Goal: Task Accomplishment & Management: Use online tool/utility

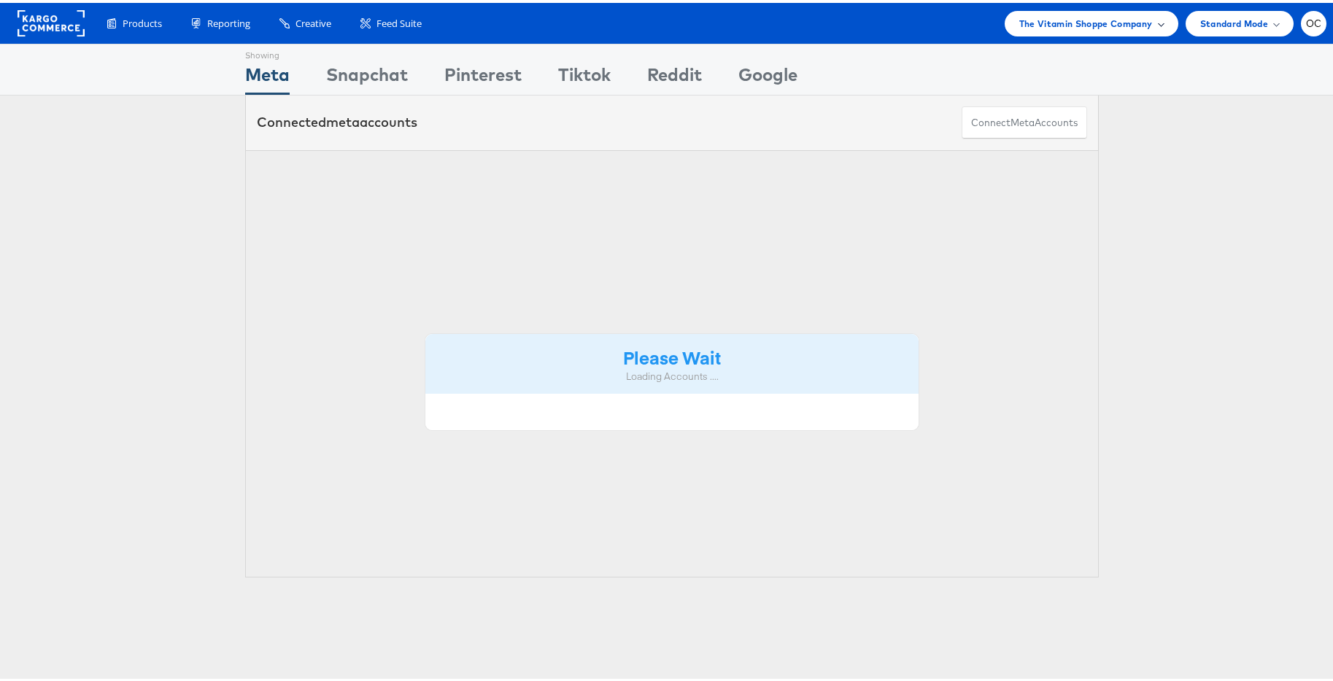
click at [1126, 31] on div "The Vitamin Shoppe Company" at bounding box center [1092, 21] width 174 height 26
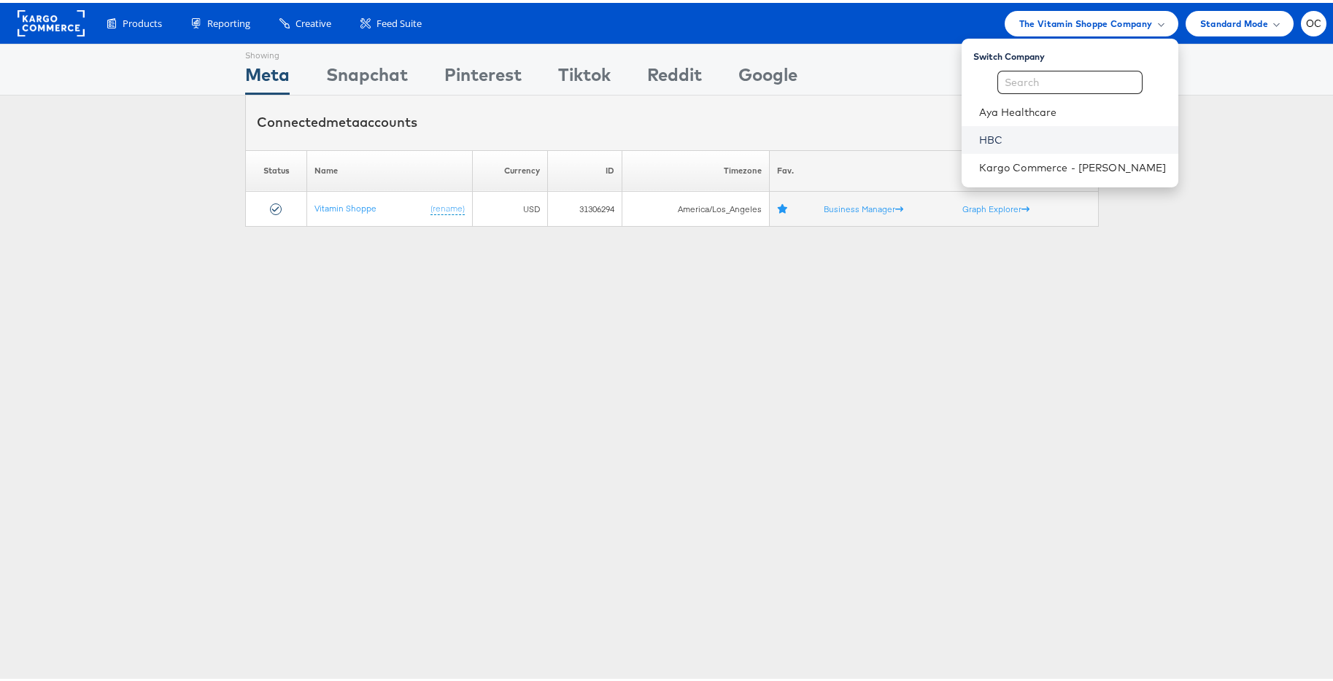
click at [1006, 136] on link "HBC" at bounding box center [1073, 137] width 188 height 15
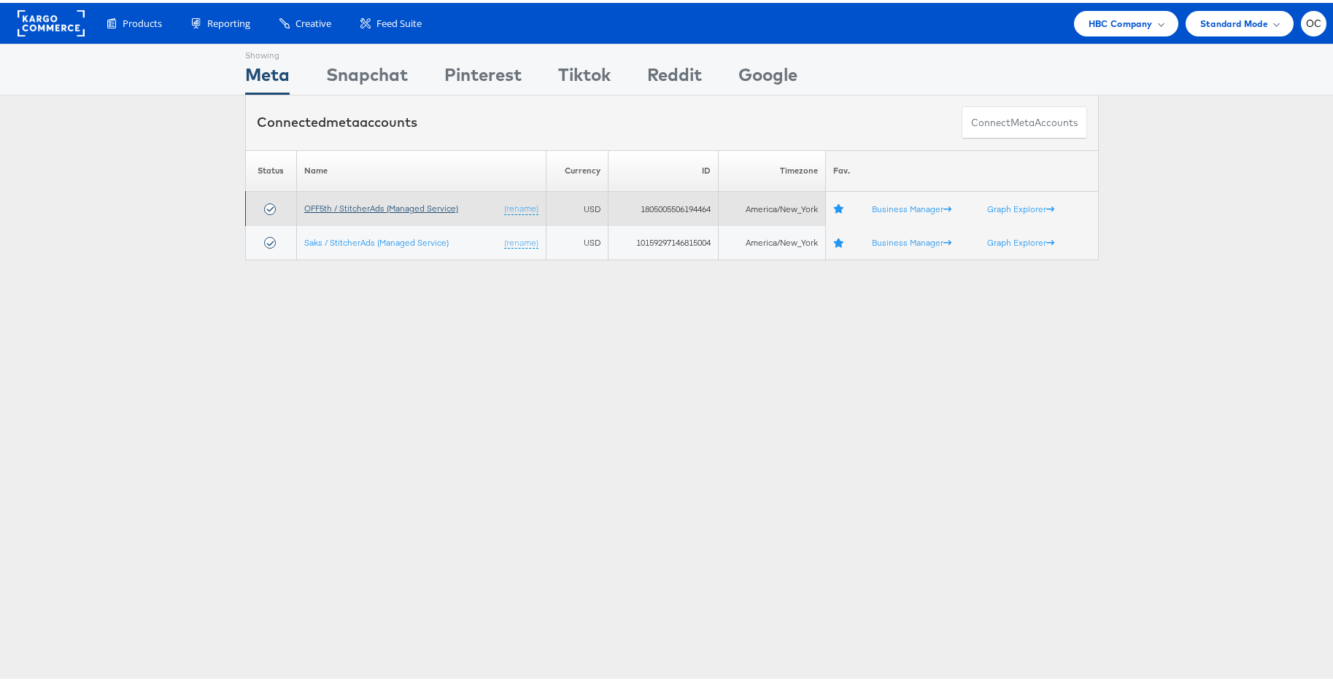
click at [435, 208] on link "OFF5th / StitcherAds (Managed Service)" at bounding box center [381, 205] width 154 height 11
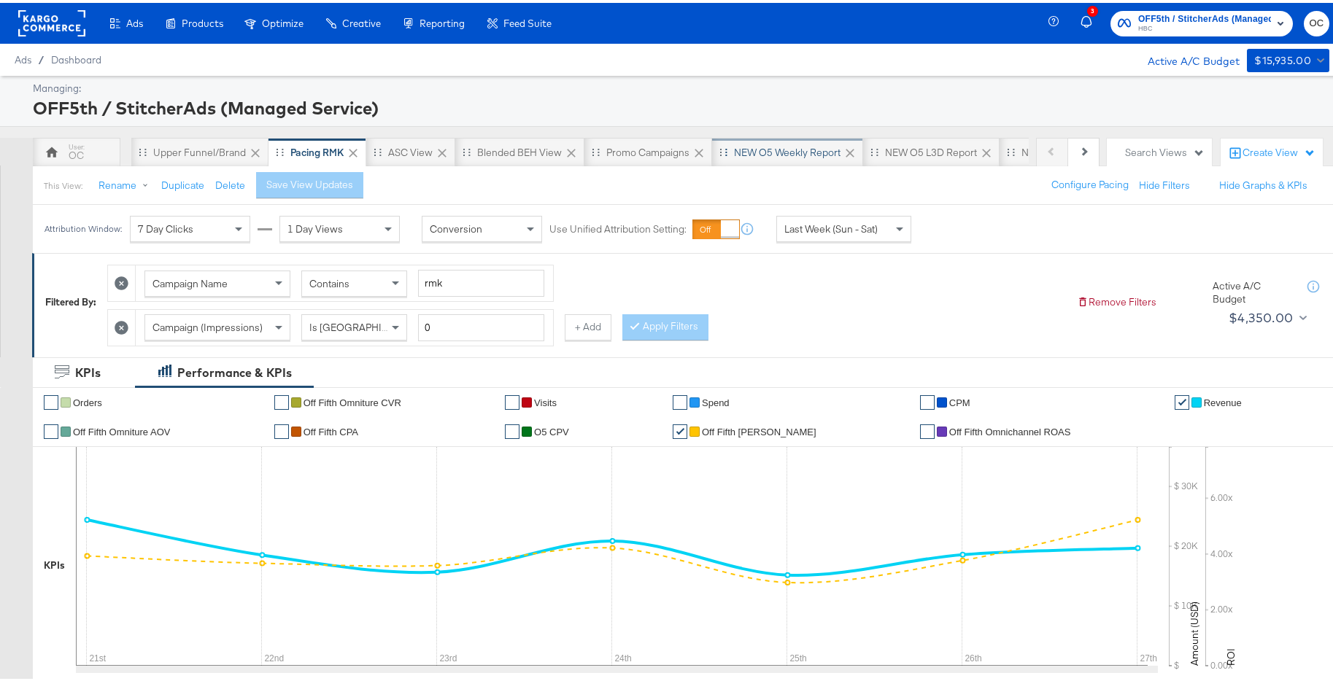
click at [773, 142] on div "NEW O5 Weekly Report" at bounding box center [787, 149] width 151 height 29
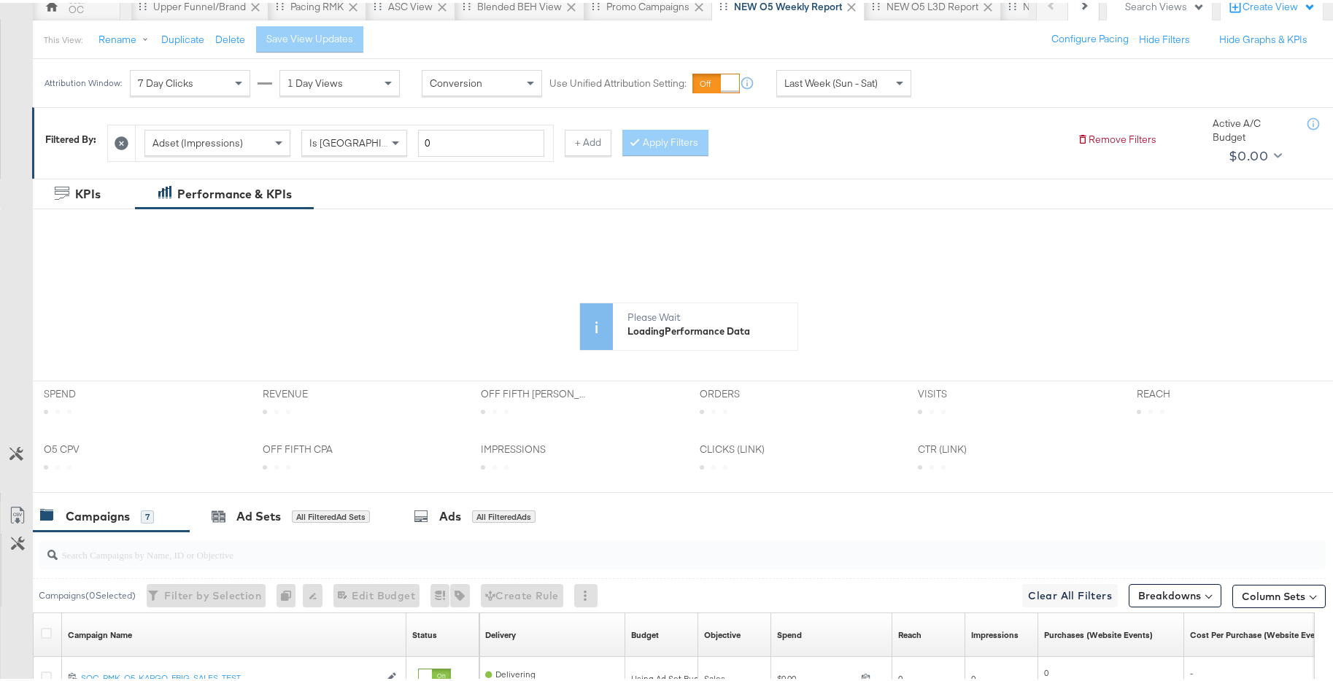
scroll to position [147, 0]
click at [270, 514] on div "Ad Sets" at bounding box center [258, 513] width 45 height 17
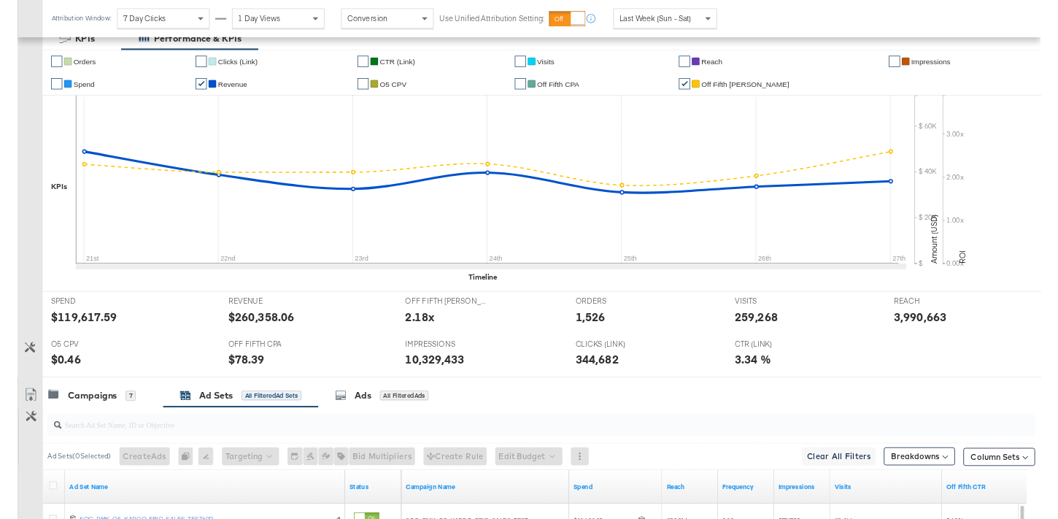
scroll to position [424, 0]
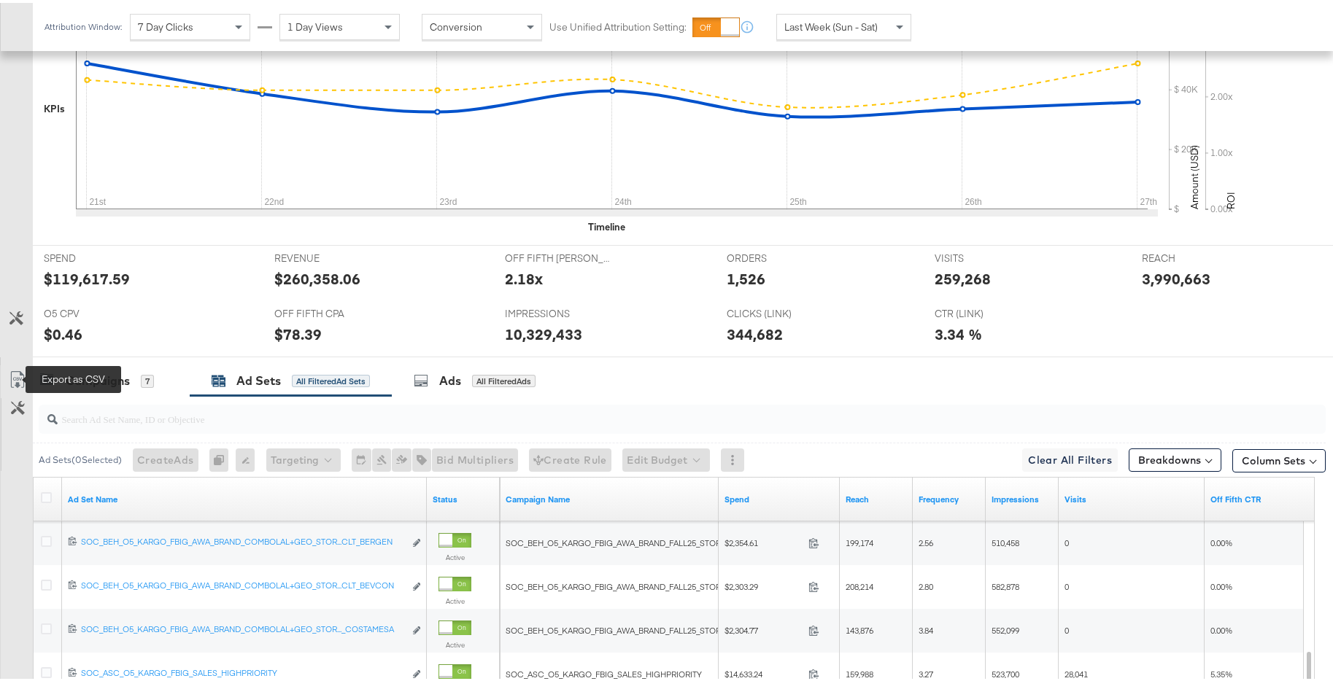
click at [16, 377] on icon at bounding box center [16, 379] width 9 height 11
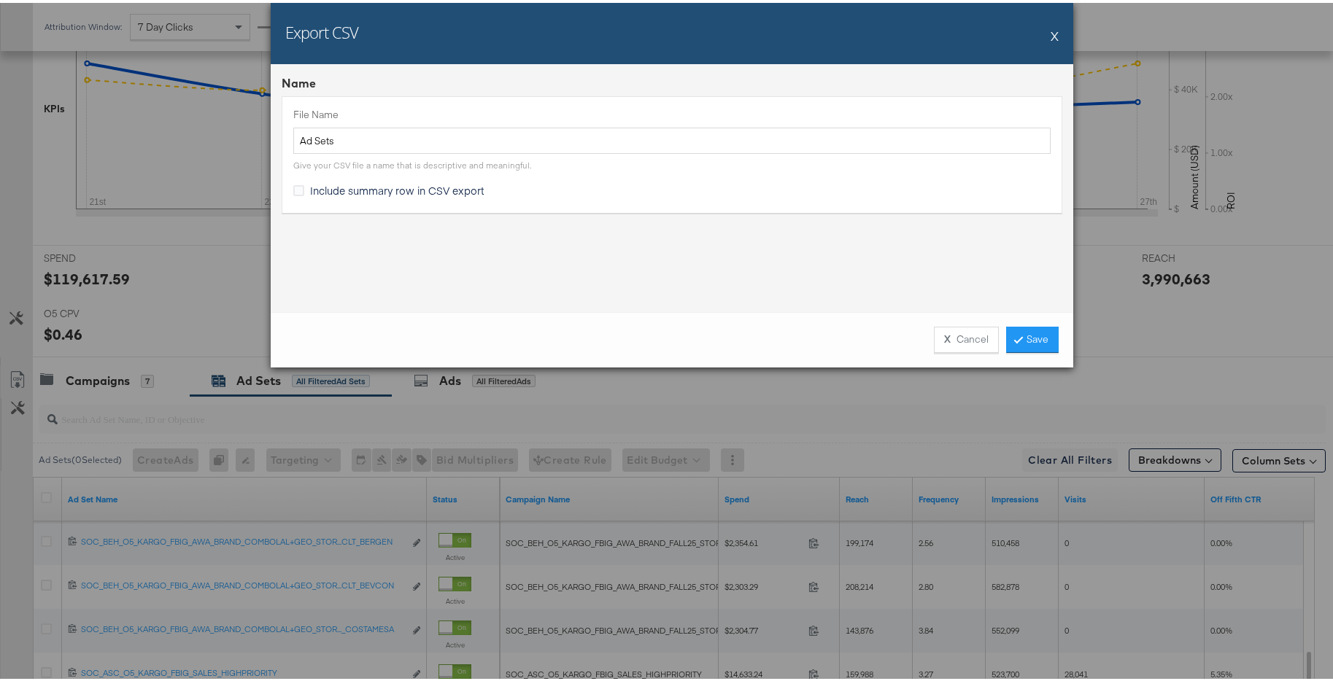
click at [1023, 355] on div "X Cancel Save" at bounding box center [672, 336] width 803 height 55
click at [1025, 334] on link "Save" at bounding box center [1032, 337] width 53 height 26
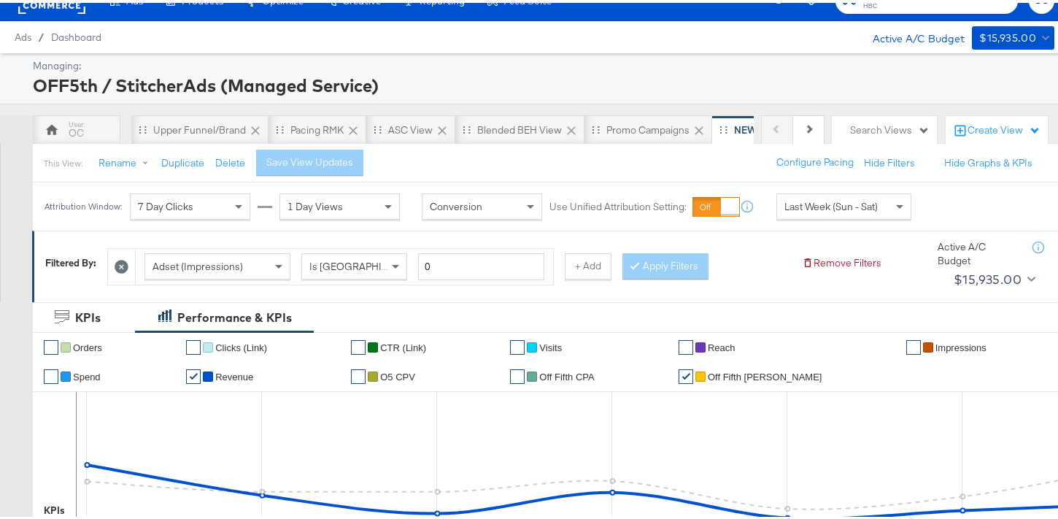
scroll to position [0, 0]
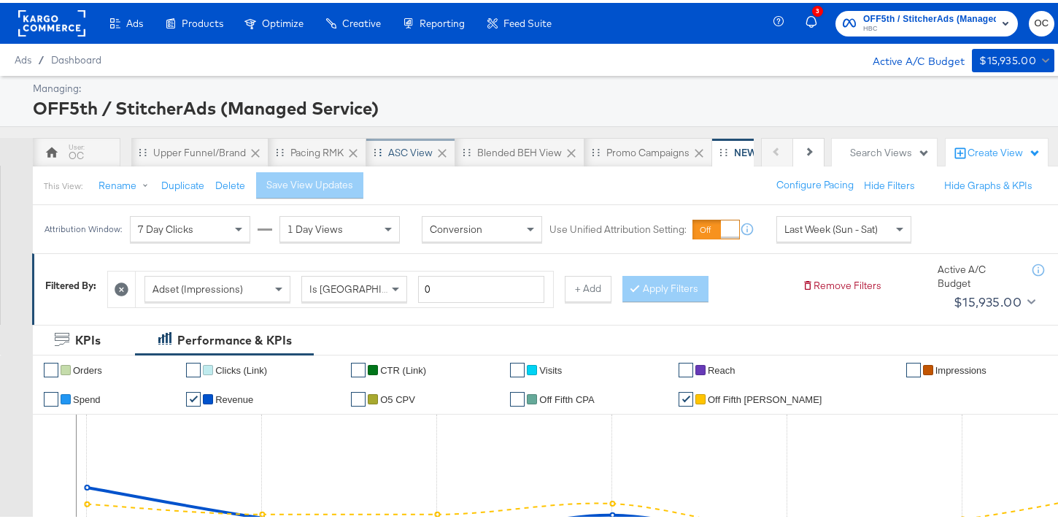
click at [406, 152] on div "ASC View" at bounding box center [410, 150] width 45 height 14
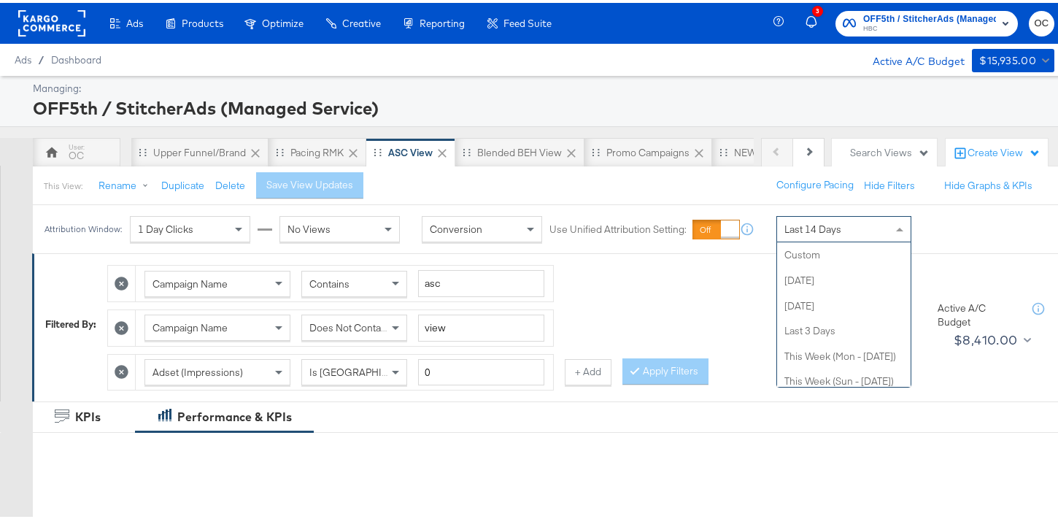
click at [809, 233] on div "Last 14 Days" at bounding box center [844, 226] width 134 height 25
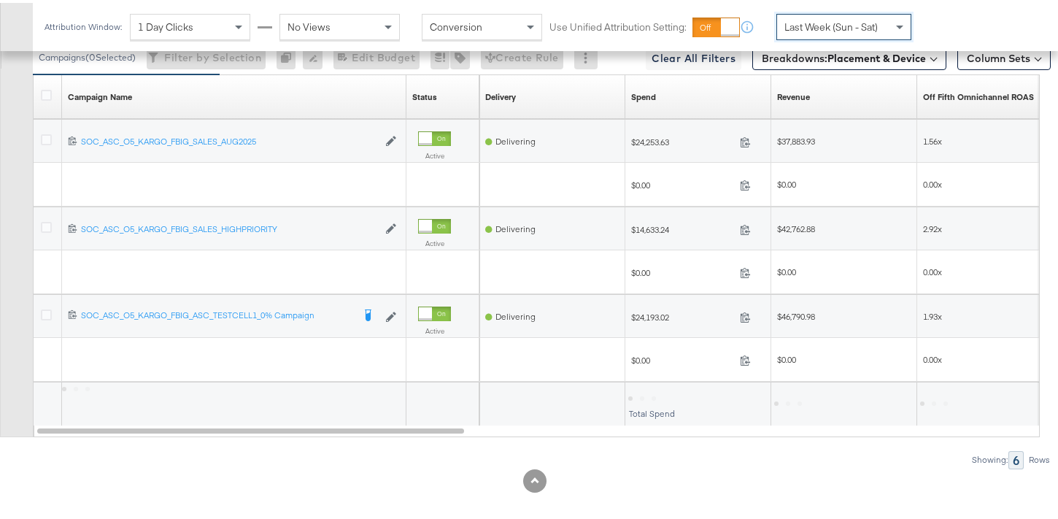
scroll to position [583, 0]
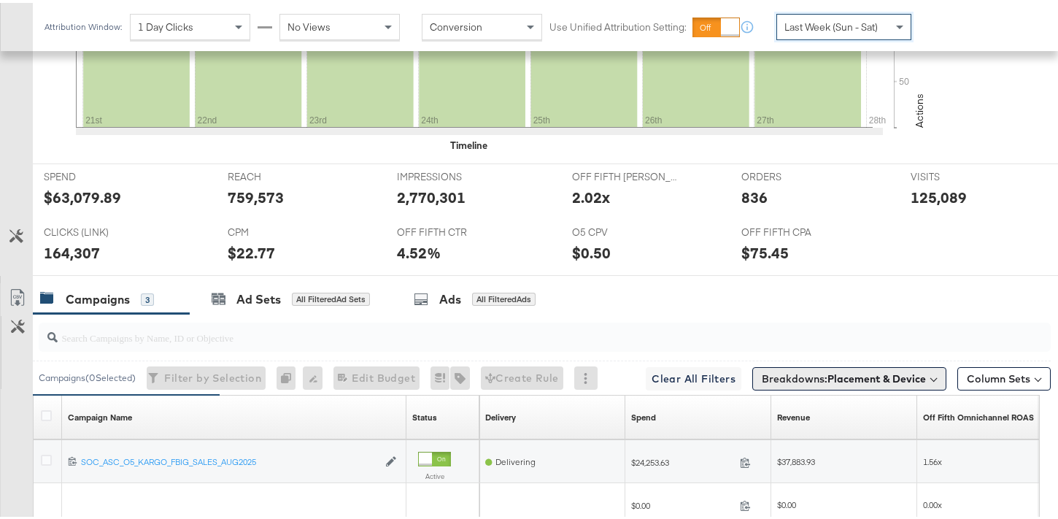
click at [835, 379] on b "Placement & Device" at bounding box center [876, 375] width 98 height 13
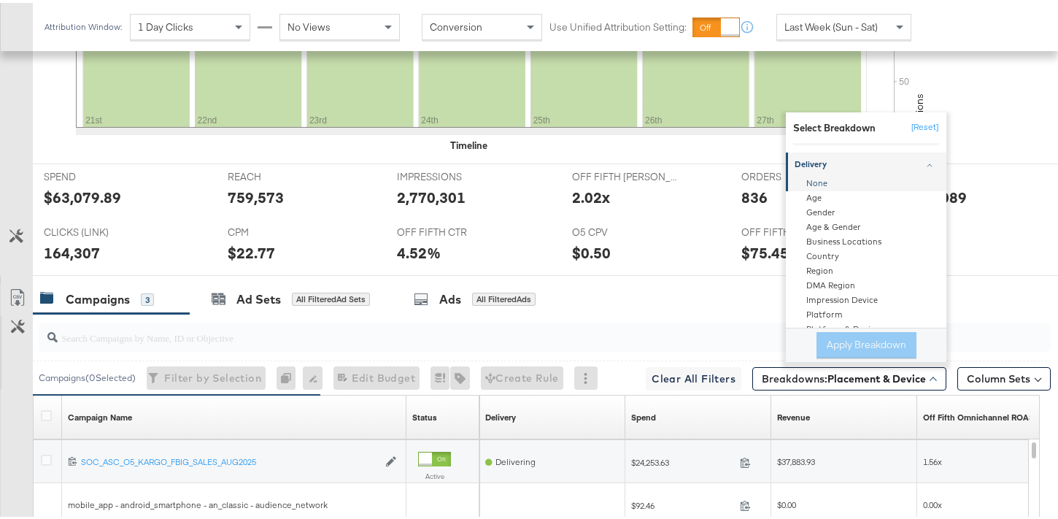
click at [810, 185] on div "None" at bounding box center [867, 181] width 158 height 15
click at [880, 342] on button "Apply Breakdown" at bounding box center [866, 342] width 100 height 26
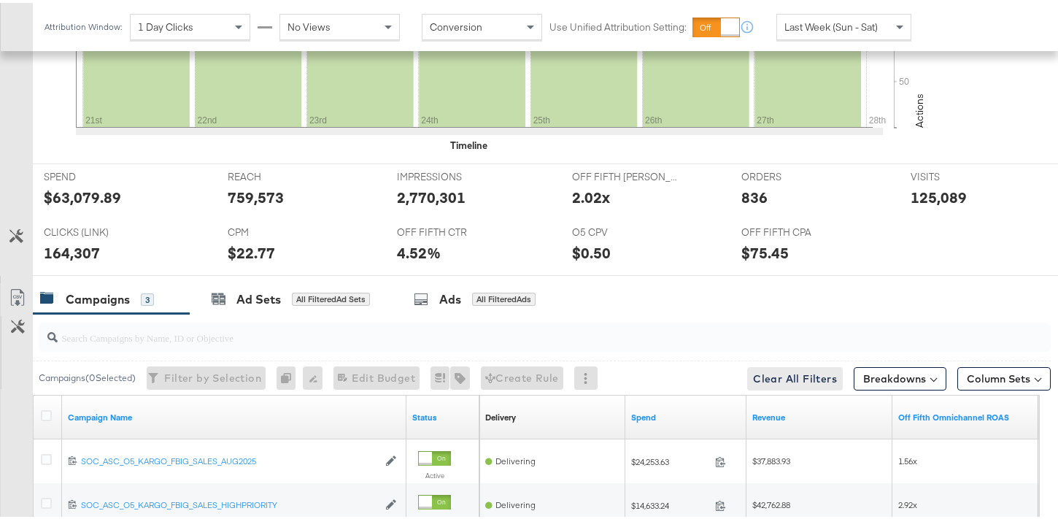
scroll to position [54, 0]
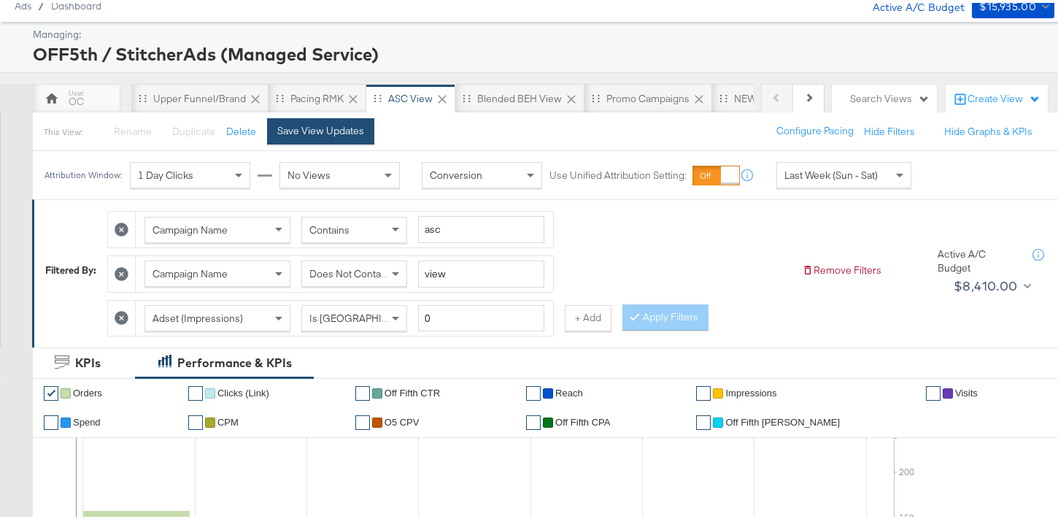
click at [342, 128] on div "Save View Updates" at bounding box center [320, 128] width 87 height 14
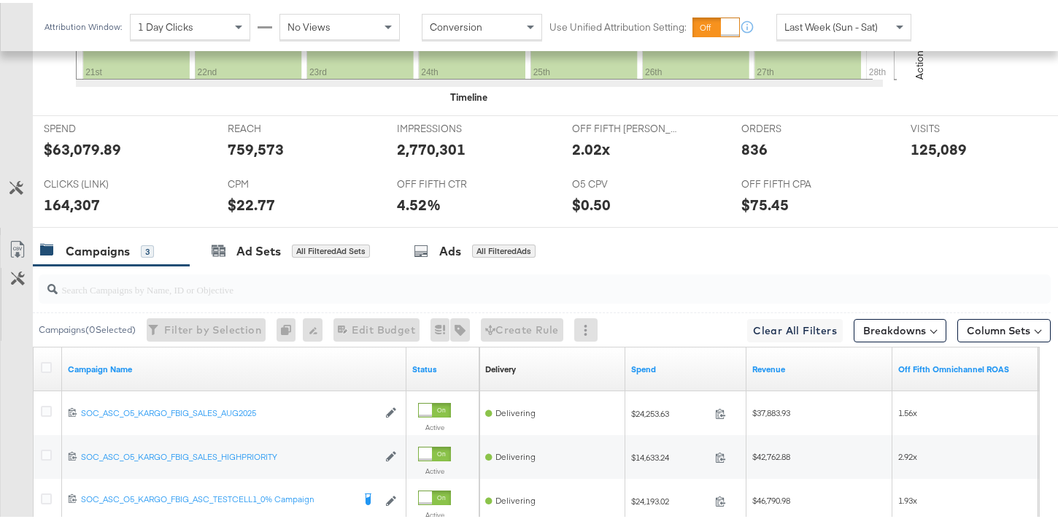
scroll to position [783, 0]
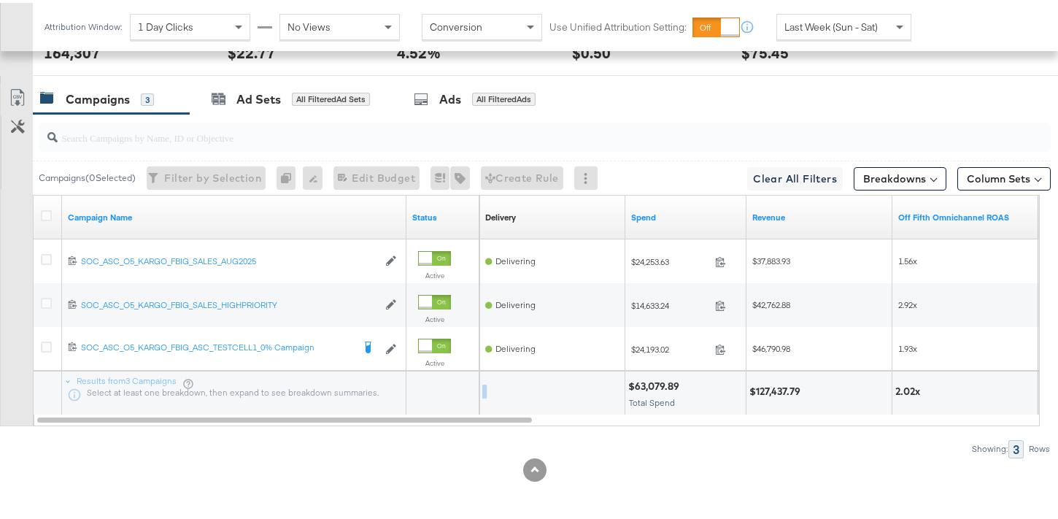
drag, startPoint x: 448, startPoint y: 411, endPoint x: 573, endPoint y: 401, distance: 125.2
click at [34, 368] on div "Results from 3 Campaigns Select at least one breakdown, then expand to see brea…" at bounding box center [34, 368] width 0 height 0
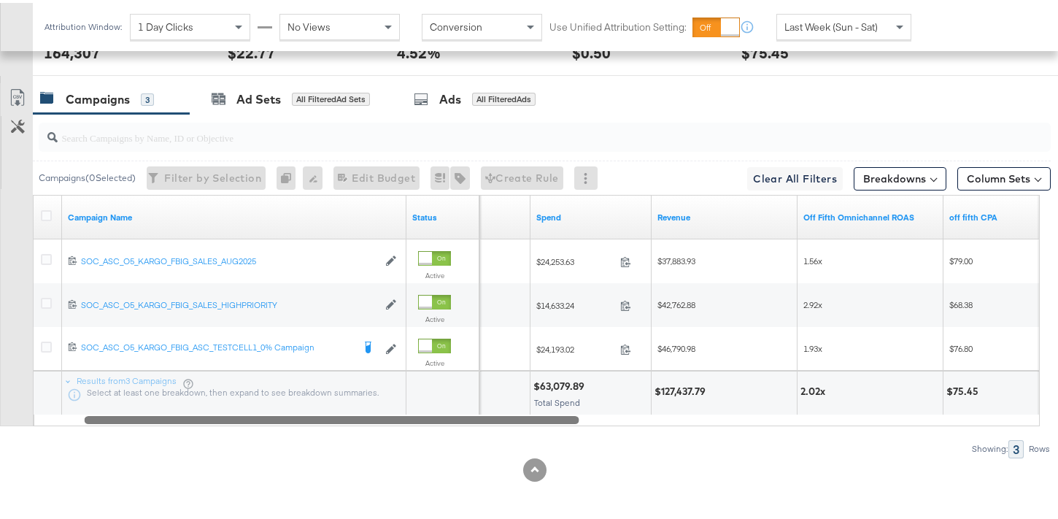
drag, startPoint x: 502, startPoint y: 418, endPoint x: 521, endPoint y: 374, distance: 47.7
click at [521, 374] on div "Campaign Name Status Delivery Sorting Unavailable Spend Revenue Off Fifth Omnic…" at bounding box center [536, 307] width 1007 height 231
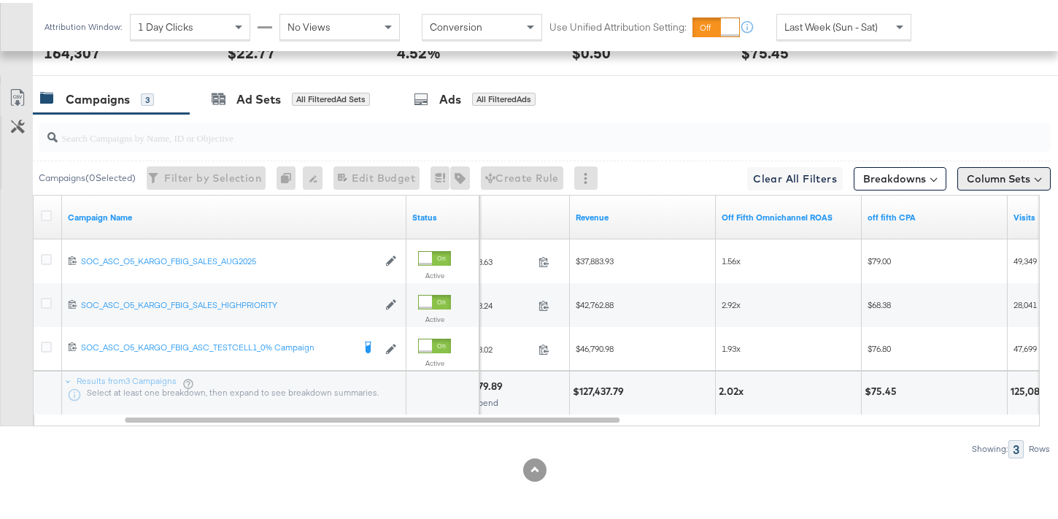
click at [997, 175] on button "Column Sets" at bounding box center [1003, 175] width 93 height 23
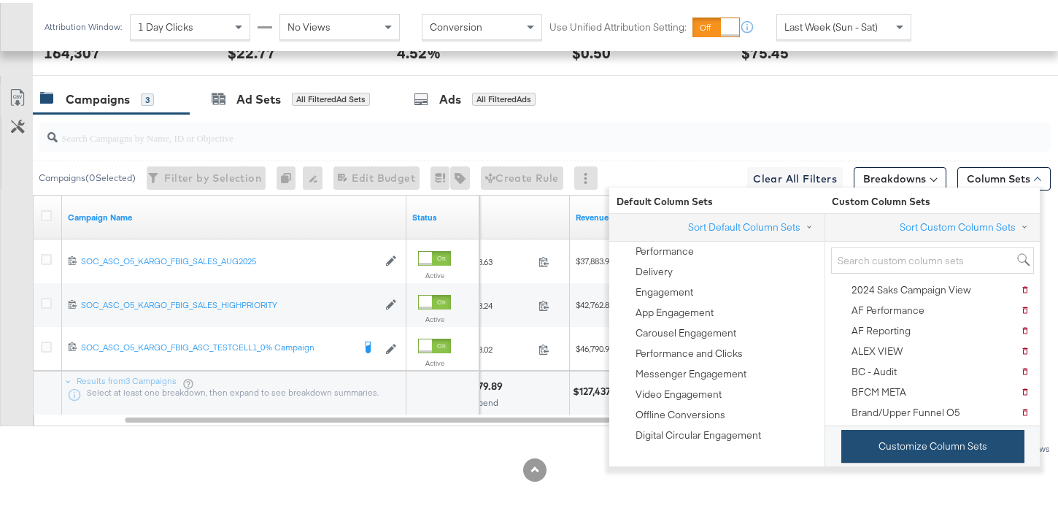
click at [947, 443] on button "Customize Column Sets" at bounding box center [932, 443] width 183 height 33
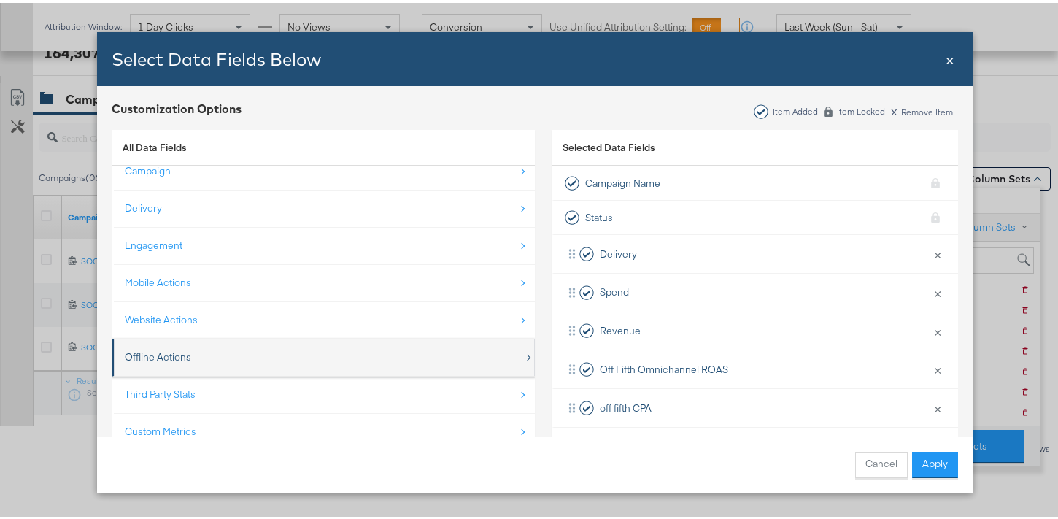
scroll to position [21, 0]
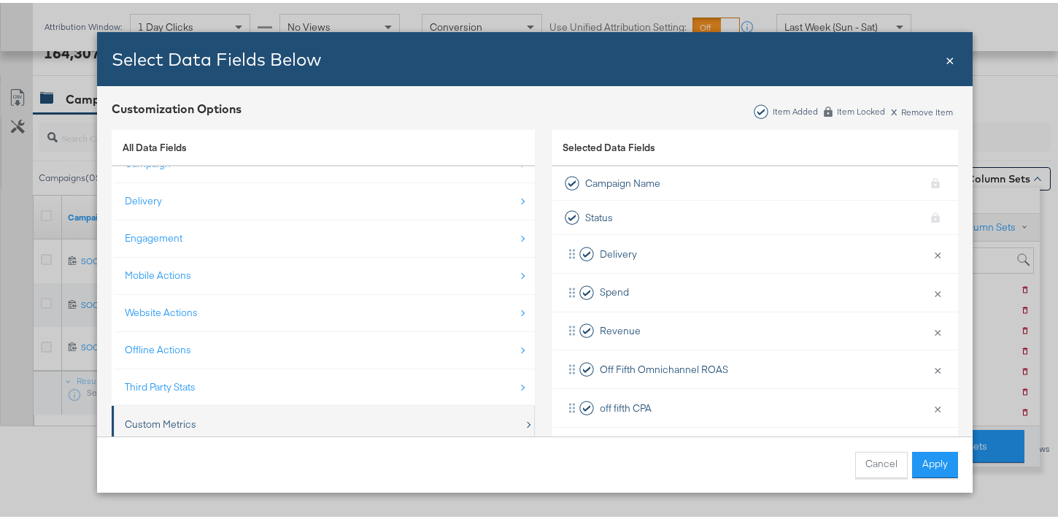
click at [321, 432] on div "Custom Metrics" at bounding box center [324, 421] width 399 height 30
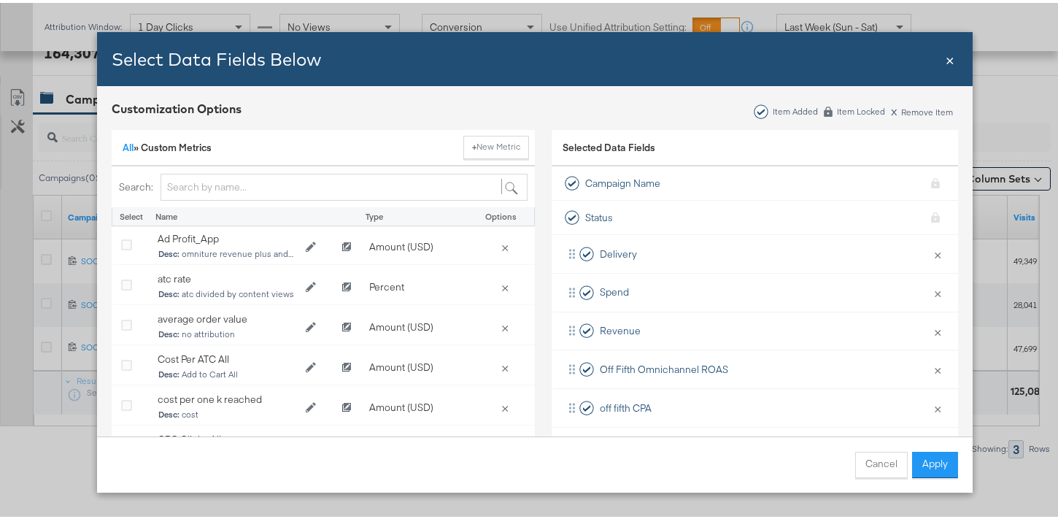
scroll to position [135, 0]
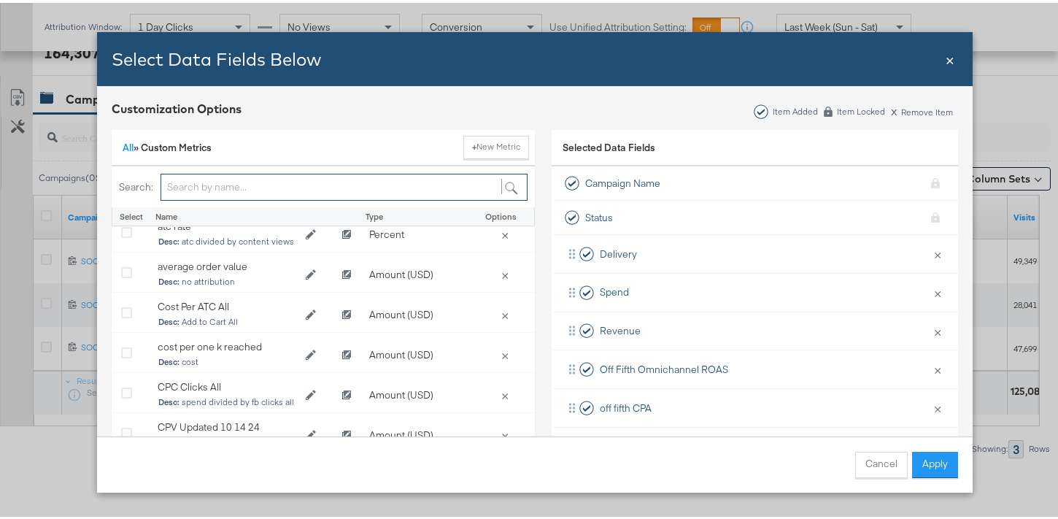
click at [269, 182] on input "Bulk Add Locations Modal" at bounding box center [344, 184] width 367 height 27
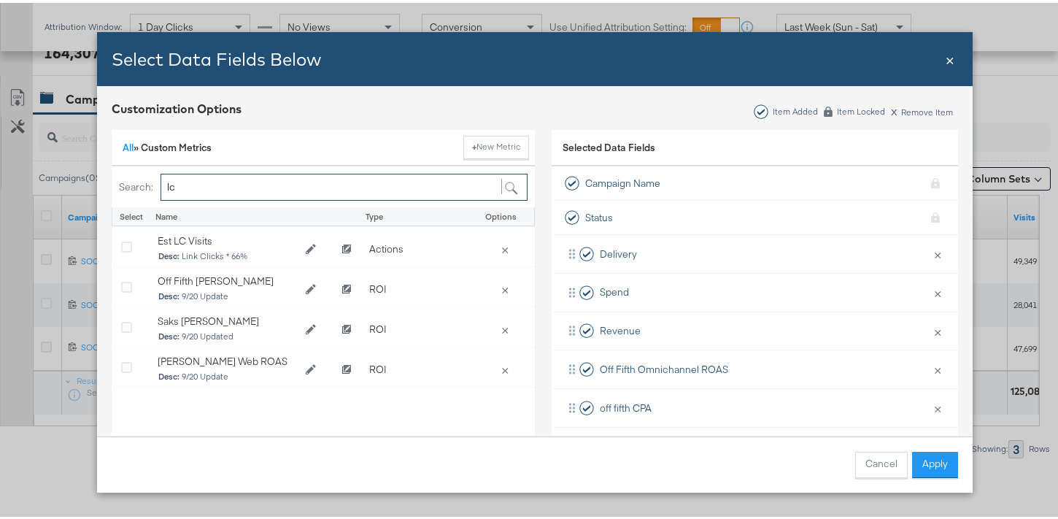
scroll to position [0, 0]
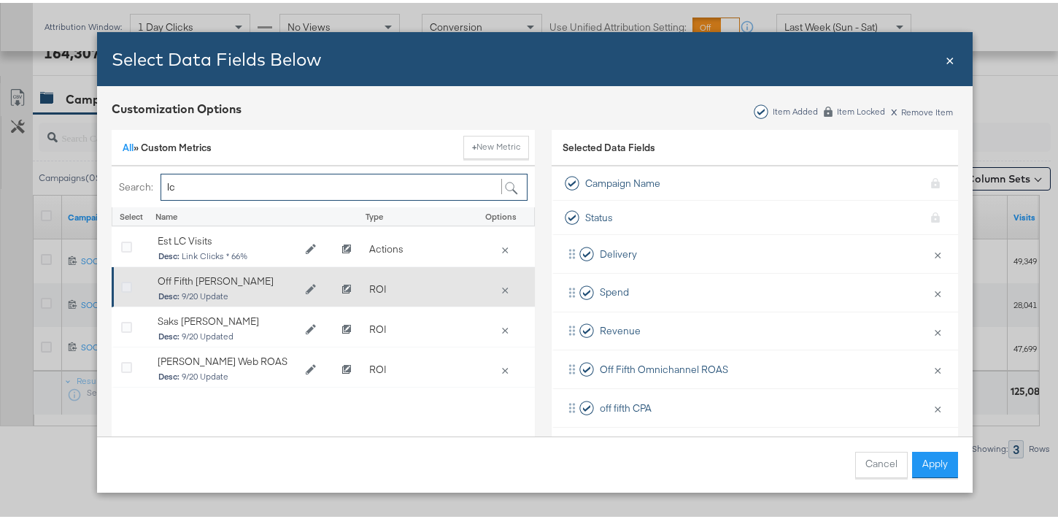
type input "lc"
click at [124, 283] on icon "Bulk Add Locations Modal" at bounding box center [126, 284] width 11 height 11
click at [0, 0] on input "Bulk Add Locations Modal" at bounding box center [0, 0] width 0 height 0
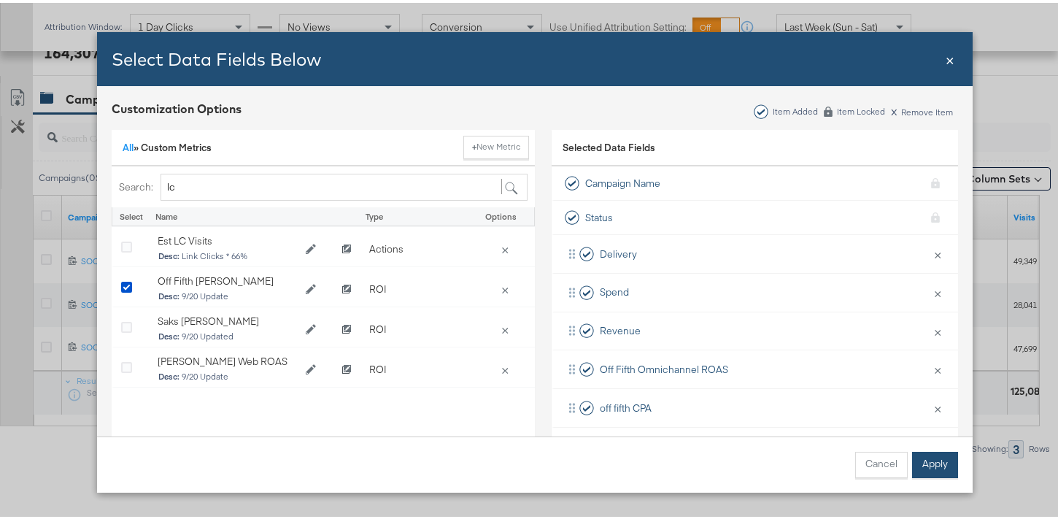
click at [920, 463] on button "Apply" at bounding box center [935, 462] width 46 height 26
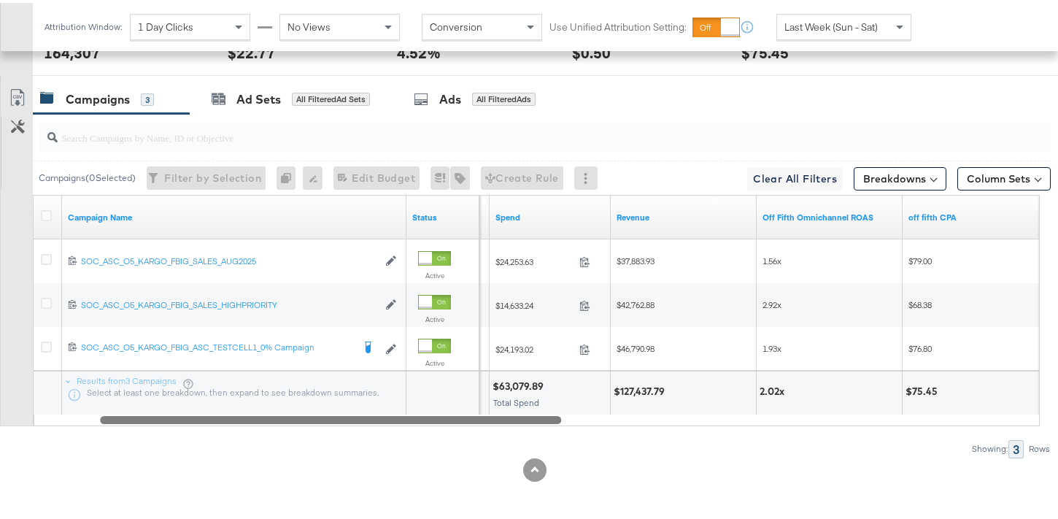
drag, startPoint x: 566, startPoint y: 420, endPoint x: 353, endPoint y: 404, distance: 213.6
click at [357, 404] on div "Campaign Name Status Delivery Sorting Unavailable Spend Revenue Off Fifth Omnic…" at bounding box center [536, 307] width 1007 height 231
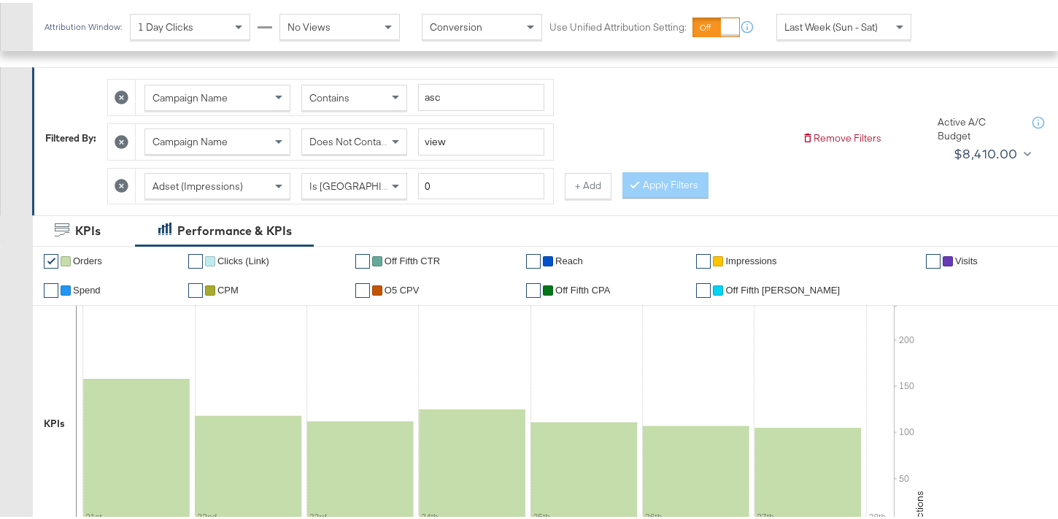
scroll to position [135, 0]
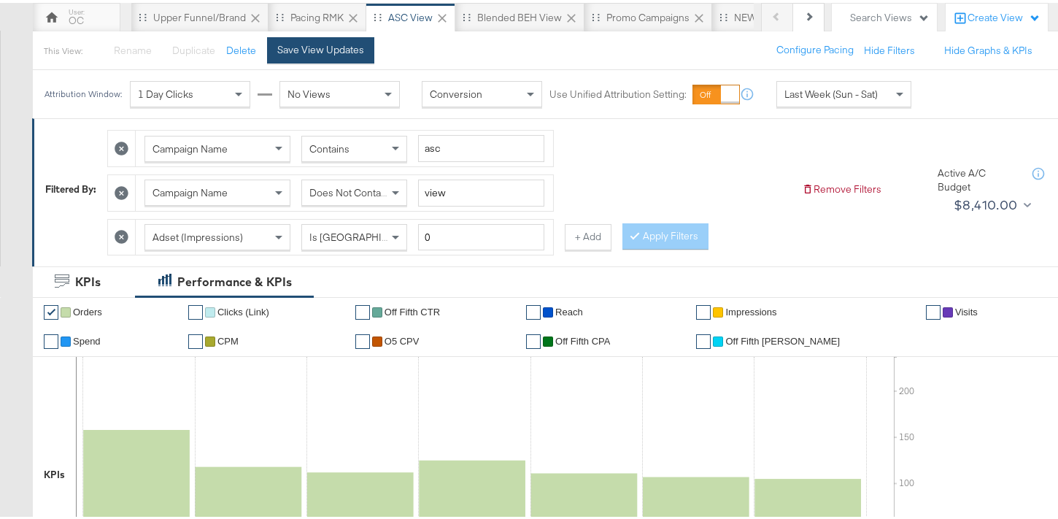
click at [333, 36] on button "Save View Updates" at bounding box center [320, 47] width 107 height 26
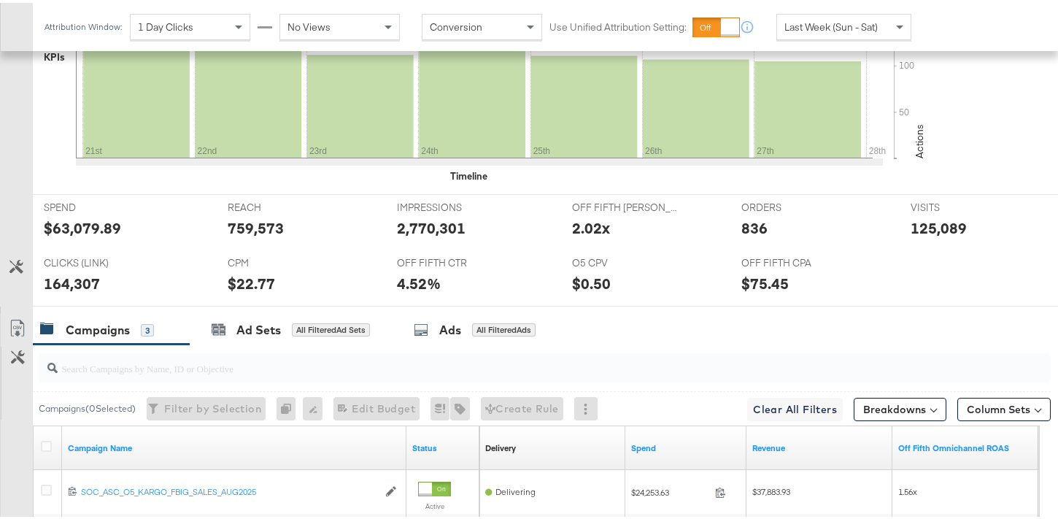
scroll to position [783, 0]
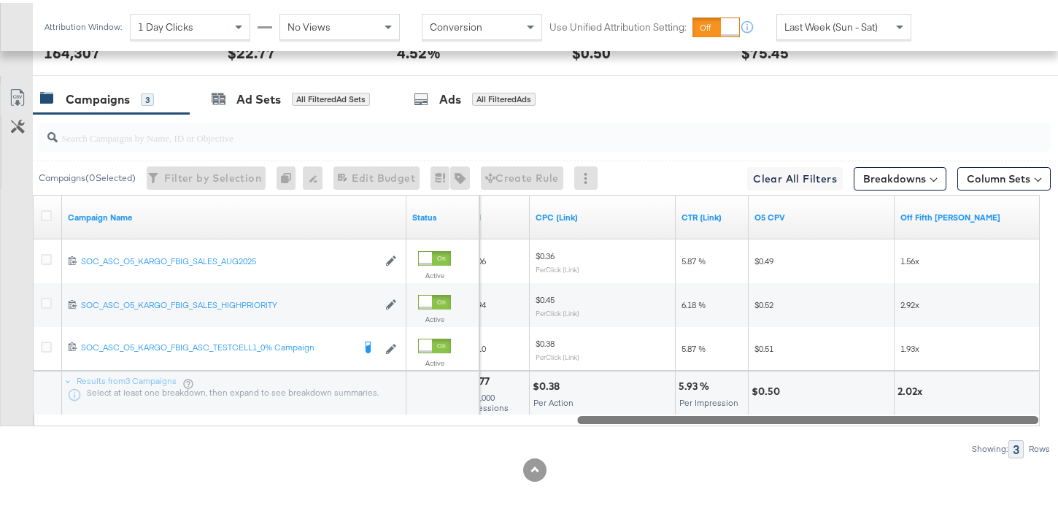
drag, startPoint x: 476, startPoint y: 417, endPoint x: 1068, endPoint y: 401, distance: 592.6
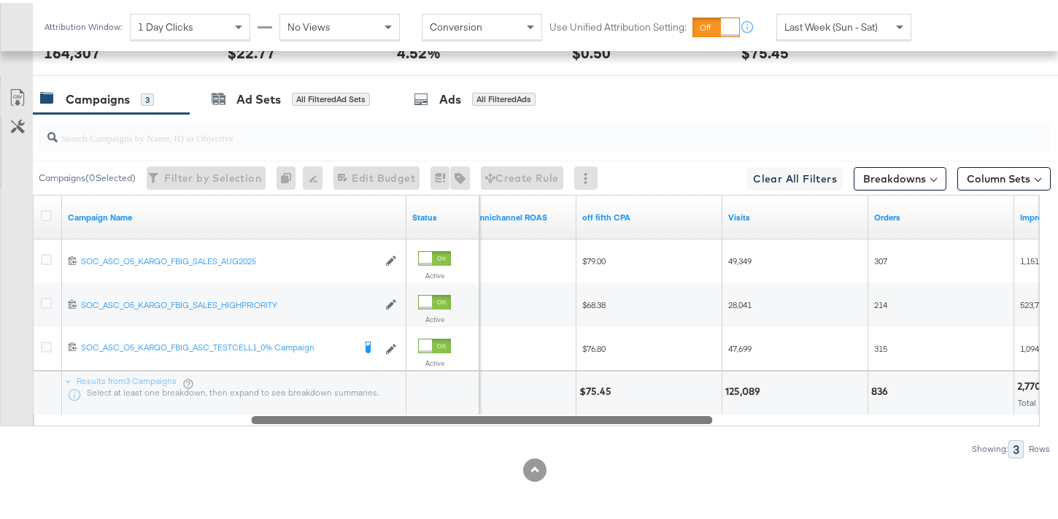
drag, startPoint x: 994, startPoint y: 418, endPoint x: 669, endPoint y: 438, distance: 326.0
click at [669, 438] on div "Campaigns ( 0 Selected) Filter by Selection Filter 0 campaigns 0 Rename 0 campa…" at bounding box center [525, 283] width 1051 height 344
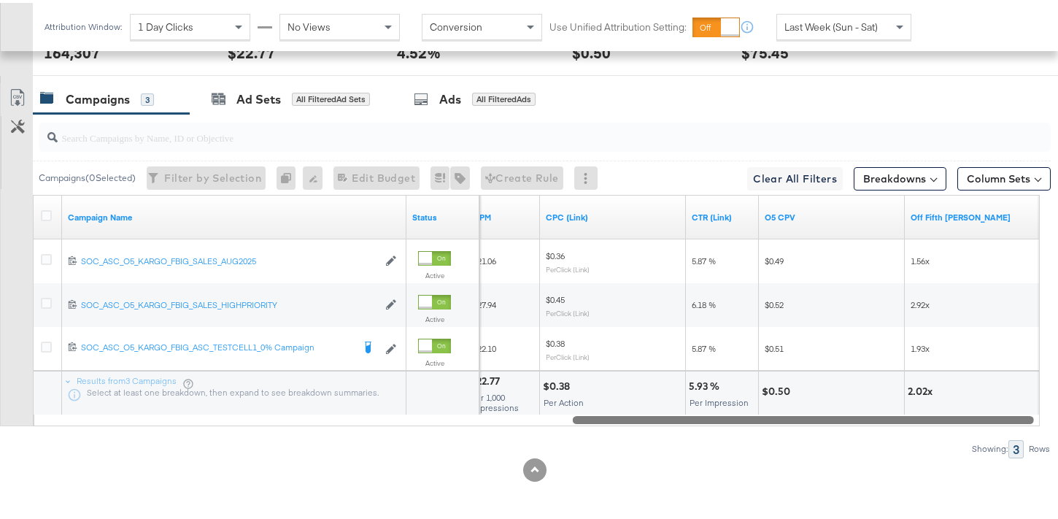
drag, startPoint x: 583, startPoint y: 418, endPoint x: 902, endPoint y: 392, distance: 320.6
click at [902, 392] on div "Campaign Name Status CPM CPC (Link) CTR (Link) O5 CPV Off Fifth LC ROAS 1202325…" at bounding box center [536, 307] width 1007 height 231
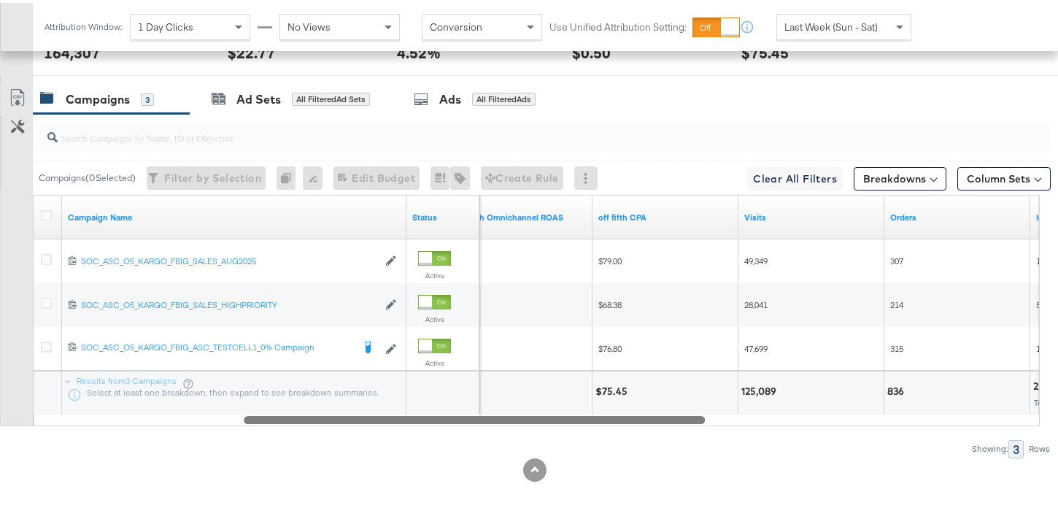
drag, startPoint x: 711, startPoint y: 414, endPoint x: 383, endPoint y: 435, distance: 329.0
click at [383, 435] on div "Campaigns ( 0 Selected) Filter by Selection Filter 0 campaigns 0 Rename 0 campa…" at bounding box center [525, 283] width 1051 height 344
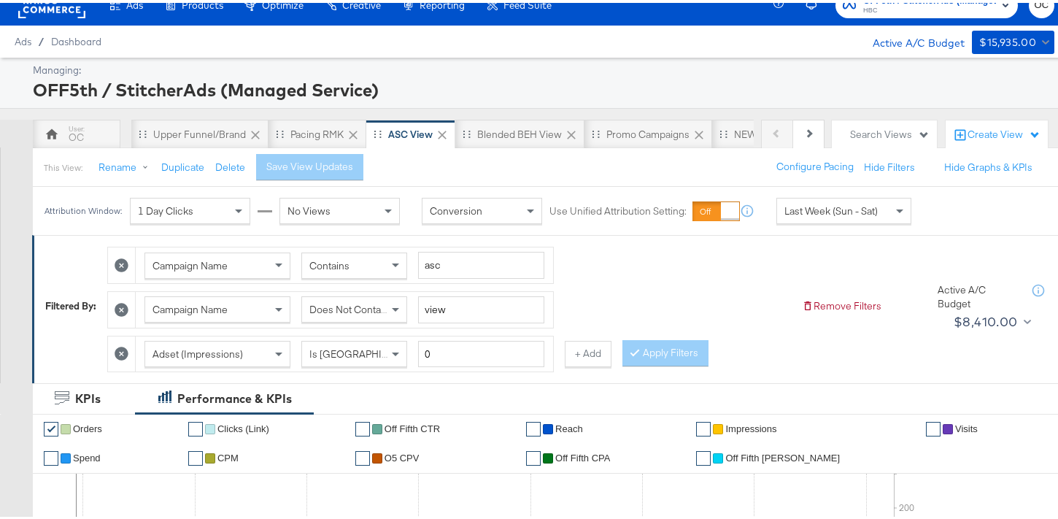
scroll to position [0, 0]
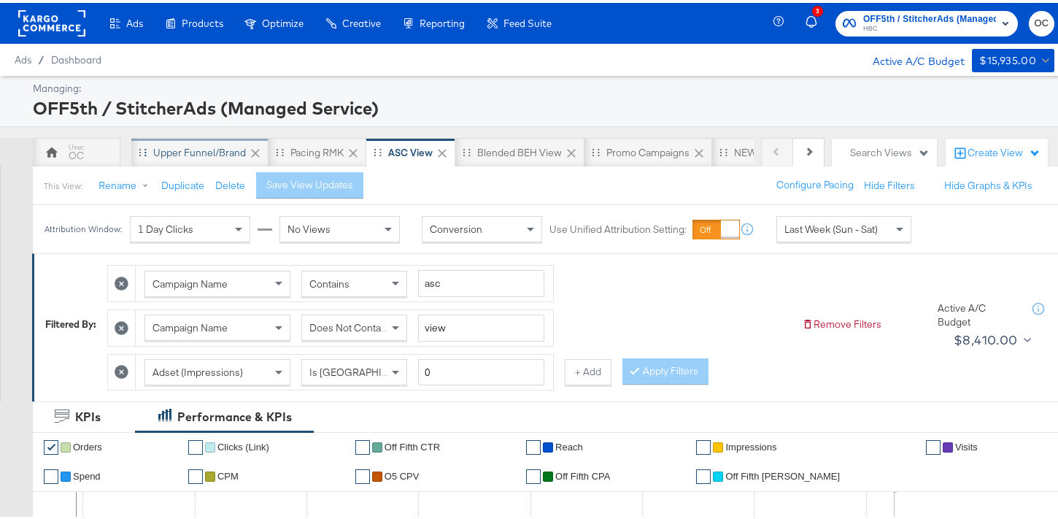
click at [212, 153] on div "Upper Funnel/Brand" at bounding box center [199, 150] width 93 height 14
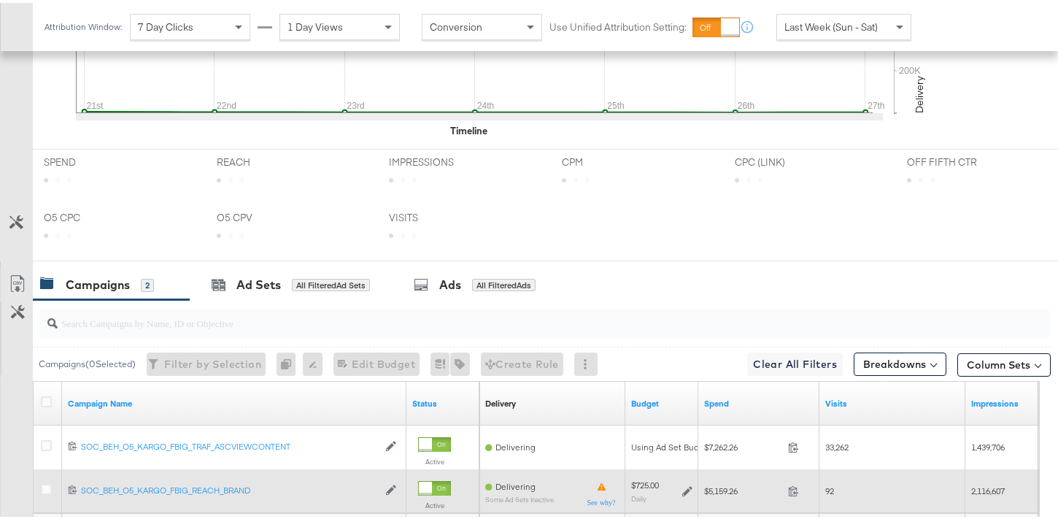
scroll to position [695, 0]
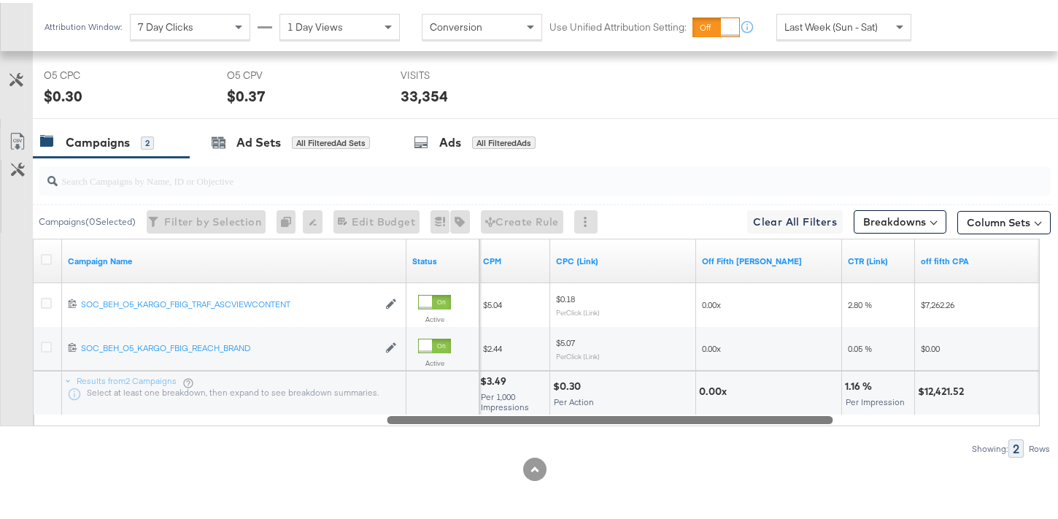
drag, startPoint x: 429, startPoint y: 421, endPoint x: 779, endPoint y: 415, distance: 350.2
click at [779, 415] on div at bounding box center [610, 416] width 446 height 12
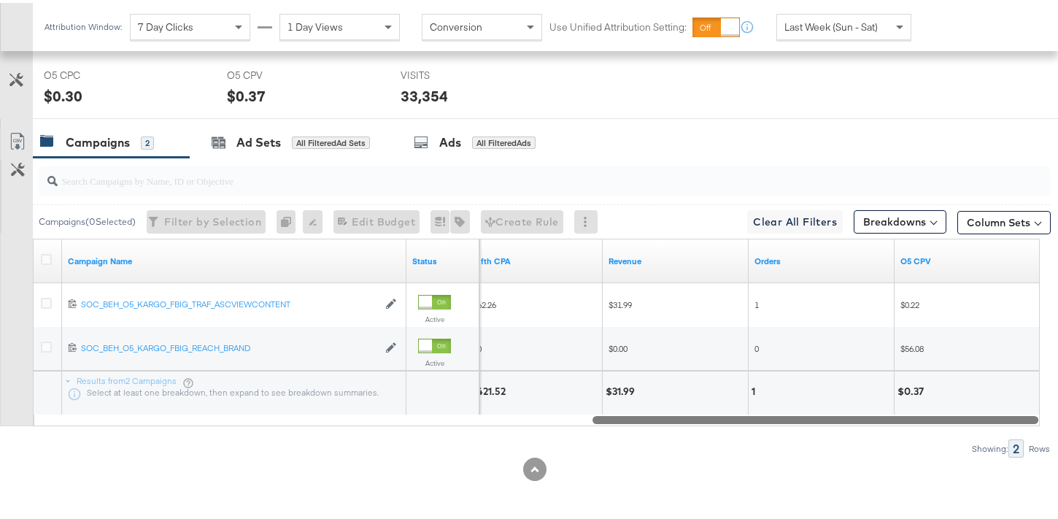
drag, startPoint x: 751, startPoint y: 414, endPoint x: 992, endPoint y: 411, distance: 240.8
click at [992, 411] on div at bounding box center [815, 416] width 446 height 12
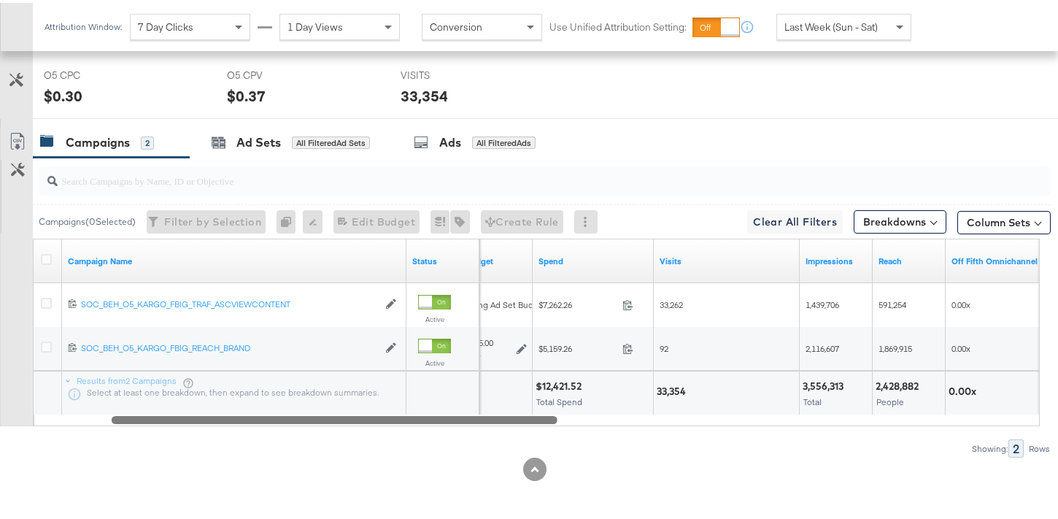
drag, startPoint x: 607, startPoint y: 414, endPoint x: 125, endPoint y: 448, distance: 483.4
click at [125, 448] on div "Campaigns ( 0 Selected) Filter by Selection Filter 0 campaigns 0 Rename 0 campa…" at bounding box center [525, 305] width 1051 height 300
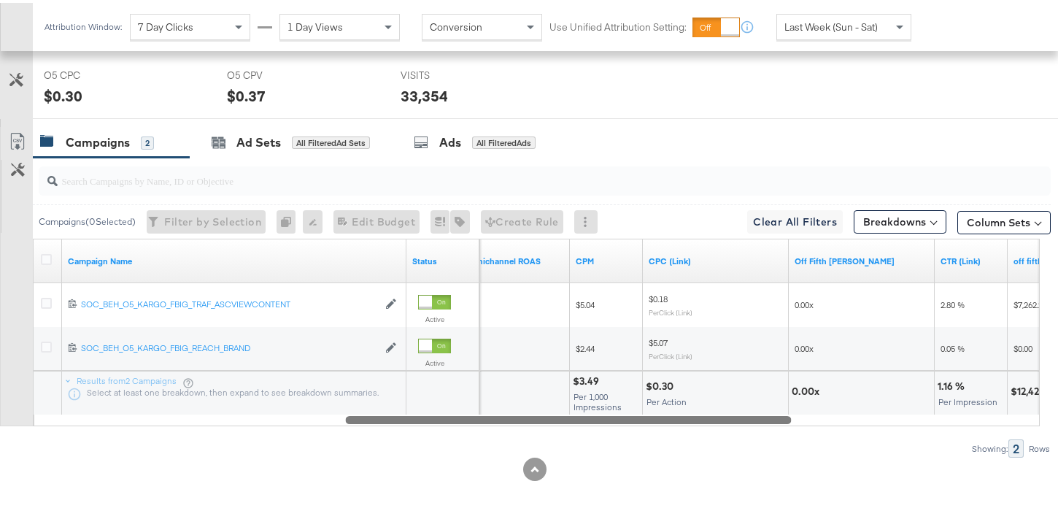
drag, startPoint x: 514, startPoint y: 419, endPoint x: 722, endPoint y: 397, distance: 209.8
click at [722, 397] on div "Campaign Name Status Off Fifth Omnichannel ROAS CPM CPC (Link) Off Fifth LC ROA…" at bounding box center [536, 330] width 1007 height 188
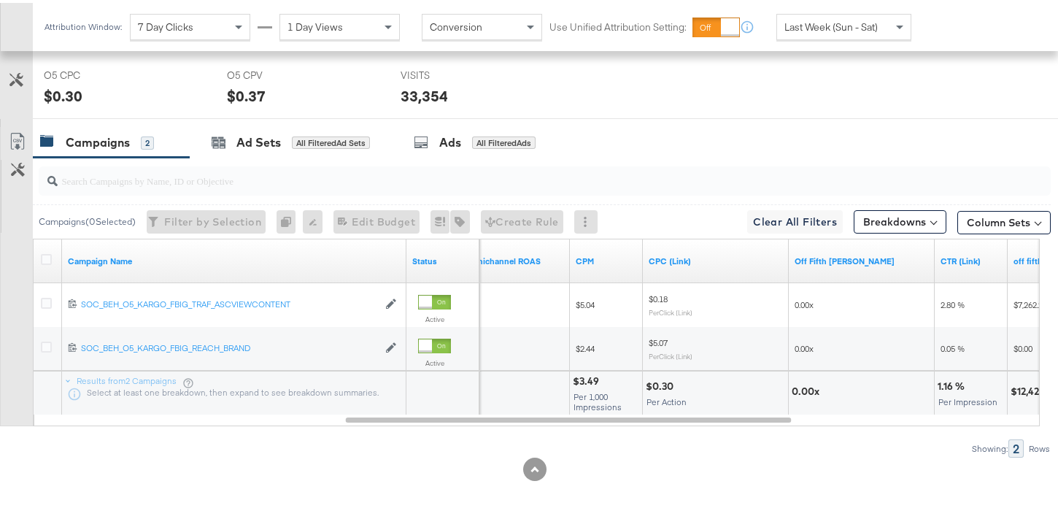
scroll to position [0, 0]
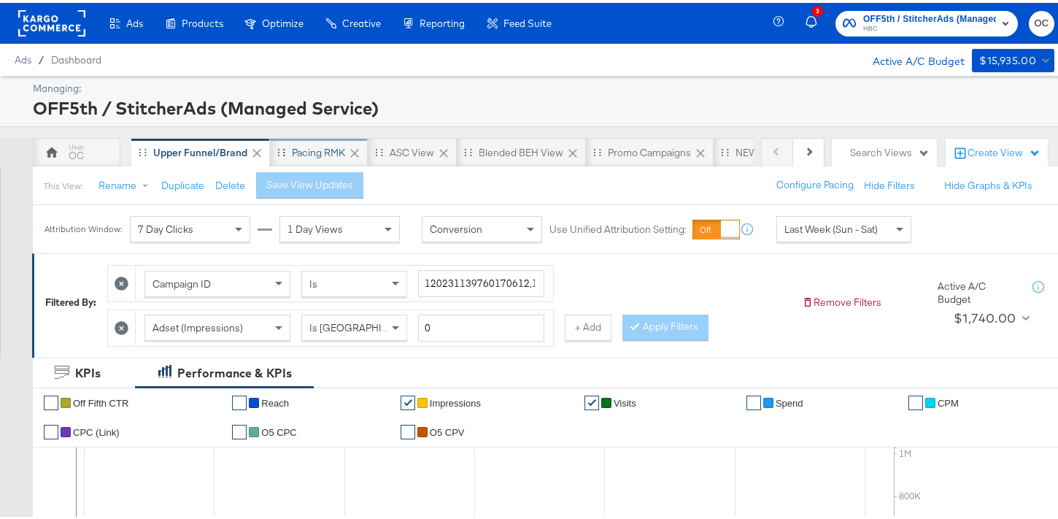
click at [297, 150] on div "Pacing RMK" at bounding box center [318, 150] width 53 height 14
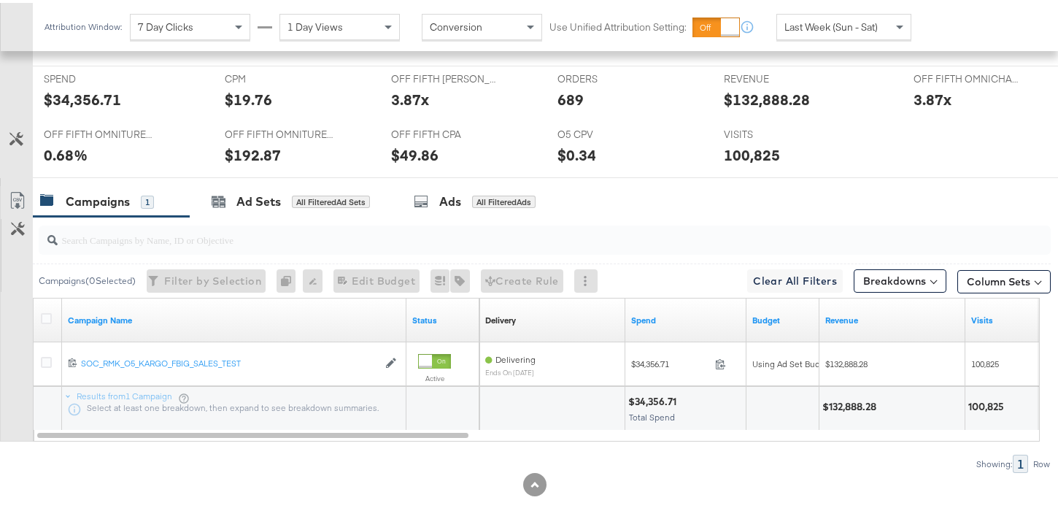
scroll to position [625, 0]
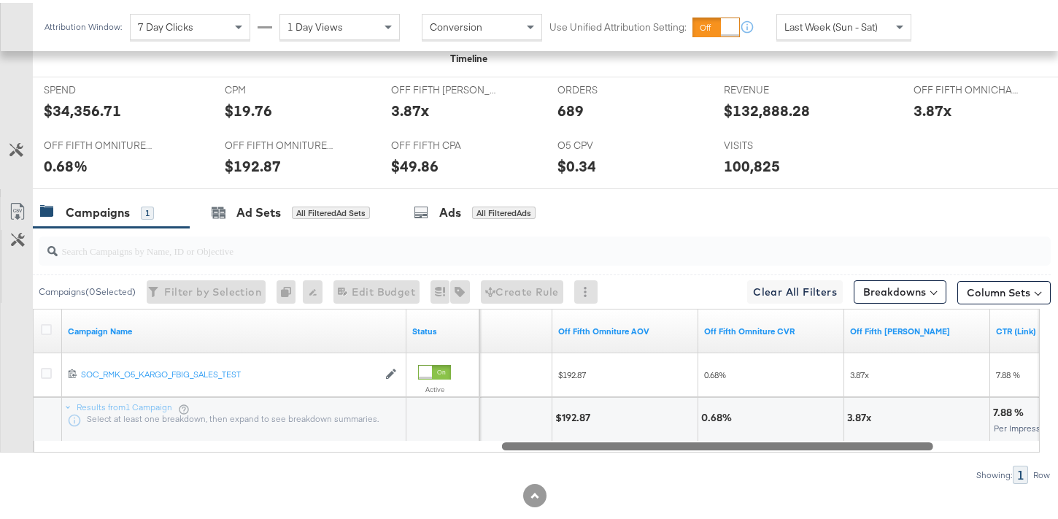
drag, startPoint x: 490, startPoint y: 436, endPoint x: 946, endPoint y: 417, distance: 456.4
click at [946, 417] on div "Campaign Name Status CPC (Link) Off Fifth Omniture AOV Off Fifth Omniture CVR O…" at bounding box center [536, 378] width 1007 height 144
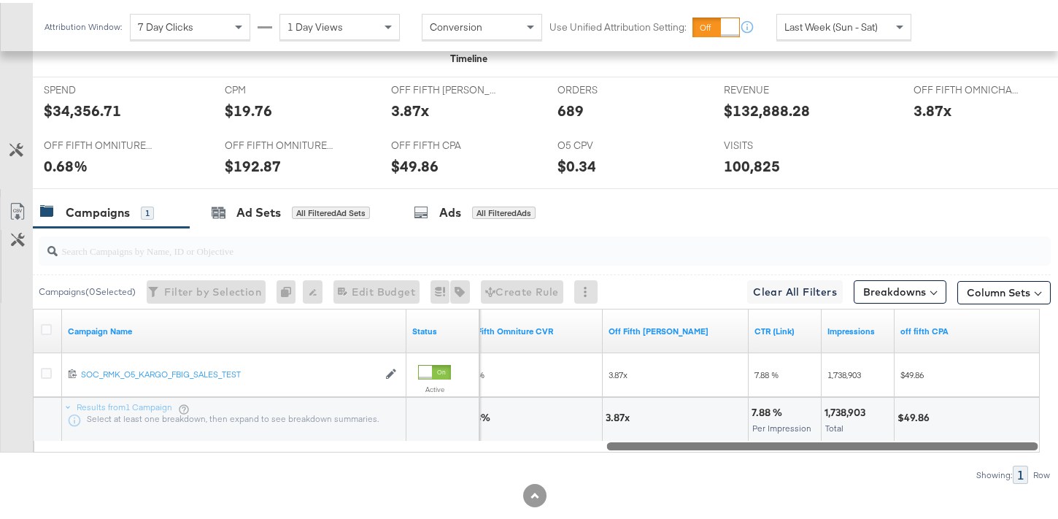
drag, startPoint x: 732, startPoint y: 445, endPoint x: 949, endPoint y: 448, distance: 217.4
click at [949, 448] on div at bounding box center [822, 442] width 431 height 12
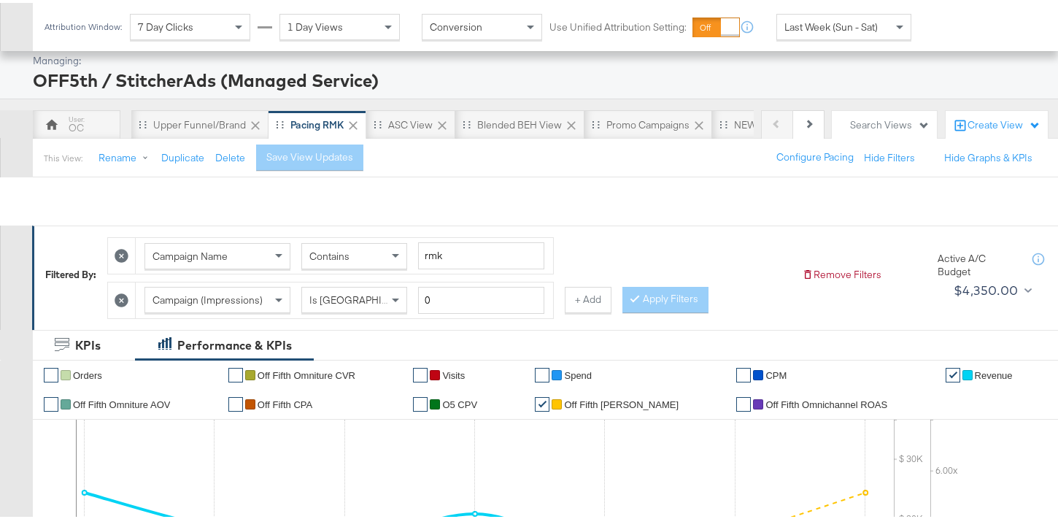
scroll to position [0, 0]
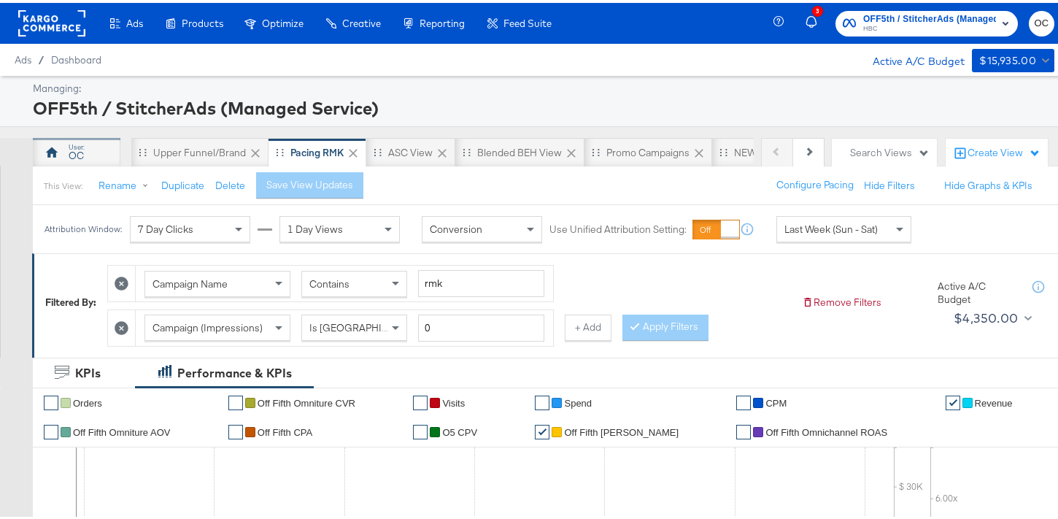
click at [99, 158] on div "OC" at bounding box center [77, 149] width 88 height 29
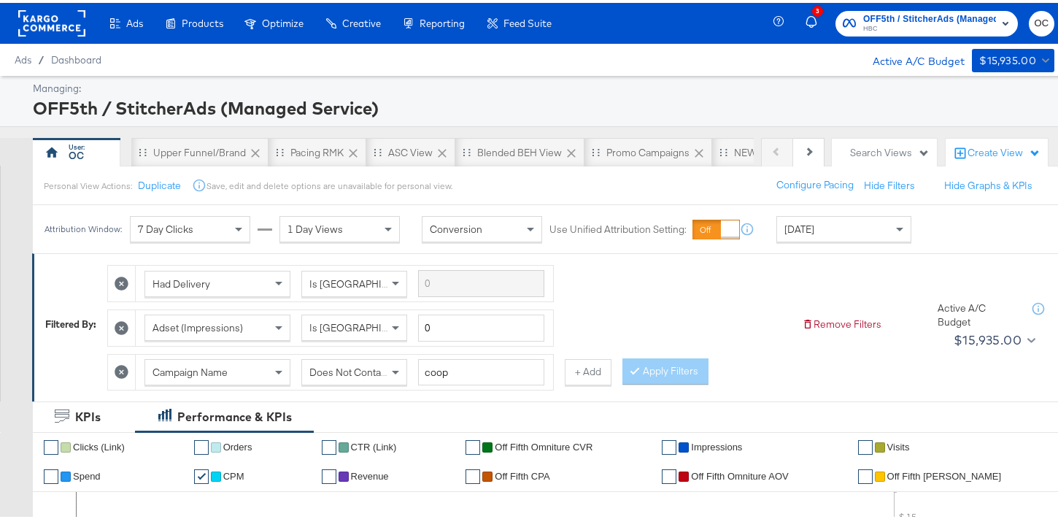
click at [810, 228] on span "[DATE]" at bounding box center [799, 226] width 30 height 13
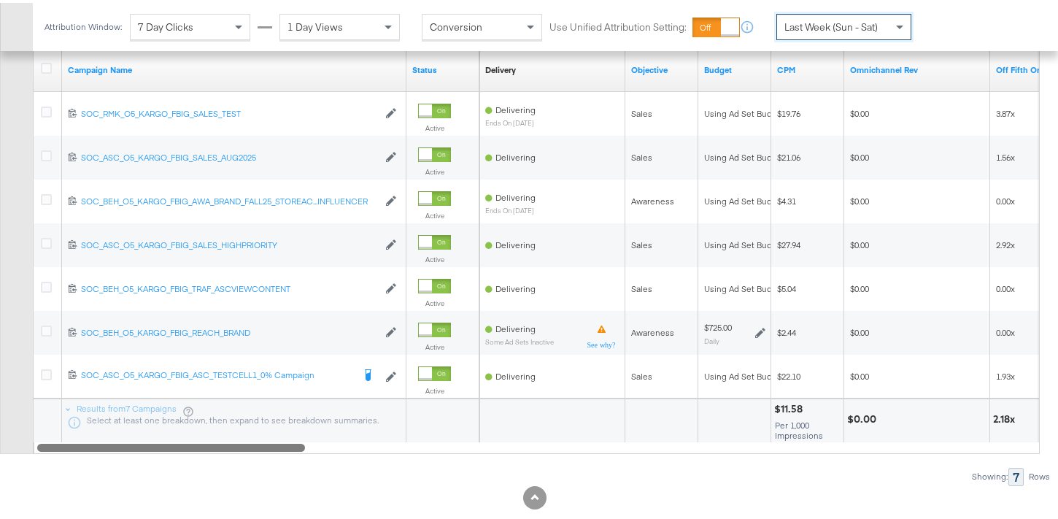
scroll to position [958, 0]
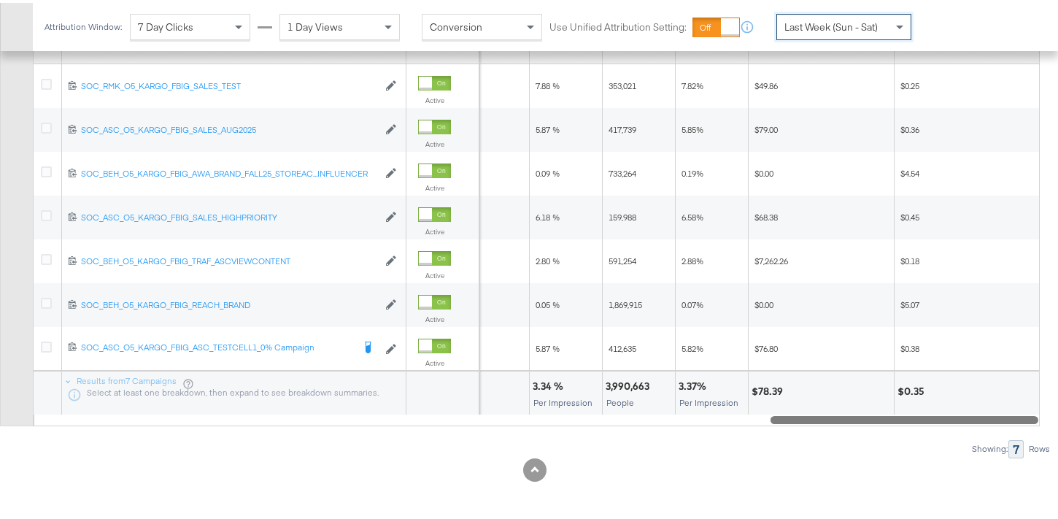
drag, startPoint x: 301, startPoint y: 420, endPoint x: 1068, endPoint y: 393, distance: 767.2
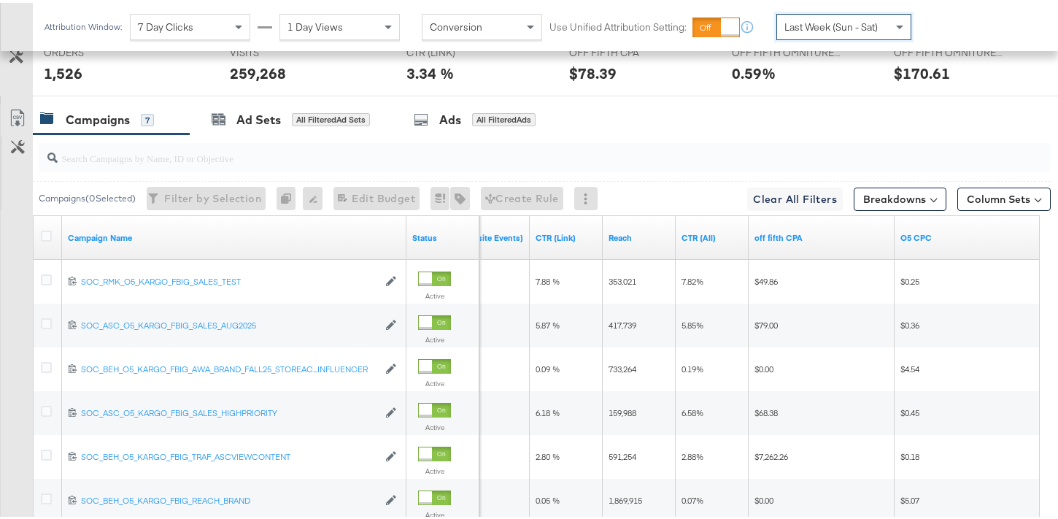
scroll to position [882, 0]
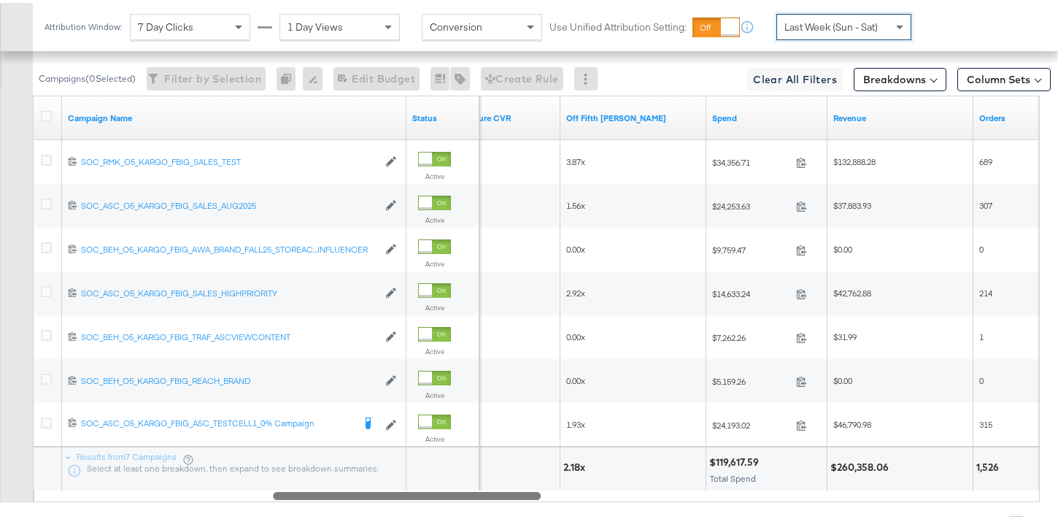
drag, startPoint x: 938, startPoint y: 490, endPoint x: 439, endPoint y: 487, distance: 498.3
click at [439, 487] on div "Campaign Name Status Off Fifth Omniture CVR Off Fifth LC ROAS Spend Revenue Ord…" at bounding box center [536, 296] width 1007 height 406
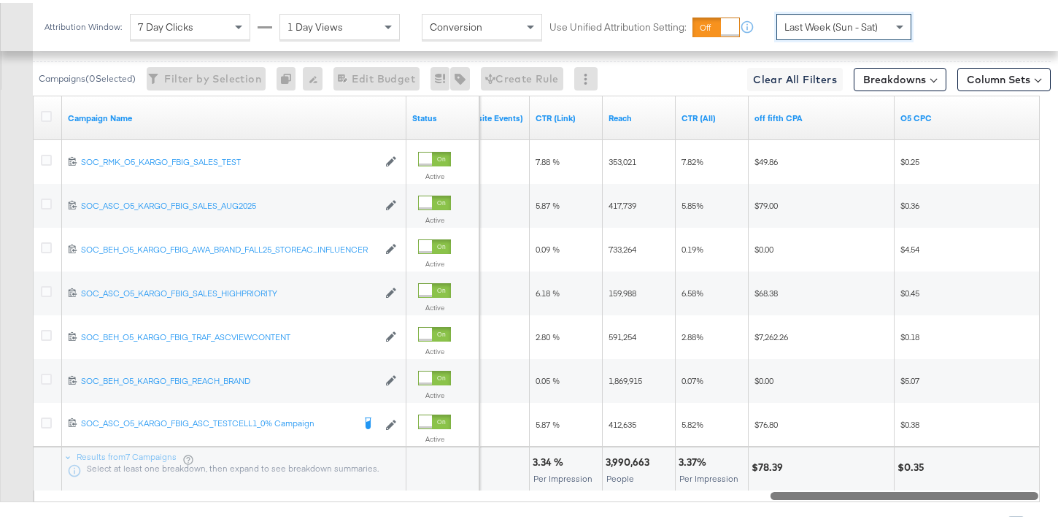
drag, startPoint x: 530, startPoint y: 490, endPoint x: 1068, endPoint y: 465, distance: 539.0
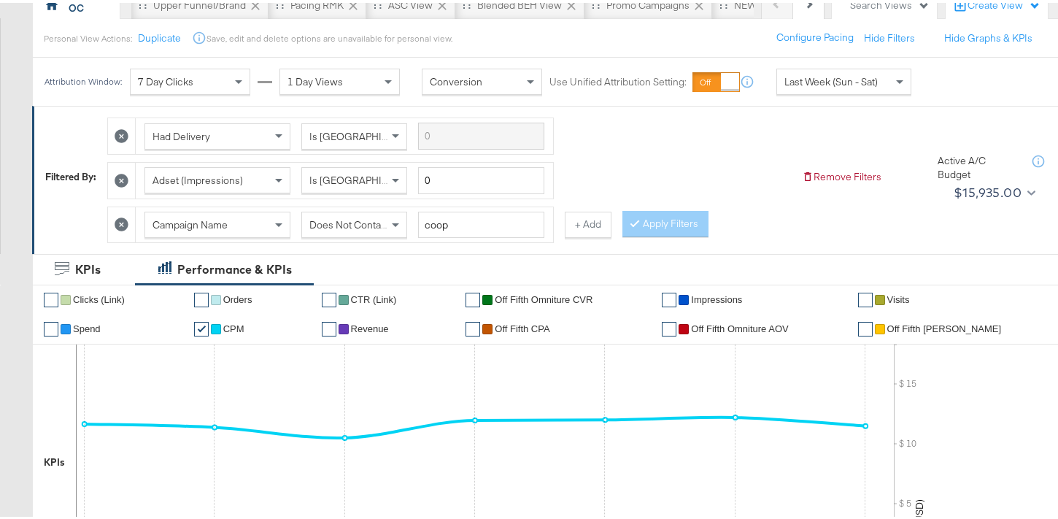
scroll to position [115, 0]
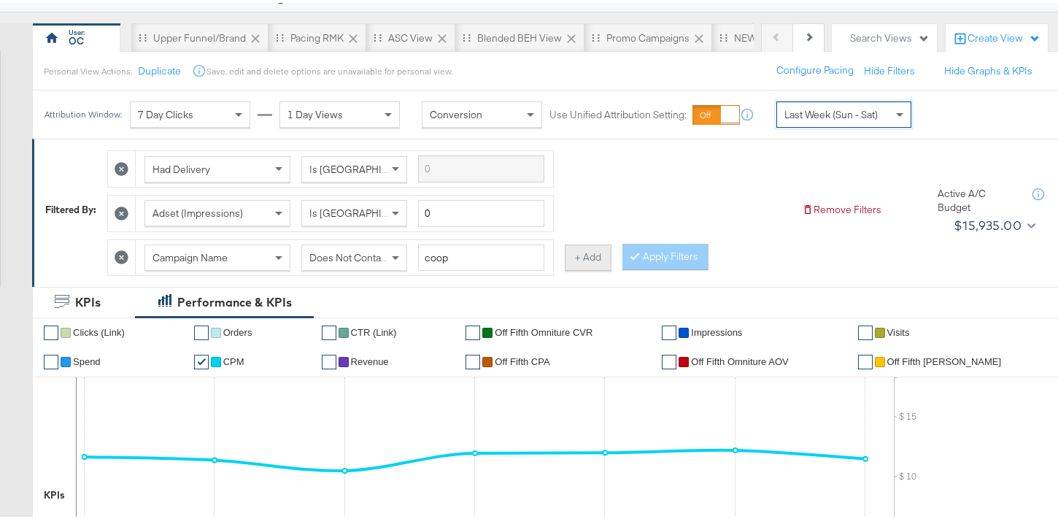
click at [588, 258] on button "+ Add" at bounding box center [588, 254] width 47 height 26
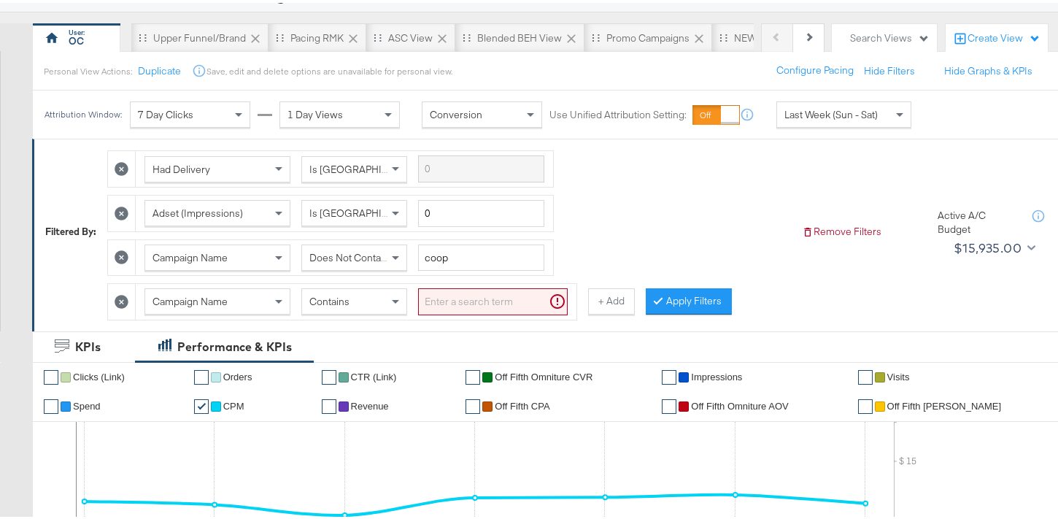
click at [373, 293] on div "Contains" at bounding box center [354, 298] width 104 height 25
click at [471, 302] on input "search" at bounding box center [493, 298] width 150 height 27
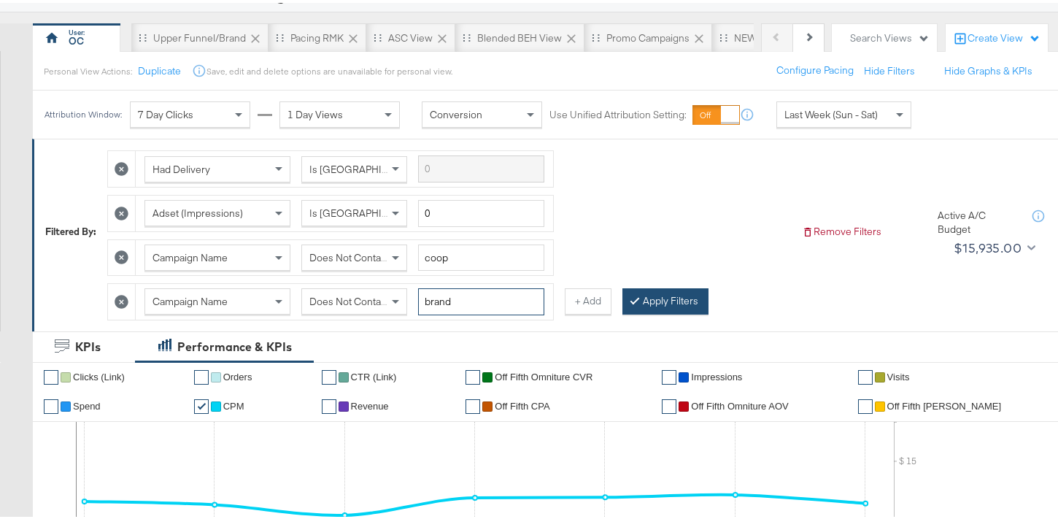
type input "brand"
click at [665, 303] on button "Apply Filters" at bounding box center [665, 298] width 86 height 26
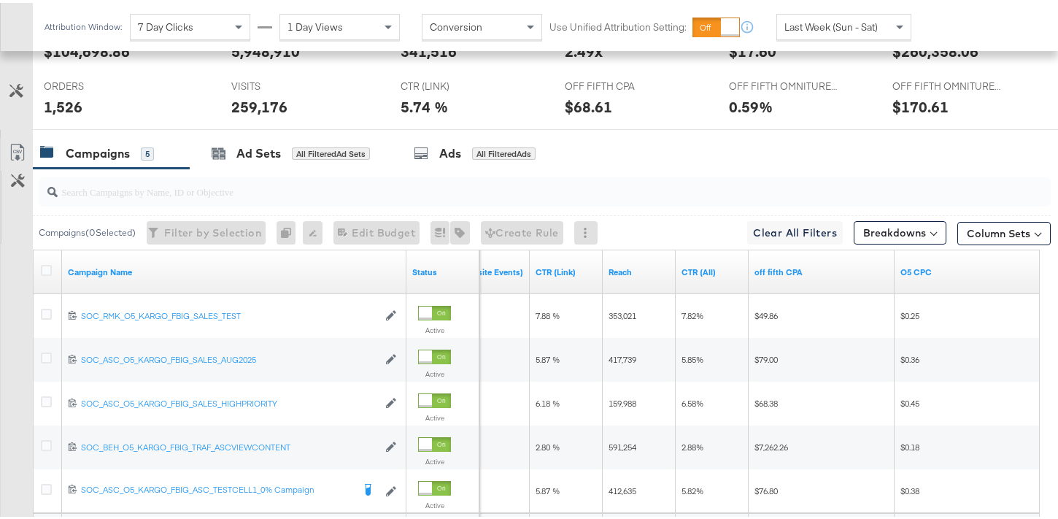
scroll to position [915, 0]
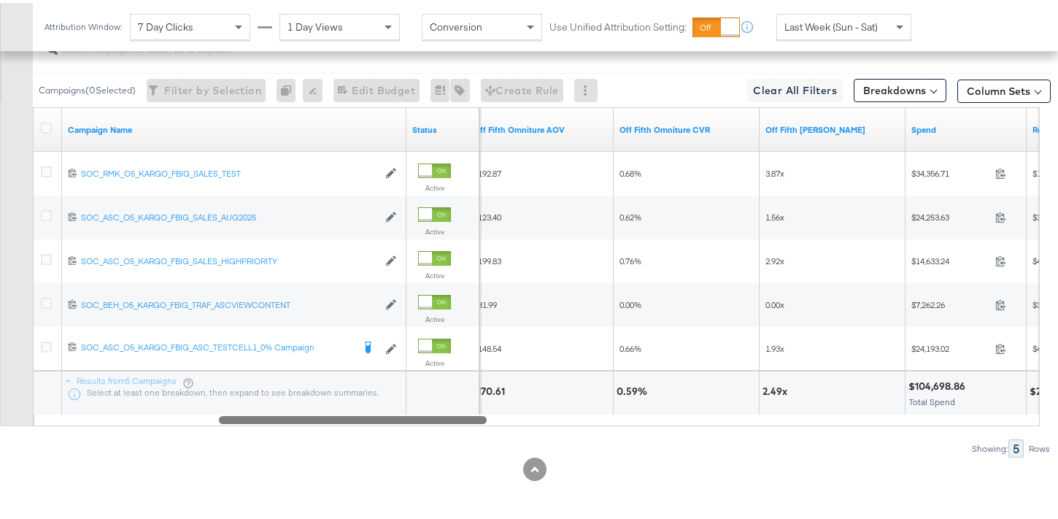
drag, startPoint x: 873, startPoint y: 416, endPoint x: 401, endPoint y: 428, distance: 471.5
click at [401, 428] on div "Campaigns ( 0 Selected) Filter by Selection Filter 0 campaigns 0 Rename 0 campa…" at bounding box center [525, 238] width 1051 height 431
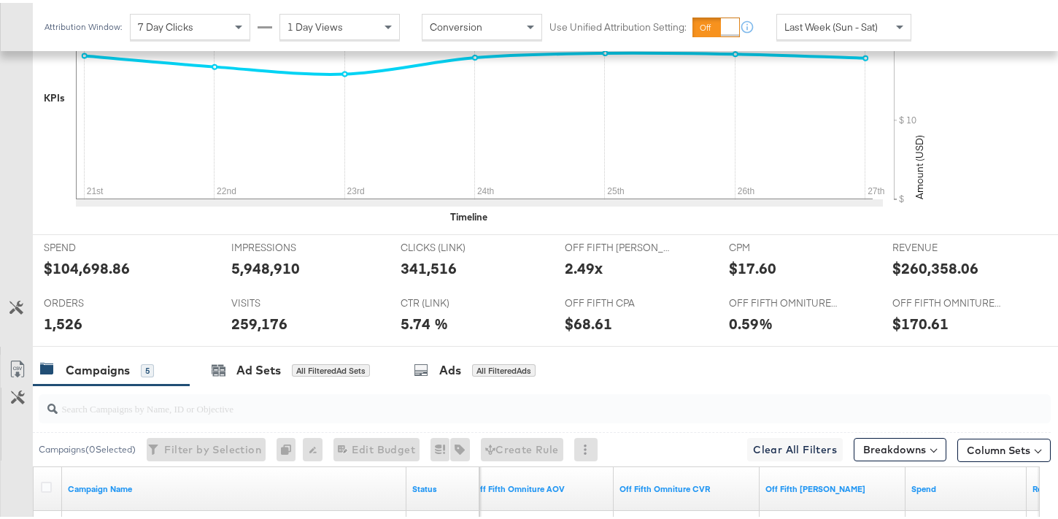
scroll to position [44, 0]
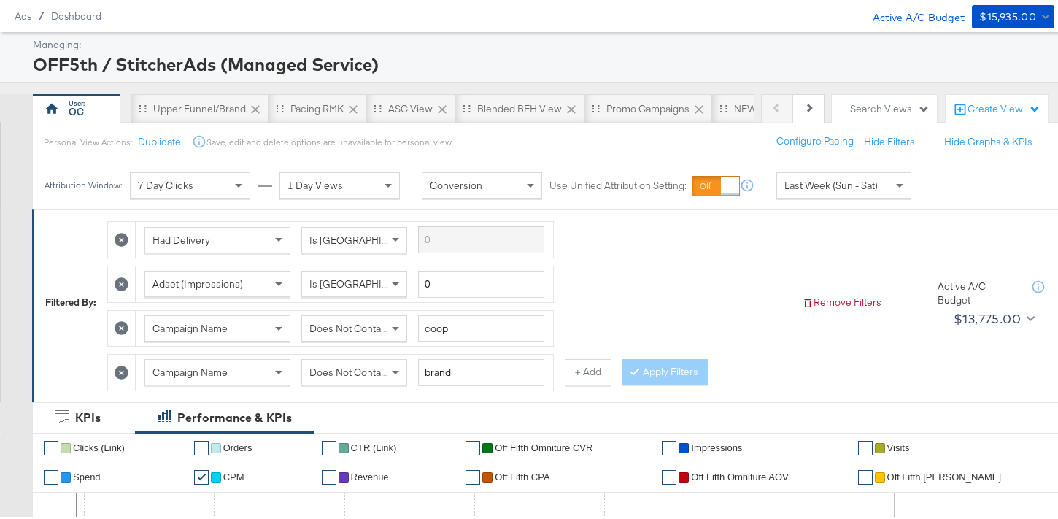
click at [394, 120] on div "Personal View Actions: Duplicate Save, edit and delete options are unavailable …" at bounding box center [550, 138] width 1037 height 39
click at [394, 112] on div "ASC View" at bounding box center [410, 105] width 89 height 29
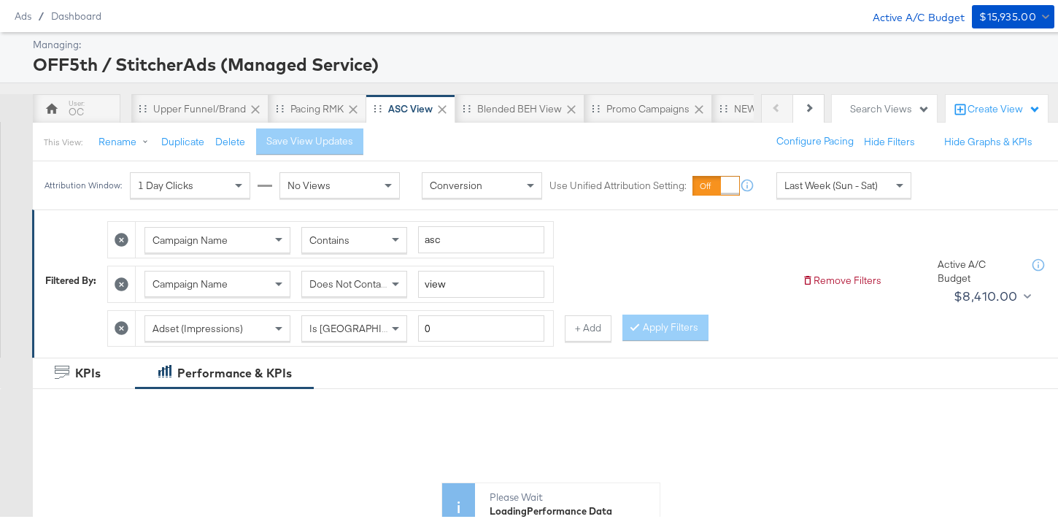
click at [848, 184] on span "Last Week (Sun - Sat)" at bounding box center [830, 182] width 93 height 13
click at [939, 182] on label "Start:" at bounding box center [951, 177] width 24 height 9
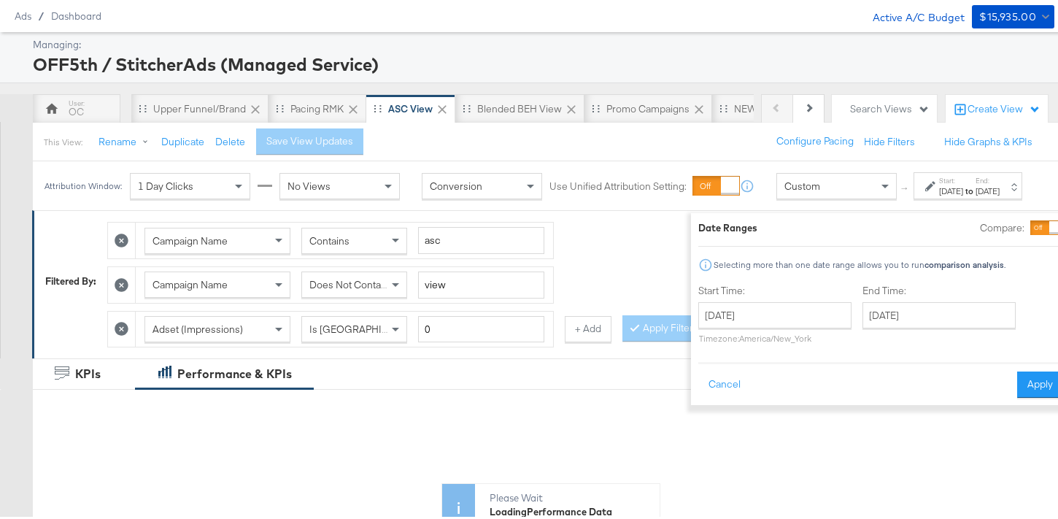
click at [1010, 217] on div "Date Ranges Compare: Selecting more than one date range allows you to run compa…" at bounding box center [880, 306] width 379 height 192
click at [1049, 228] on div at bounding box center [1055, 224] width 13 height 13
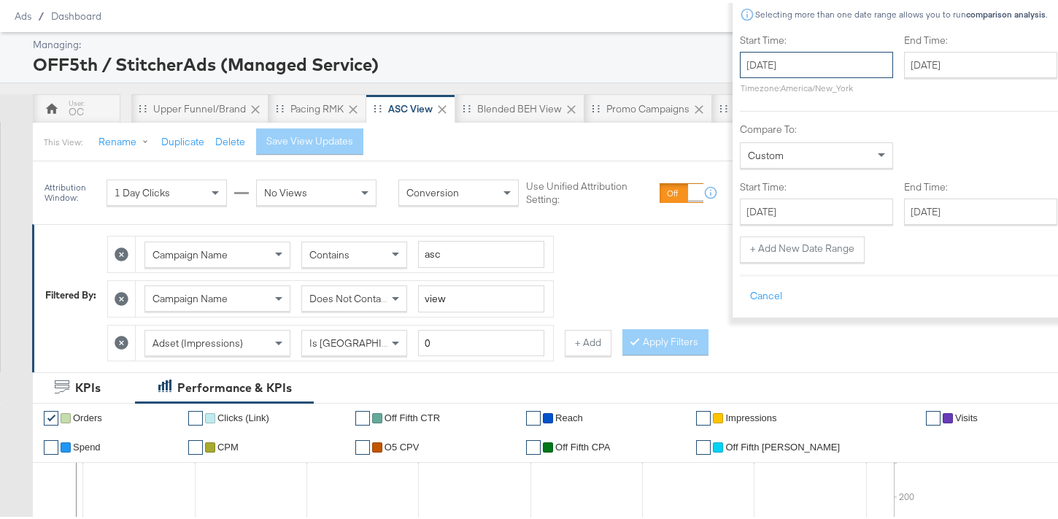
click at [740, 67] on input "[DATE]" at bounding box center [816, 62] width 153 height 26
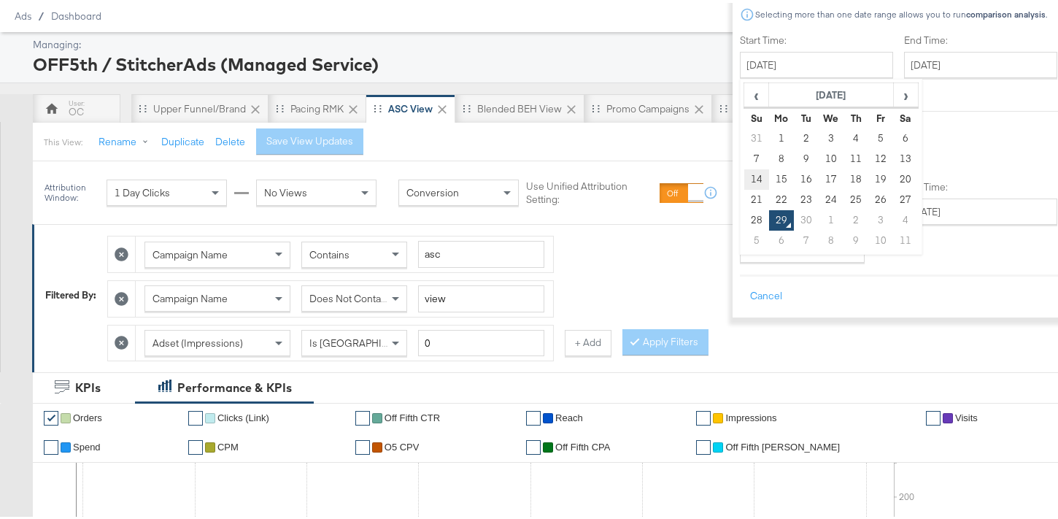
click at [744, 177] on td "14" at bounding box center [756, 176] width 25 height 20
type input "September 14th 2025"
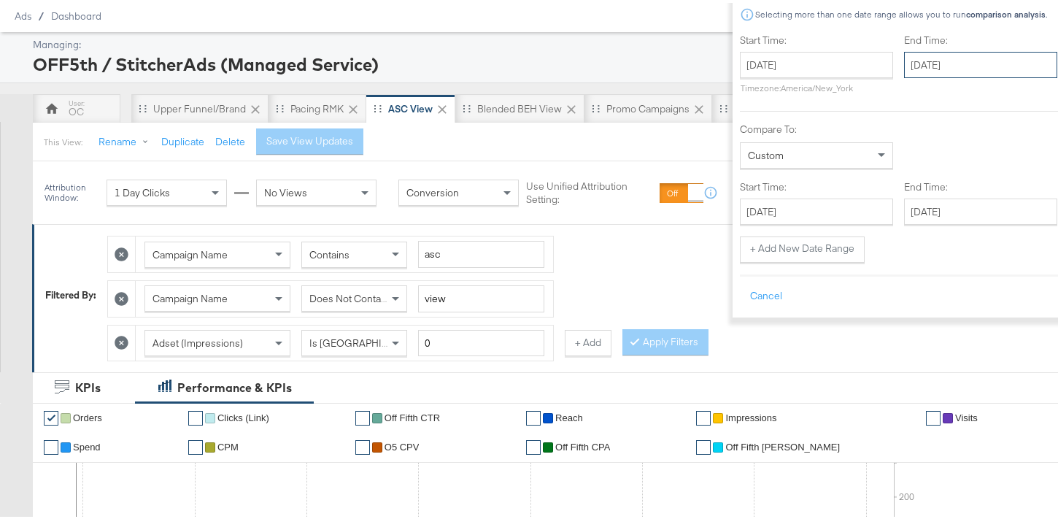
click at [904, 72] on input "[DATE]" at bounding box center [980, 62] width 153 height 26
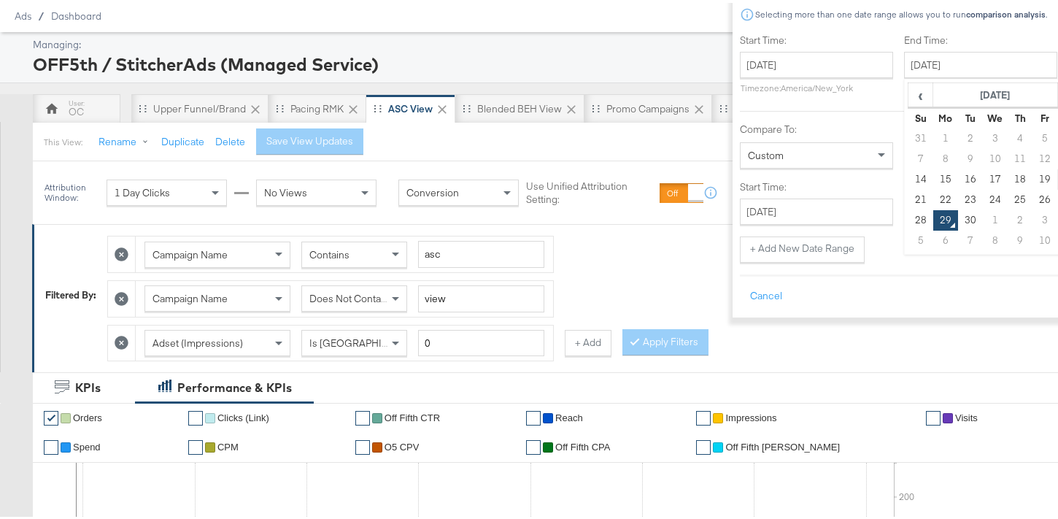
click at [1058, 179] on td "20" at bounding box center [1070, 176] width 25 height 20
type input "September 20th 2025"
click at [785, 223] on div "Start Time: September 14th 2025 ‹ September 2025 › Su Mo Tu We Th Fr Sa 31 1 2 …" at bounding box center [922, 146] width 365 height 230
click at [770, 226] on div "Start Time: September 14th 2025 ‹ September 2025 › Su Mo Tu We Th Fr Sa 31 1 2 …" at bounding box center [922, 146] width 365 height 230
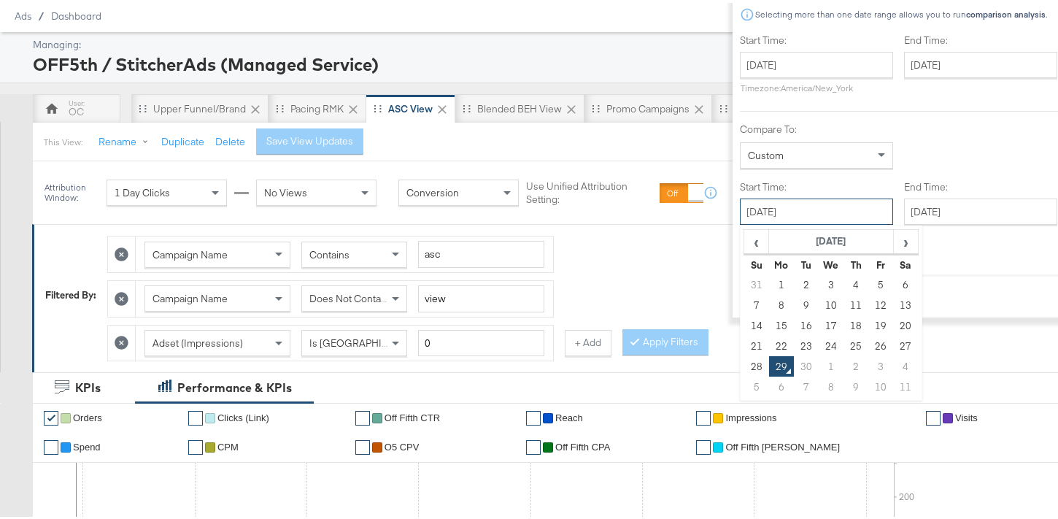
click at [770, 215] on input "[DATE]" at bounding box center [816, 209] width 153 height 26
click at [744, 339] on td "21" at bounding box center [756, 343] width 25 height 20
type input "September 21st 2025"
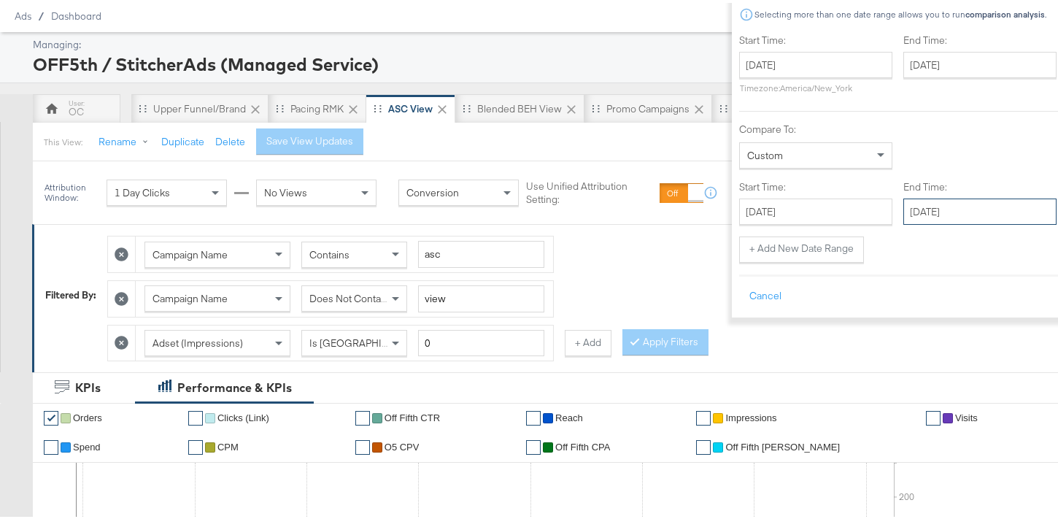
click at [908, 214] on input "[DATE]" at bounding box center [979, 209] width 153 height 26
click at [1057, 337] on td "27" at bounding box center [1069, 343] width 25 height 20
type input "September 27th 2025"
click at [1004, 309] on div "Date Ranges Compare: Selecting more than one date range allows you to run compa…" at bounding box center [921, 137] width 379 height 355
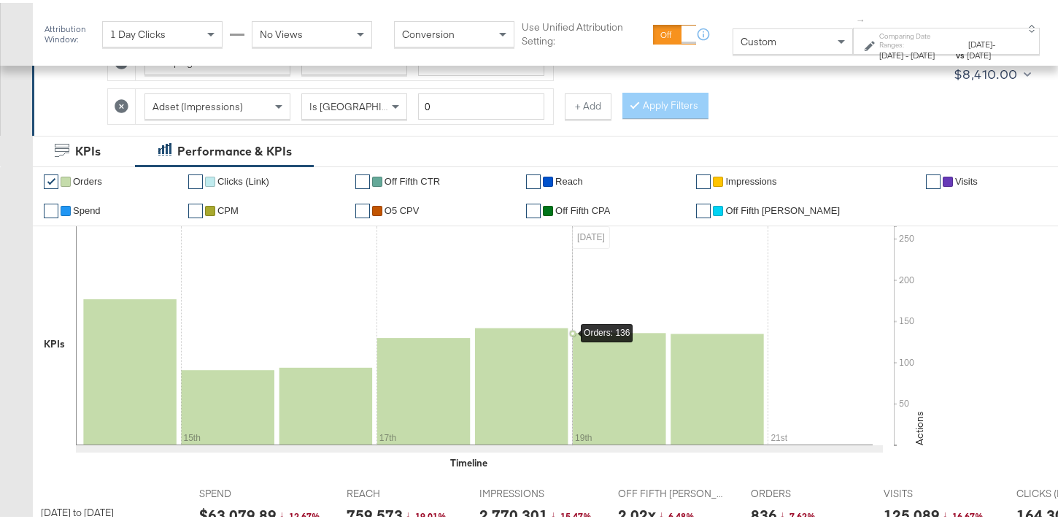
scroll to position [144, 0]
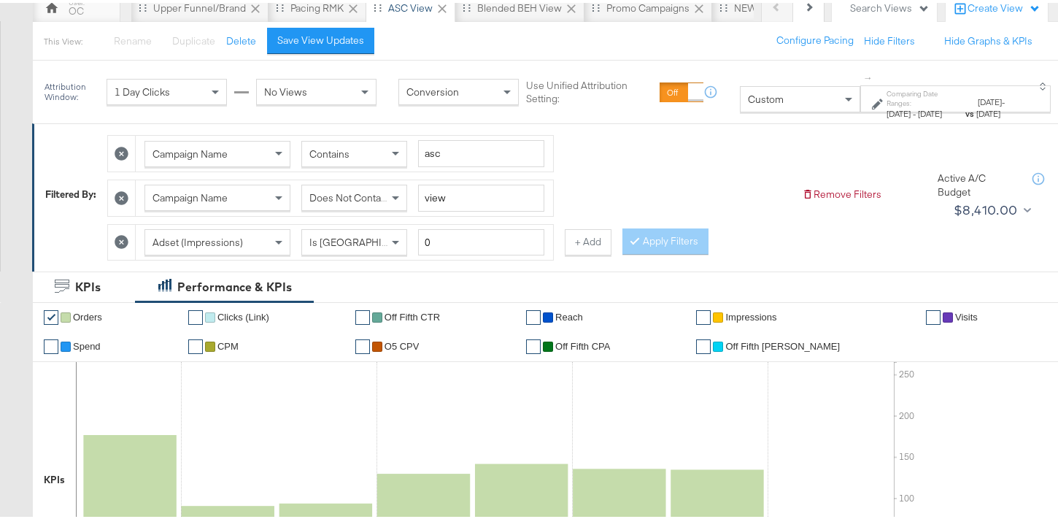
click at [573, 247] on button "+ Add" at bounding box center [588, 239] width 47 height 26
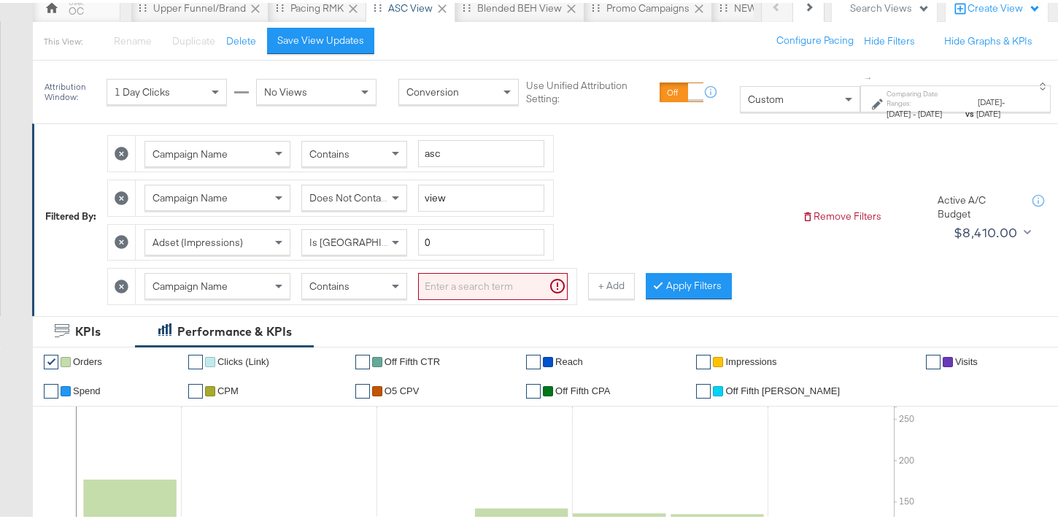
click at [425, 304] on div "Filtered By: Campaign Name Contains asc Campaign Name Does Not Contain view Ads…" at bounding box center [550, 216] width 1037 height 192
click at [442, 295] on input "search" at bounding box center [493, 283] width 150 height 27
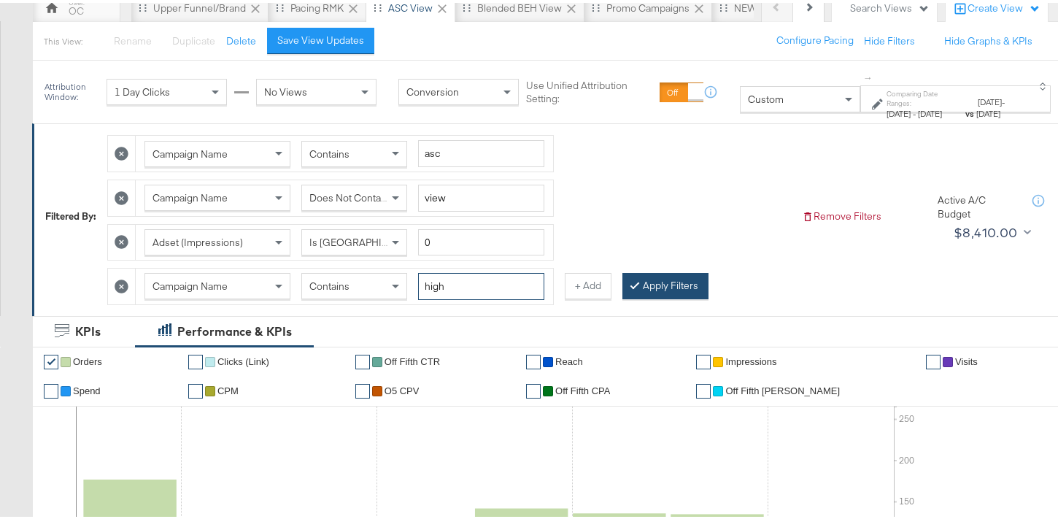
type input "high"
click at [654, 290] on button "Apply Filters" at bounding box center [665, 283] width 86 height 26
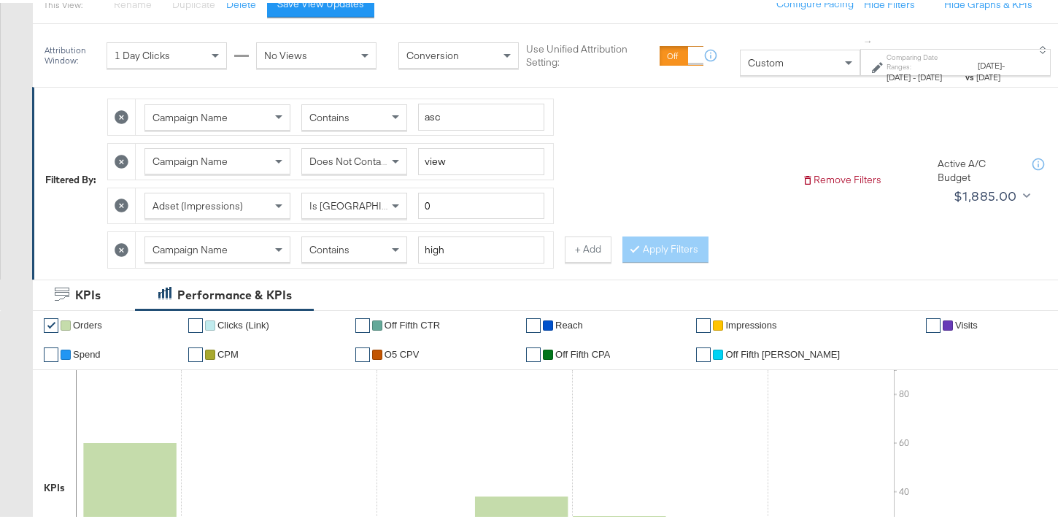
scroll to position [181, 0]
click at [357, 259] on div "Contains" at bounding box center [354, 246] width 104 height 25
click at [667, 244] on button "Apply Filters" at bounding box center [665, 246] width 86 height 26
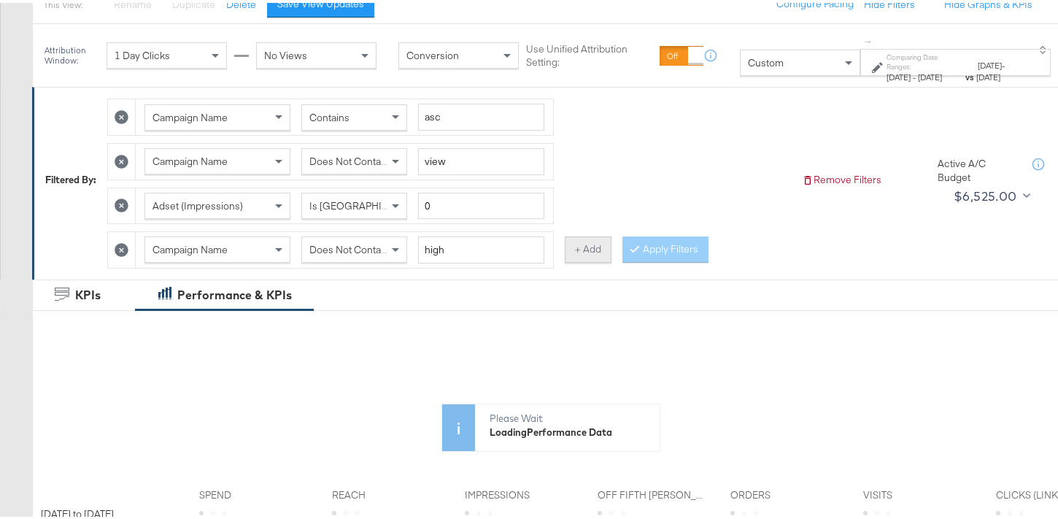
click at [592, 255] on button "+ Add" at bounding box center [588, 246] width 47 height 26
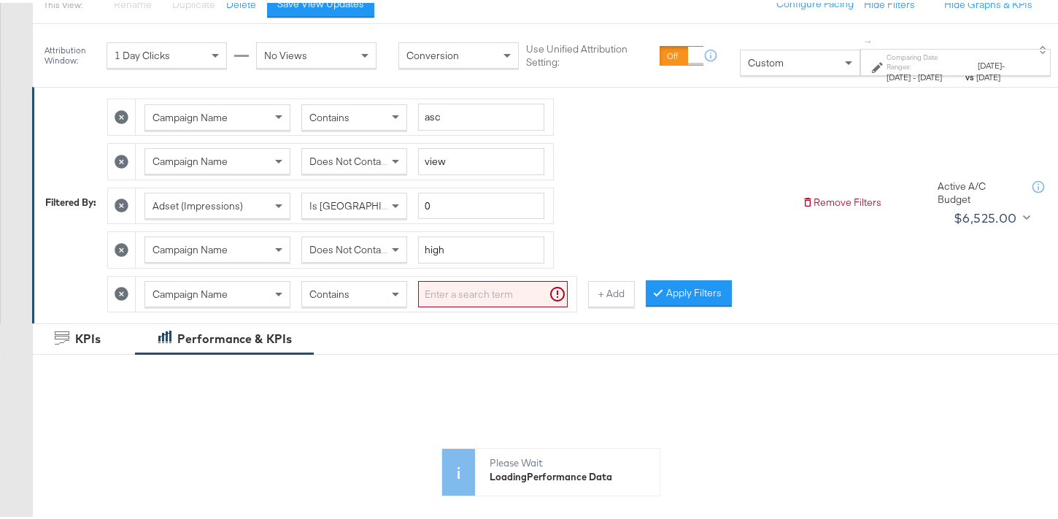
click at [376, 294] on div "Contains" at bounding box center [354, 291] width 104 height 25
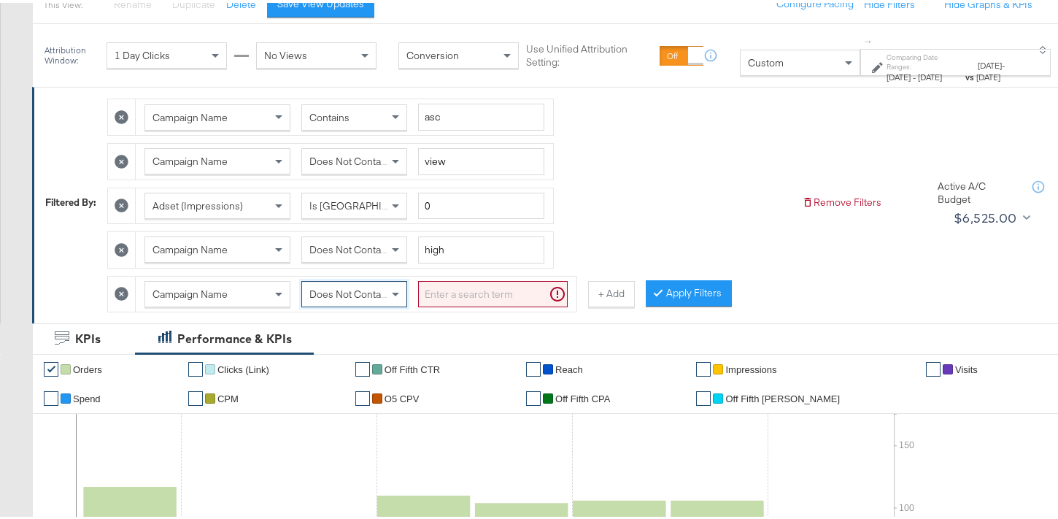
click at [448, 302] on input "search" at bounding box center [493, 291] width 150 height 27
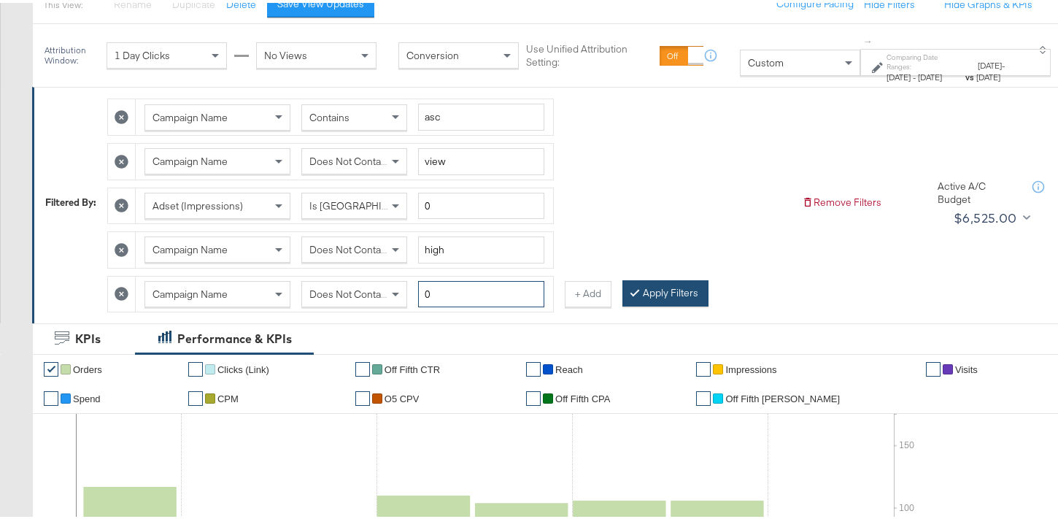
type input "0"
click at [666, 295] on button "Apply Filters" at bounding box center [665, 290] width 86 height 26
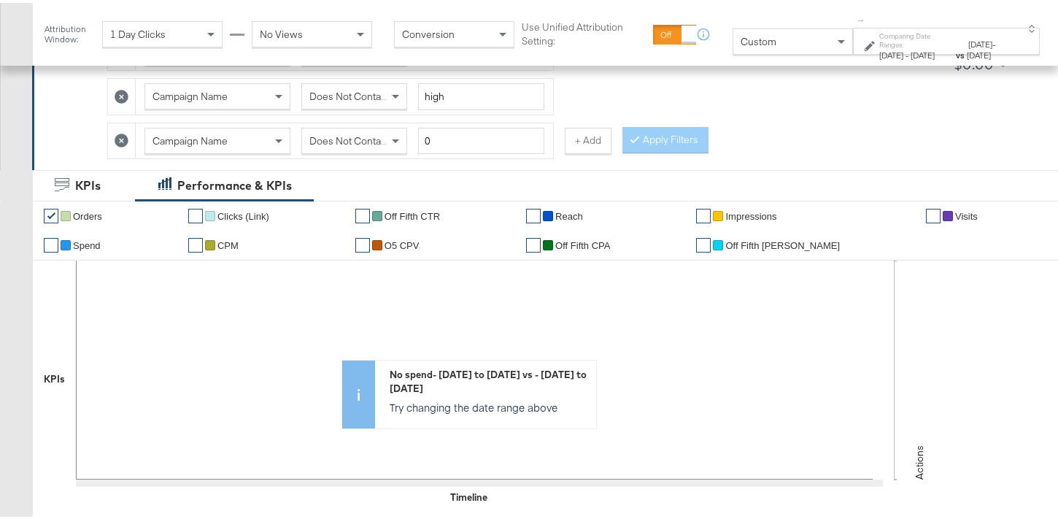
scroll to position [285, 0]
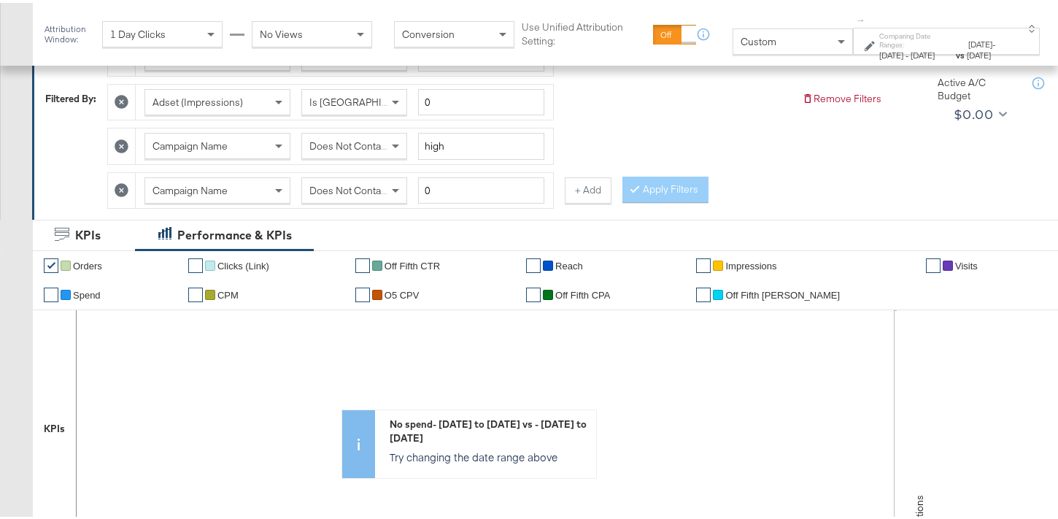
click at [128, 190] on icon at bounding box center [122, 187] width 14 height 14
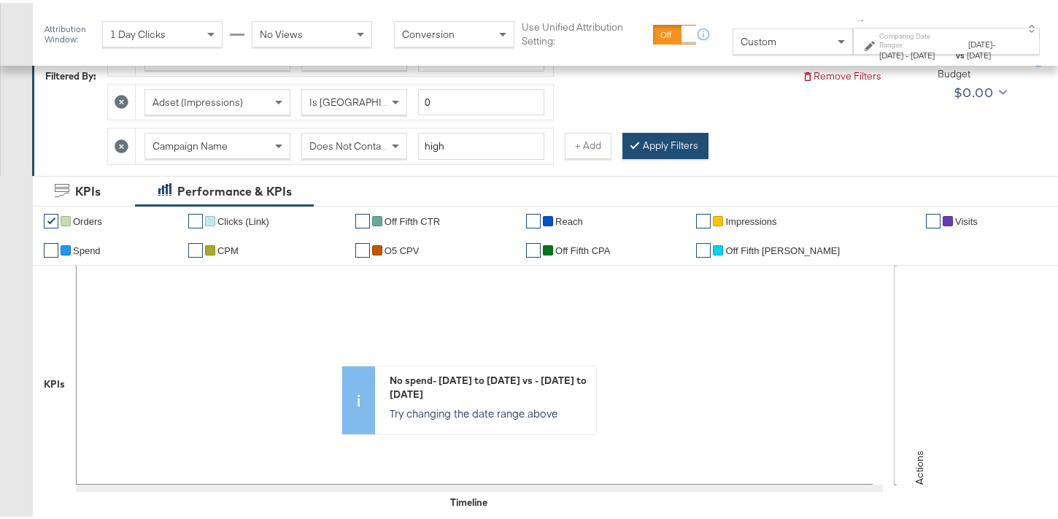
click at [646, 149] on button "Apply Filters" at bounding box center [665, 143] width 86 height 26
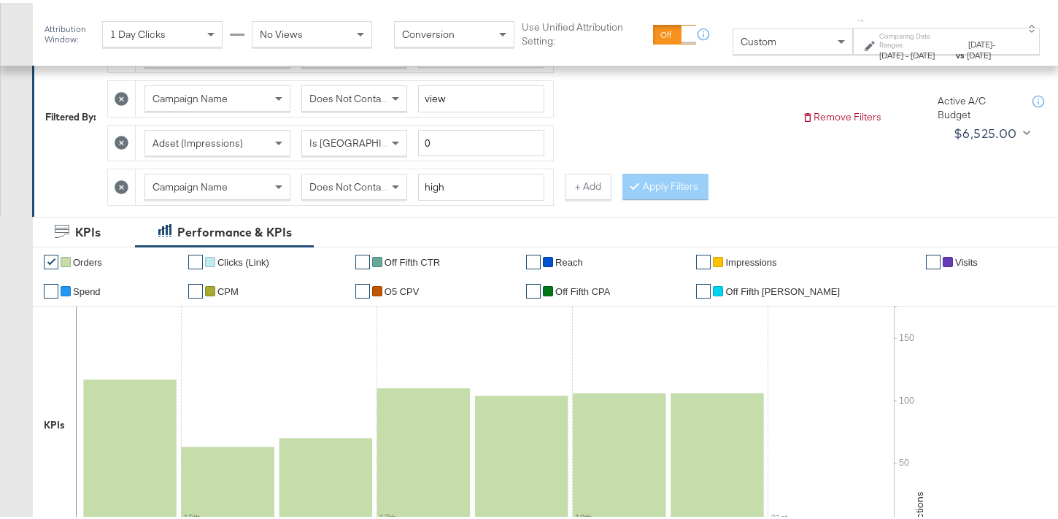
scroll to position [127, 0]
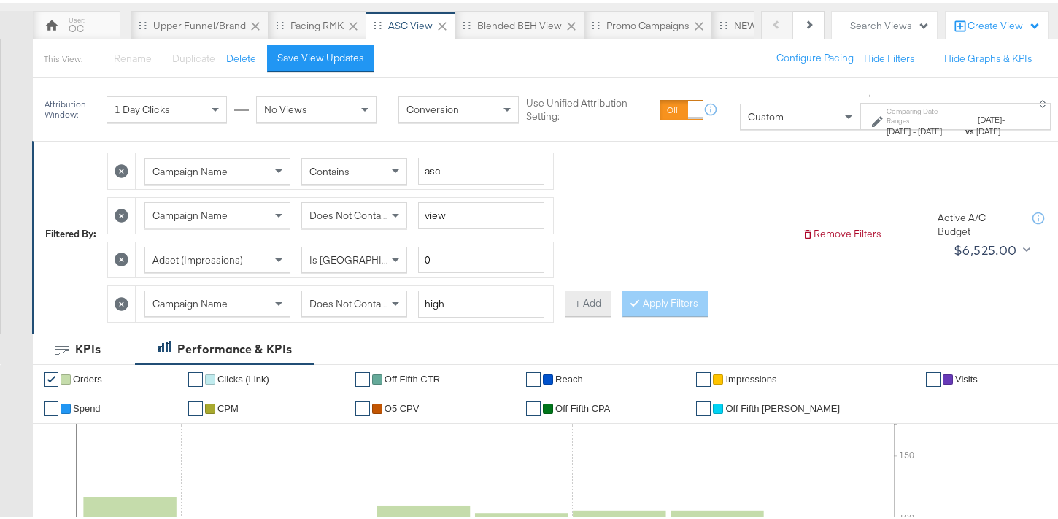
click at [584, 301] on button "+ Add" at bounding box center [588, 300] width 47 height 26
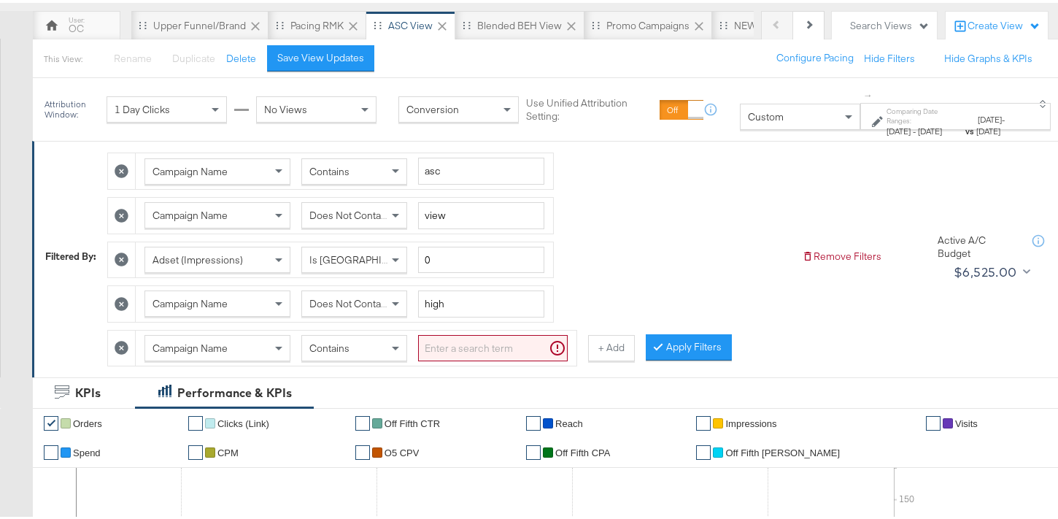
click at [374, 355] on div "Contains" at bounding box center [354, 345] width 104 height 25
click at [466, 346] on input "search" at bounding box center [493, 345] width 150 height 27
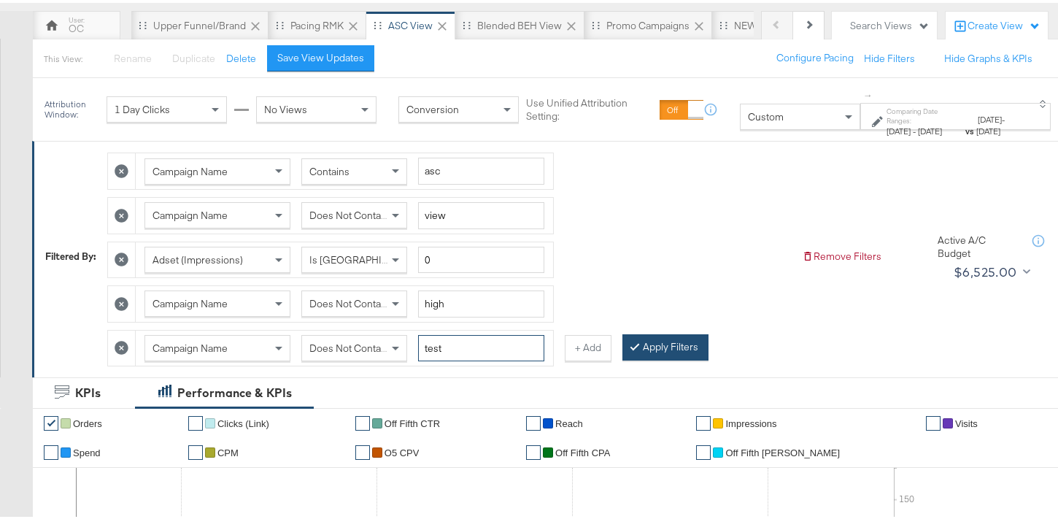
type input "test"
click at [654, 347] on button "Apply Filters" at bounding box center [665, 344] width 86 height 26
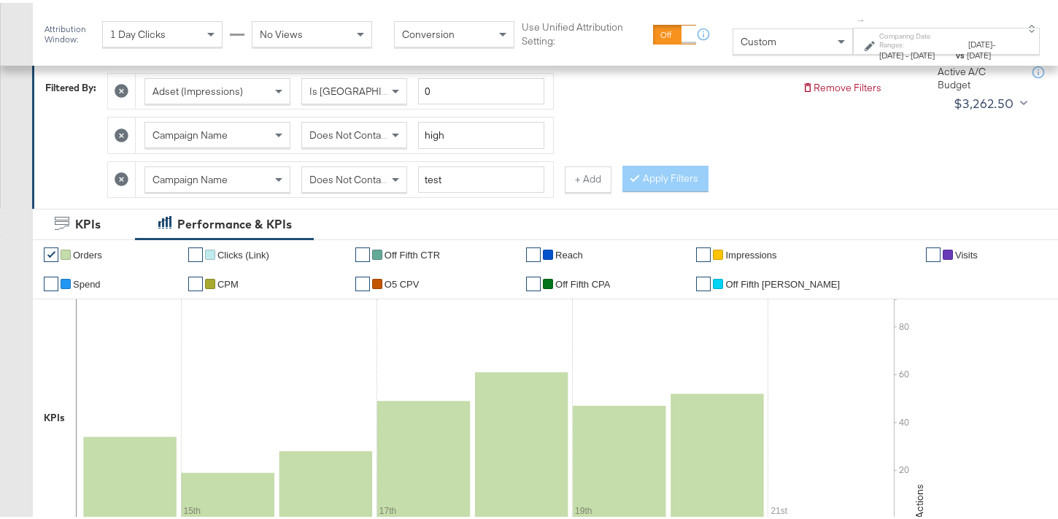
scroll to position [226, 0]
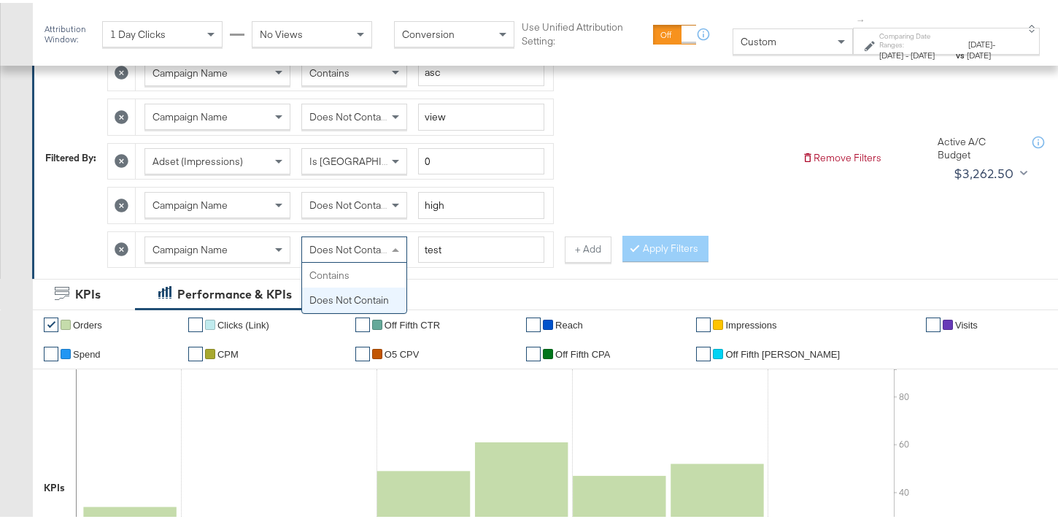
click at [371, 244] on span "Does Not Contain" at bounding box center [349, 246] width 80 height 13
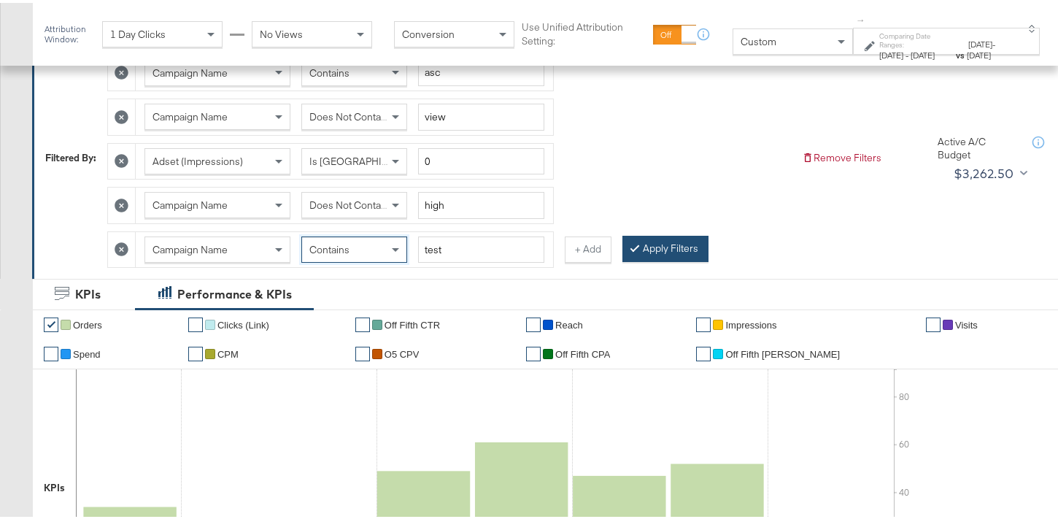
click at [640, 241] on button "Apply Filters" at bounding box center [665, 246] width 86 height 26
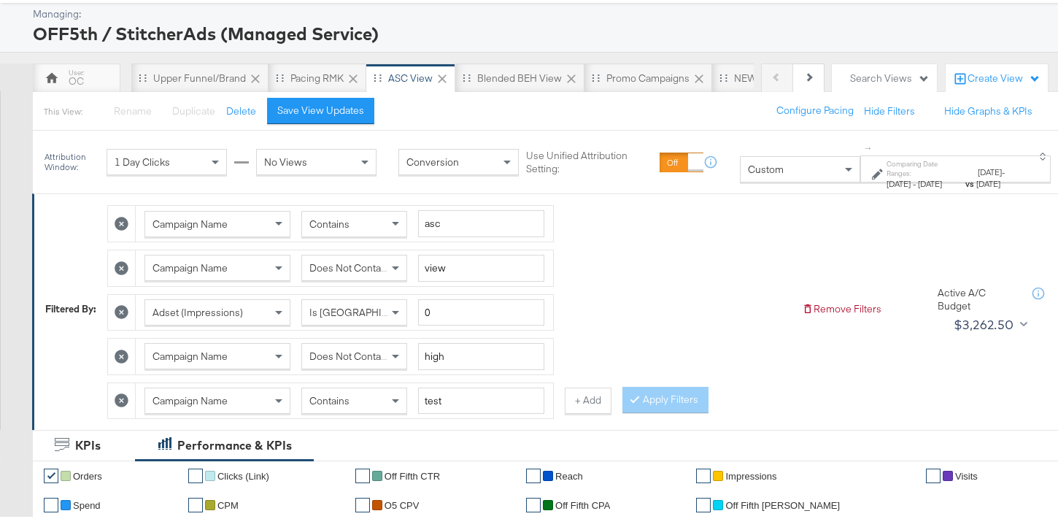
scroll to position [0, 0]
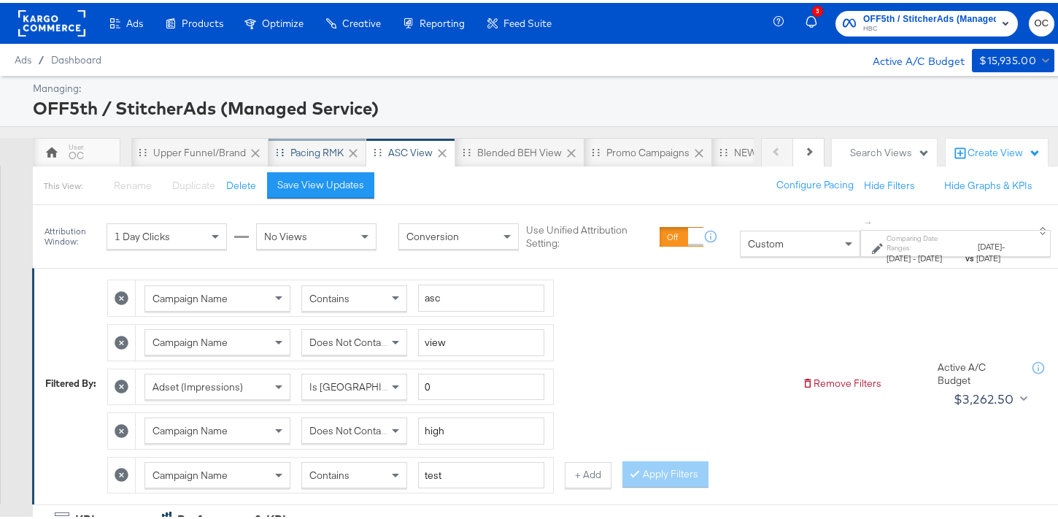
click at [312, 147] on div "Pacing RMK" at bounding box center [316, 150] width 53 height 14
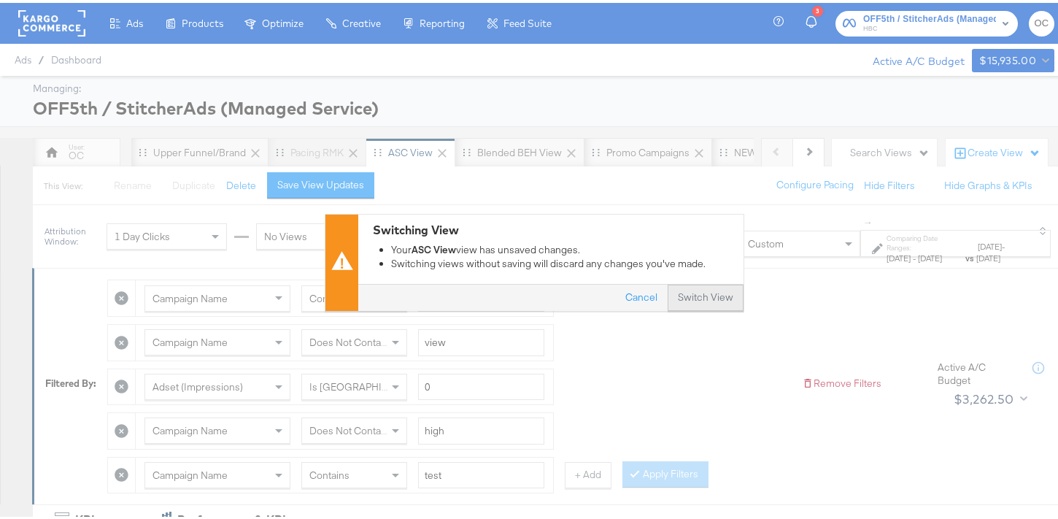
click at [684, 297] on button "Switch View" at bounding box center [706, 295] width 76 height 26
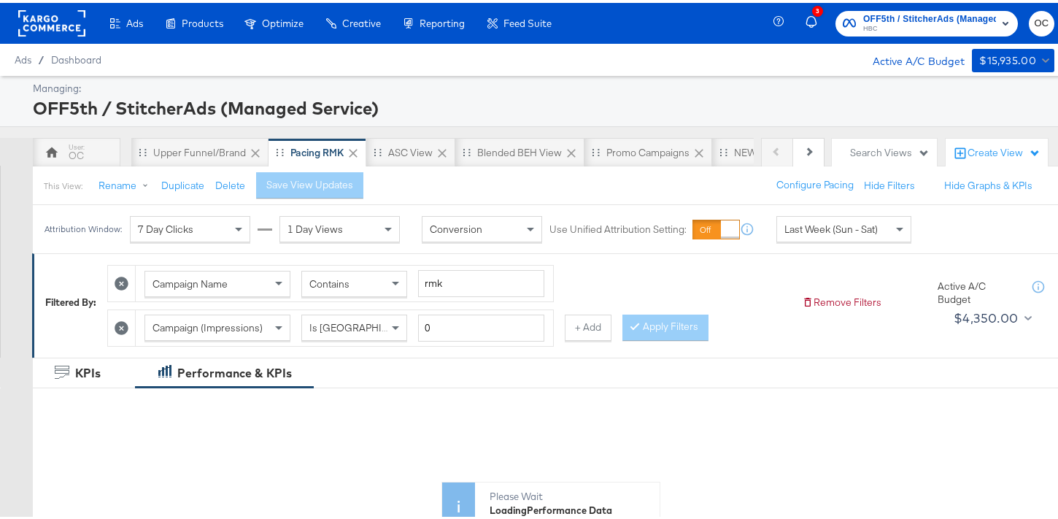
click at [805, 226] on span "Last Week (Sun - Sat)" at bounding box center [830, 226] width 93 height 13
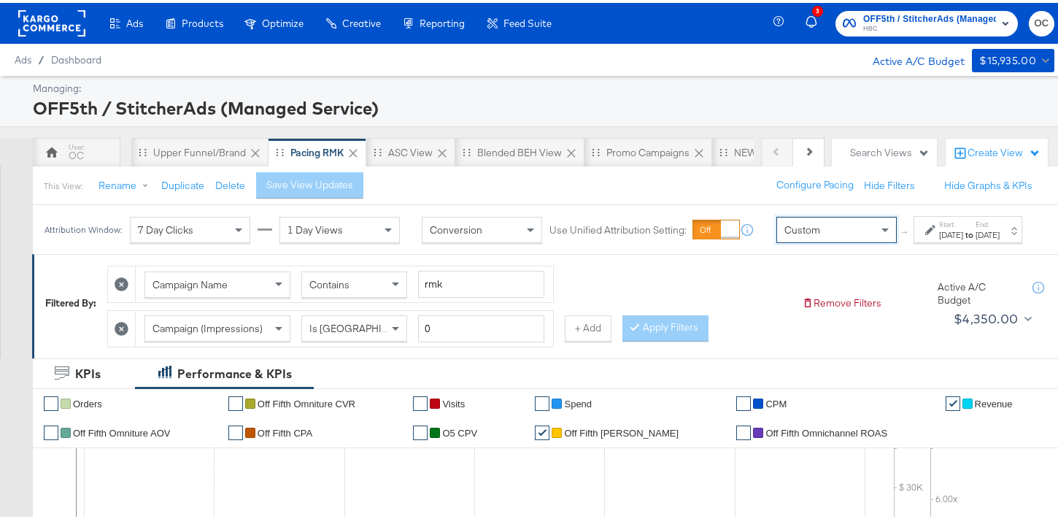
drag, startPoint x: 961, startPoint y: 237, endPoint x: 960, endPoint y: 247, distance: 10.2
click at [975, 226] on label "End:" at bounding box center [987, 221] width 24 height 9
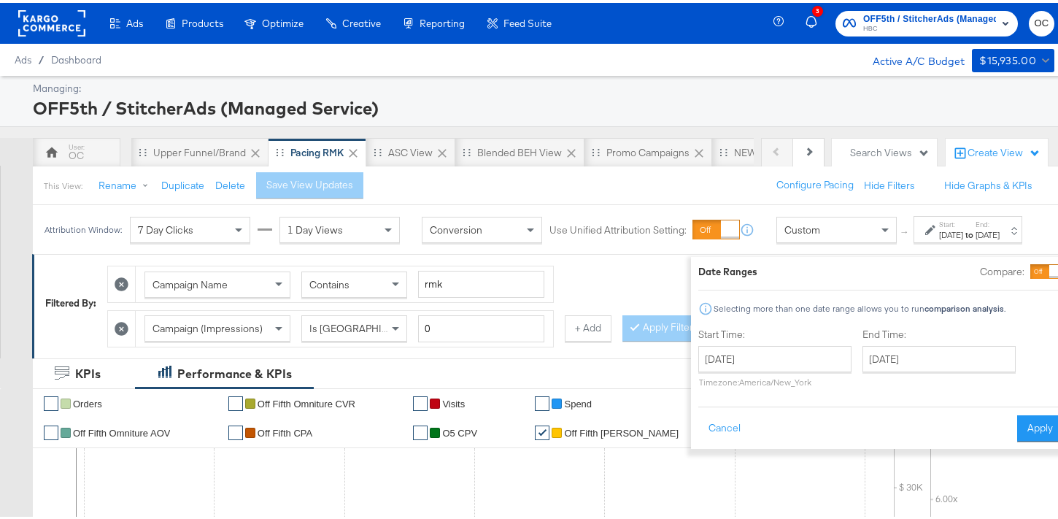
click at [996, 271] on div "Compare:" at bounding box center [1021, 268] width 83 height 15
click at [1030, 272] on div at bounding box center [1046, 268] width 33 height 15
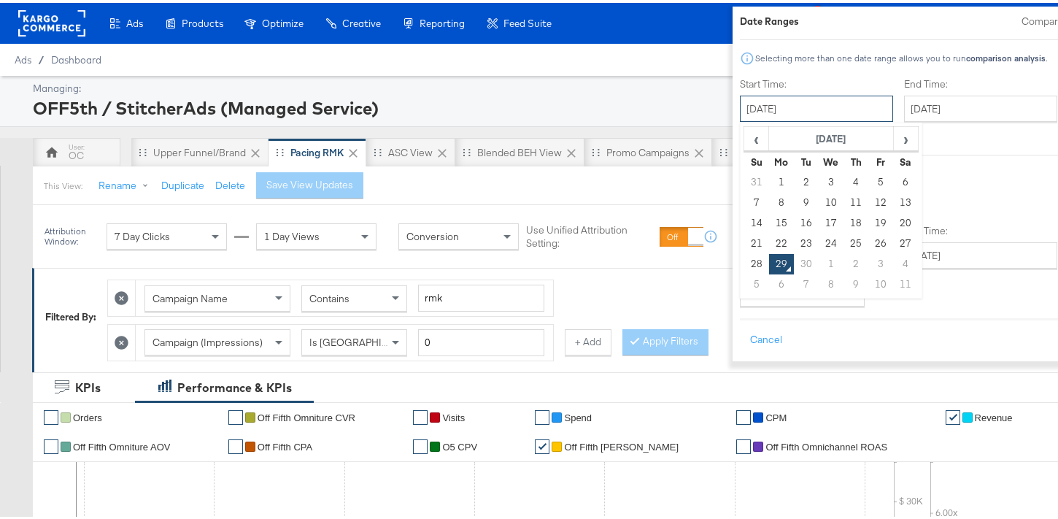
click at [740, 117] on input "[DATE]" at bounding box center [816, 106] width 153 height 26
click at [744, 217] on td "14" at bounding box center [756, 220] width 25 height 20
type input "September 14th 2025"
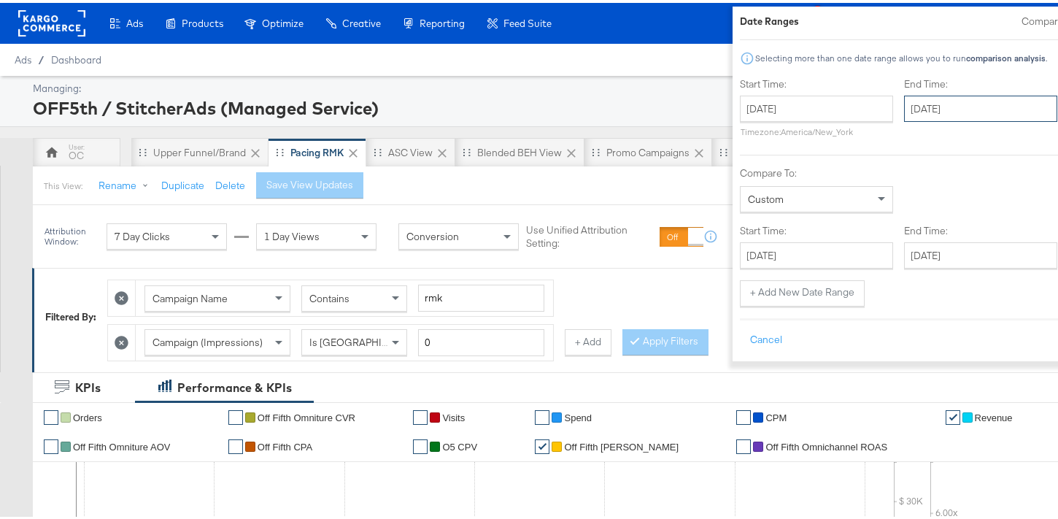
click at [904, 109] on input "[DATE]" at bounding box center [980, 106] width 153 height 26
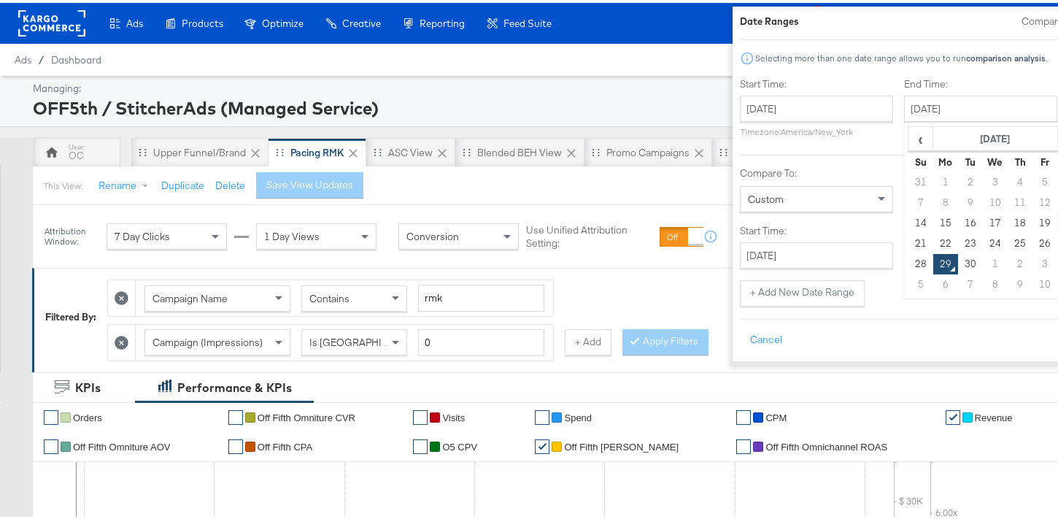
click at [1058, 220] on td "20" at bounding box center [1070, 220] width 25 height 20
type input "September 20th 2025"
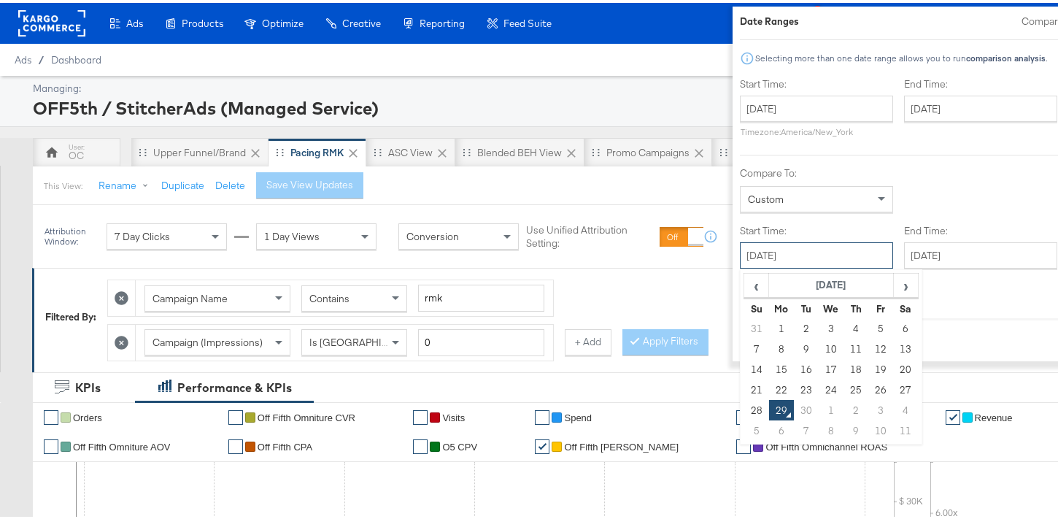
click at [780, 256] on input "[DATE]" at bounding box center [816, 252] width 153 height 26
click at [744, 390] on td "21" at bounding box center [756, 386] width 25 height 20
type input "September 21st 2025"
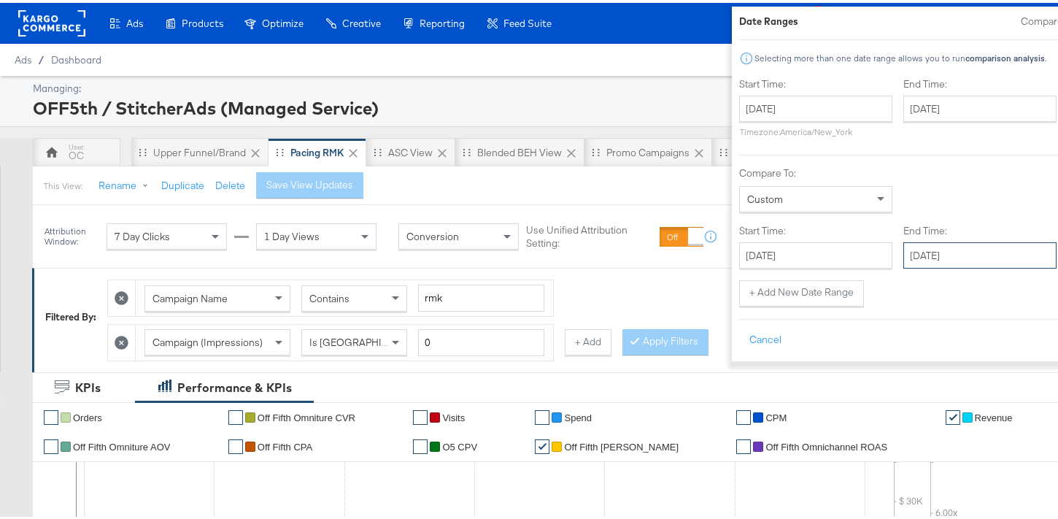
click at [911, 249] on input "[DATE]" at bounding box center [979, 252] width 153 height 26
click at [1057, 383] on td "27" at bounding box center [1069, 386] width 25 height 20
type input "September 27th 2025"
click at [1005, 320] on div "Cancel Apply" at bounding box center [921, 333] width 365 height 36
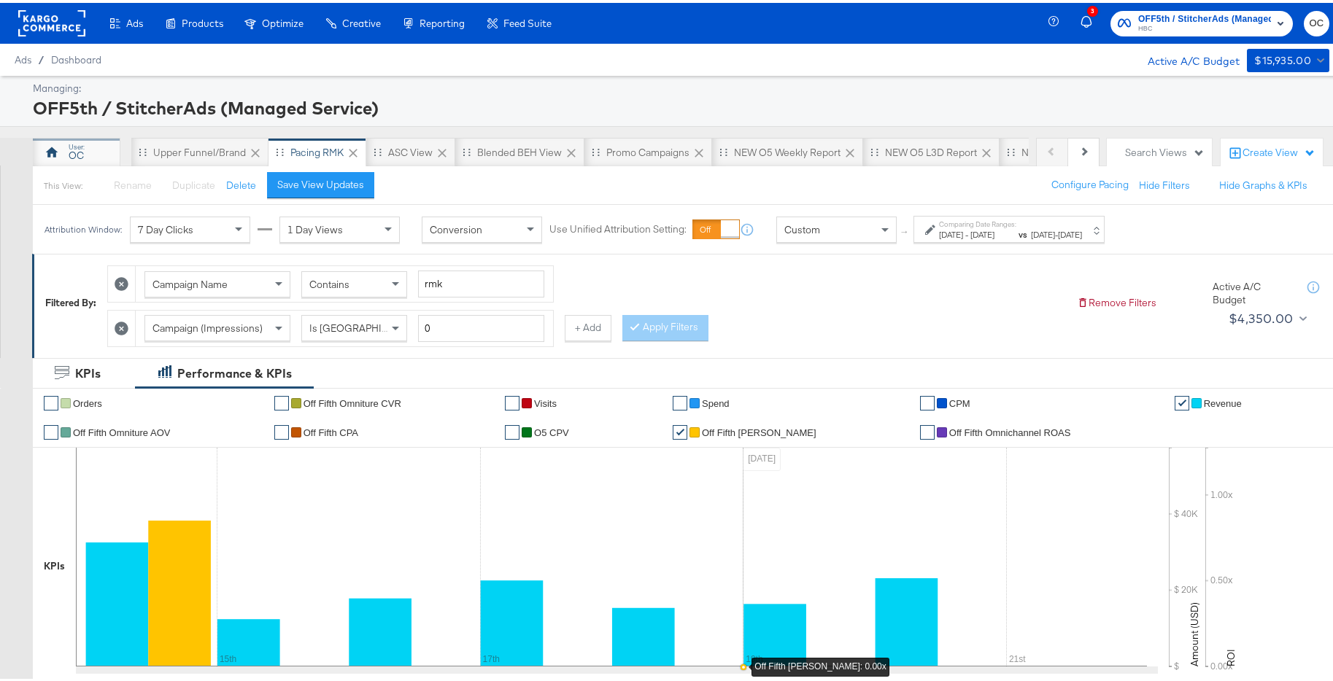
click at [101, 151] on div "OC" at bounding box center [77, 149] width 88 height 29
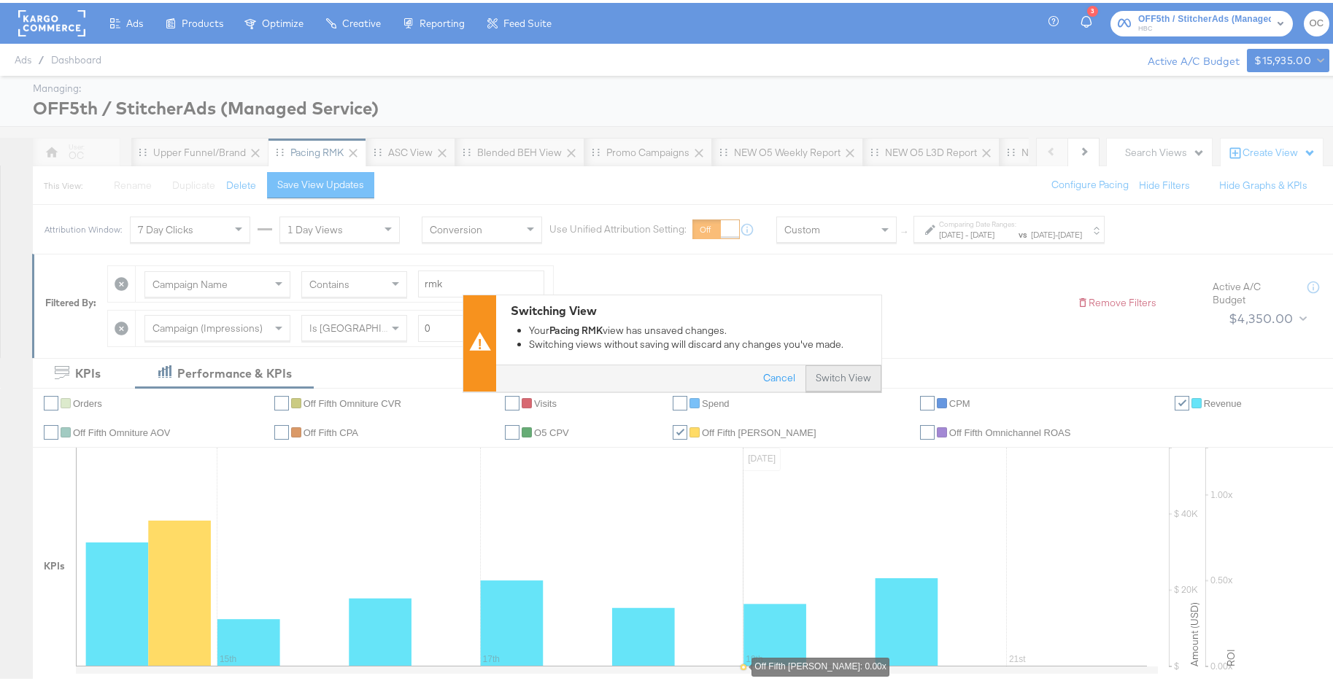
click at [832, 376] on button "Switch View" at bounding box center [843, 376] width 76 height 26
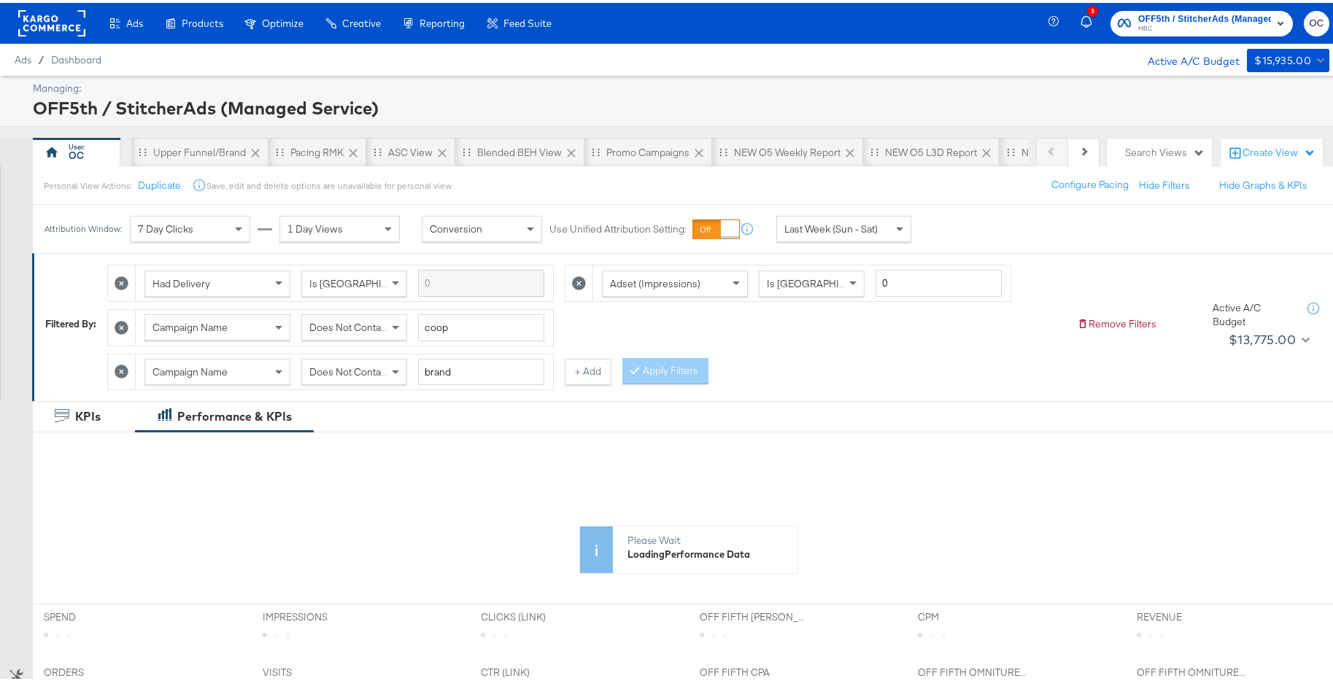
click at [883, 228] on div "Last Week (Sun - Sat)" at bounding box center [844, 226] width 134 height 25
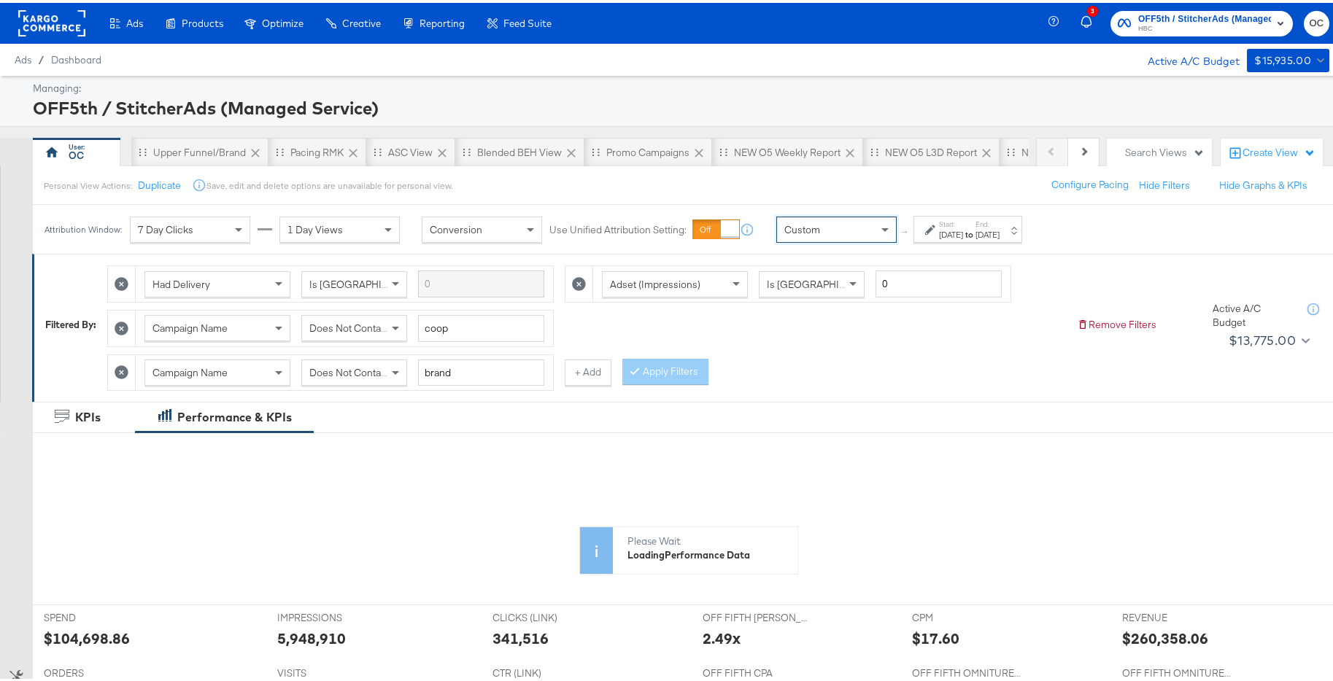
click at [963, 231] on div "[DATE]" at bounding box center [951, 232] width 24 height 12
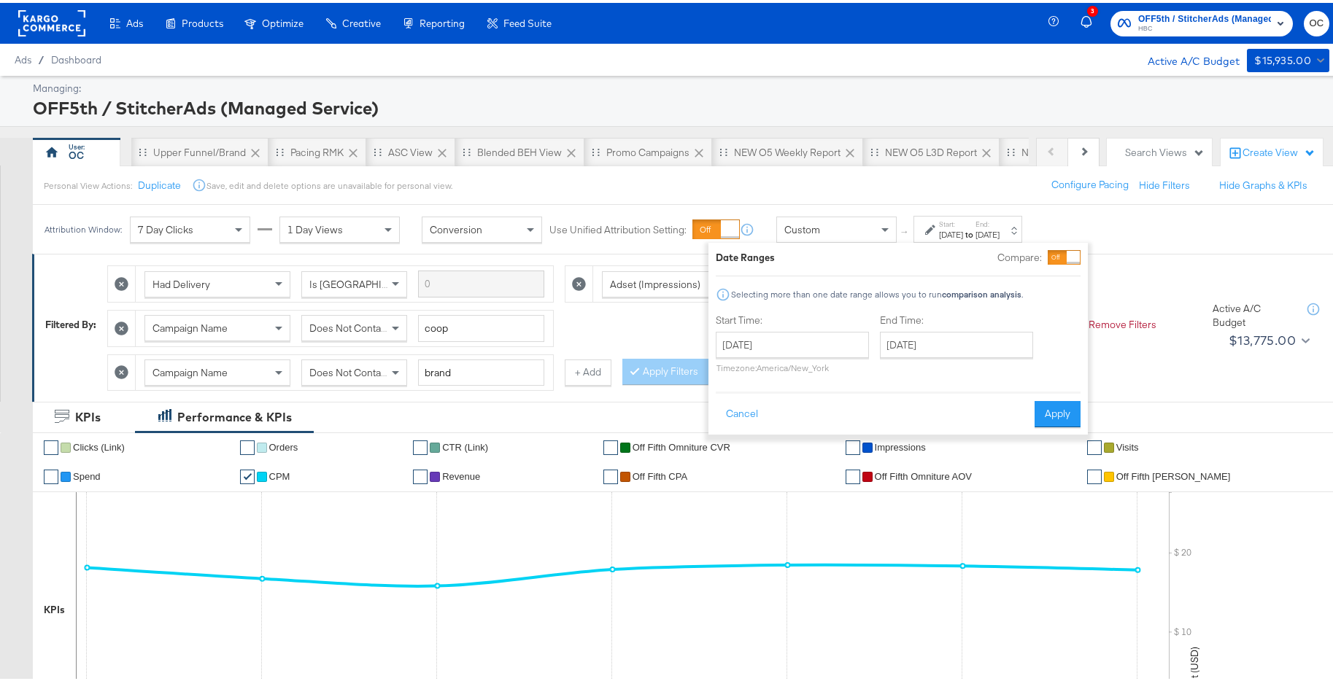
click at [1072, 258] on div at bounding box center [1073, 254] width 13 height 13
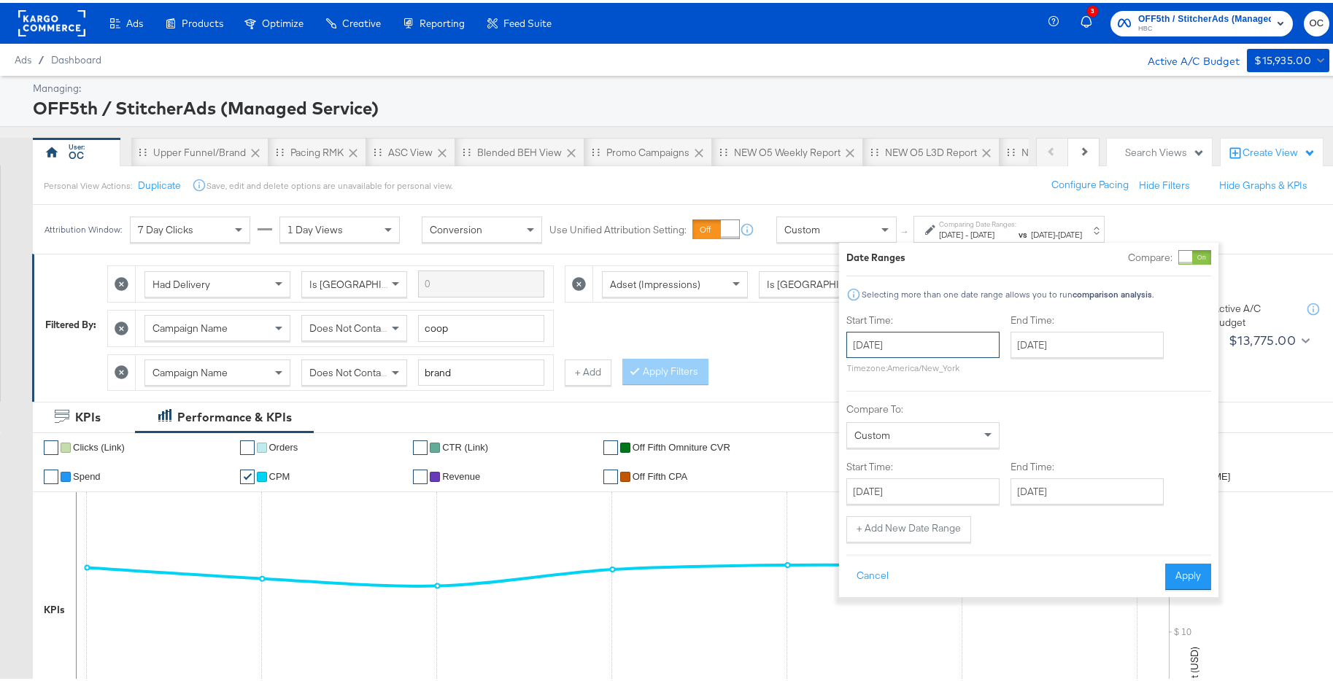
click at [916, 338] on input "[DATE]" at bounding box center [922, 342] width 153 height 26
click at [865, 450] on td "14" at bounding box center [863, 457] width 25 height 20
type input "September 14th 2025"
click at [1092, 344] on input "[DATE]" at bounding box center [1086, 342] width 153 height 26
click at [1176, 451] on td "20" at bounding box center [1176, 457] width 25 height 20
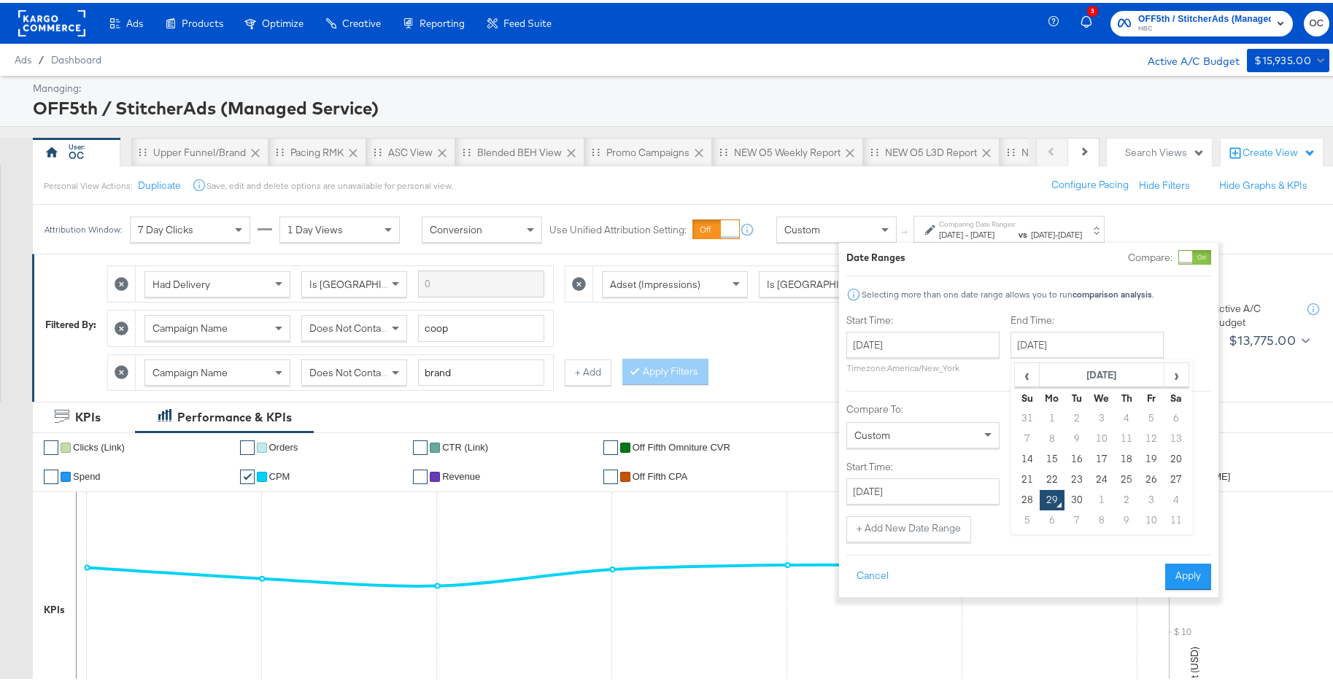
type input "September 20th 2025"
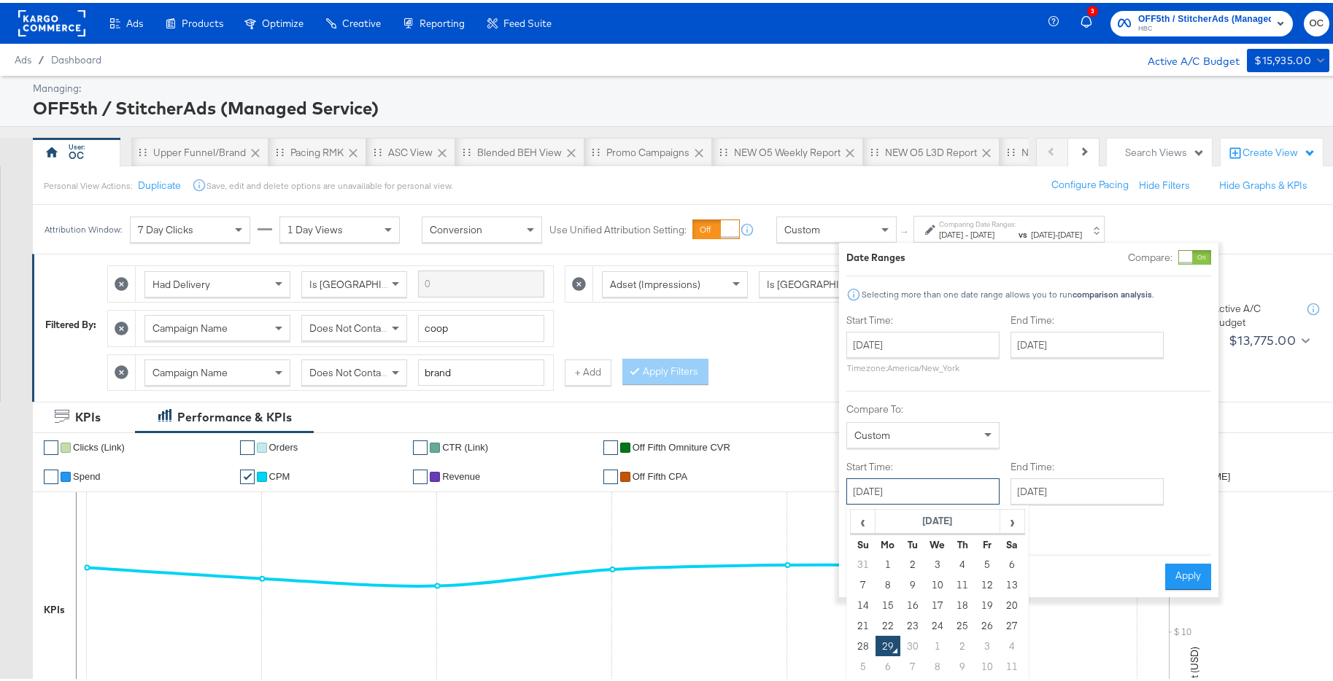
click at [966, 479] on input "[DATE]" at bounding box center [922, 489] width 153 height 26
click at [854, 625] on td "21" at bounding box center [863, 623] width 25 height 20
type input "September 21st 2025"
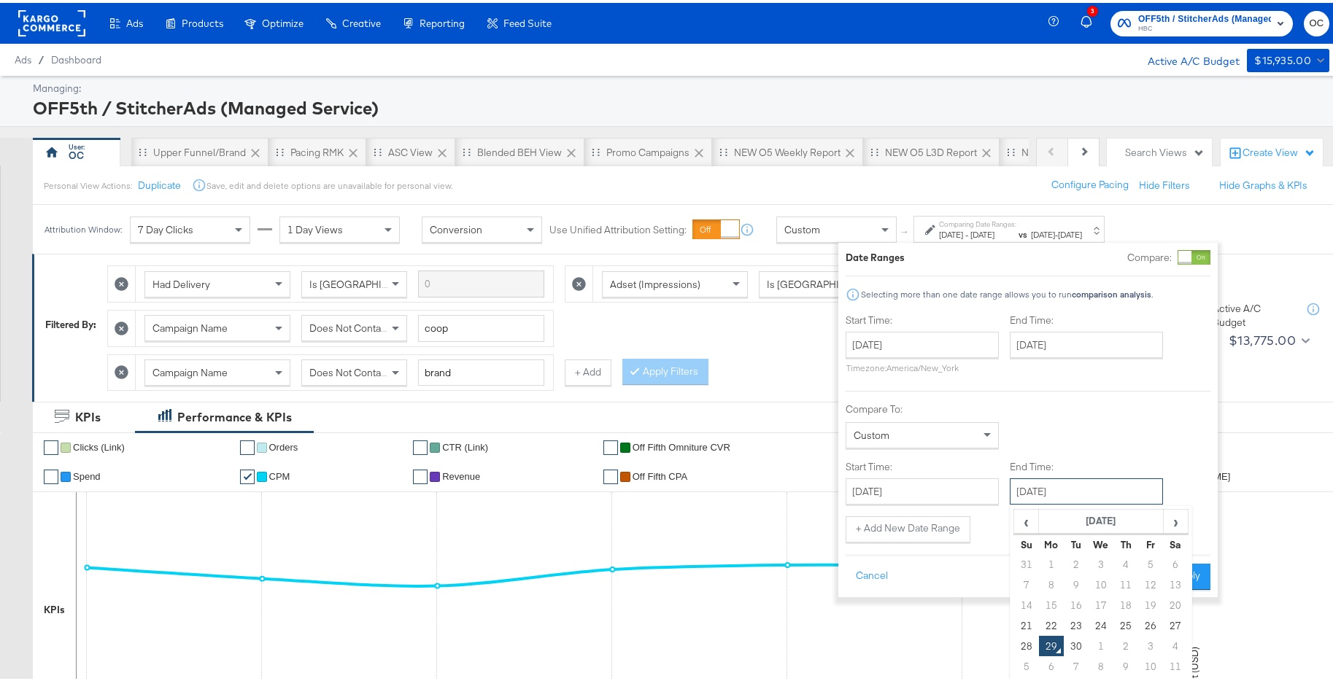
click at [1099, 492] on input "[DATE]" at bounding box center [1086, 489] width 153 height 26
click at [1178, 625] on td "27" at bounding box center [1175, 623] width 25 height 20
type input "September 27th 2025"
click at [1188, 565] on button "Apply" at bounding box center [1187, 574] width 46 height 26
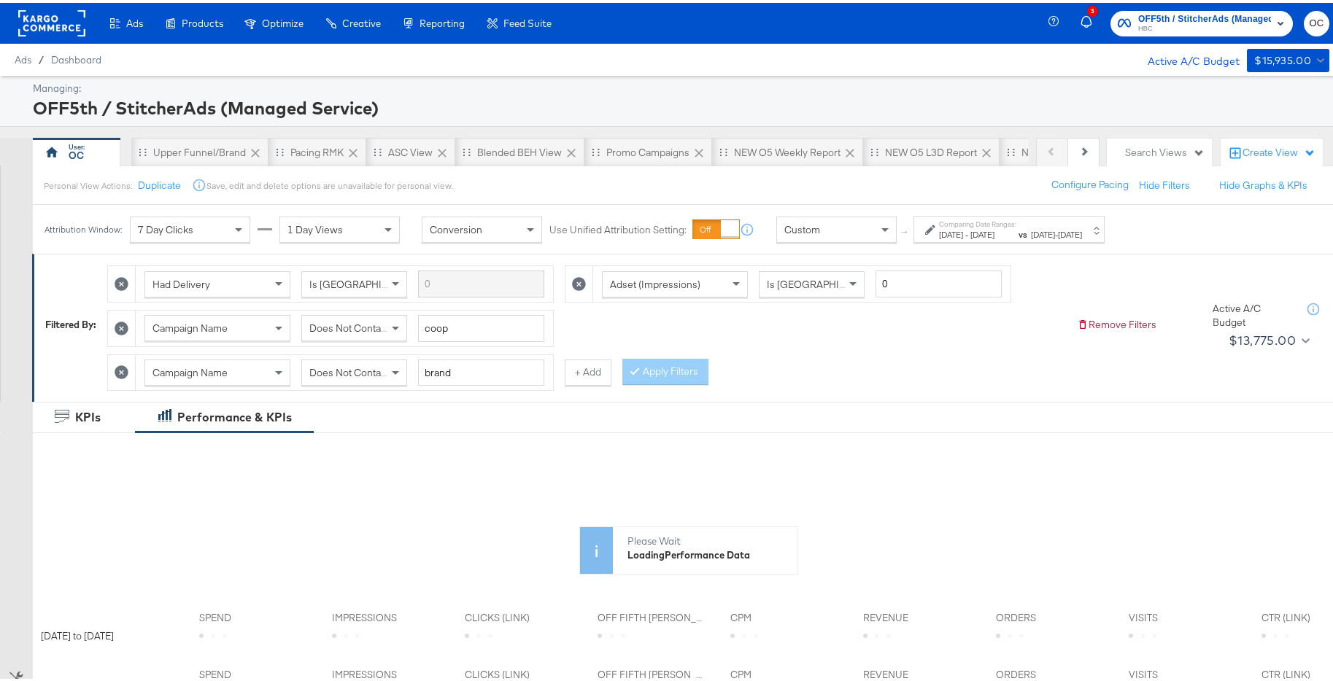
click at [109, 371] on div at bounding box center [122, 370] width 28 height 36
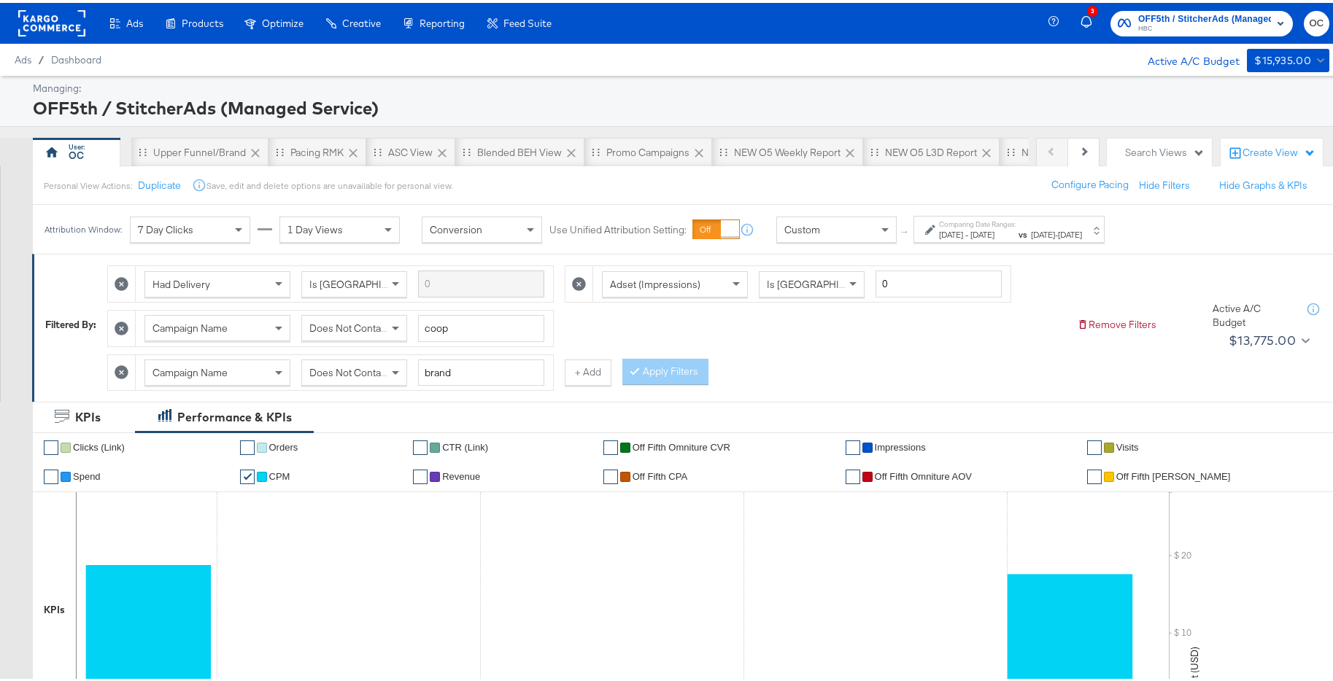
click at [123, 370] on icon at bounding box center [122, 370] width 14 height 14
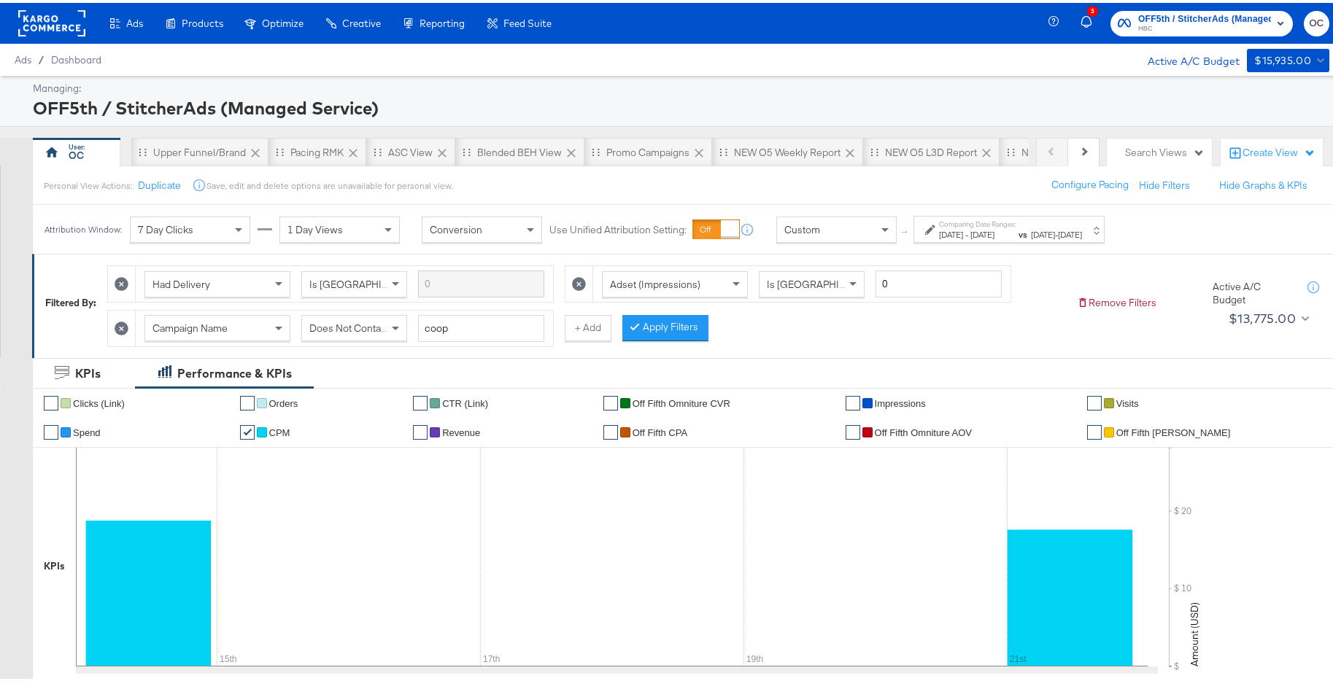
click at [676, 337] on button "Apply Filters" at bounding box center [665, 325] width 86 height 26
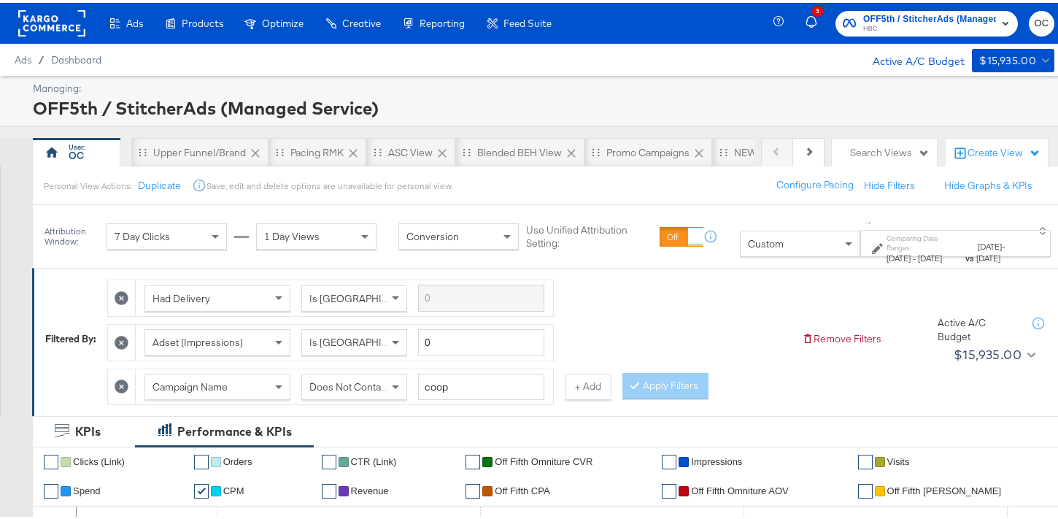
click at [48, 32] on rect at bounding box center [51, 20] width 67 height 26
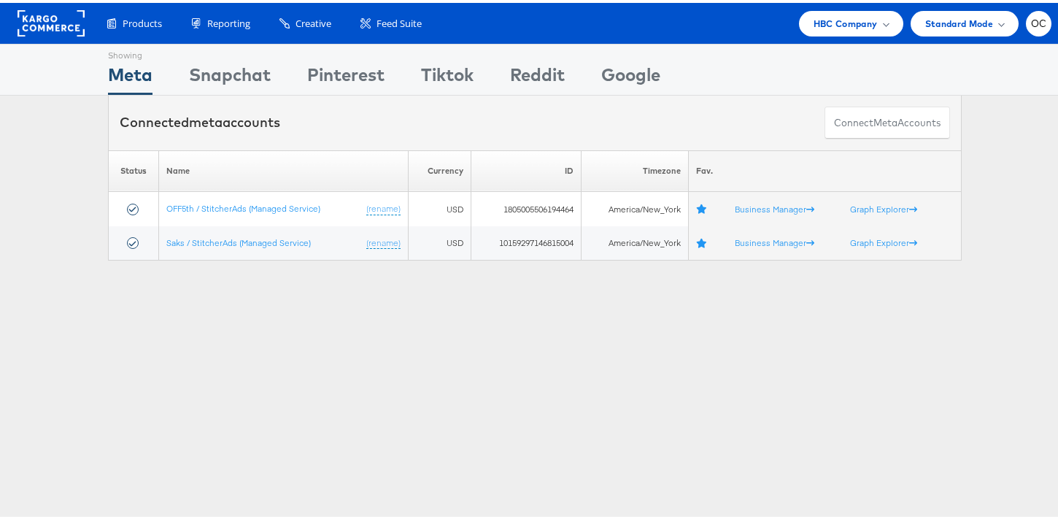
click at [864, 31] on div "HBC Company" at bounding box center [851, 21] width 104 height 26
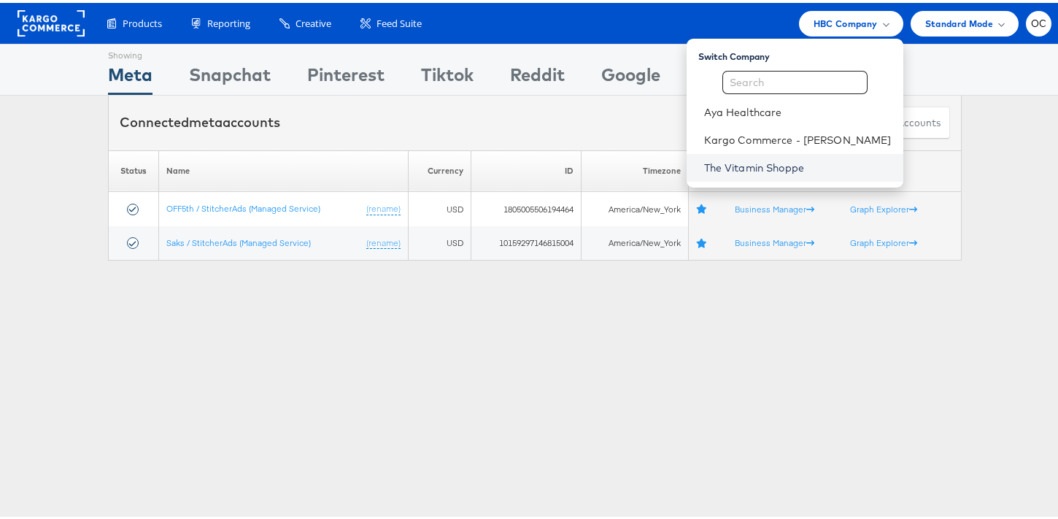
click at [756, 162] on link "The Vitamin Shoppe" at bounding box center [798, 165] width 188 height 15
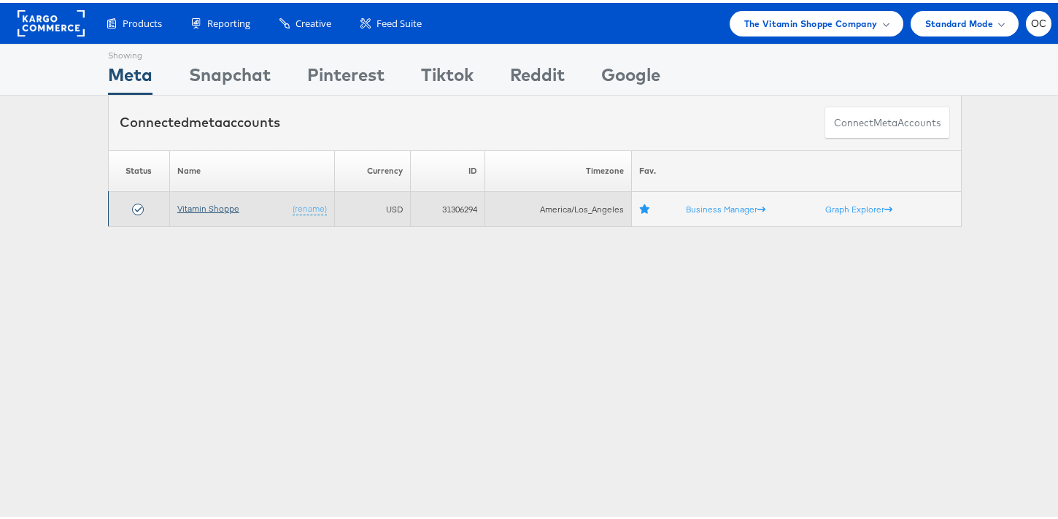
click at [225, 204] on link "Vitamin Shoppe" at bounding box center [208, 205] width 62 height 11
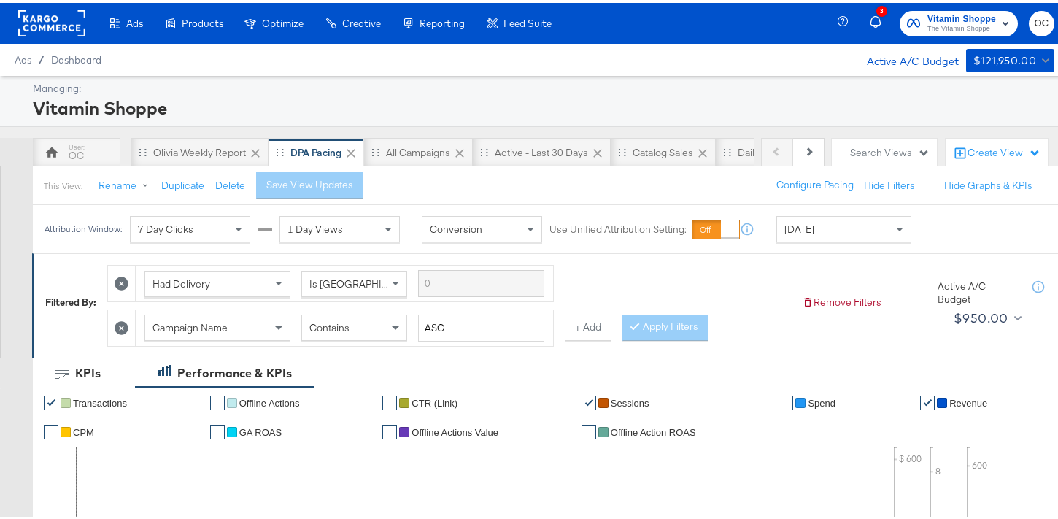
drag, startPoint x: 765, startPoint y: 224, endPoint x: 804, endPoint y: 225, distance: 39.4
click at [773, 226] on div "Attribution Window: 7 Day Clicks 1 Day Views Conversion Use Unified Attribution…" at bounding box center [481, 226] width 897 height 48
click at [813, 226] on div "[DATE]" at bounding box center [844, 226] width 134 height 25
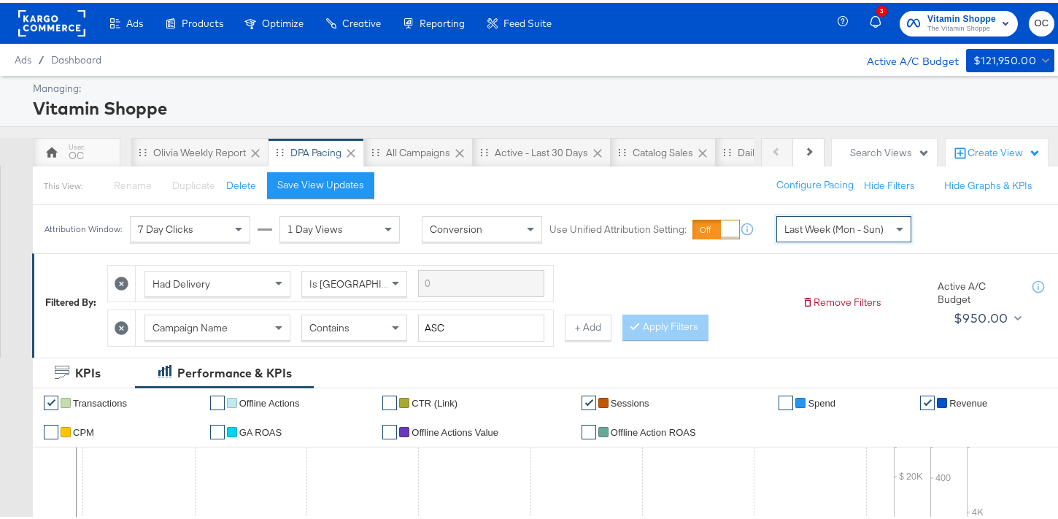
click at [878, 220] on span "Last Week (Mon - Sun)" at bounding box center [833, 226] width 99 height 13
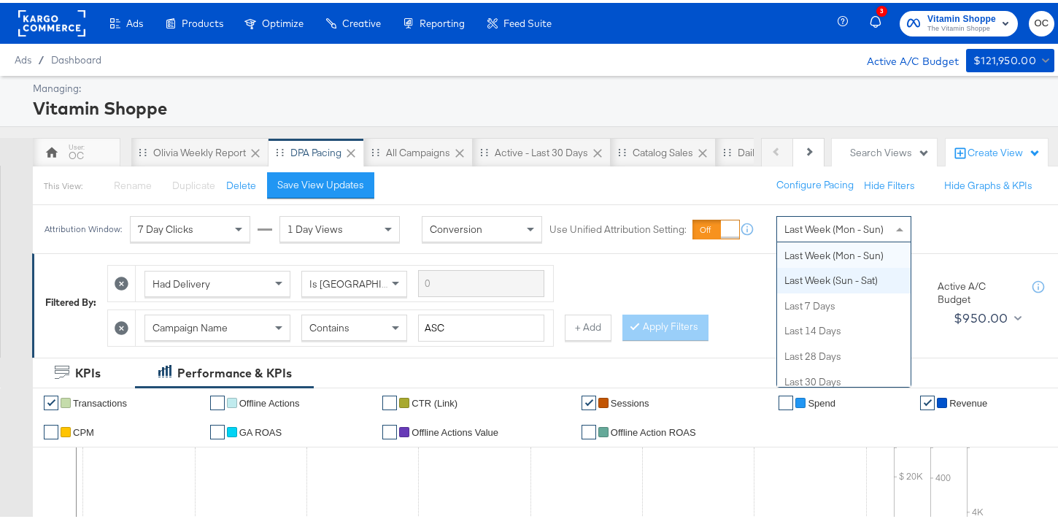
scroll to position [21, 0]
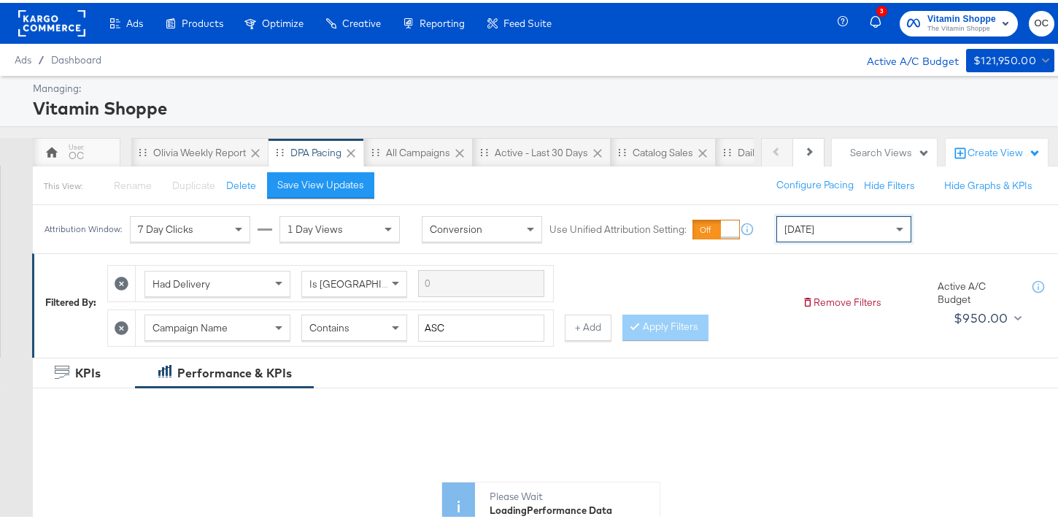
click at [868, 233] on div "[DATE]" at bounding box center [844, 226] width 134 height 25
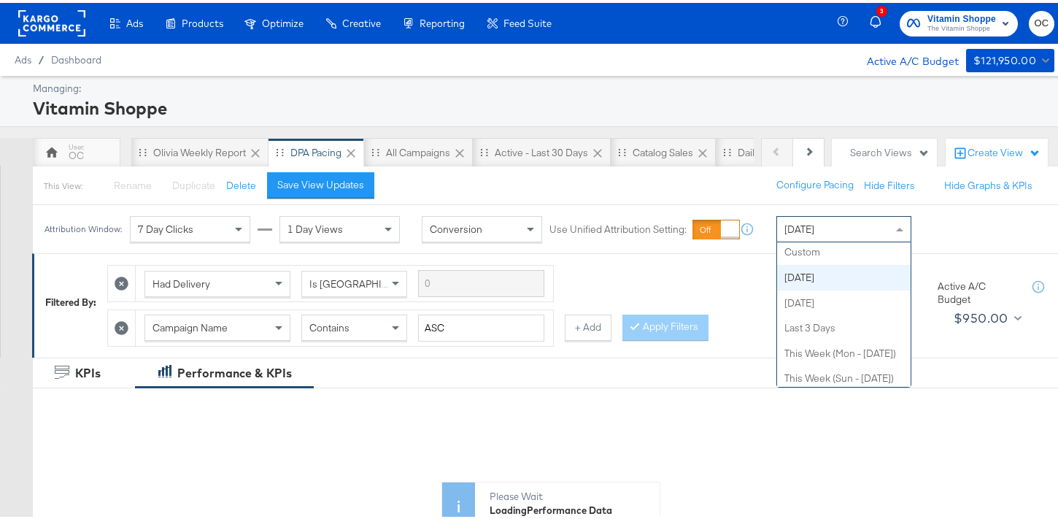
scroll to position [0, 0]
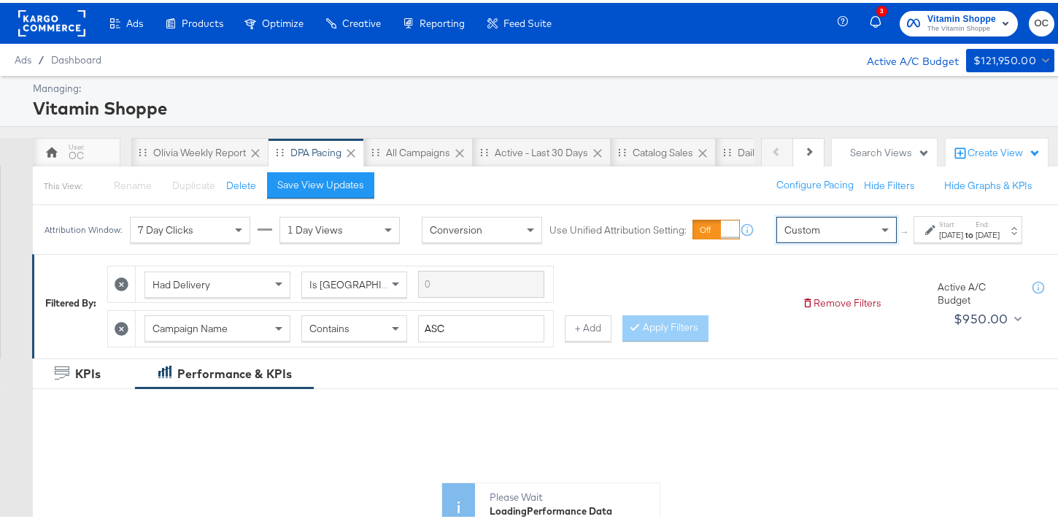
click at [975, 238] on div "[DATE]" at bounding box center [987, 232] width 24 height 12
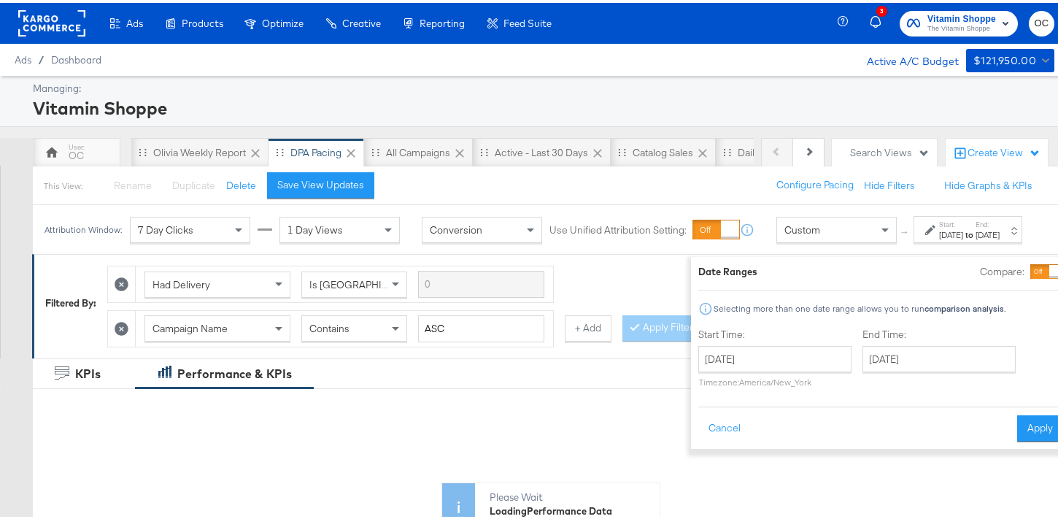
click at [1049, 268] on div at bounding box center [1055, 268] width 13 height 13
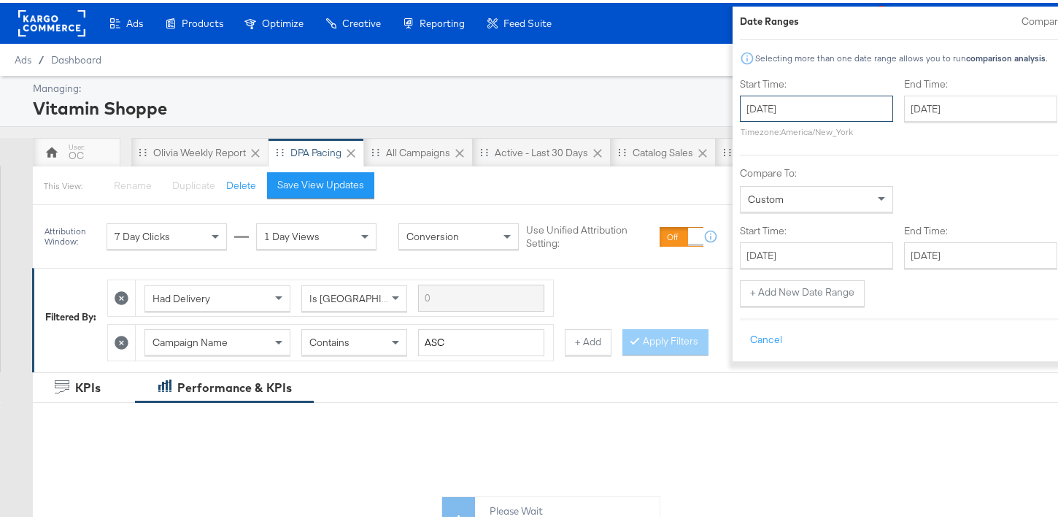
click at [769, 115] on input "[DATE]" at bounding box center [816, 106] width 153 height 26
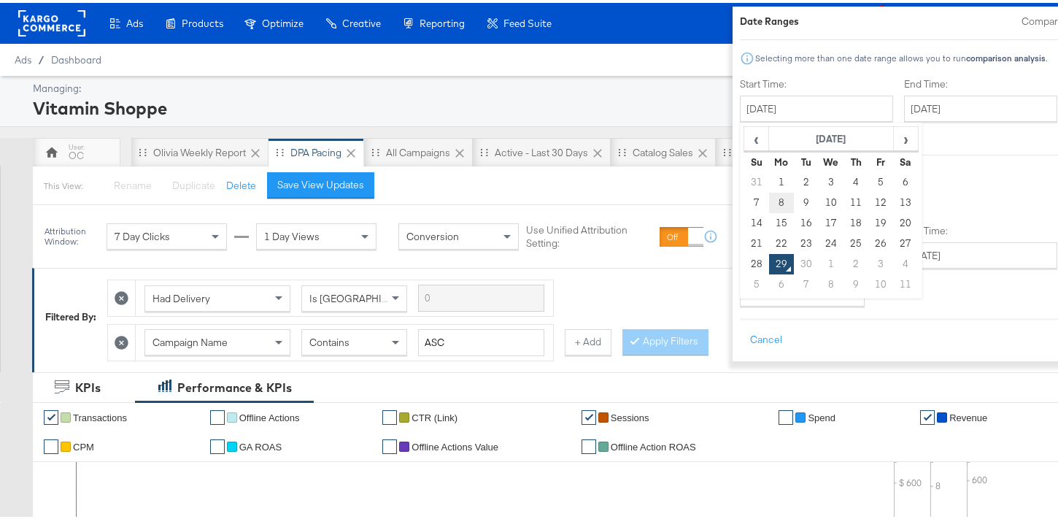
click at [769, 204] on td "8" at bounding box center [781, 200] width 25 height 20
type input "September 8th 2025"
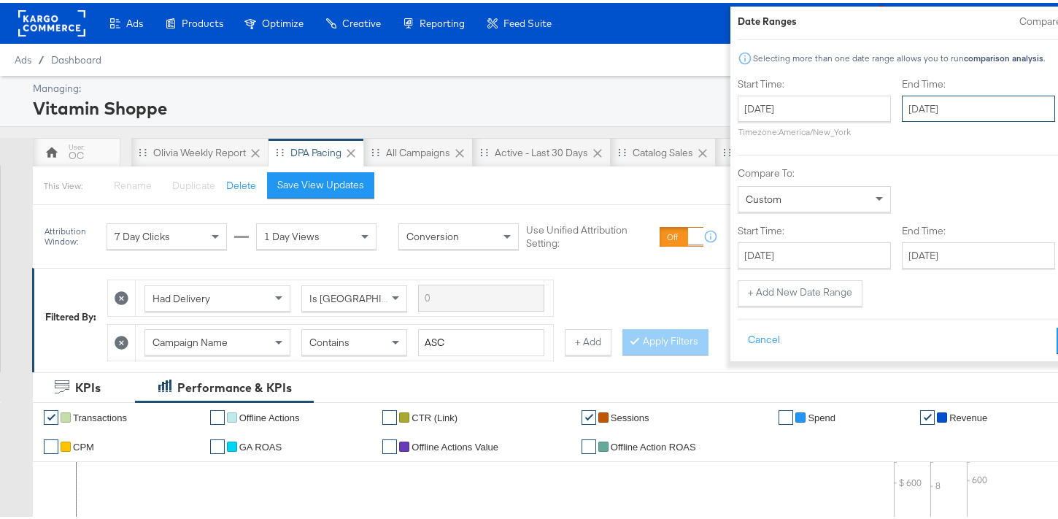
click at [902, 100] on input "[DATE]" at bounding box center [978, 106] width 153 height 26
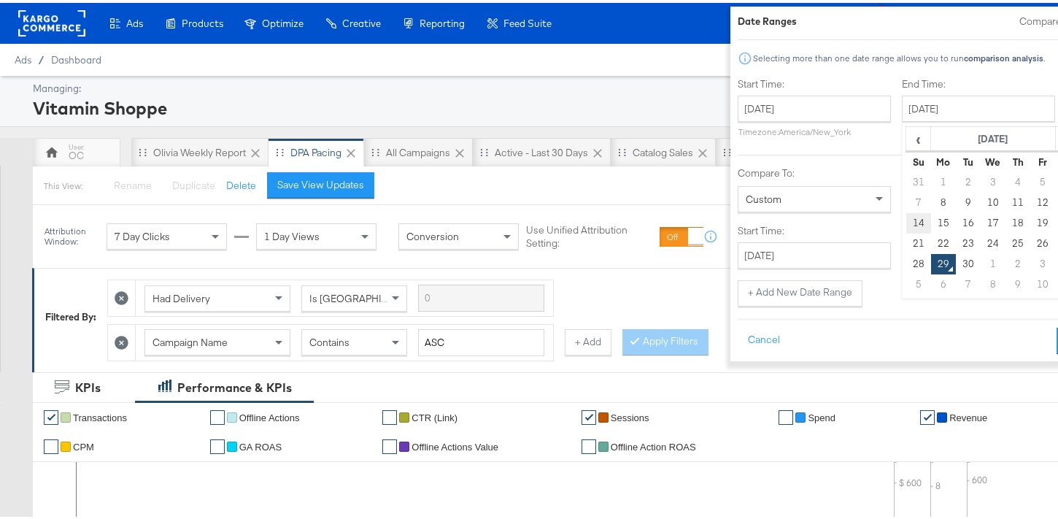
click at [906, 223] on td "14" at bounding box center [918, 220] width 25 height 20
type input "September 14th 2025"
click at [759, 252] on input "[DATE]" at bounding box center [814, 252] width 153 height 26
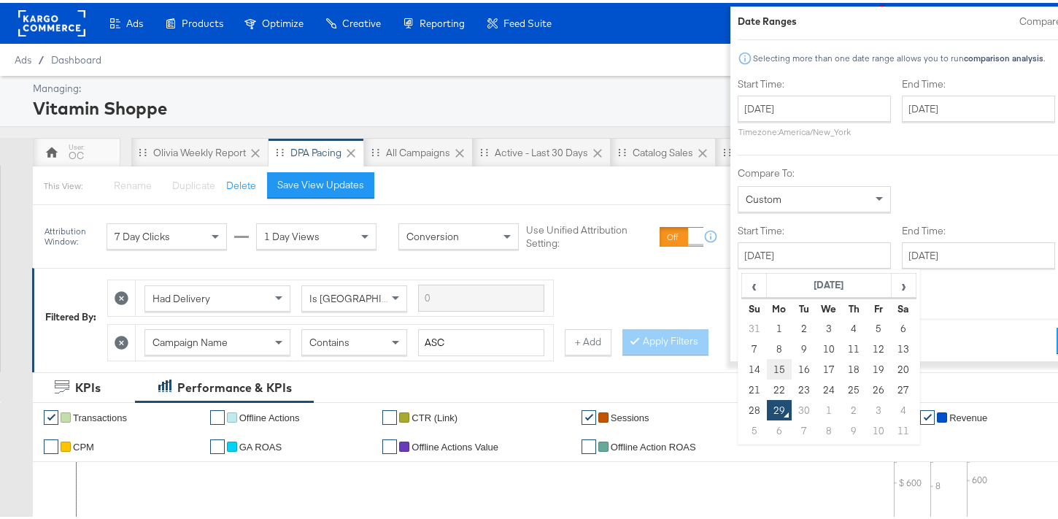
click at [767, 359] on td "15" at bounding box center [779, 366] width 25 height 20
type input "September 15th 2025"
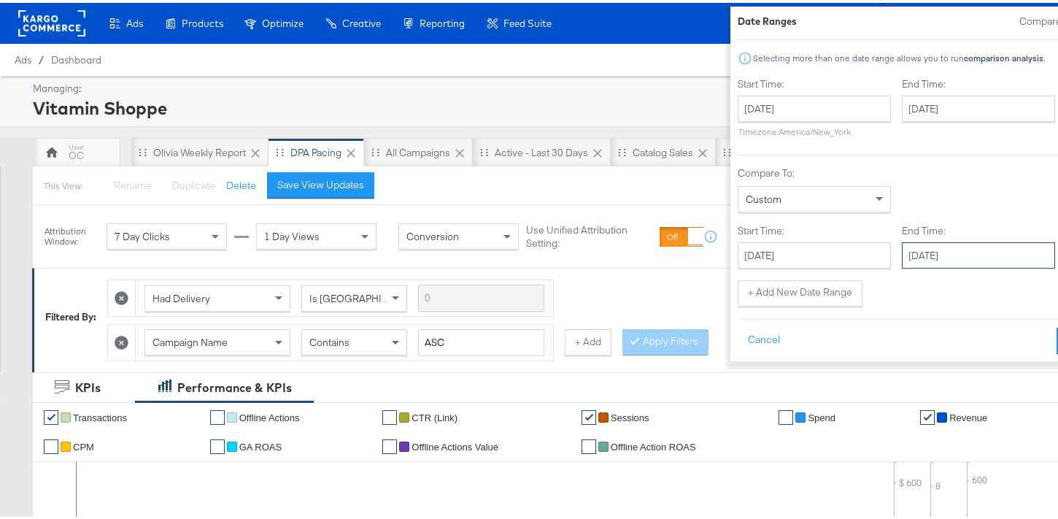
click at [902, 250] on input "[DATE]" at bounding box center [978, 252] width 153 height 26
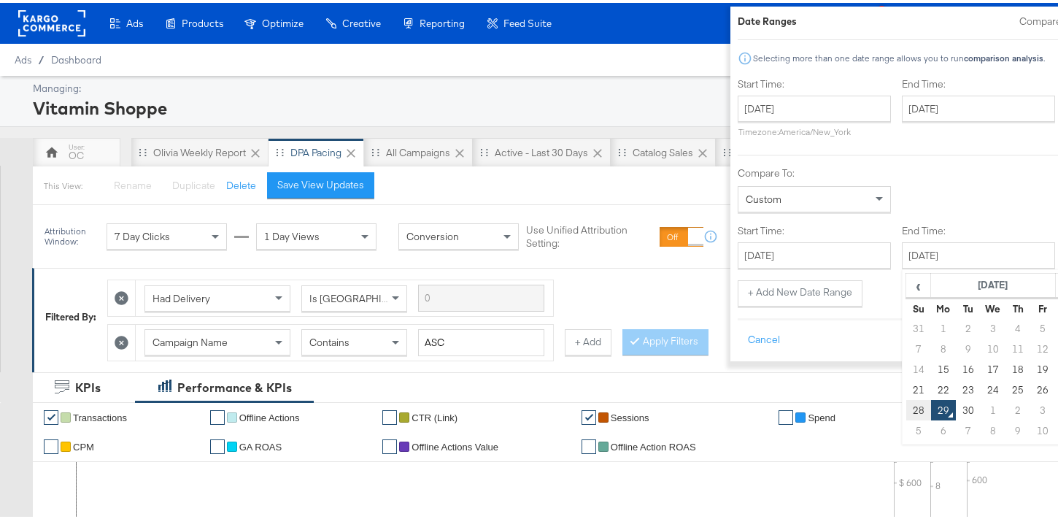
click at [906, 409] on td "28" at bounding box center [918, 407] width 25 height 20
type input "September 28th 2025"
click at [1056, 331] on button "Apply" at bounding box center [1079, 338] width 46 height 26
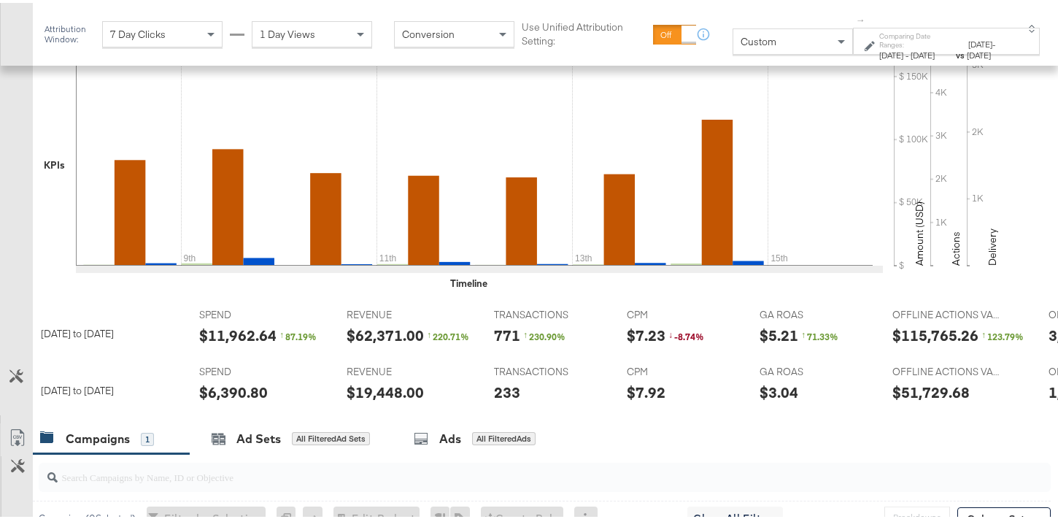
scroll to position [292, 0]
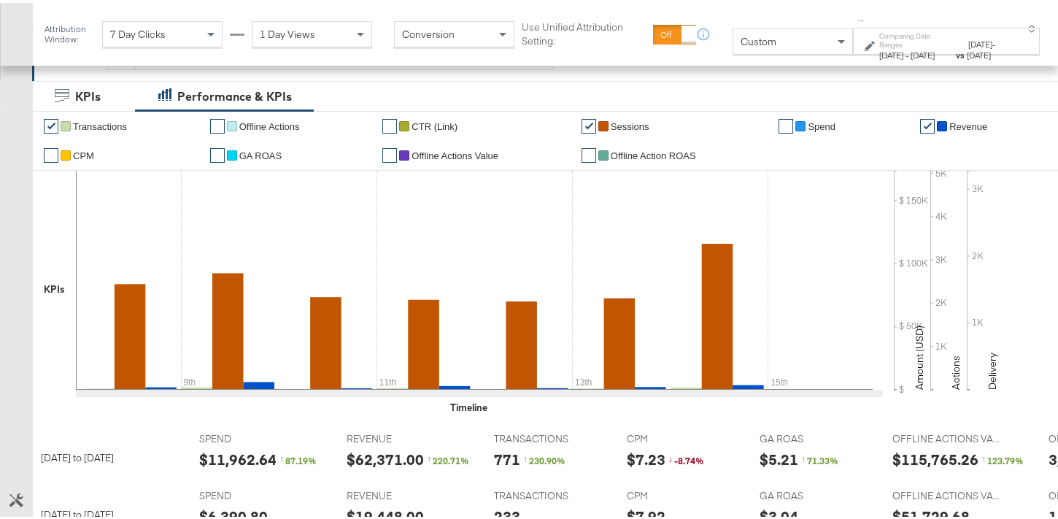
click at [968, 43] on span "Sep 15th 2025" at bounding box center [980, 41] width 24 height 11
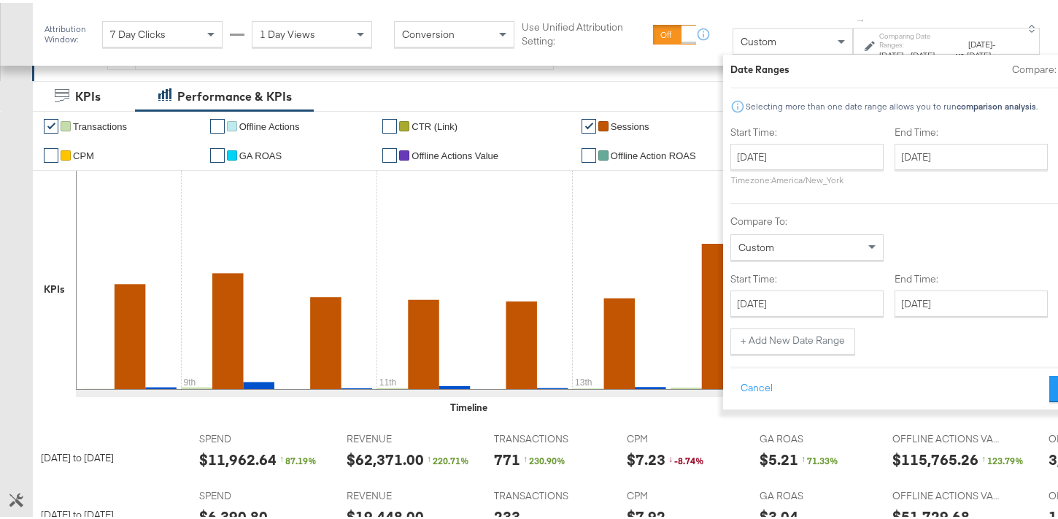
click at [1062, 64] on div at bounding box center [1078, 66] width 33 height 15
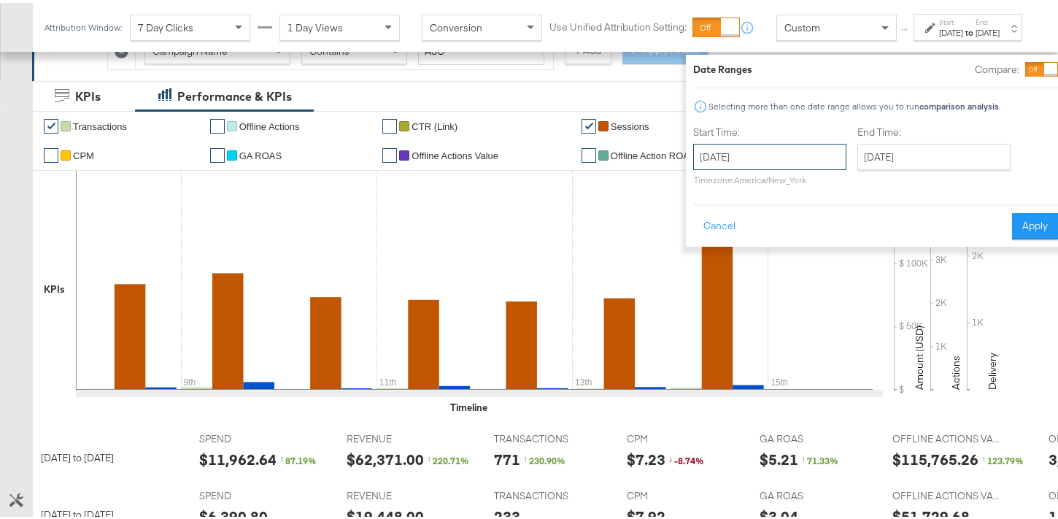
click at [754, 155] on input "September 8th 2025" at bounding box center [769, 154] width 153 height 26
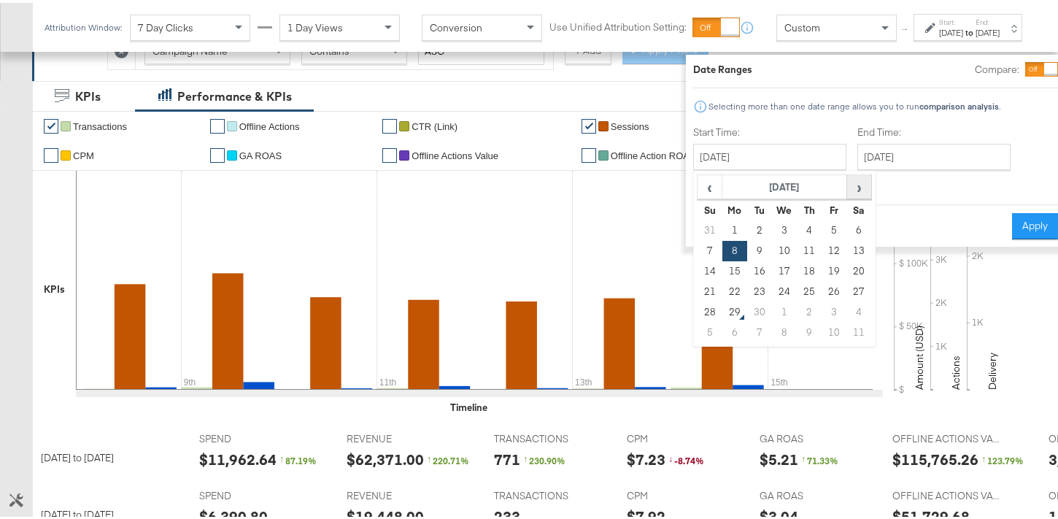
click at [848, 183] on span "›" at bounding box center [859, 184] width 23 height 22
click at [698, 192] on span "‹" at bounding box center [709, 184] width 23 height 22
click at [797, 285] on td "25" at bounding box center [809, 289] width 25 height 20
type input "September 25th 2025"
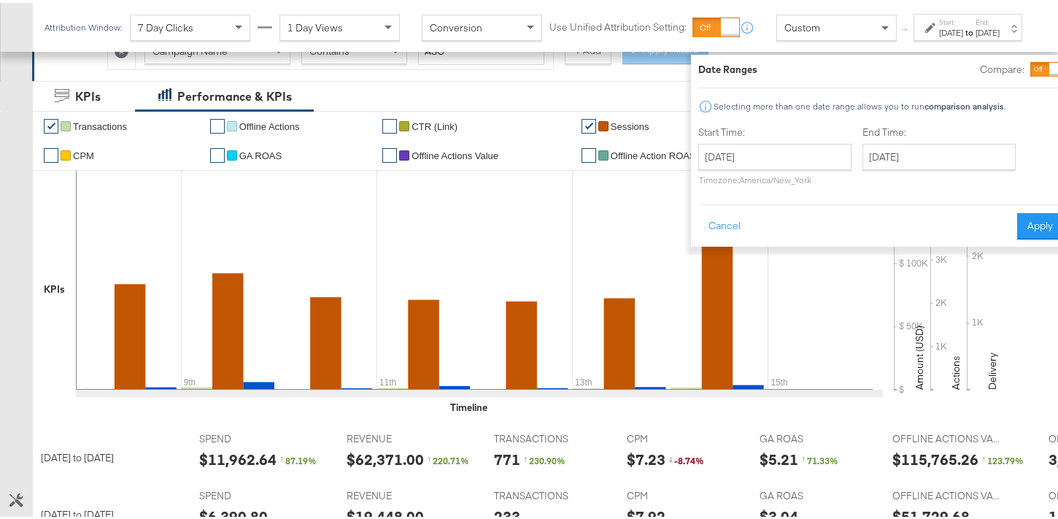
click at [1049, 64] on div at bounding box center [1055, 66] width 13 height 13
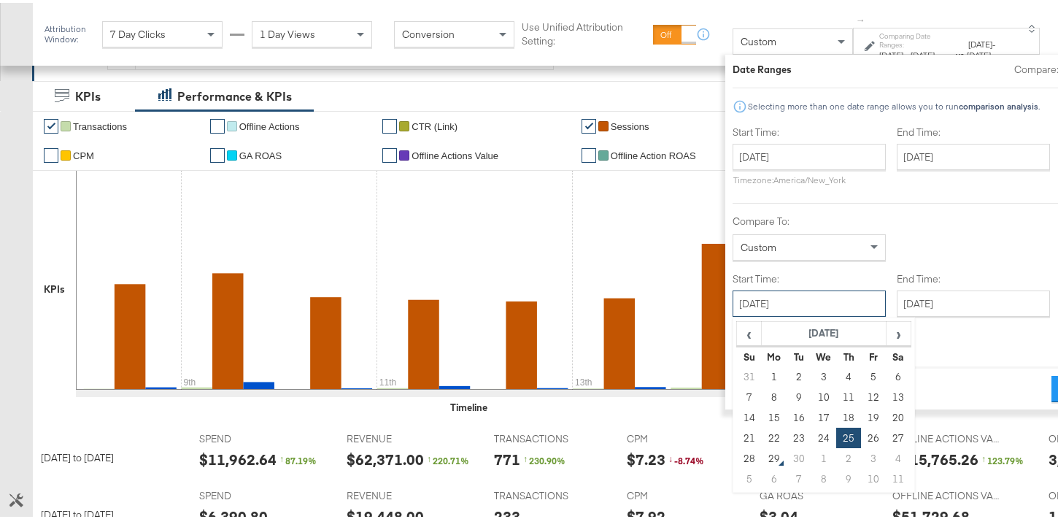
click at [768, 291] on input "September 25th 2025" at bounding box center [809, 300] width 153 height 26
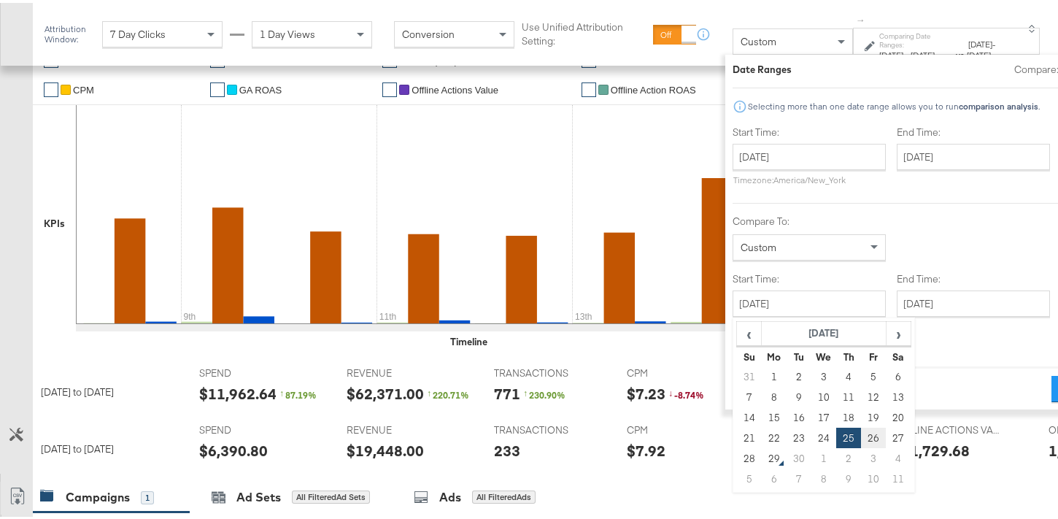
click at [861, 432] on td "26" at bounding box center [873, 435] width 25 height 20
type input "September 26th 2025"
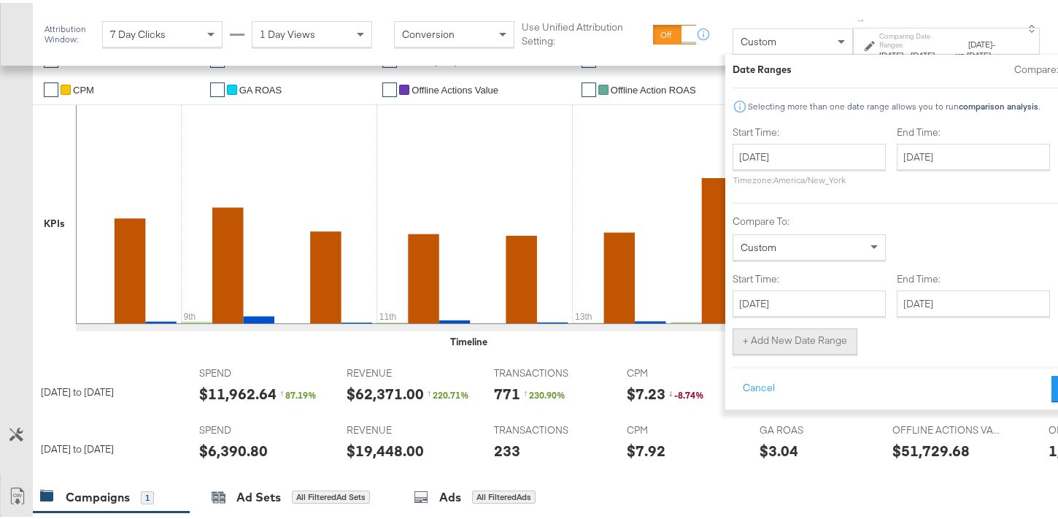
click at [784, 347] on button "+ Add New Date Range" at bounding box center [795, 338] width 125 height 26
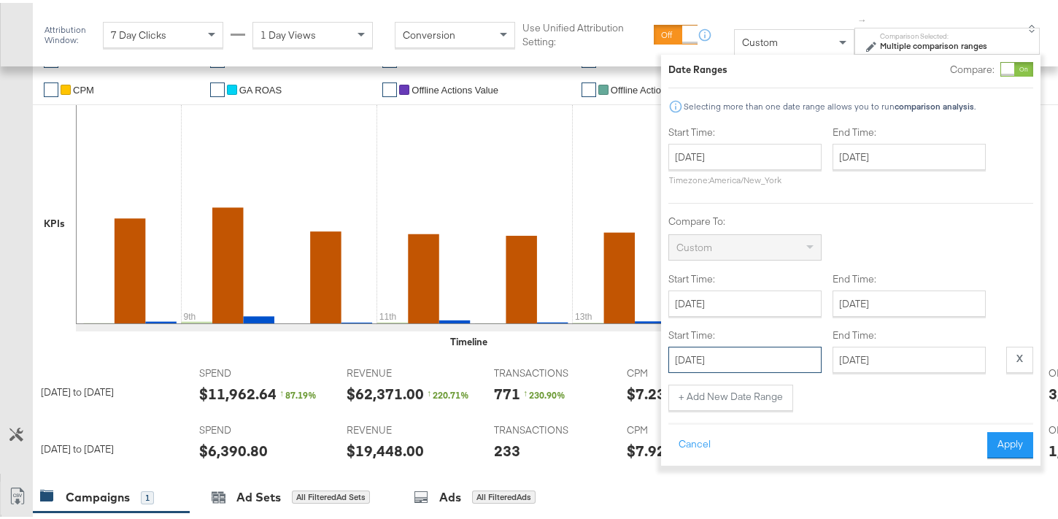
click at [759, 363] on input "September 25th 2025" at bounding box center [744, 357] width 153 height 26
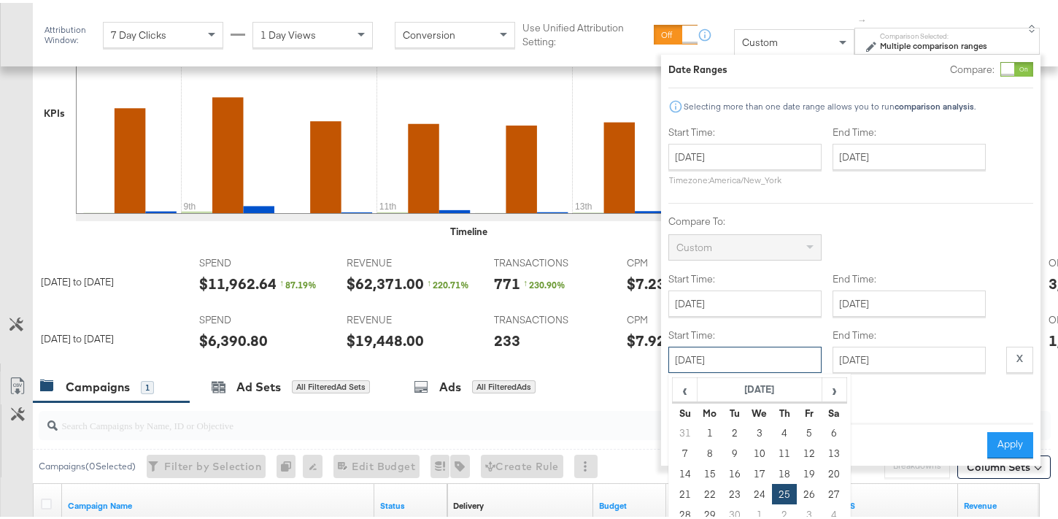
scroll to position [581, 0]
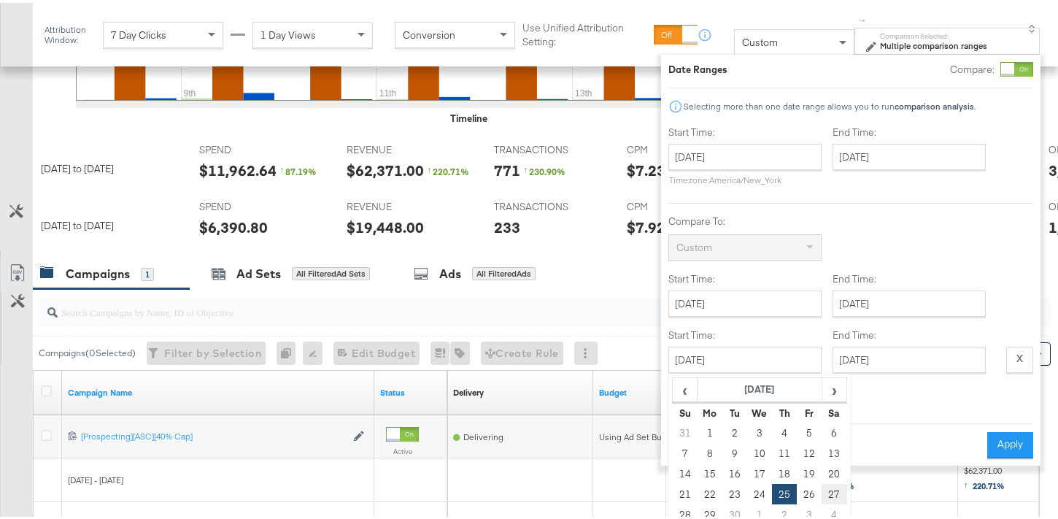
click at [831, 484] on td "27" at bounding box center [834, 491] width 25 height 20
type input "September 27th 2025"
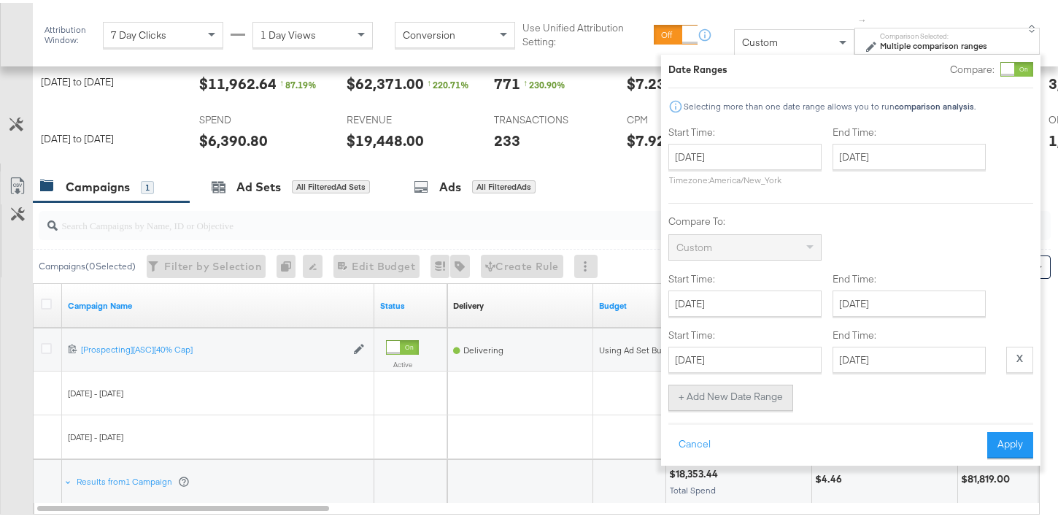
scroll to position [705, 0]
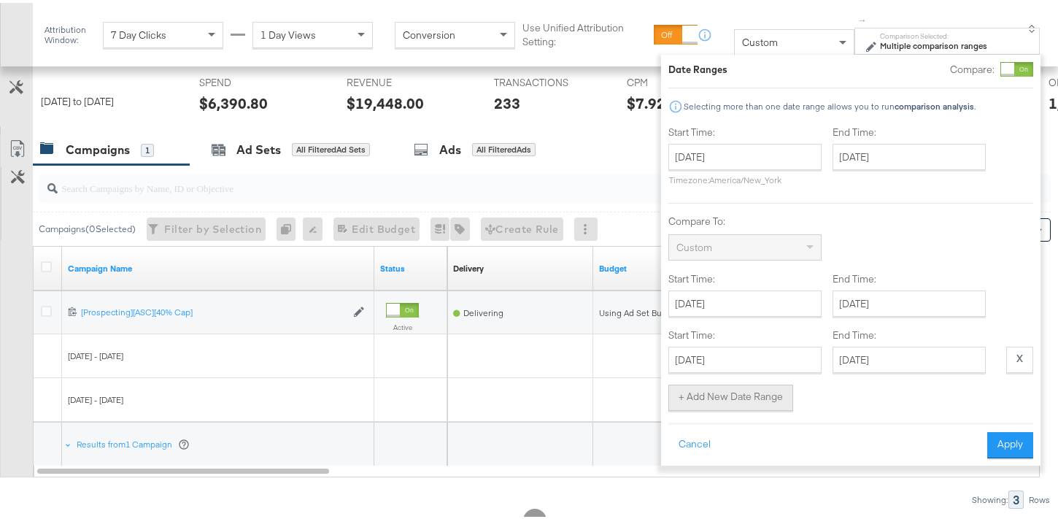
click at [744, 396] on button "+ Add New Date Range" at bounding box center [730, 395] width 125 height 26
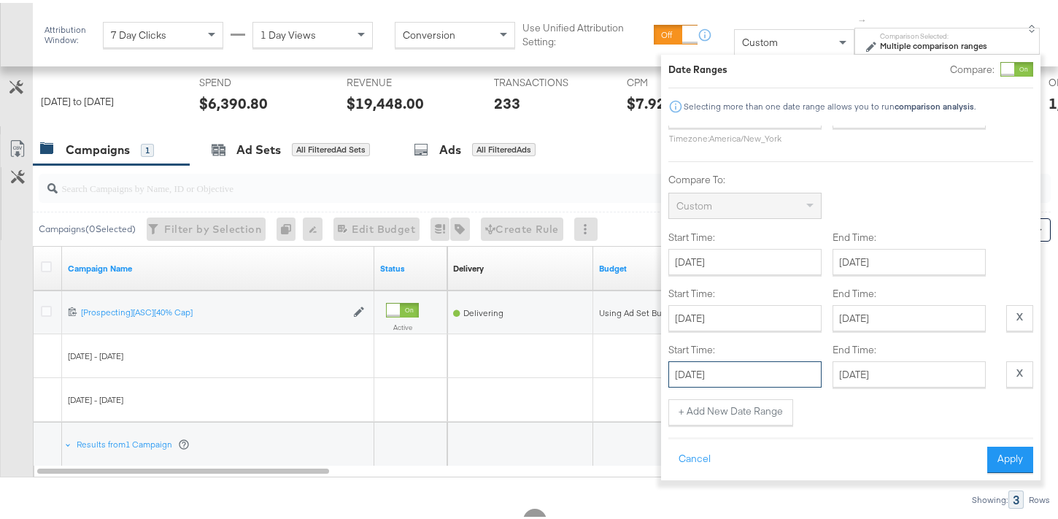
click at [776, 358] on input "September 25th 2025" at bounding box center [744, 371] width 153 height 26
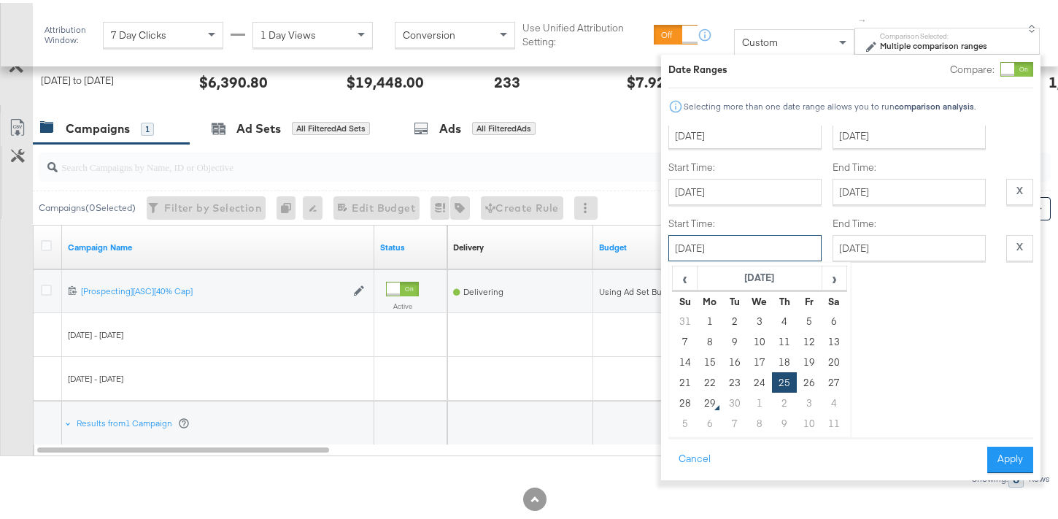
scroll to position [735, 0]
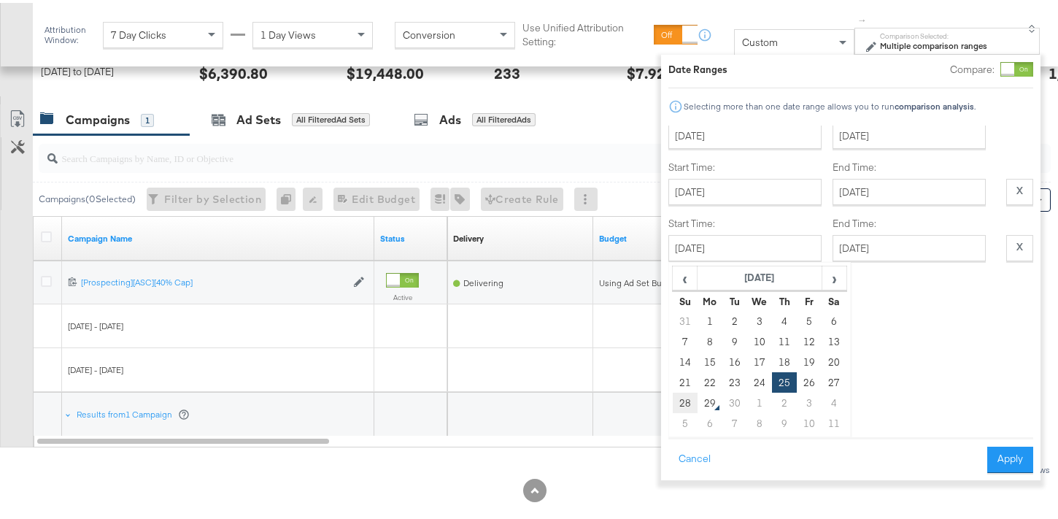
click at [689, 390] on td "28" at bounding box center [684, 400] width 25 height 20
type input "September 28th 2025"
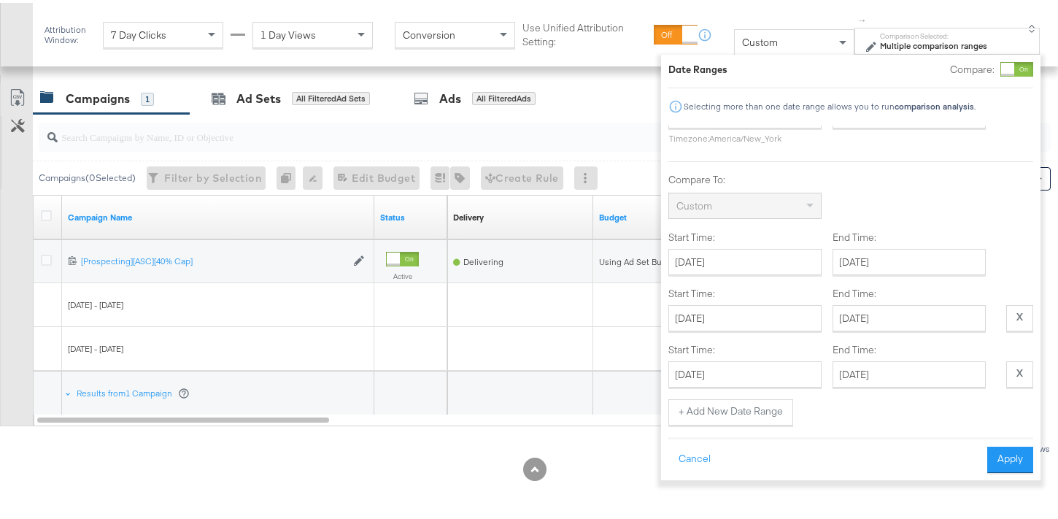
scroll to position [767, 0]
click at [1000, 441] on div "Cancel Apply" at bounding box center [850, 452] width 365 height 36
click at [1002, 443] on div "Cancel Apply" at bounding box center [850, 452] width 365 height 36
click at [1000, 449] on button "Apply" at bounding box center [1010, 457] width 46 height 26
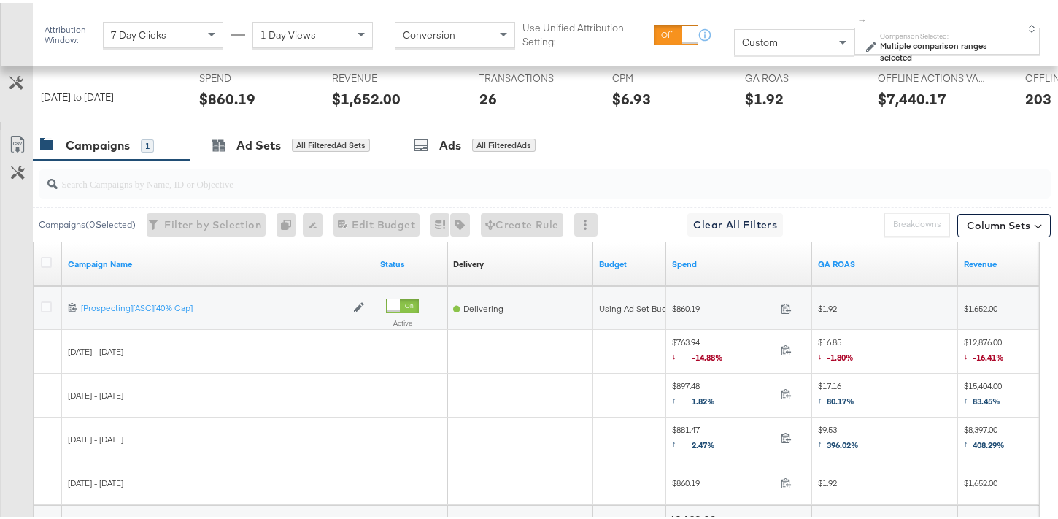
scroll to position [963, 0]
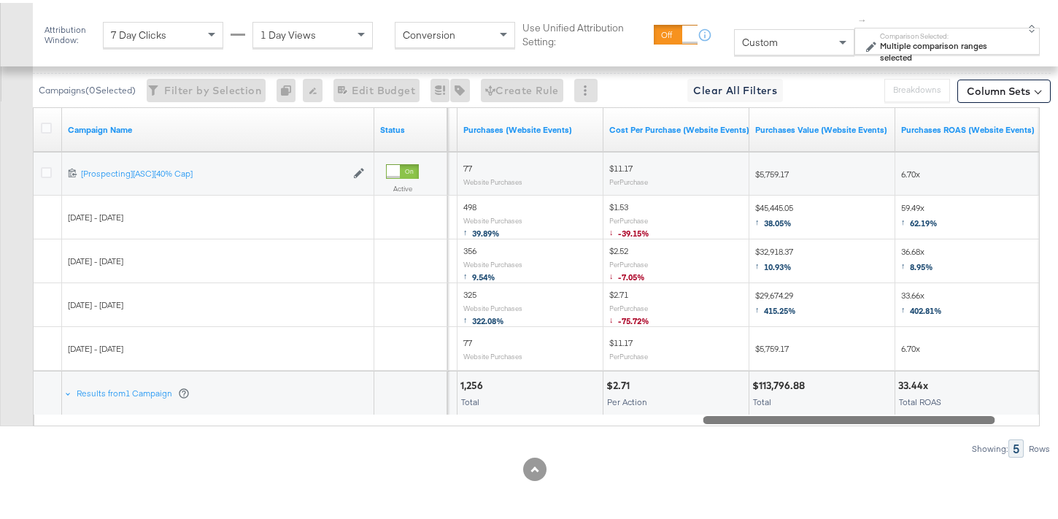
drag, startPoint x: 317, startPoint y: 420, endPoint x: 1059, endPoint y: 393, distance: 742.5
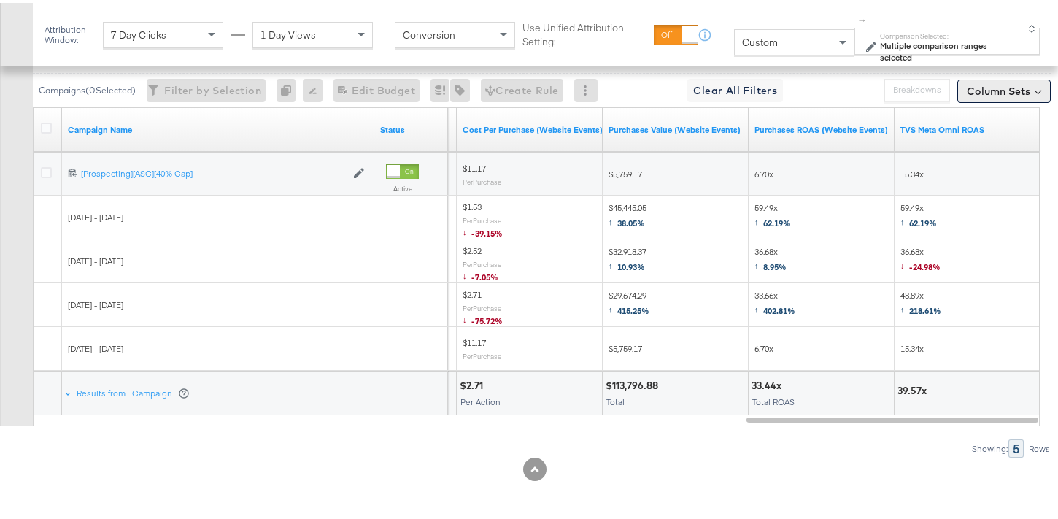
click at [1005, 83] on button "Column Sets" at bounding box center [1003, 88] width 93 height 23
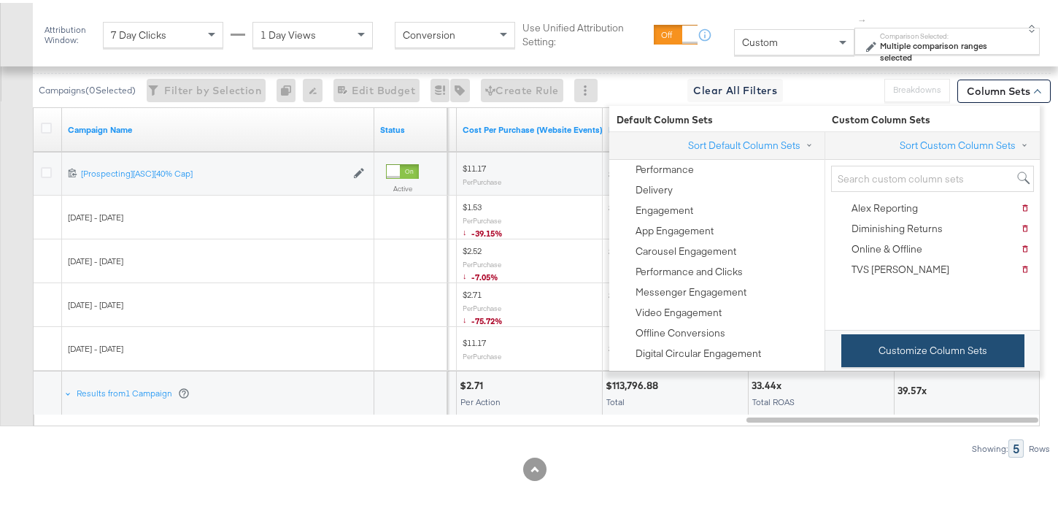
click at [962, 342] on button "Customize Column Sets" at bounding box center [932, 347] width 183 height 33
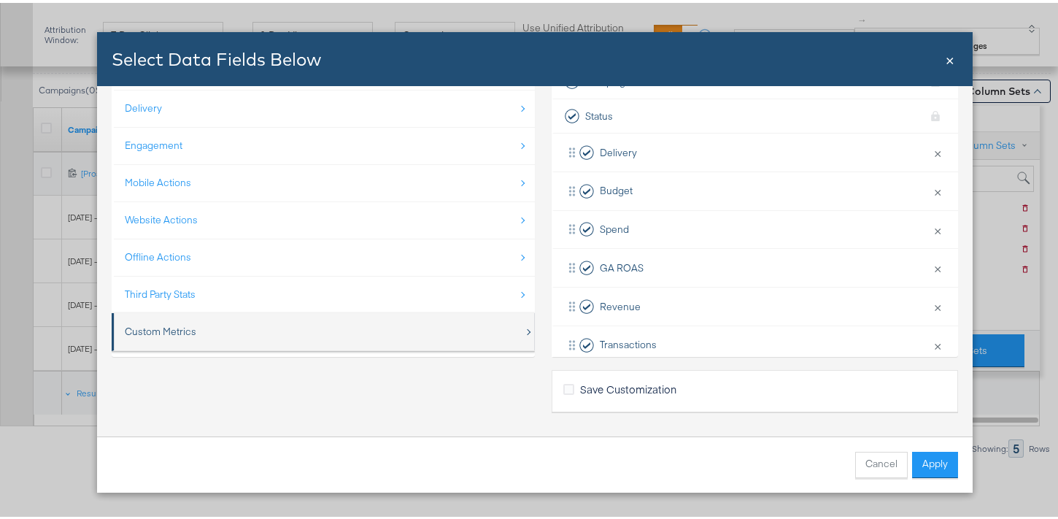
scroll to position [21, 0]
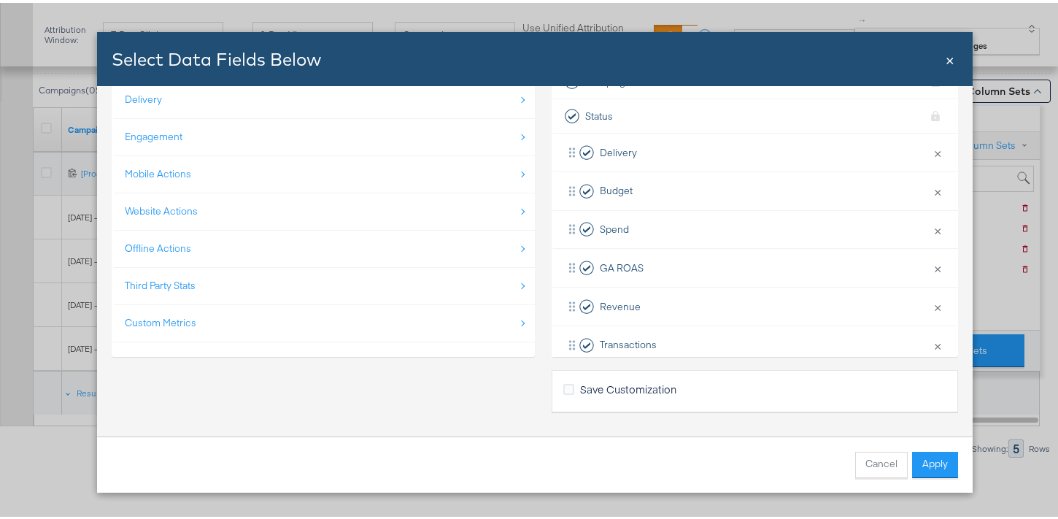
click at [327, 323] on div "Custom Metrics" at bounding box center [324, 320] width 399 height 30
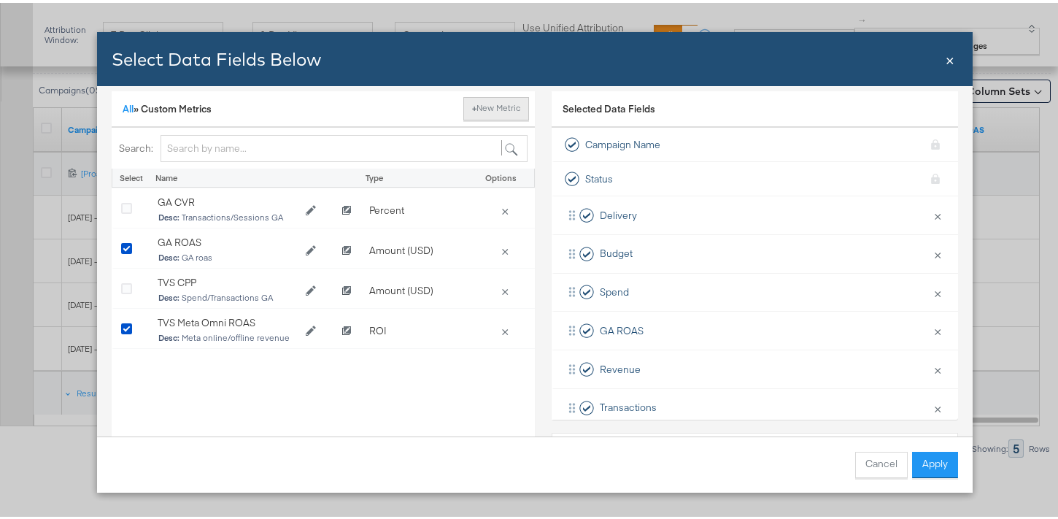
scroll to position [0, 0]
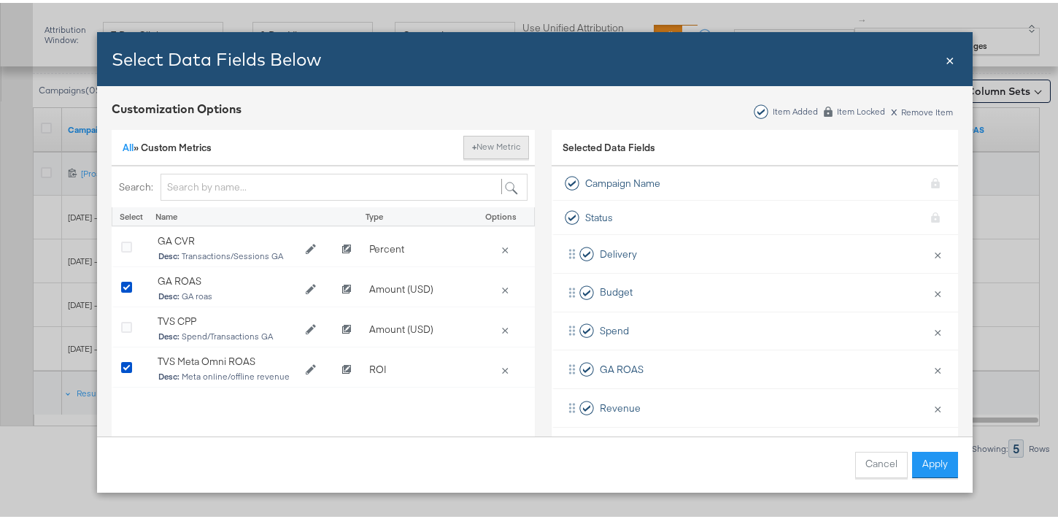
click at [509, 149] on button "+ New Metric" at bounding box center [496, 144] width 66 height 23
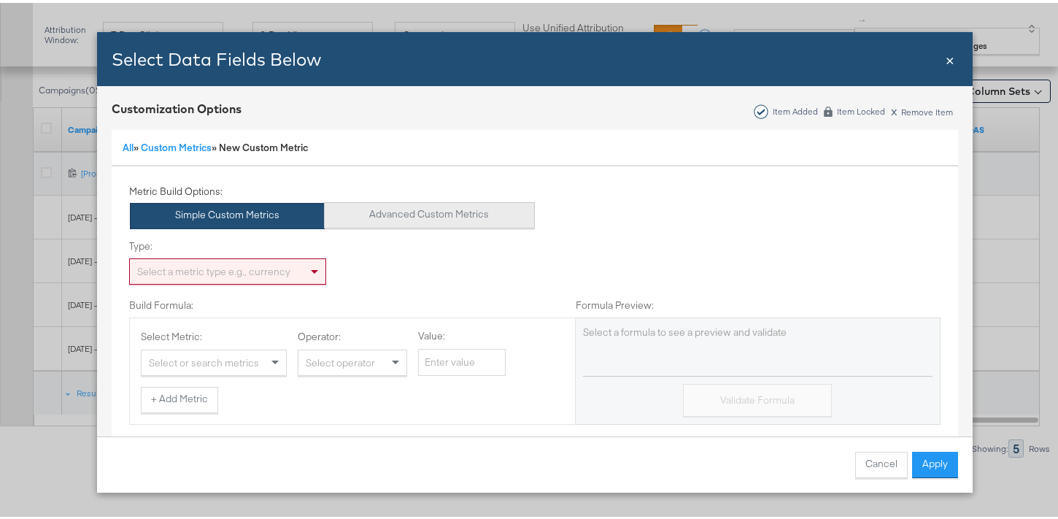
click at [420, 216] on button "Advanced Custom Metrics" at bounding box center [429, 212] width 211 height 26
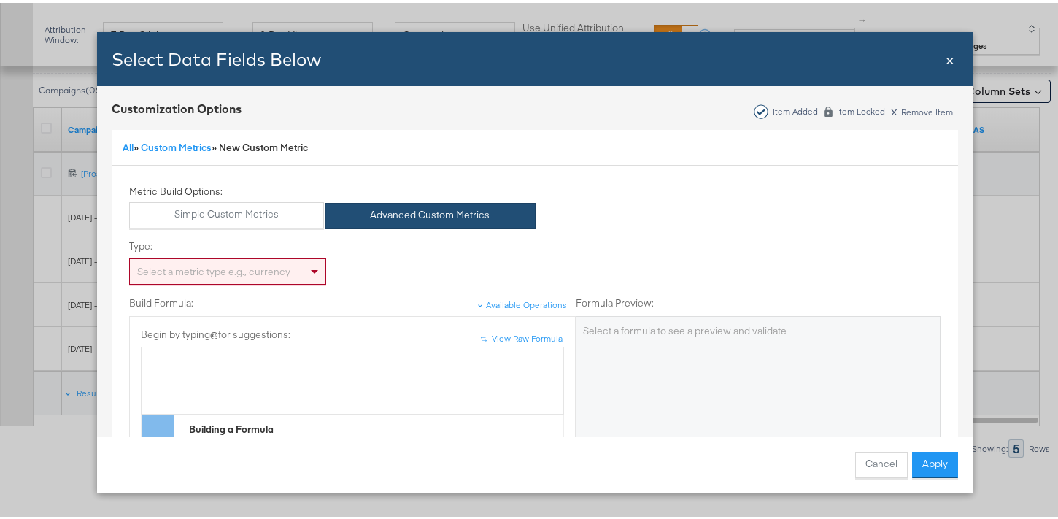
click at [250, 274] on div "Select a metric type e.g., currency" at bounding box center [228, 268] width 196 height 25
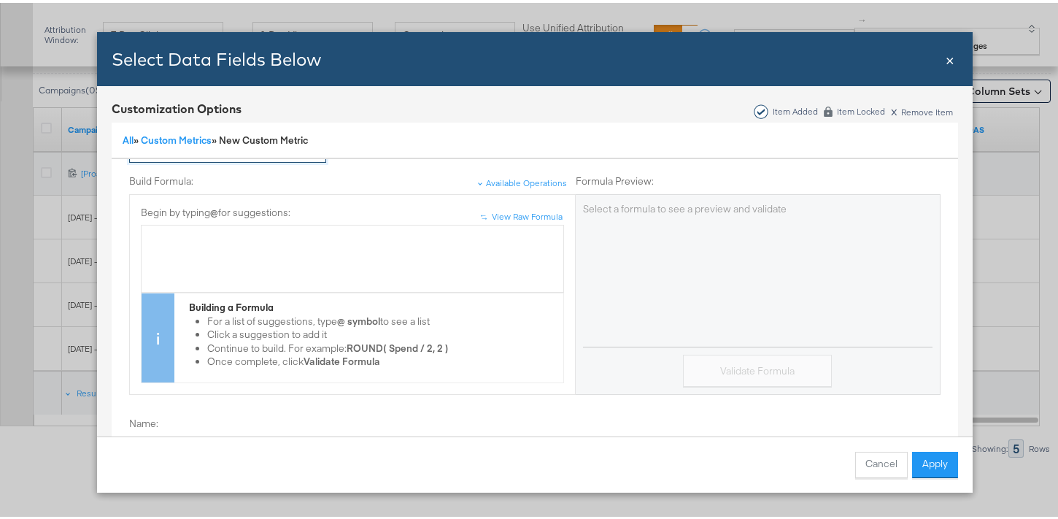
scroll to position [147, 0]
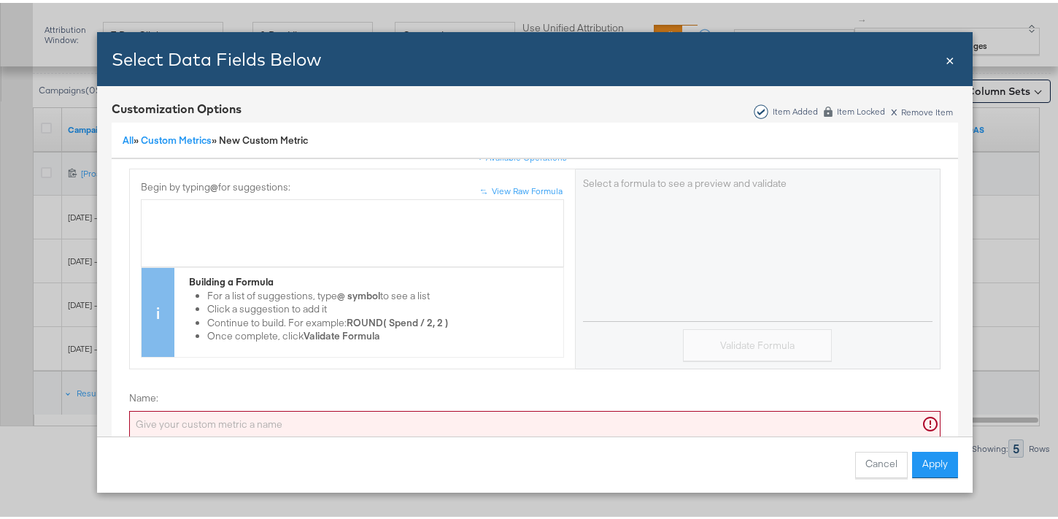
click at [292, 239] on div "Bulk Add Locations Modal" at bounding box center [352, 230] width 407 height 55
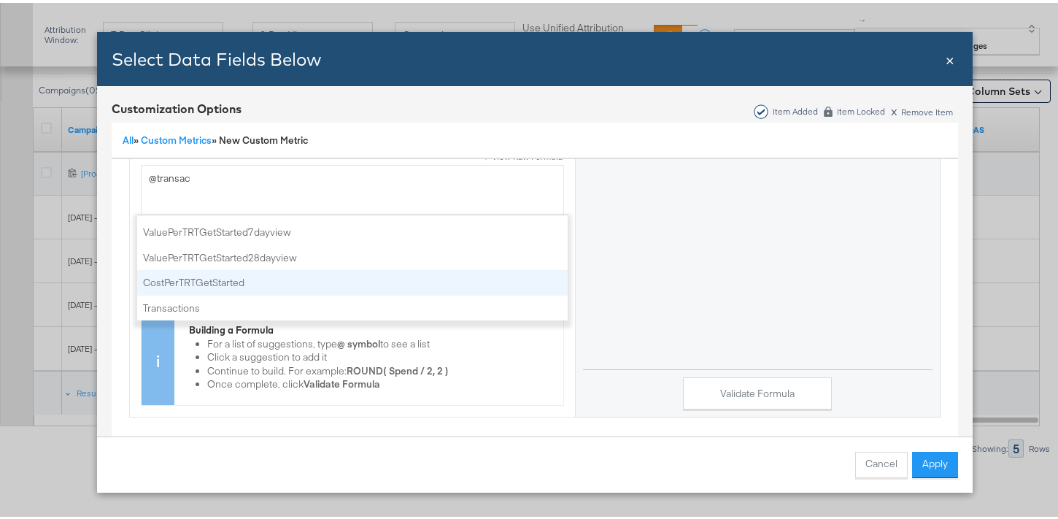
scroll to position [323, 0]
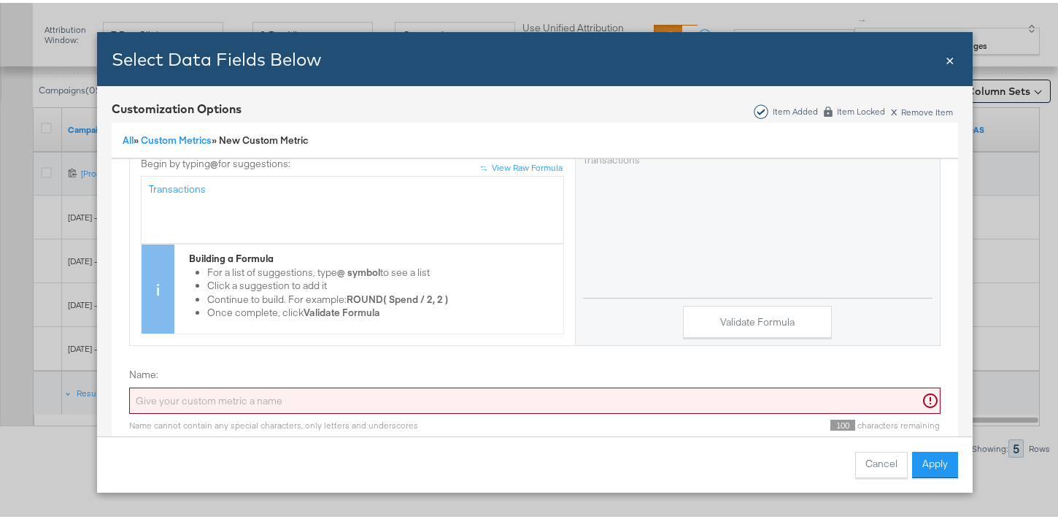
click at [141, 179] on div "Transactions" at bounding box center [352, 207] width 423 height 68
click at [225, 179] on div "( Transactions" at bounding box center [352, 186] width 407 height 14
click at [149, 179] on span "Revenue" at bounding box center [169, 185] width 41 height 13
click at [220, 182] on div "( Revenue" at bounding box center [352, 206] width 407 height 55
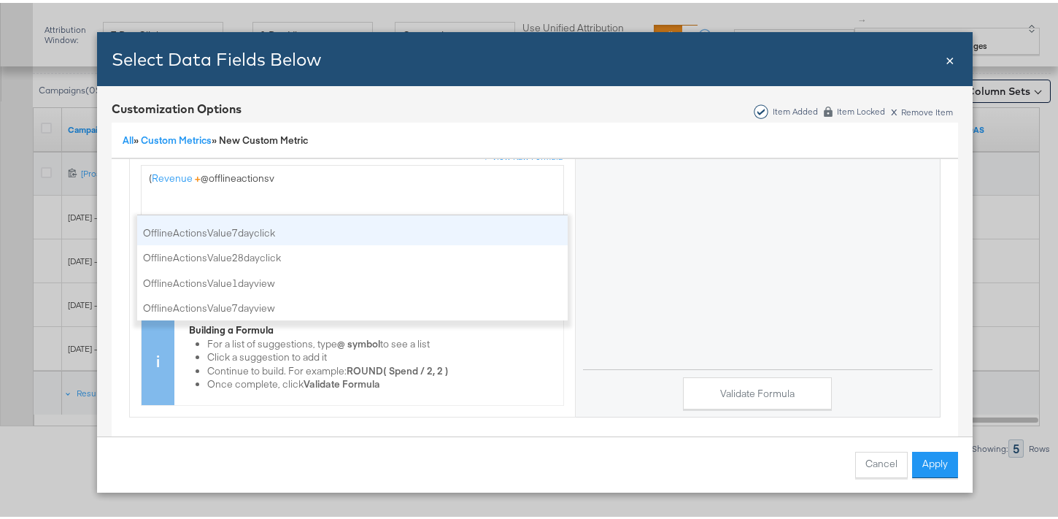
scroll to position [0, 0]
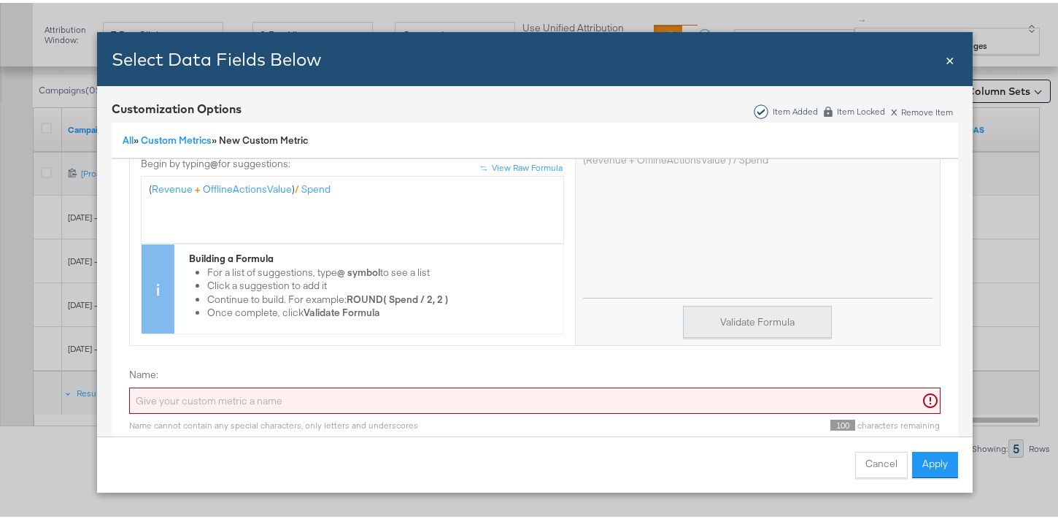
click at [735, 322] on button "Validate Formula" at bounding box center [757, 319] width 149 height 33
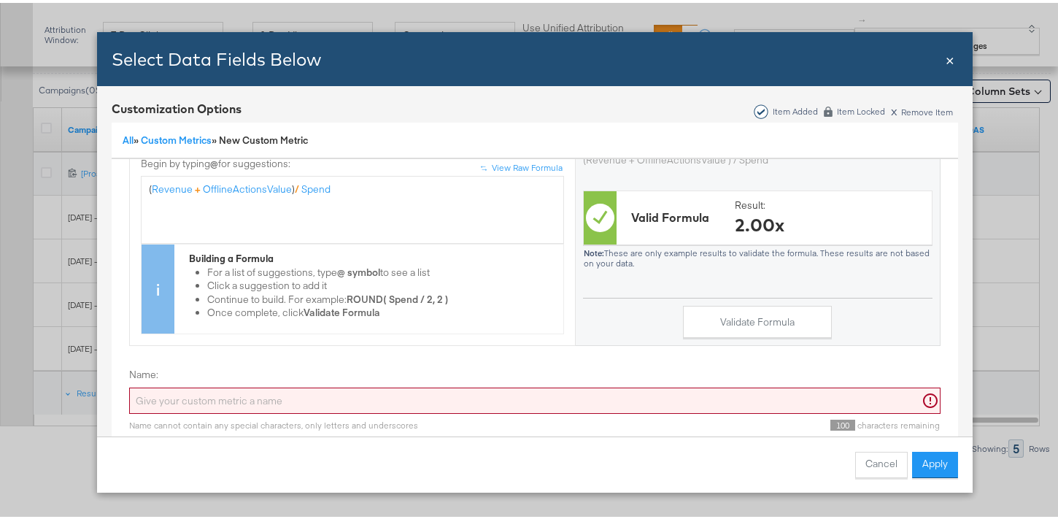
click at [310, 391] on input "Name:" at bounding box center [534, 397] width 811 height 27
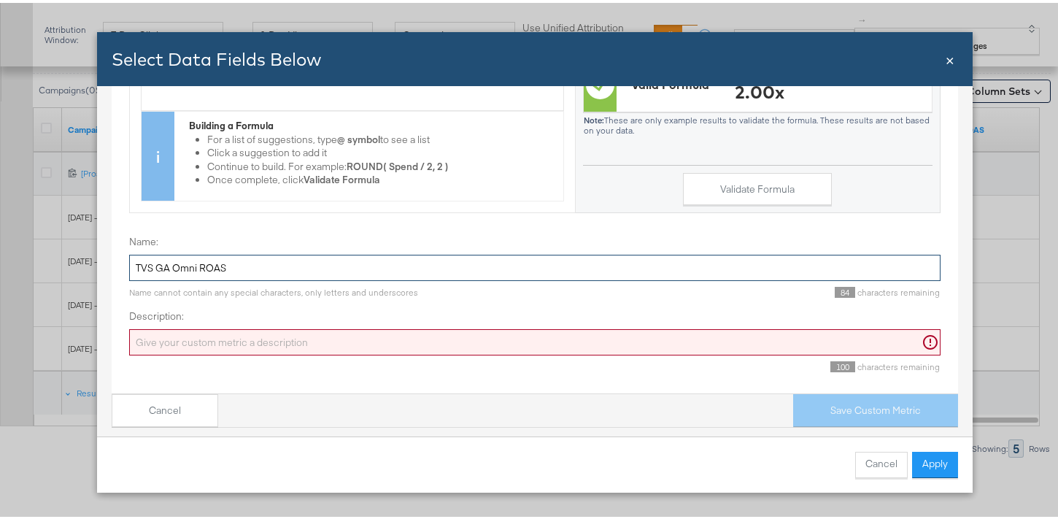
scroll to position [134, 0]
type input "TVS GA Omni ROAS"
click at [249, 333] on input "Description:" at bounding box center [534, 338] width 811 height 27
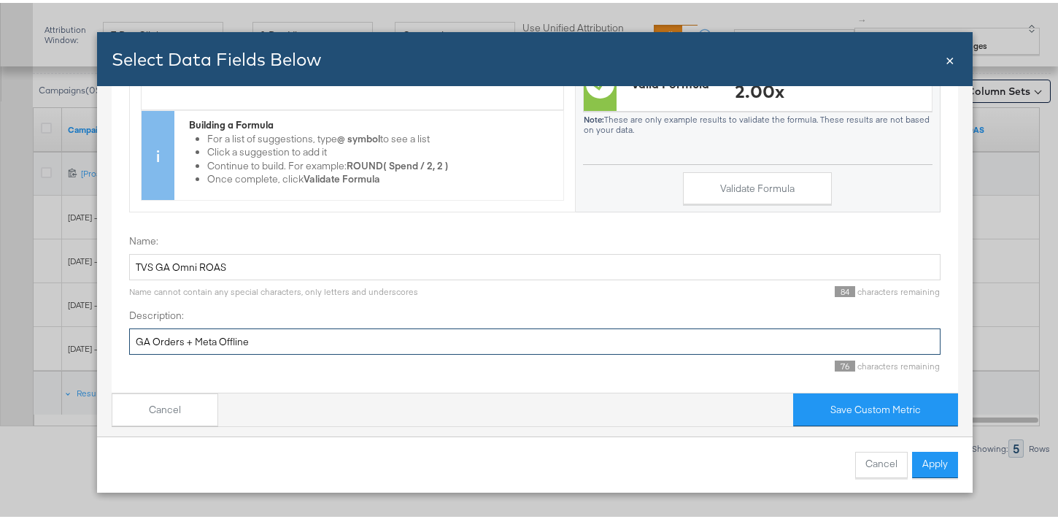
drag, startPoint x: 177, startPoint y: 328, endPoint x: 153, endPoint y: 328, distance: 23.3
click at [153, 328] on input "GA Orders + Meta Offline" at bounding box center [534, 338] width 811 height 27
click at [261, 333] on input "GA Revenue + Meta Offline" at bounding box center [534, 338] width 811 height 27
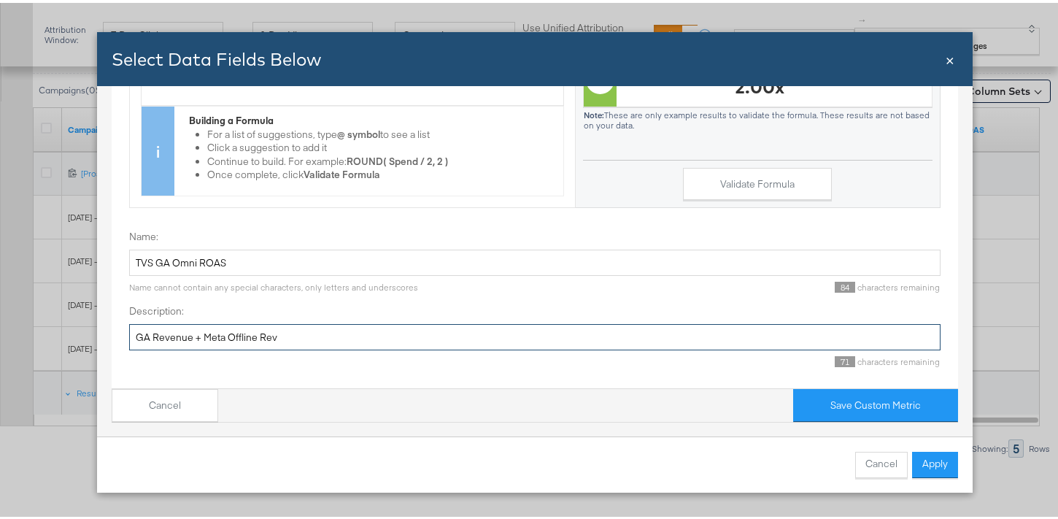
scroll to position [847, 0]
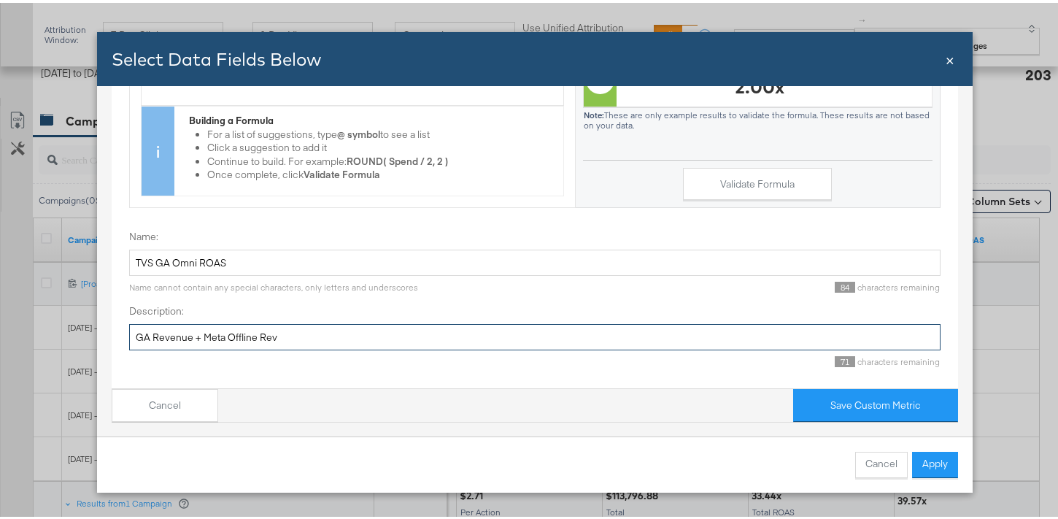
type input "GA Revenue + Meta Offline Rev"
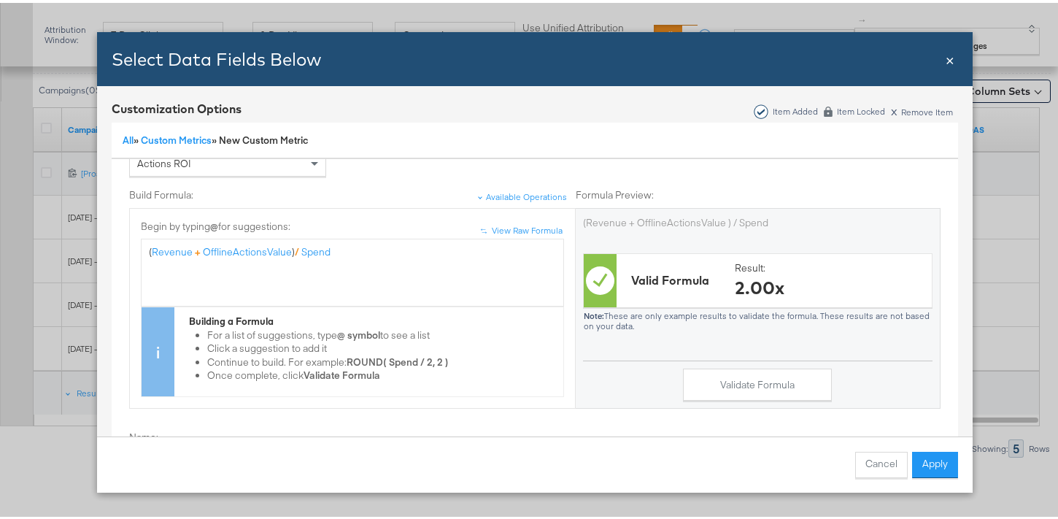
scroll to position [182, 0]
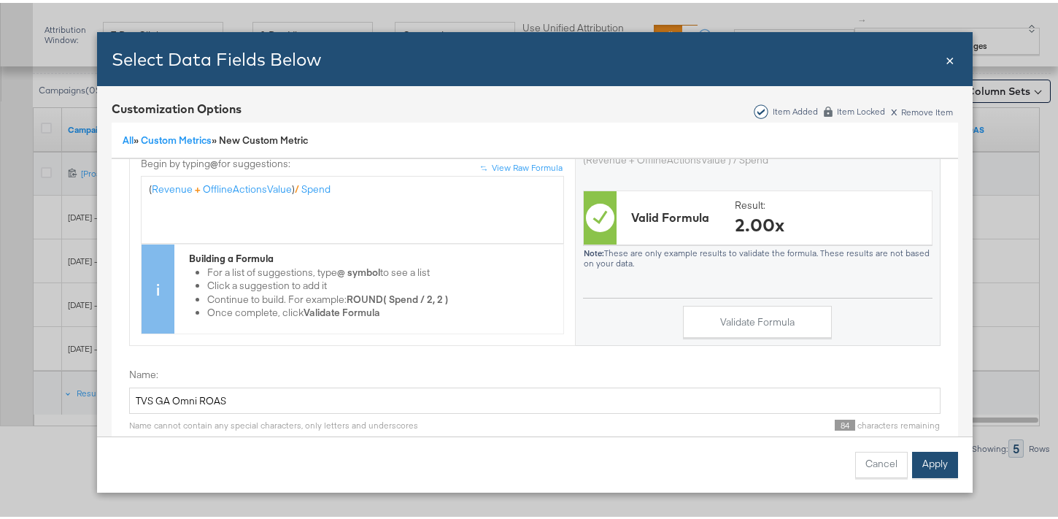
click at [930, 465] on button "Apply" at bounding box center [935, 462] width 46 height 26
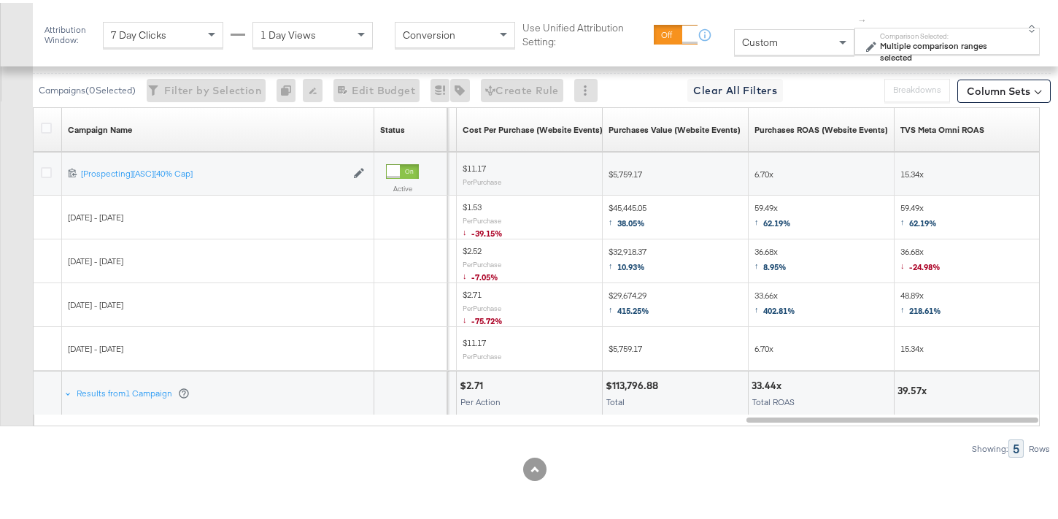
scroll to position [0, 0]
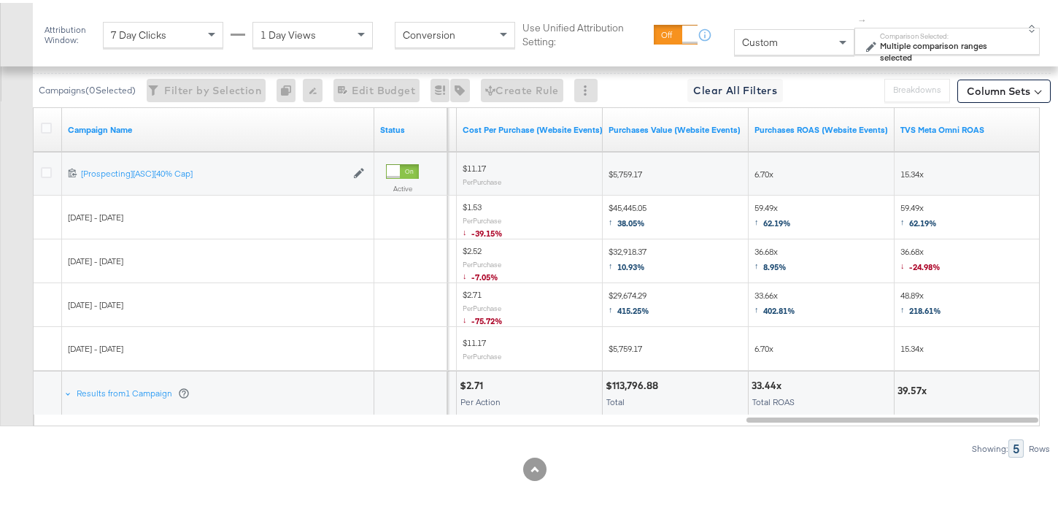
drag, startPoint x: 897, startPoint y: 420, endPoint x: 1027, endPoint y: 408, distance: 131.2
click at [1027, 408] on div "Campaign Name Status Purchases (Website Events) Cost Per Purchase (Website Even…" at bounding box center [536, 263] width 1007 height 319
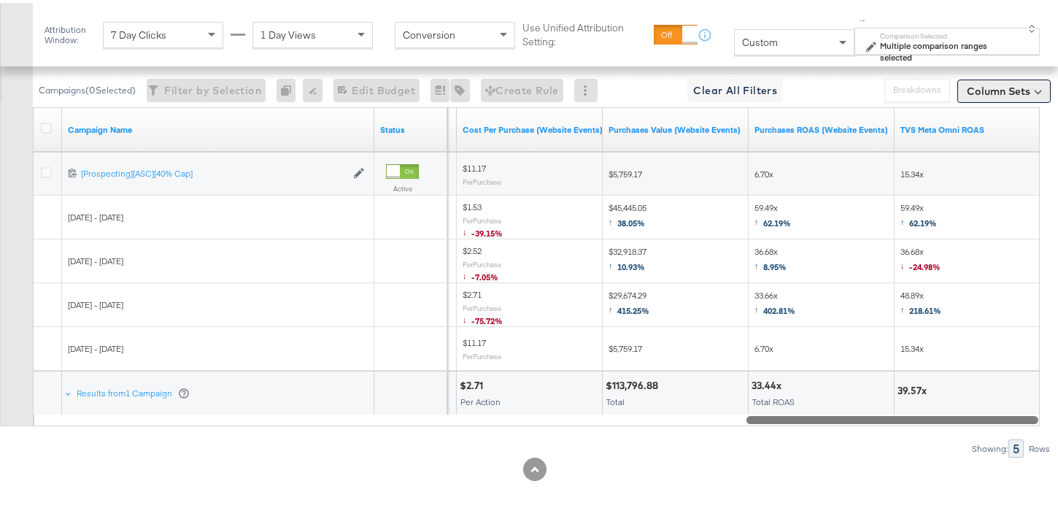
click at [1001, 90] on button "Column Sets" at bounding box center [1003, 88] width 93 height 23
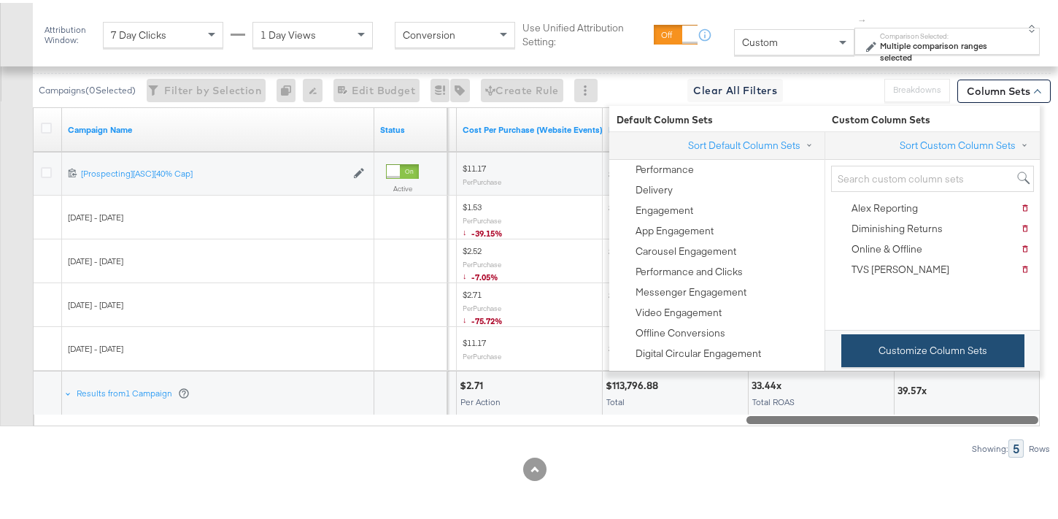
click at [981, 347] on button "Customize Column Sets" at bounding box center [932, 347] width 183 height 33
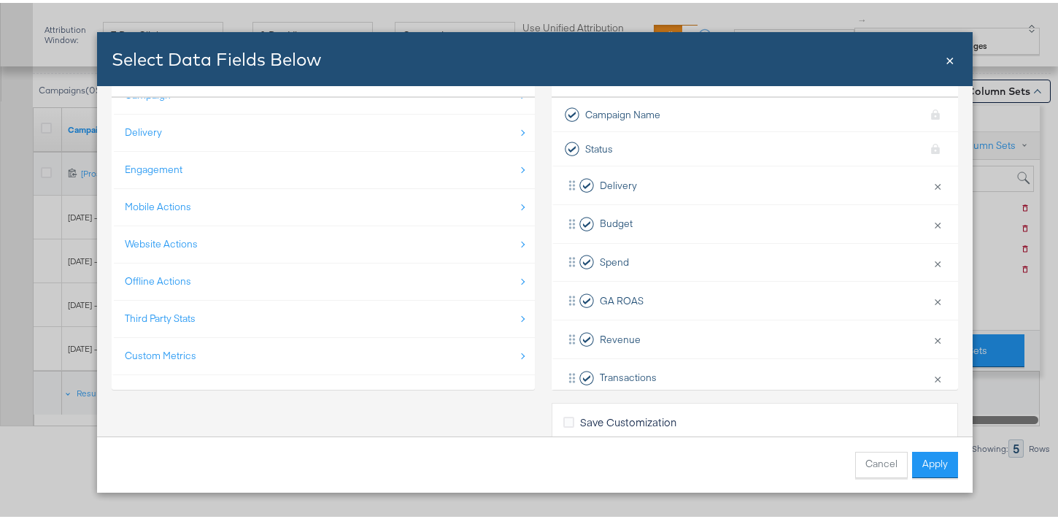
scroll to position [101, 0]
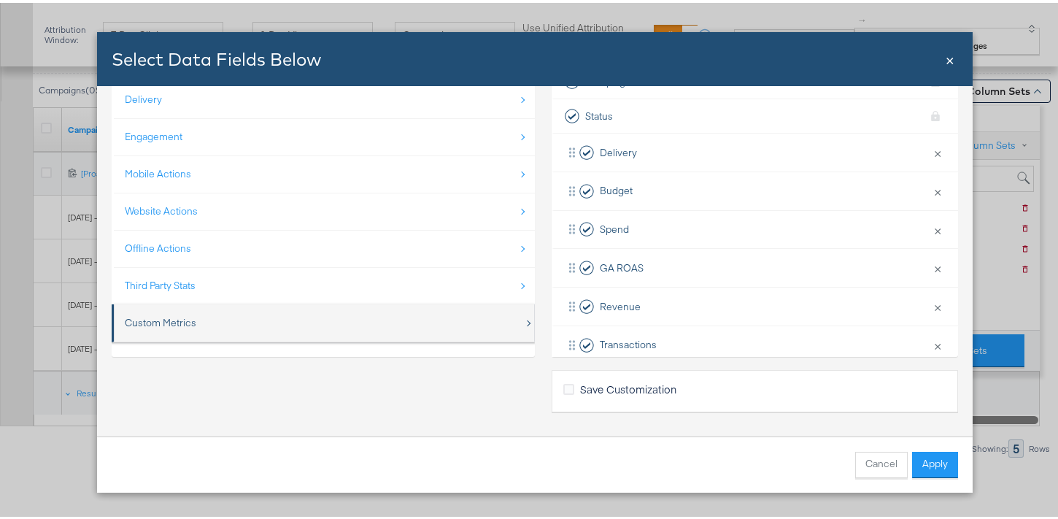
click at [273, 327] on div "Custom Metrics" at bounding box center [324, 320] width 399 height 30
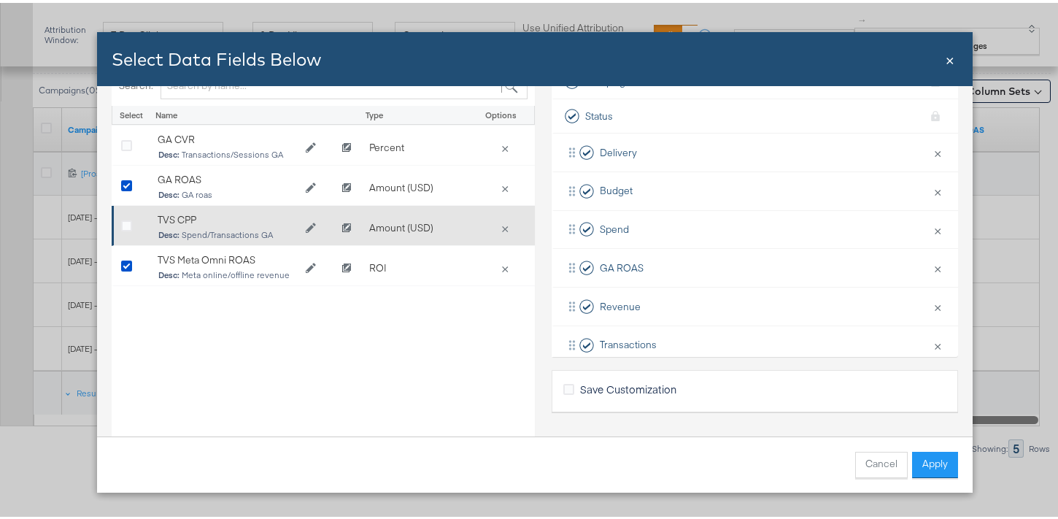
scroll to position [0, 0]
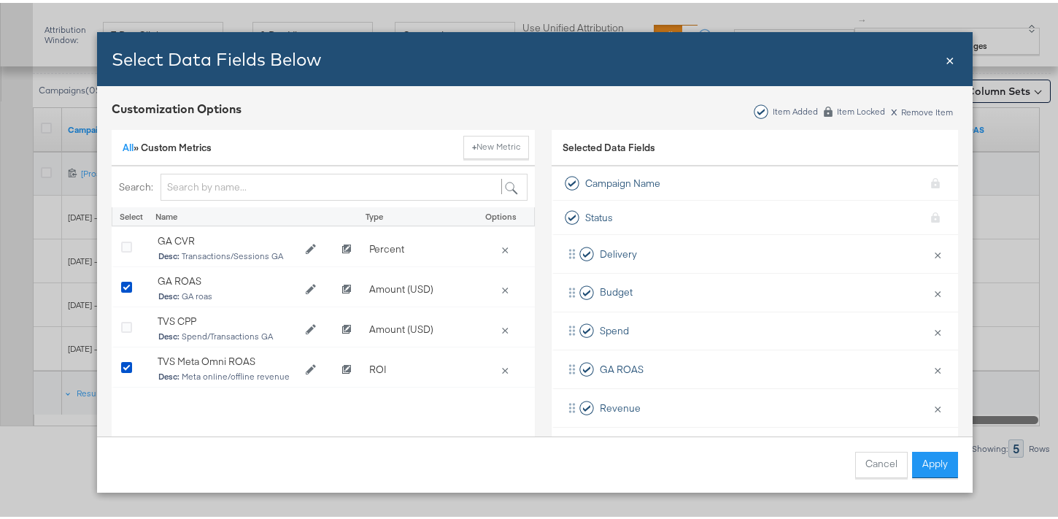
click at [946, 59] on span "×" at bounding box center [950, 56] width 9 height 20
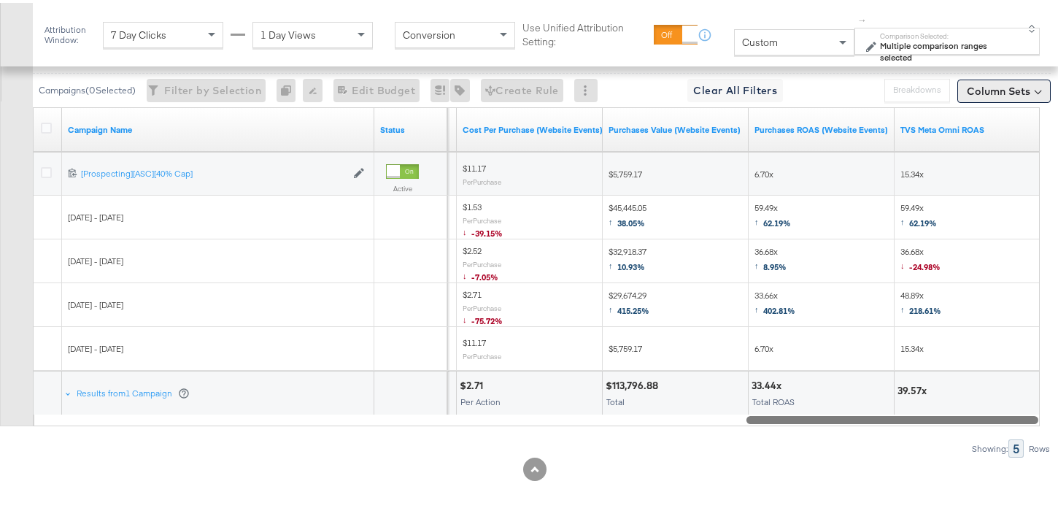
click at [1008, 87] on button "Column Sets" at bounding box center [1003, 88] width 93 height 23
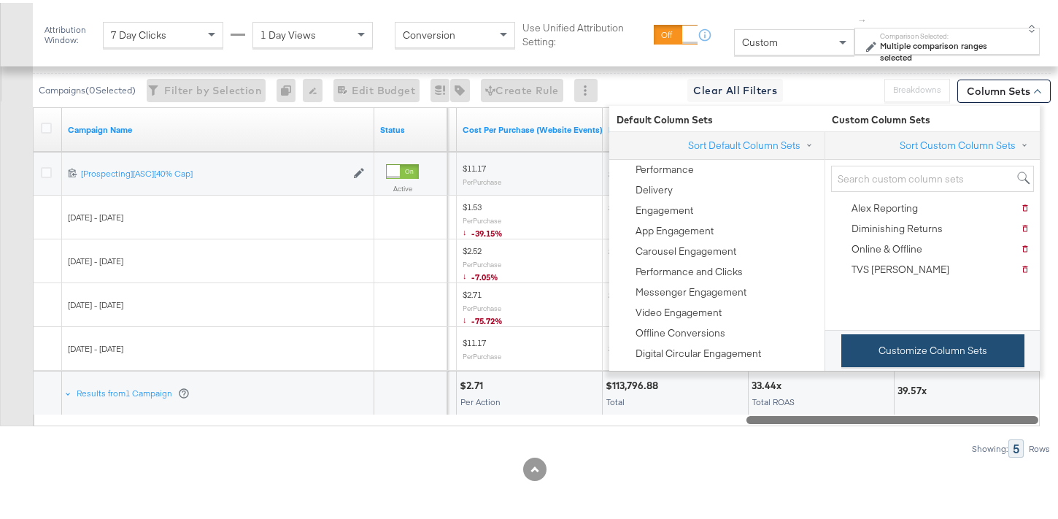
click at [902, 347] on button "Customize Column Sets" at bounding box center [932, 347] width 183 height 33
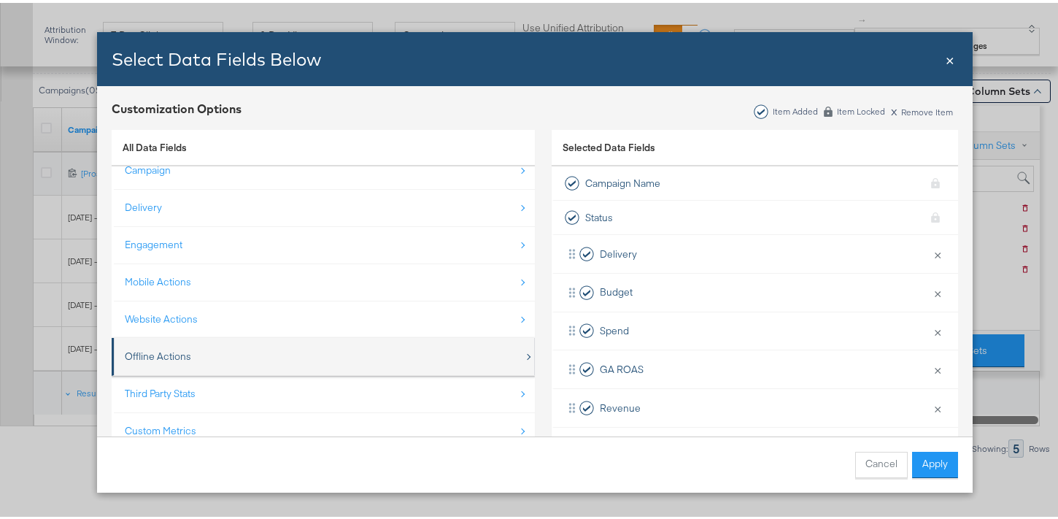
scroll to position [21, 0]
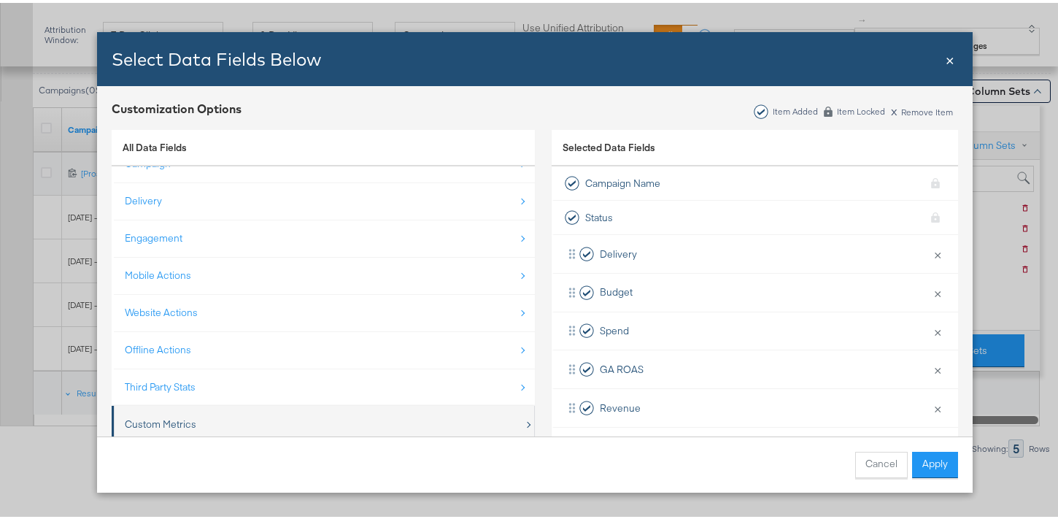
click at [250, 424] on div "Custom Metrics" at bounding box center [324, 421] width 399 height 30
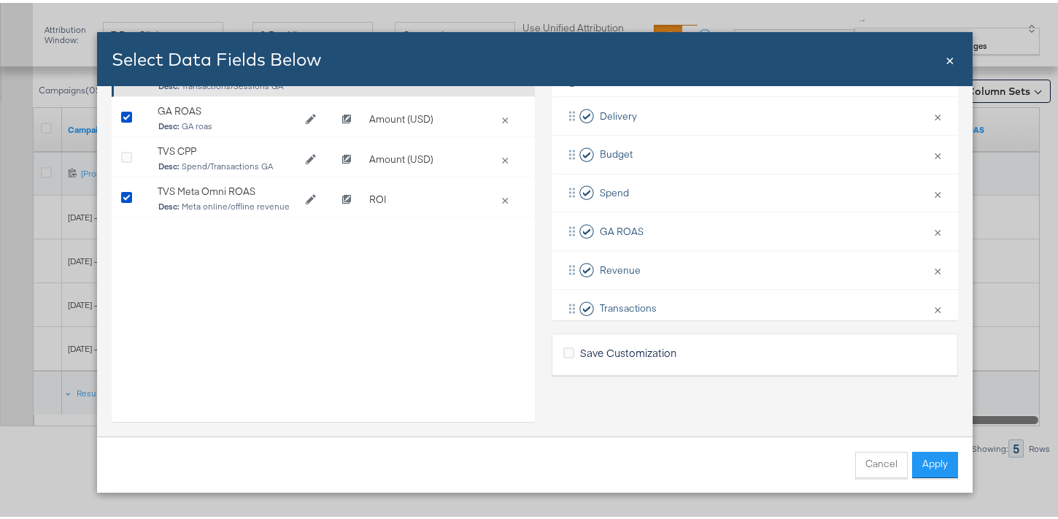
scroll to position [12, 0]
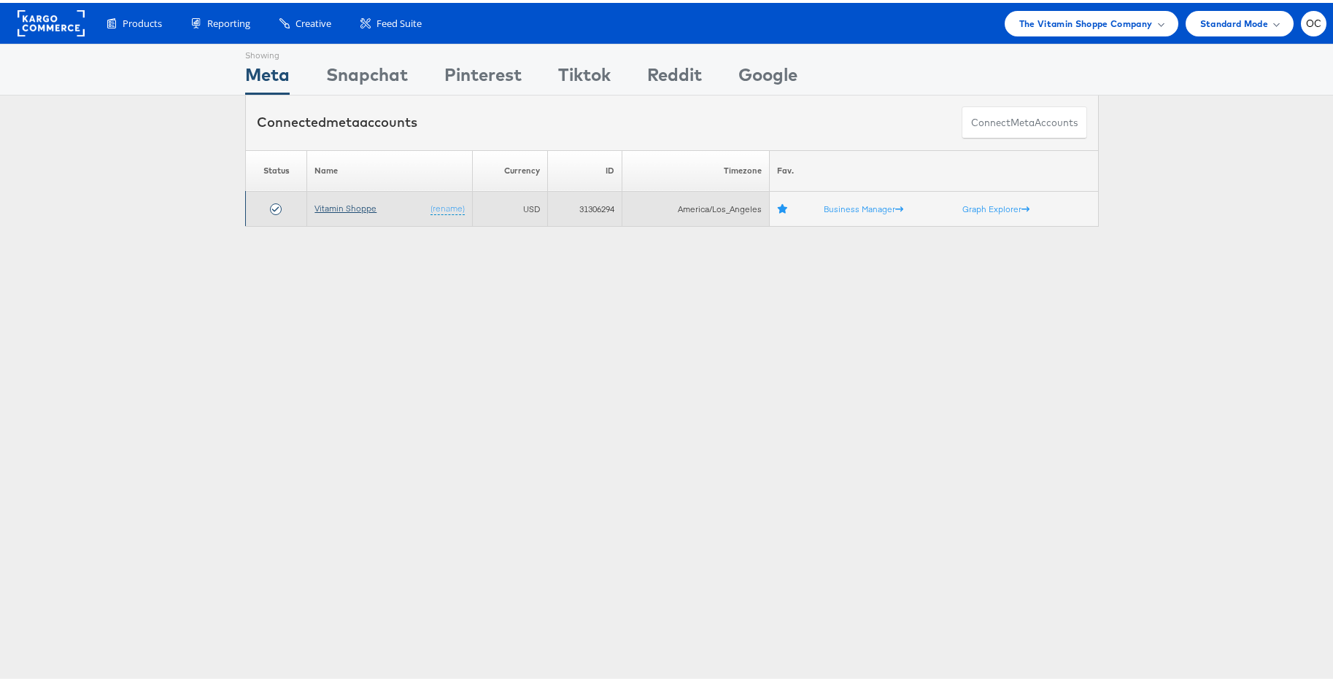
click at [341, 208] on link "Vitamin Shoppe" at bounding box center [345, 205] width 62 height 11
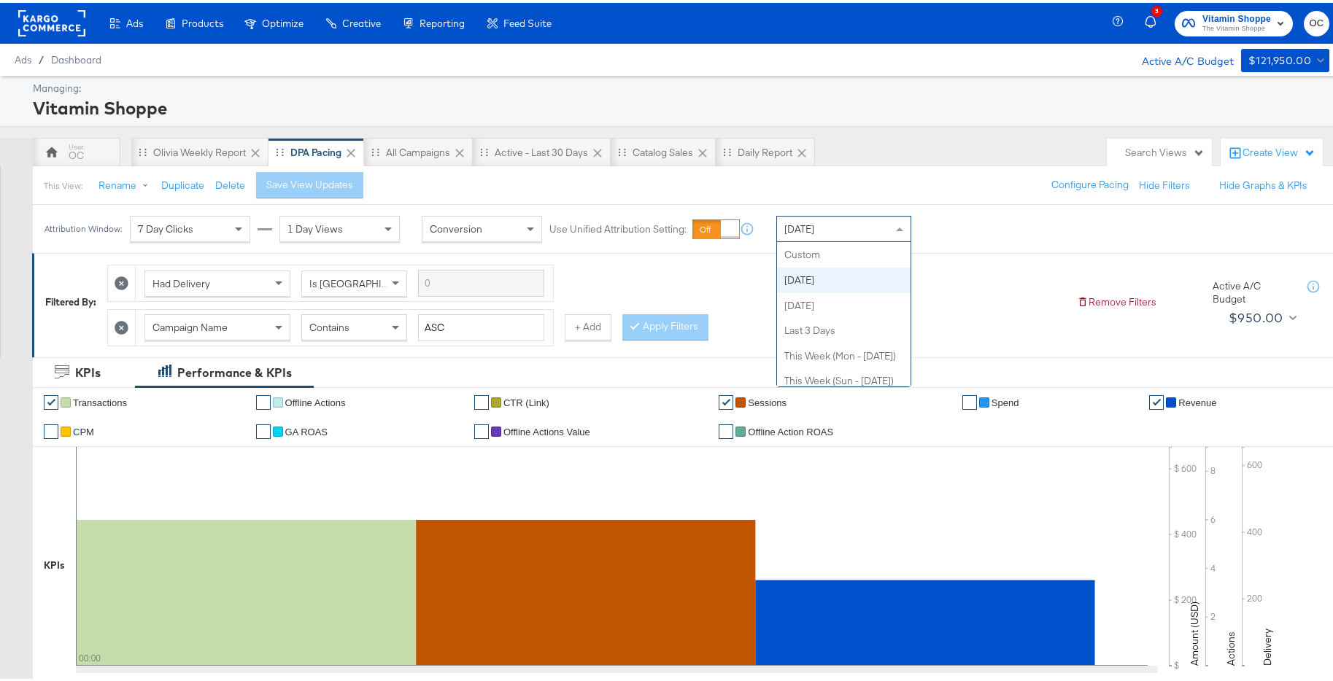
click at [894, 230] on span at bounding box center [901, 226] width 18 height 25
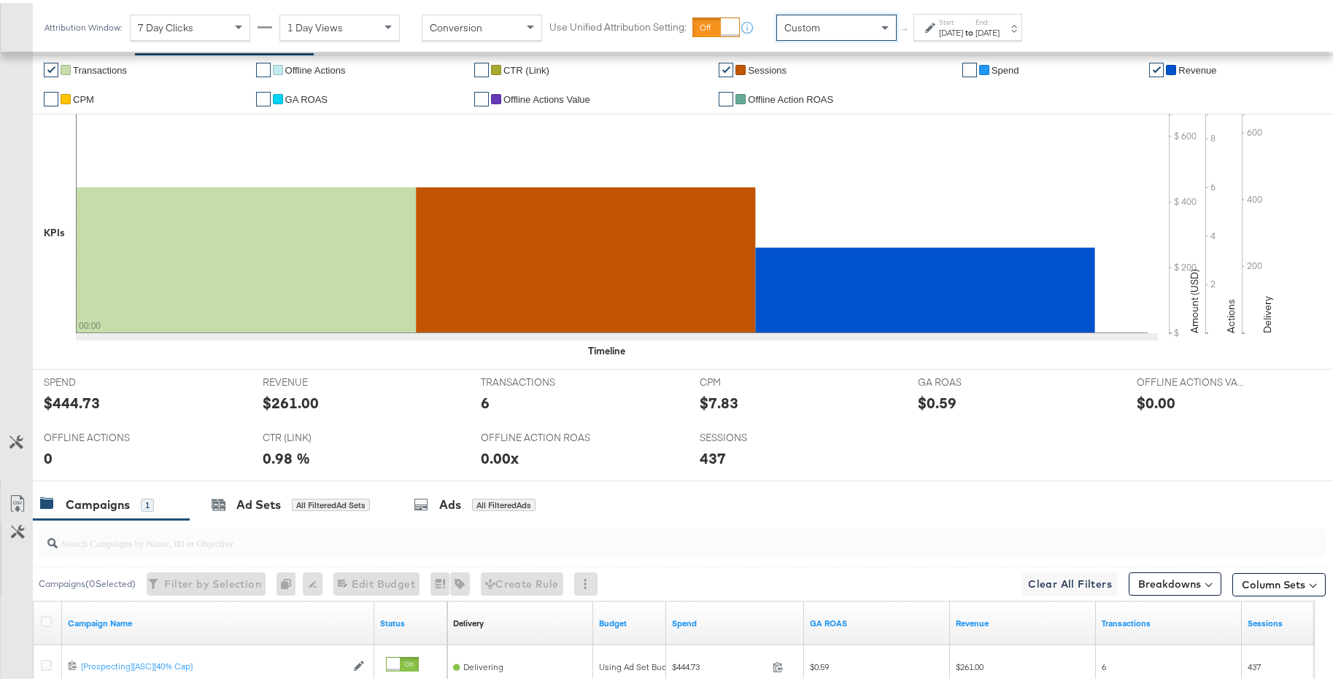
scroll to position [490, 0]
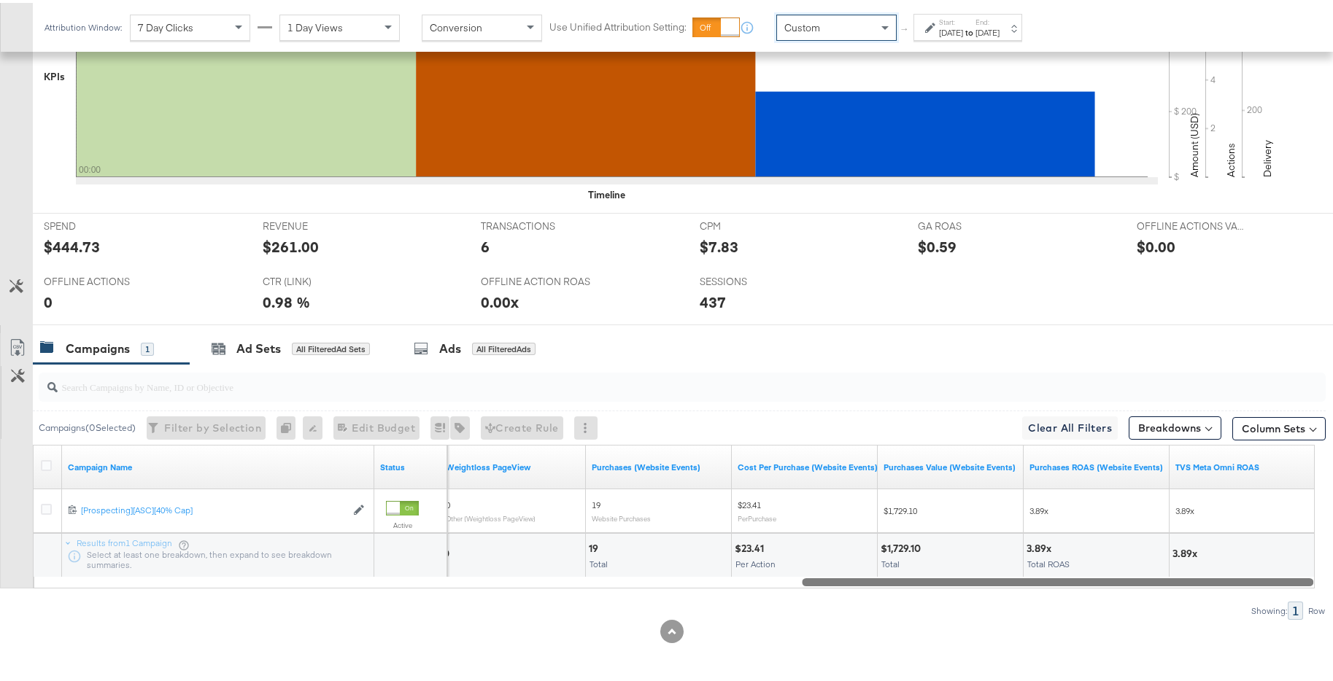
drag, startPoint x: 505, startPoint y: 583, endPoint x: 1340, endPoint y: 535, distance: 836.8
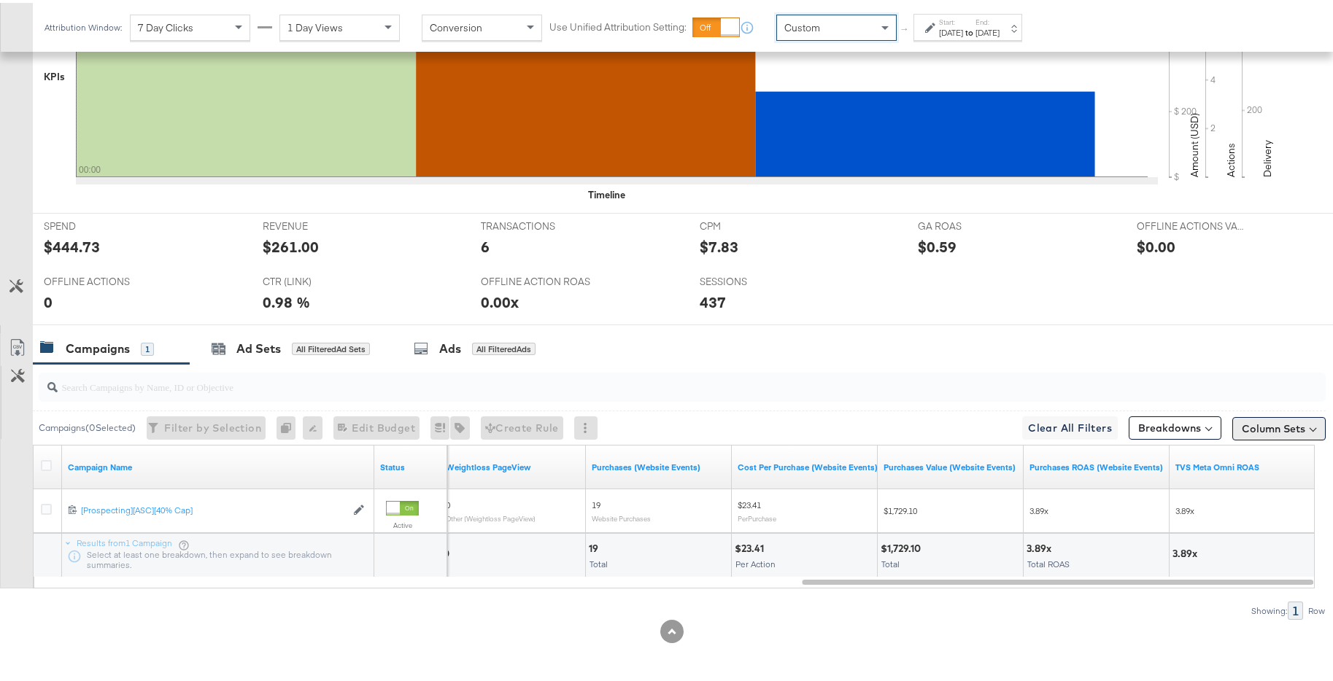
click at [1273, 425] on button "Column Sets" at bounding box center [1278, 425] width 93 height 23
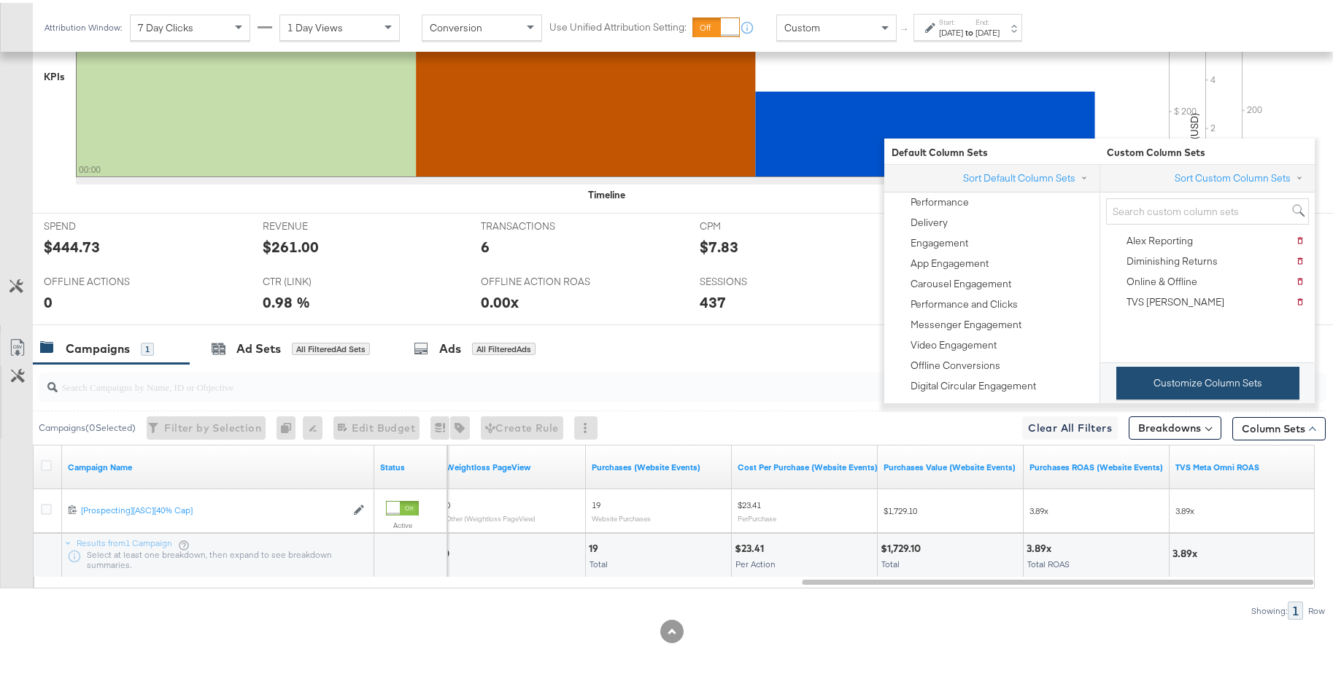
click at [1225, 397] on button "Customize Column Sets" at bounding box center [1207, 380] width 183 height 33
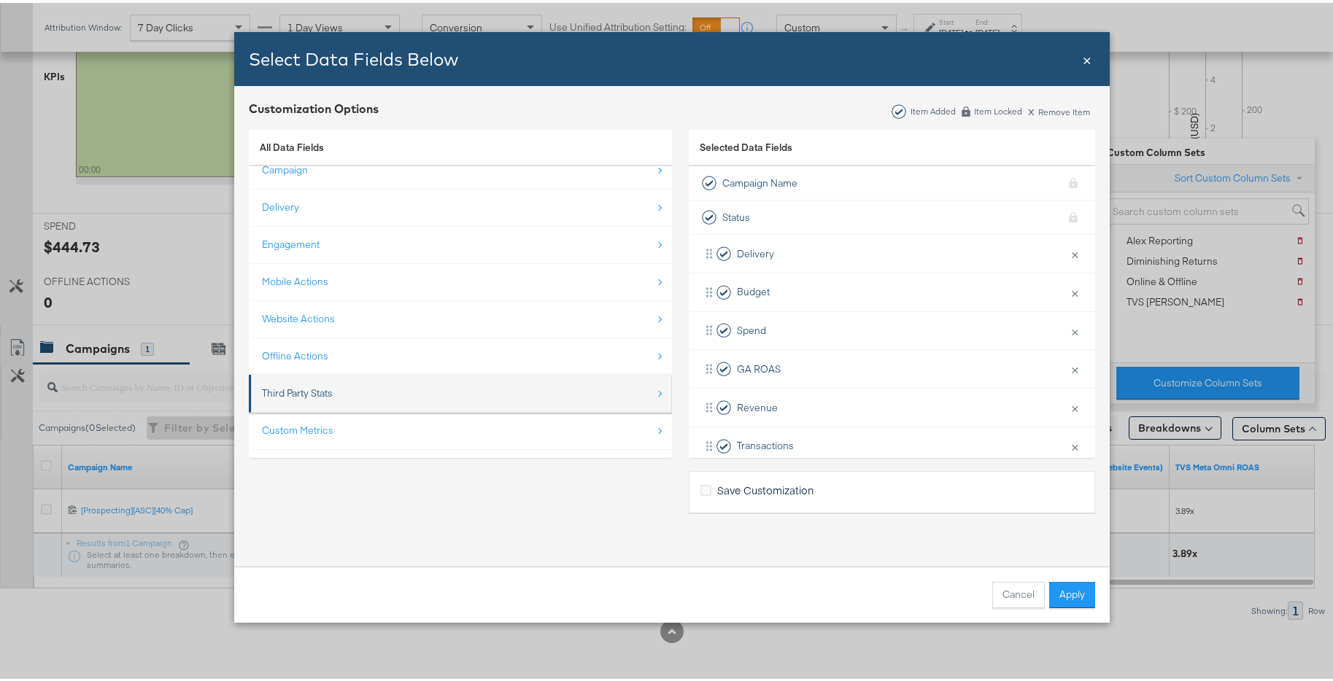
scroll to position [21, 0]
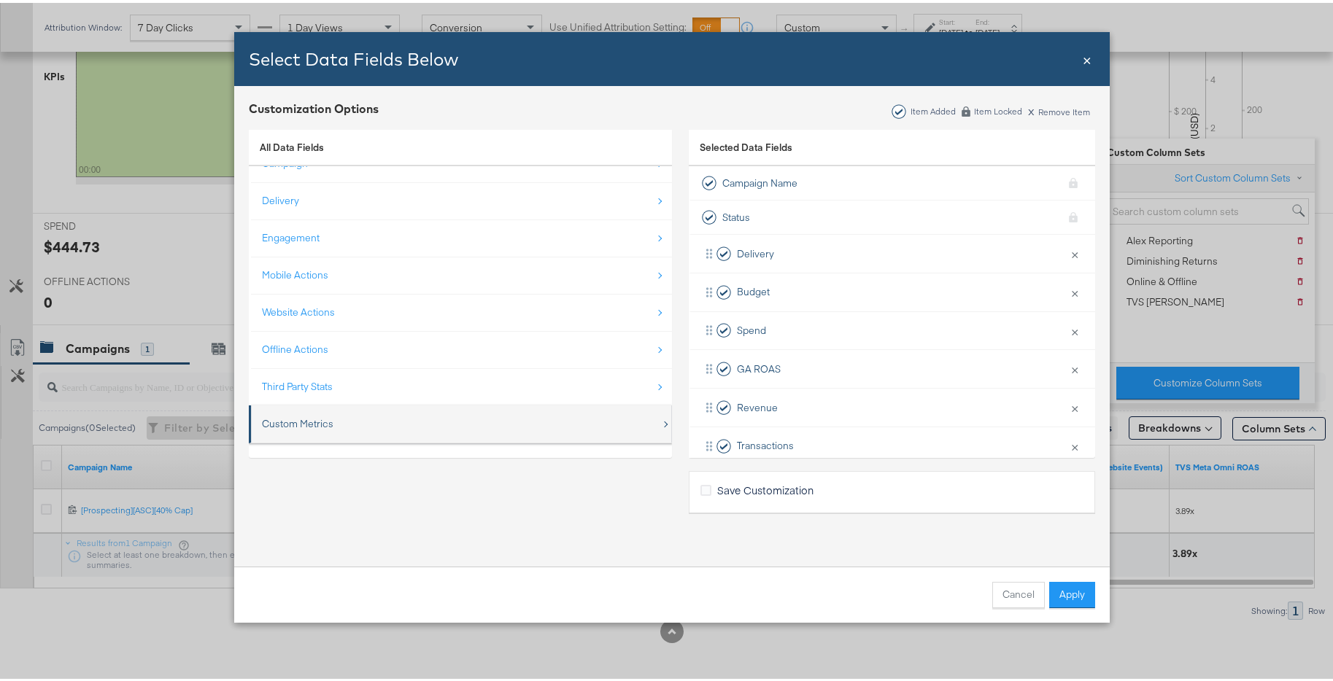
click at [428, 415] on div "Custom Metrics" at bounding box center [461, 421] width 399 height 30
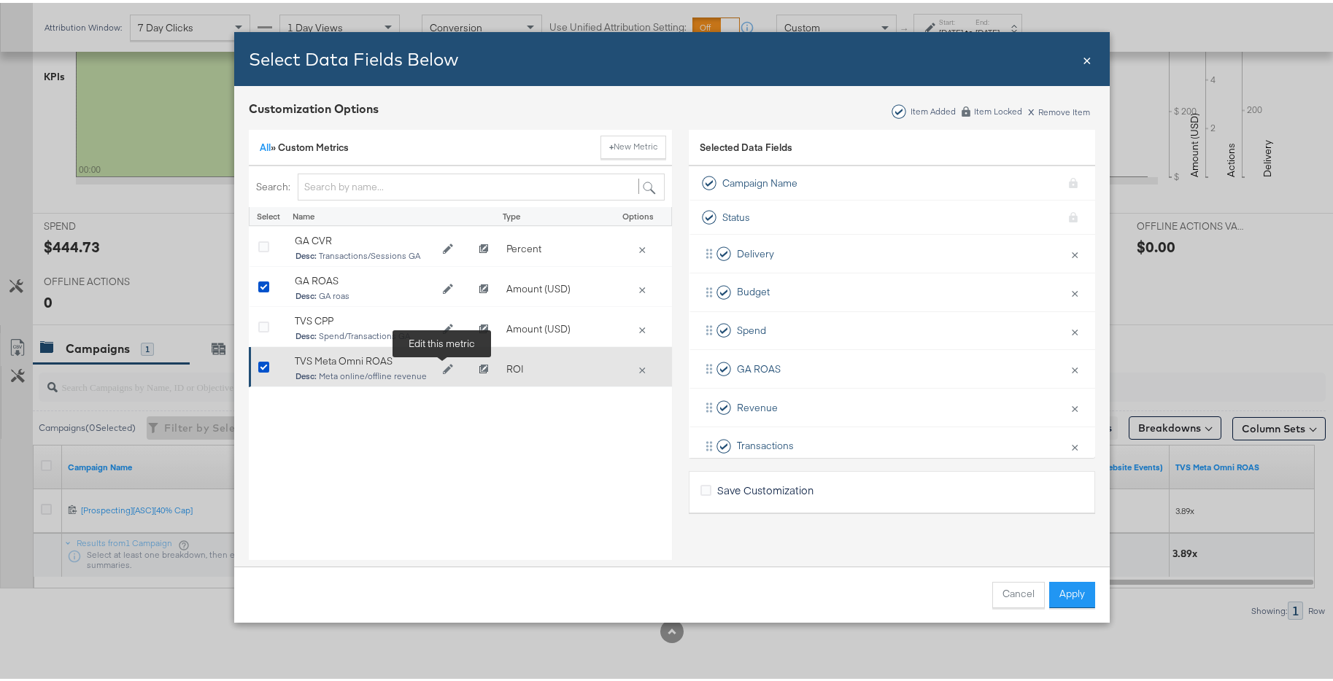
click at [450, 368] on button "Edit TVS Meta Omni ROAS" at bounding box center [447, 367] width 29 height 22
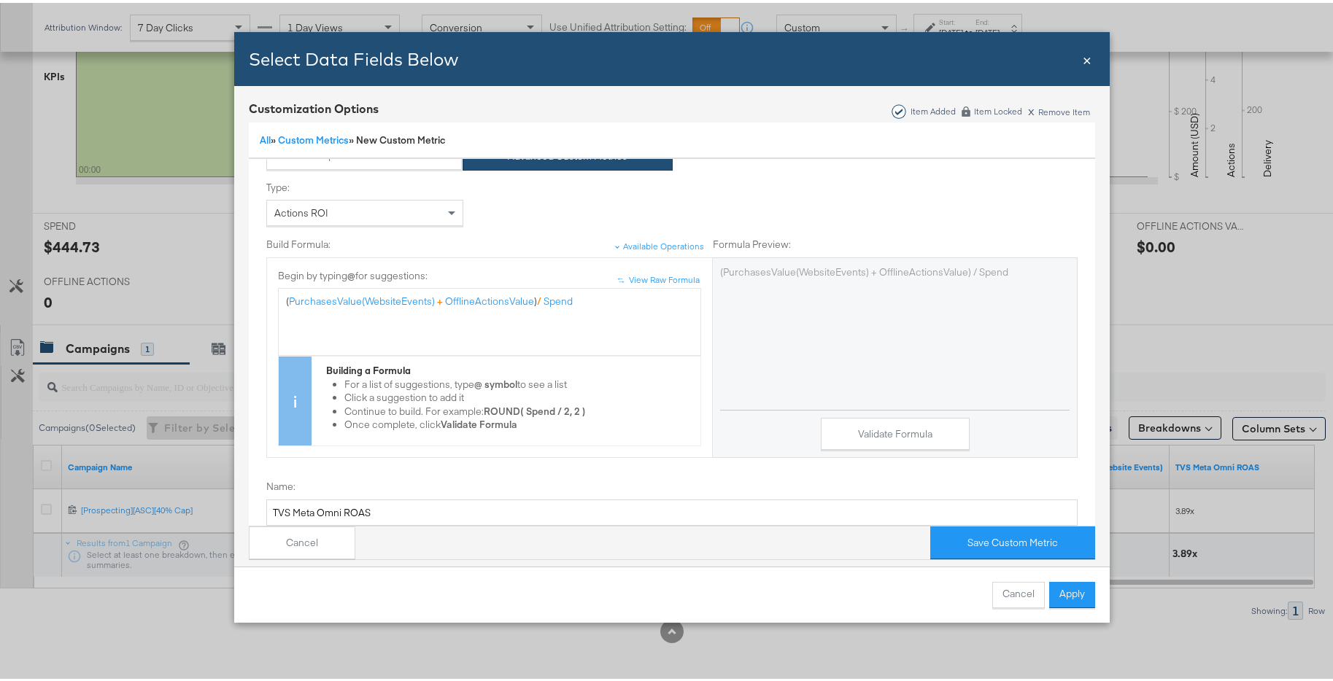
scroll to position [72, 0]
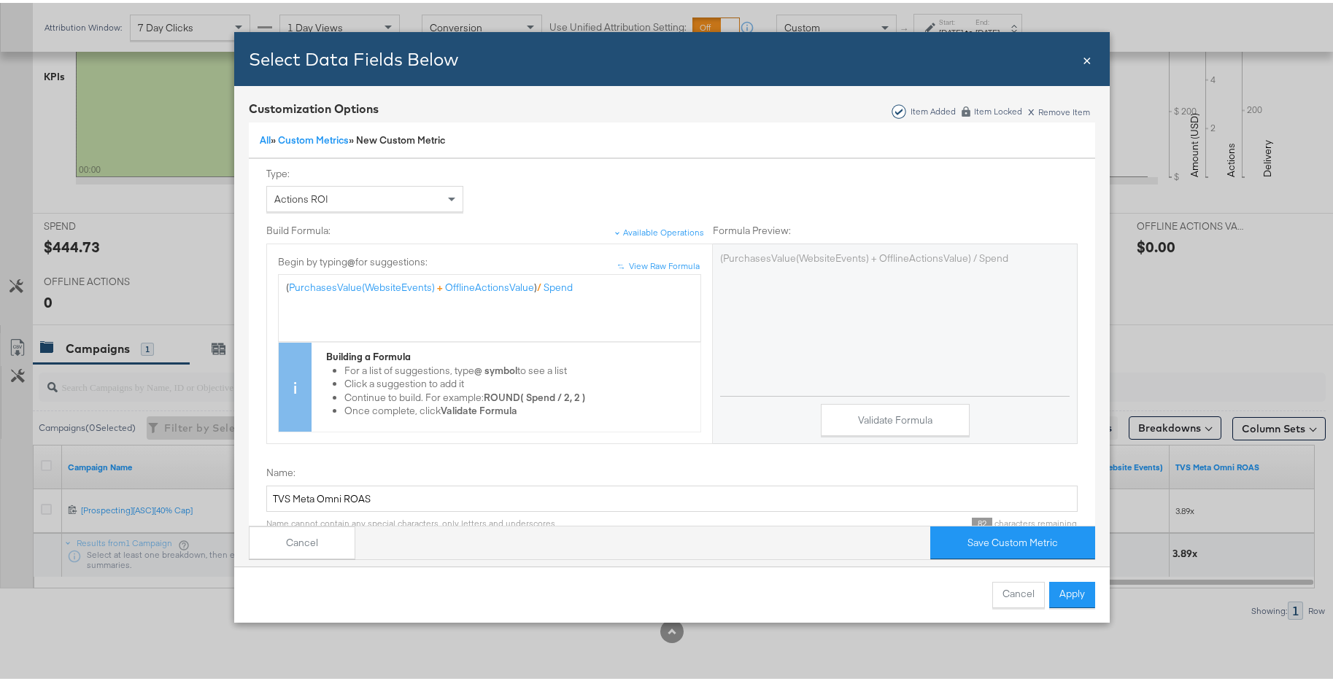
click at [1083, 53] on span "×" at bounding box center [1087, 56] width 9 height 20
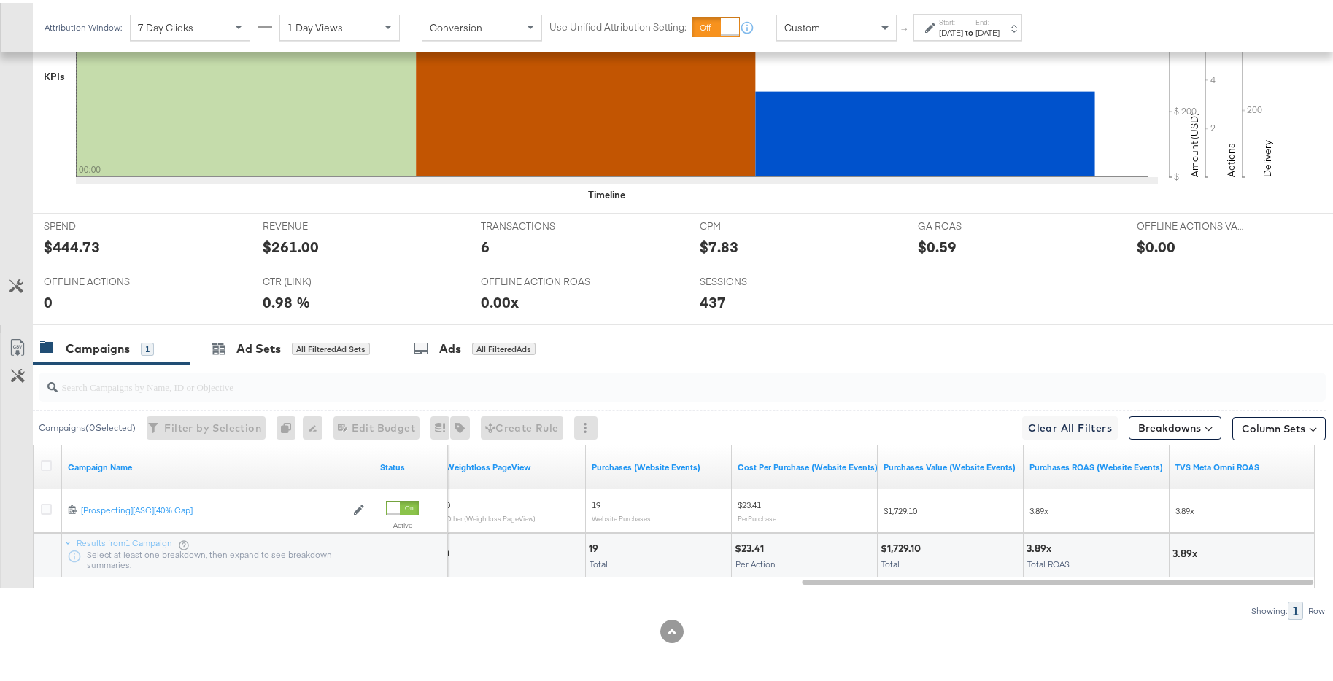
scroll to position [0, 0]
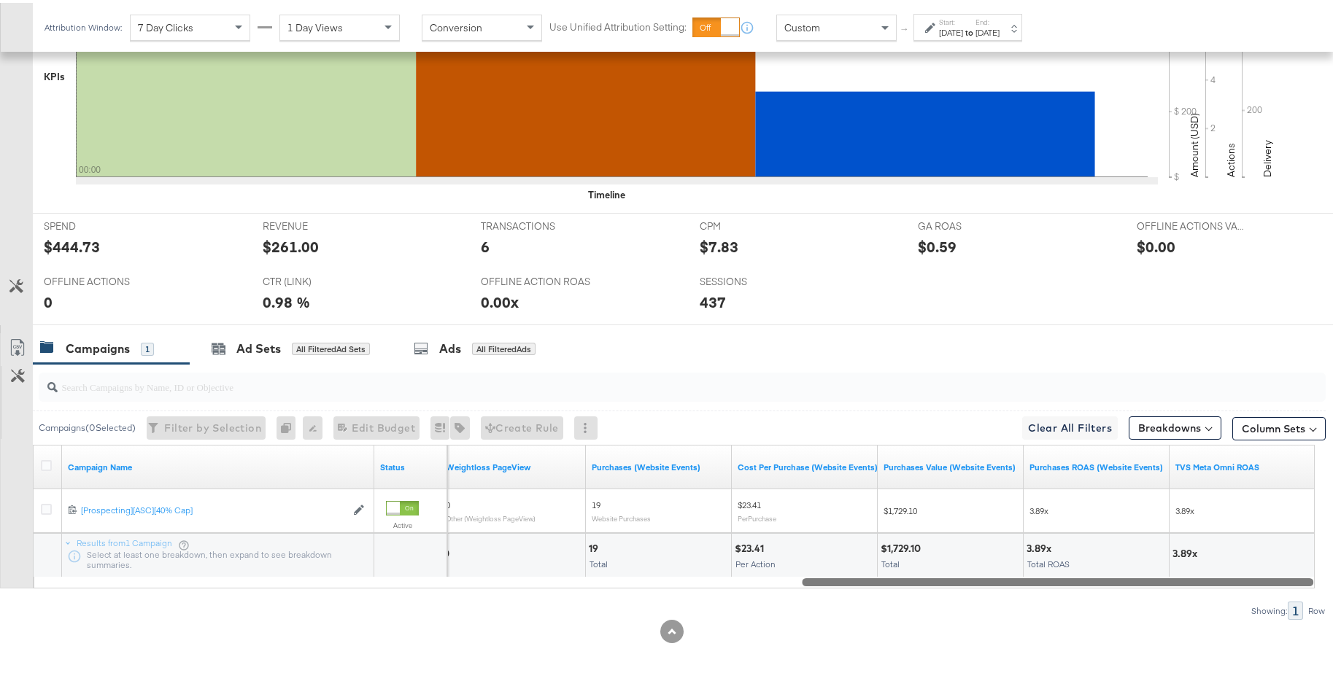
drag, startPoint x: 1209, startPoint y: 581, endPoint x: 1301, endPoint y: 577, distance: 92.0
click at [1301, 577] on div at bounding box center [1057, 579] width 511 height 12
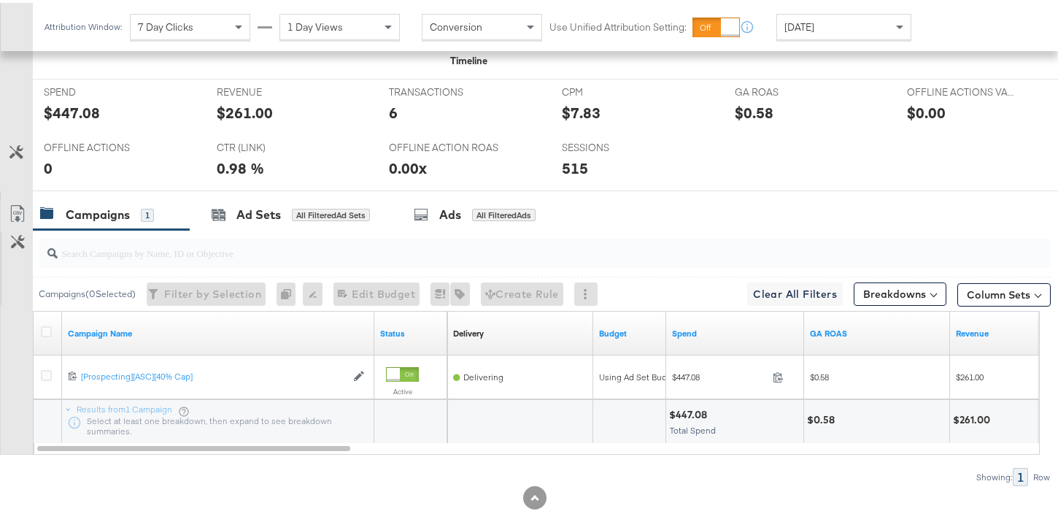
scroll to position [652, 0]
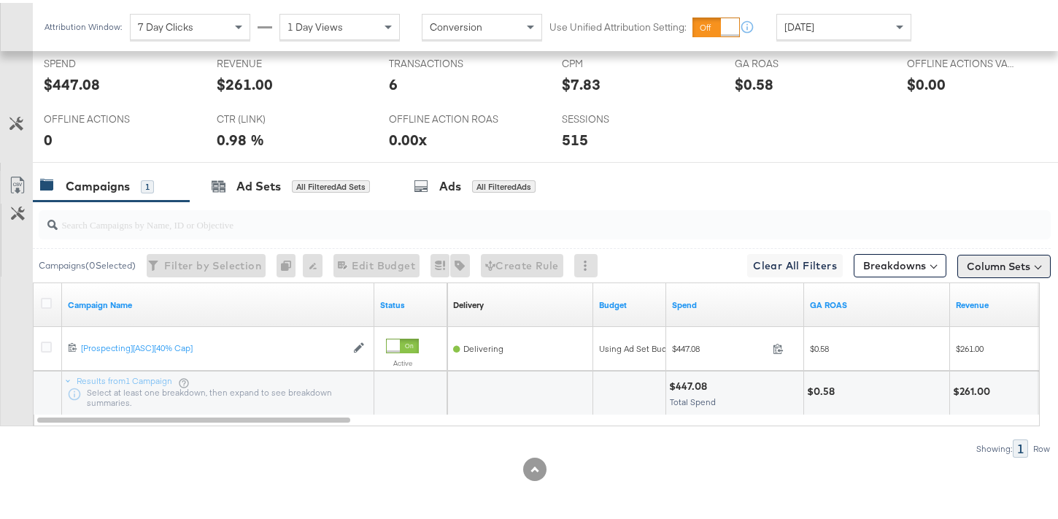
click at [1035, 260] on button "Column Sets" at bounding box center [1003, 263] width 93 height 23
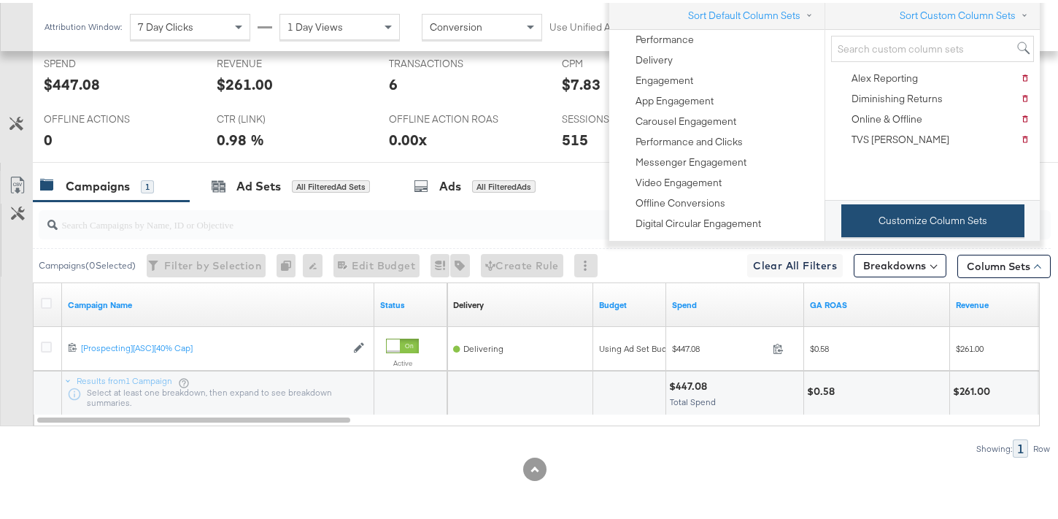
click at [934, 224] on button "Customize Column Sets" at bounding box center [932, 217] width 183 height 33
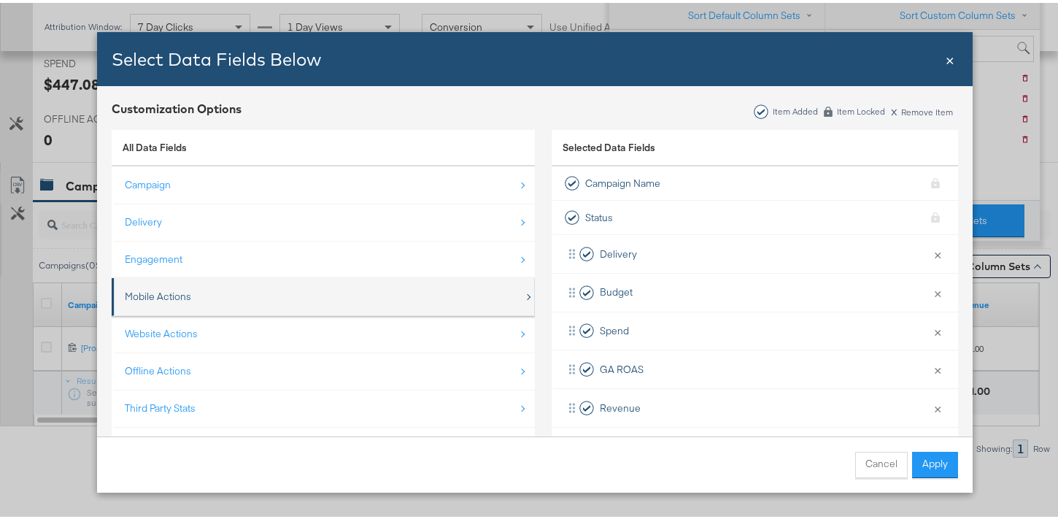
scroll to position [21, 0]
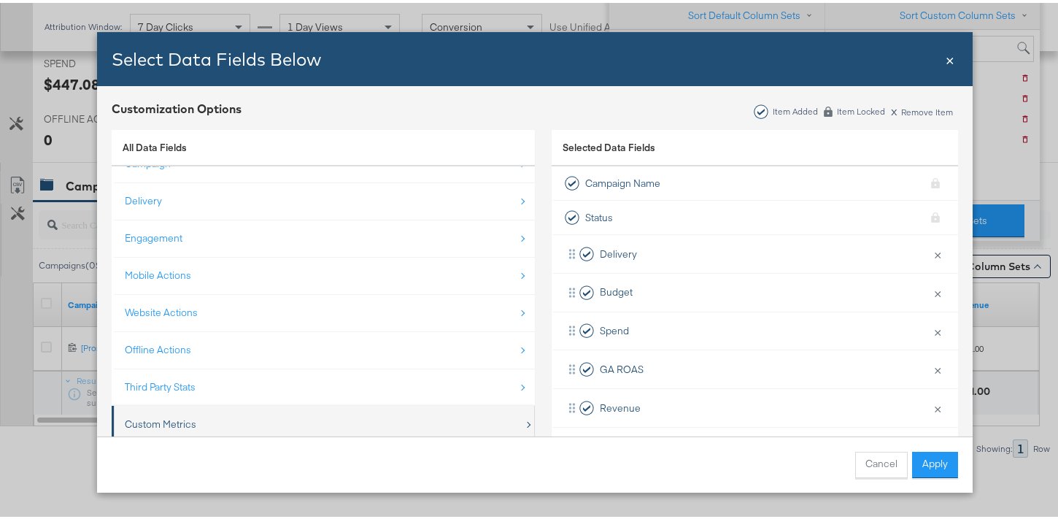
click at [208, 416] on div "Custom Metrics" at bounding box center [324, 421] width 399 height 30
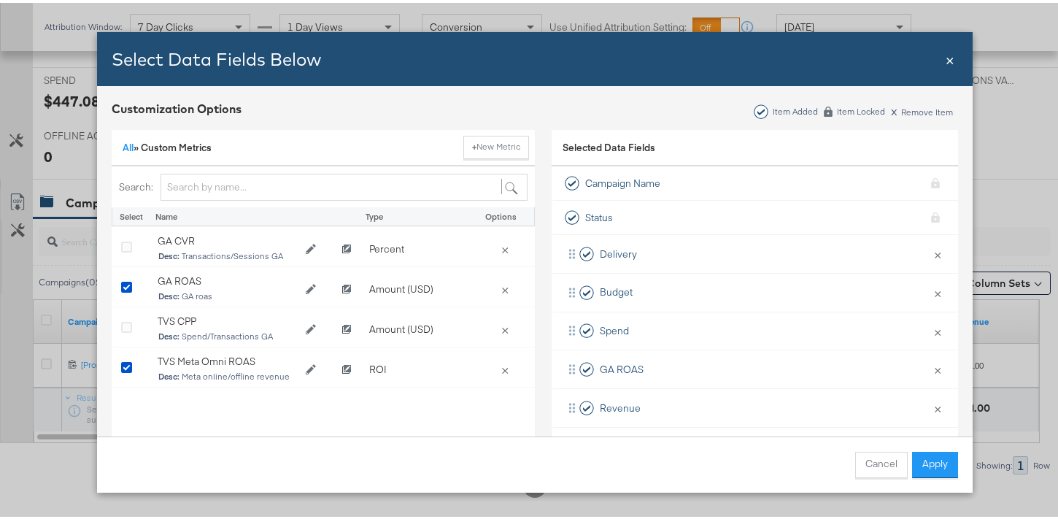
scroll to position [623, 0]
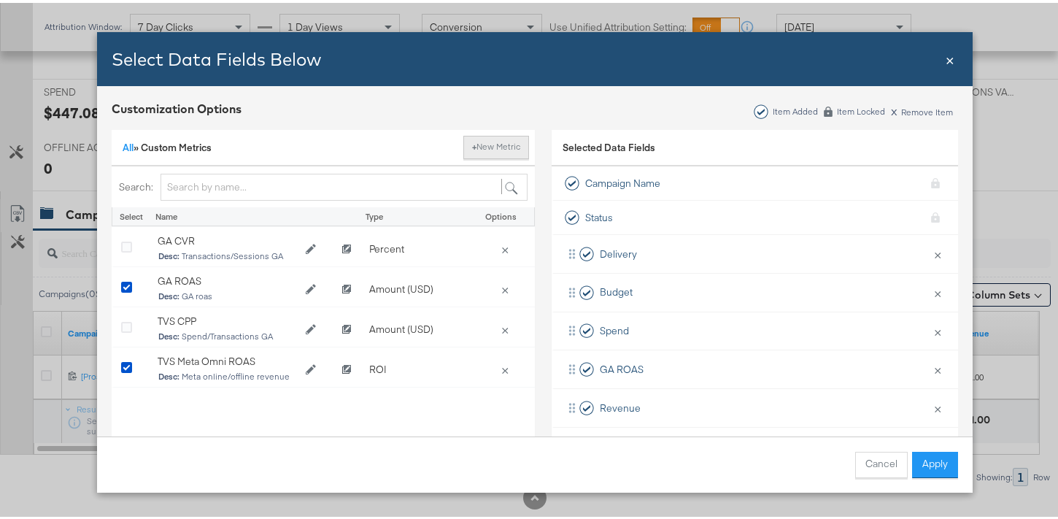
click at [506, 144] on button "+ New Metric" at bounding box center [496, 144] width 66 height 23
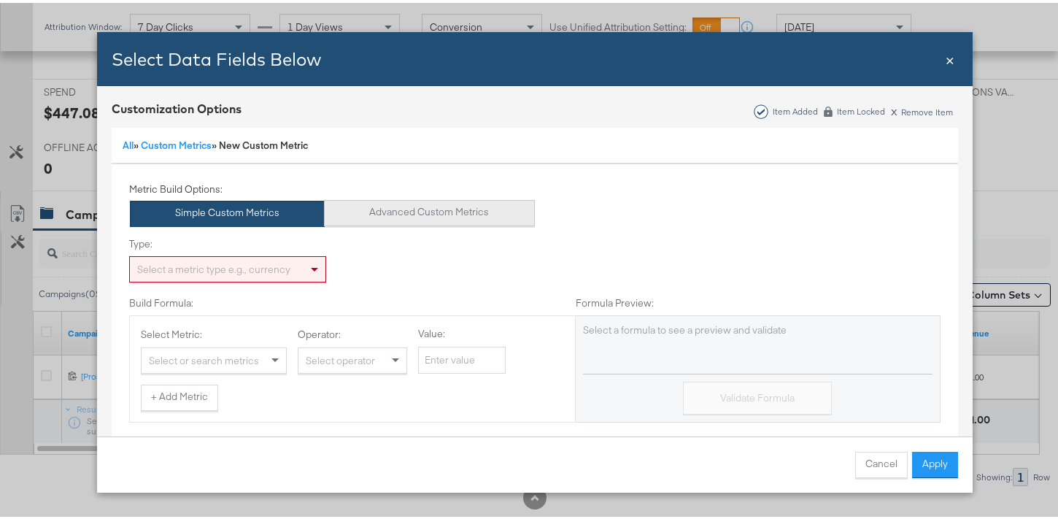
scroll to position [3, 0]
click at [409, 212] on button "Advanced Custom Metrics" at bounding box center [429, 209] width 211 height 26
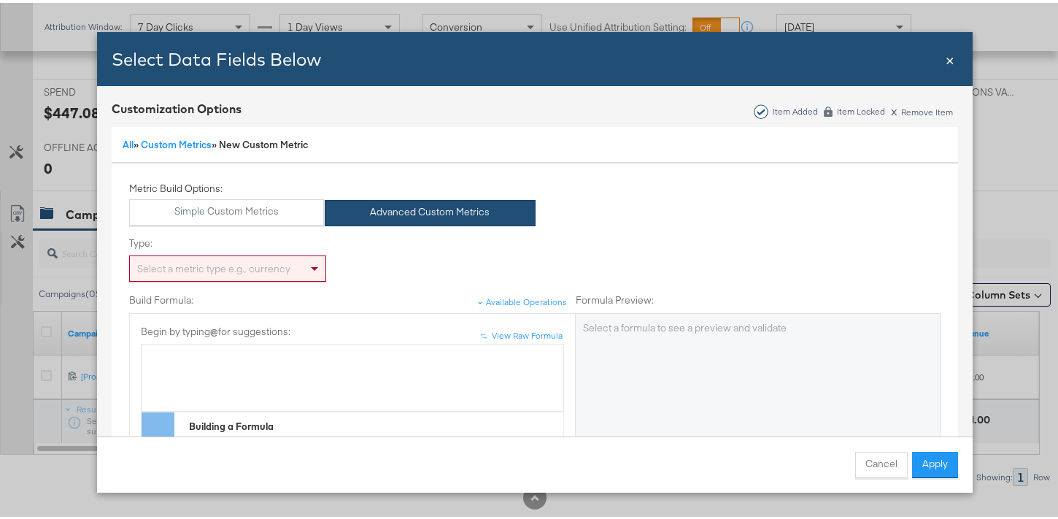
click at [251, 278] on div "Select a metric type e.g., currency" at bounding box center [227, 265] width 197 height 26
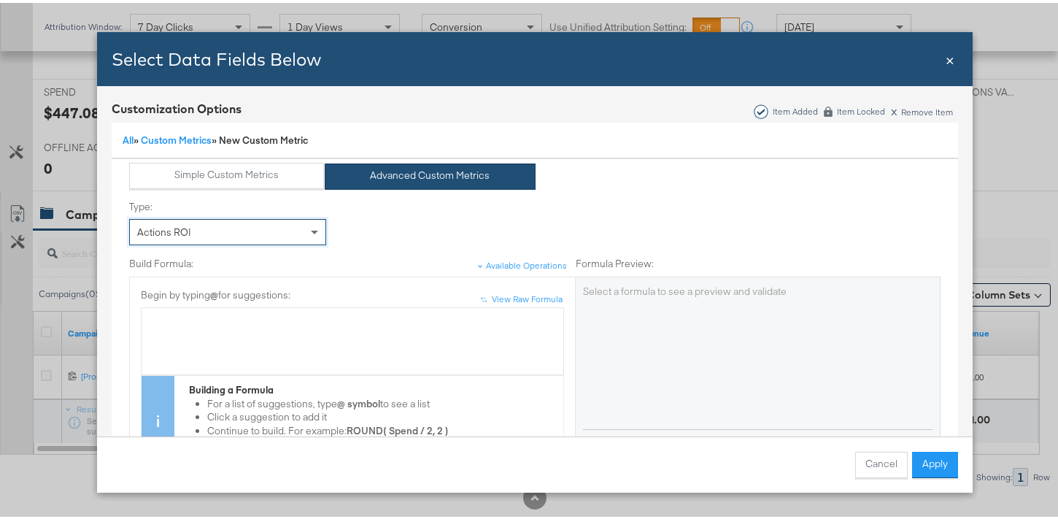
scroll to position [112, 0]
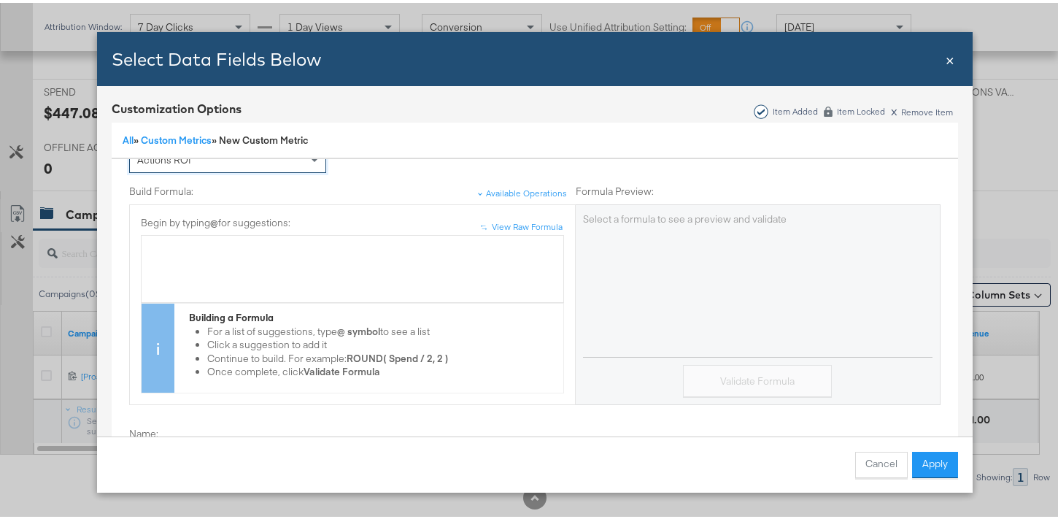
click at [268, 257] on div "Bulk Add Locations Modal" at bounding box center [352, 266] width 407 height 55
click at [149, 247] on span "Revenue" at bounding box center [169, 245] width 41 height 13
click at [191, 250] on div "( Revenue" at bounding box center [352, 246] width 407 height 14
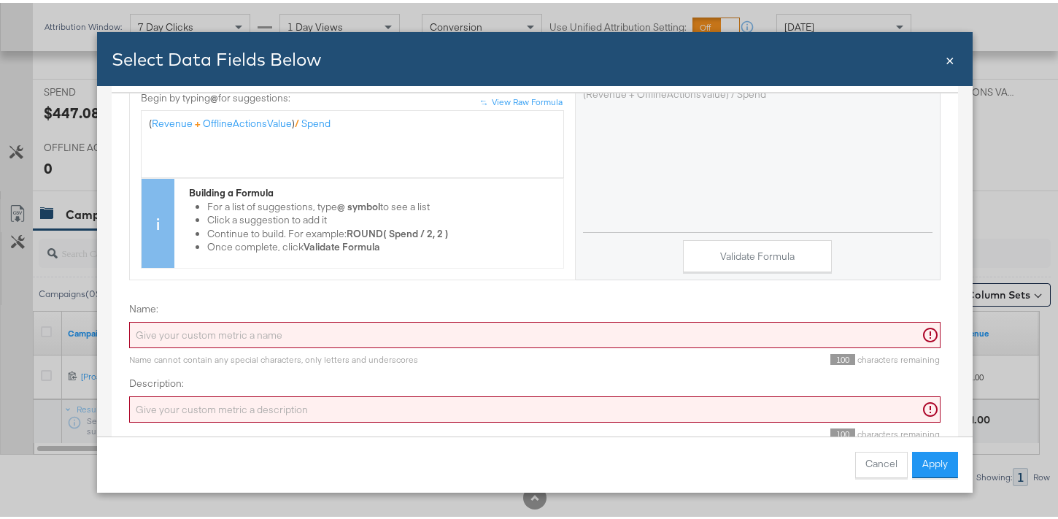
scroll to position [74, 0]
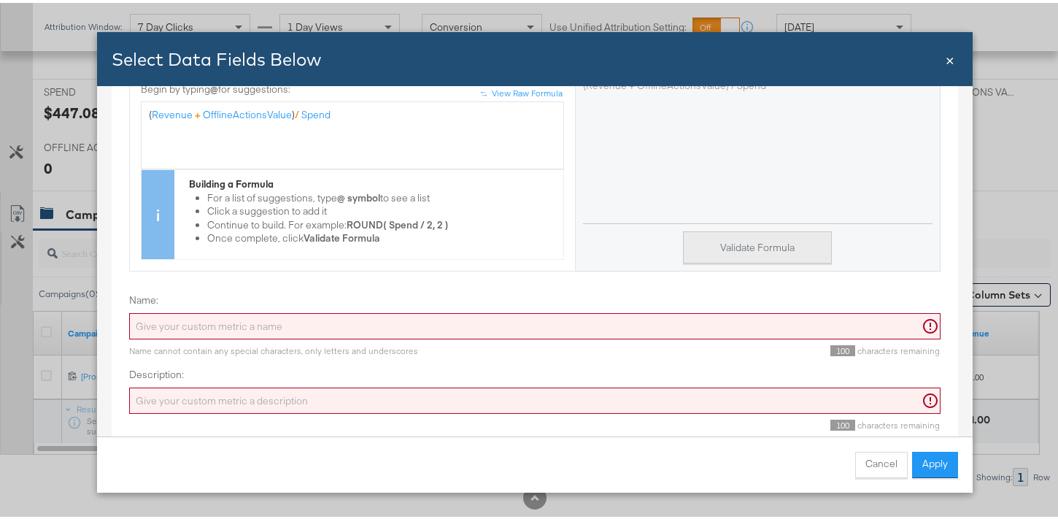
click at [716, 241] on button "Validate Formula" at bounding box center [757, 244] width 149 height 33
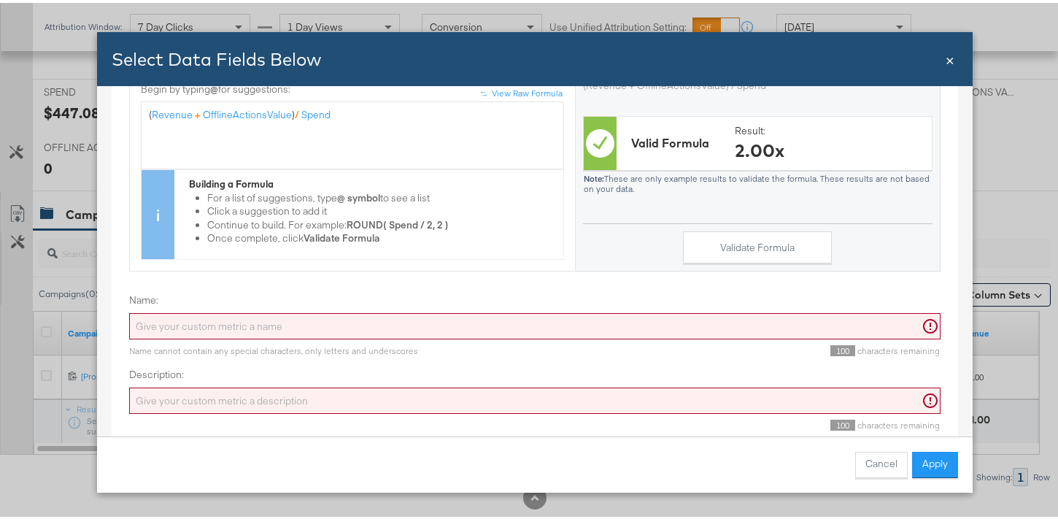
click at [248, 311] on input "Name:" at bounding box center [534, 323] width 811 height 27
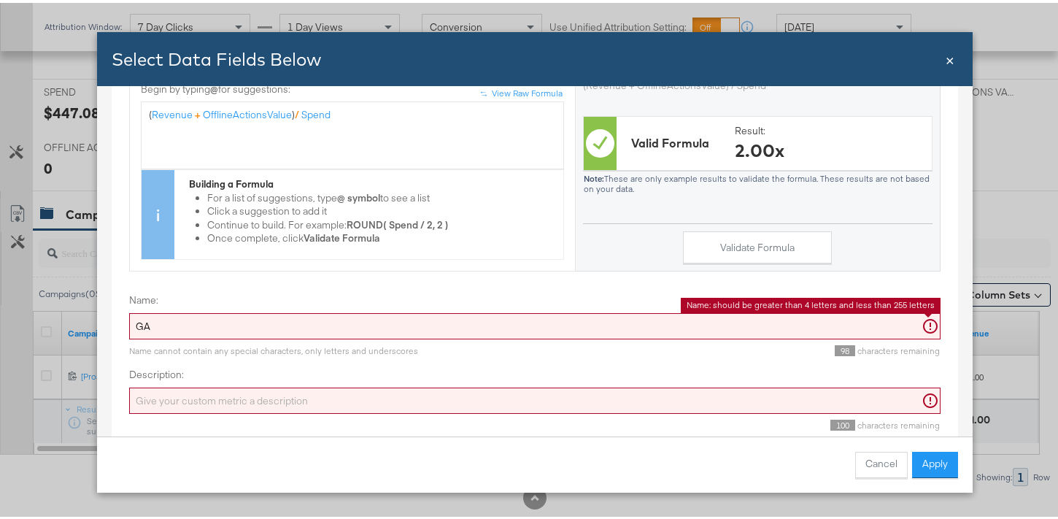
type input "G"
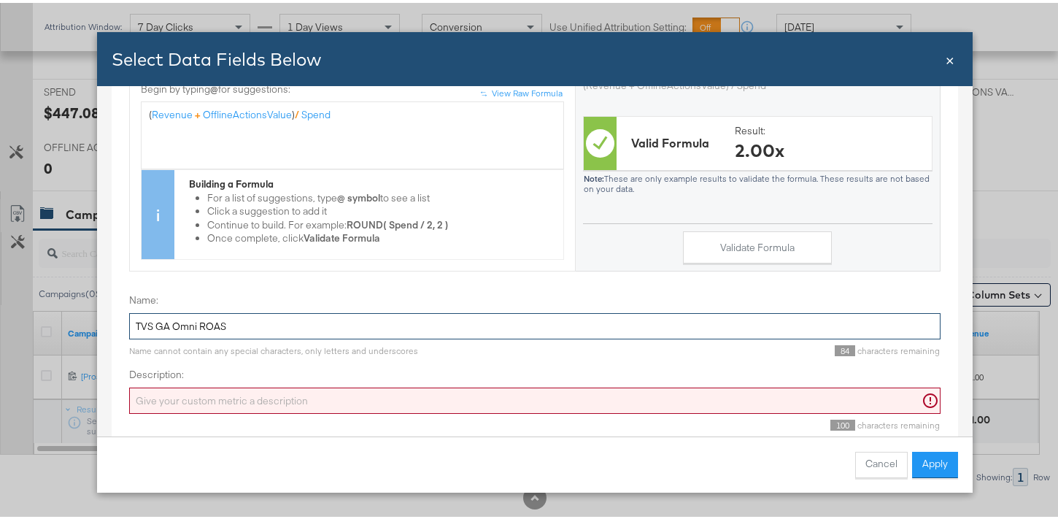
drag, startPoint x: 153, startPoint y: 316, endPoint x: 104, endPoint y: 317, distance: 49.6
click at [101, 317] on div "Customization Options Item Added Item Locked x Remove Item All » Custom Metrics…" at bounding box center [535, 253] width 876 height 488
type input "TVS GA Omni ROAS"
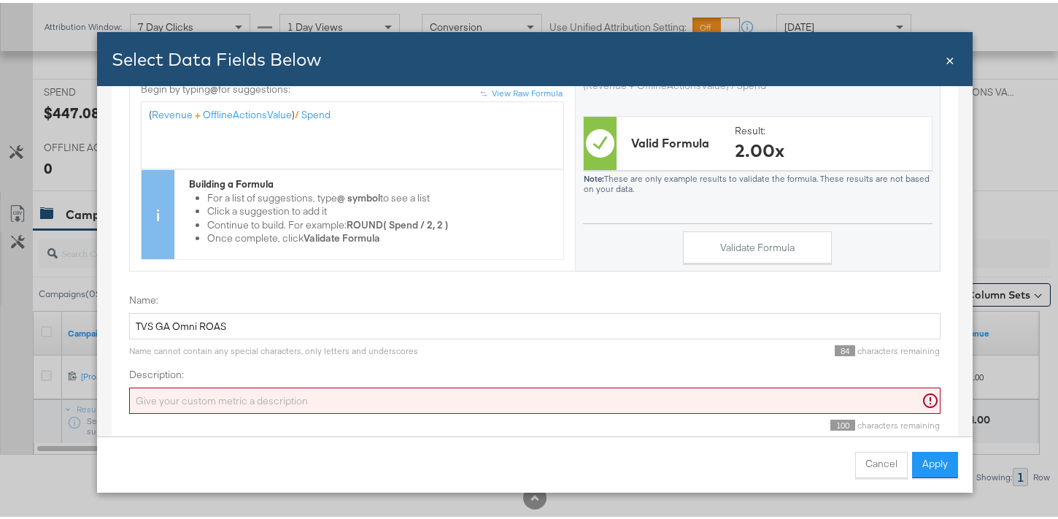
click at [194, 384] on input "Description:" at bounding box center [534, 397] width 811 height 27
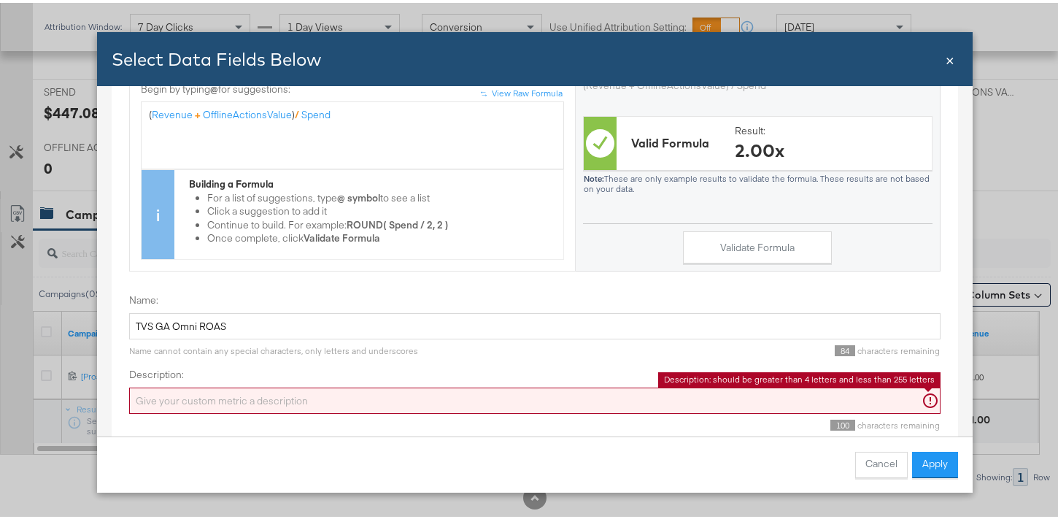
paste input "TVS GA Omni ROAS"
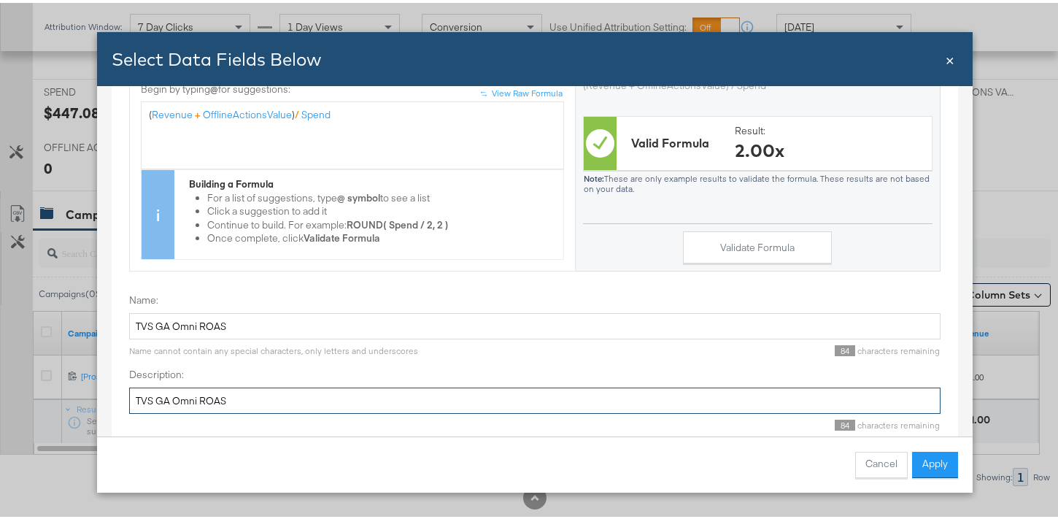
drag, startPoint x: 150, startPoint y: 387, endPoint x: 112, endPoint y: 387, distance: 38.7
click at [112, 387] on div "Metric Build Options: Simple Custom Metrics Advanced Custom Metrics Type: Actio…" at bounding box center [535, 193] width 848 height 513
drag, startPoint x: 266, startPoint y: 388, endPoint x: 253, endPoint y: 388, distance: 13.1
click at [253, 388] on input "GA Rev + Meta Offline Rev ROAS" at bounding box center [534, 397] width 811 height 27
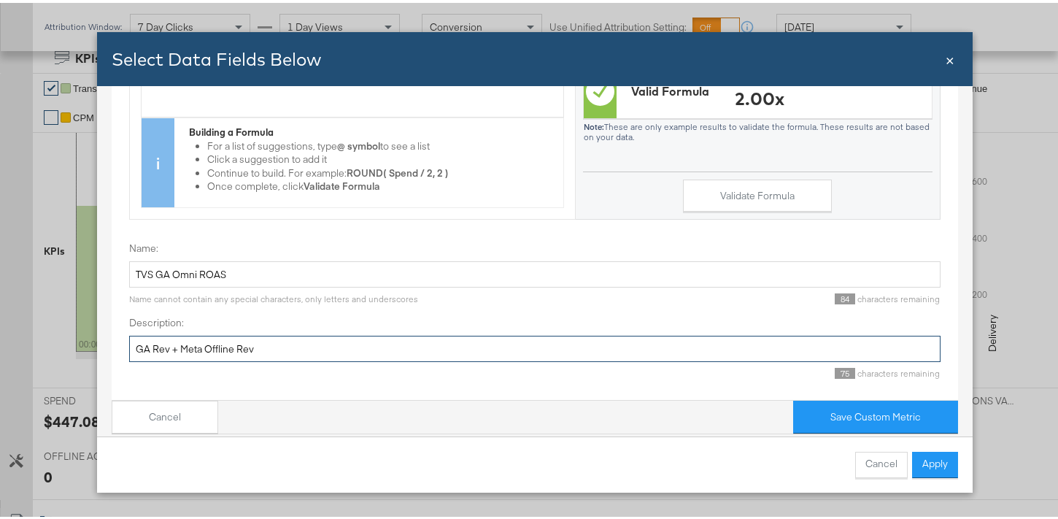
scroll to position [138, 0]
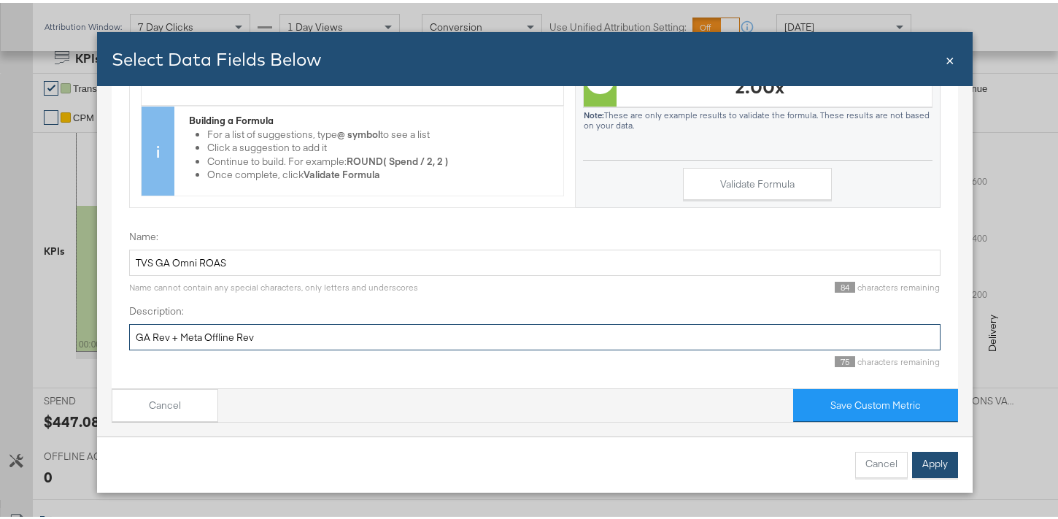
type input "GA Rev + Meta Offline Rev"
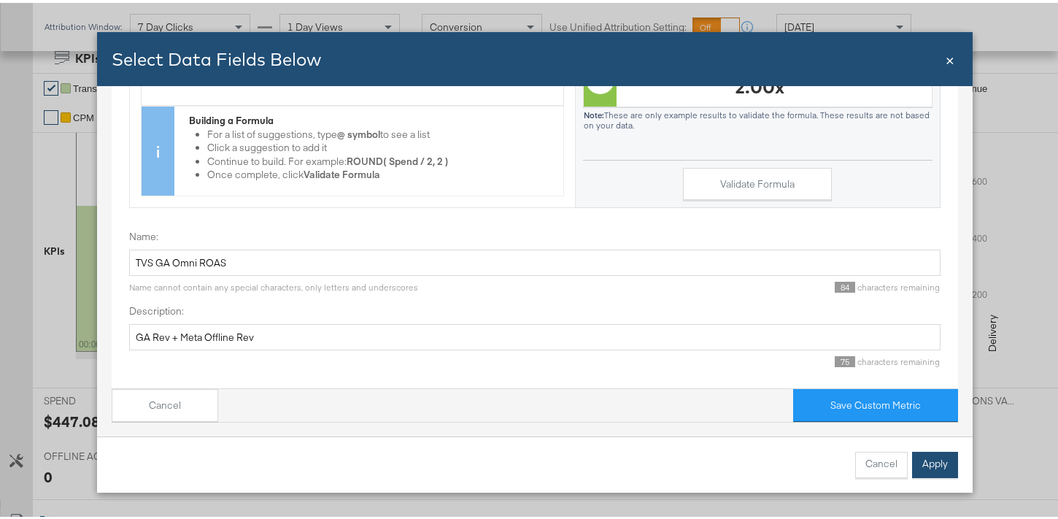
click at [920, 462] on button "Apply" at bounding box center [935, 462] width 46 height 26
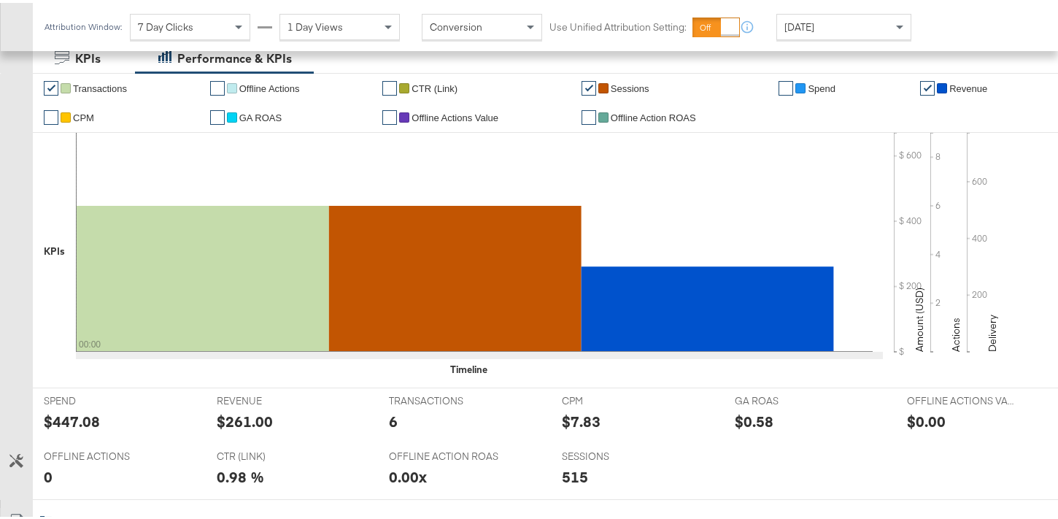
scroll to position [615, 0]
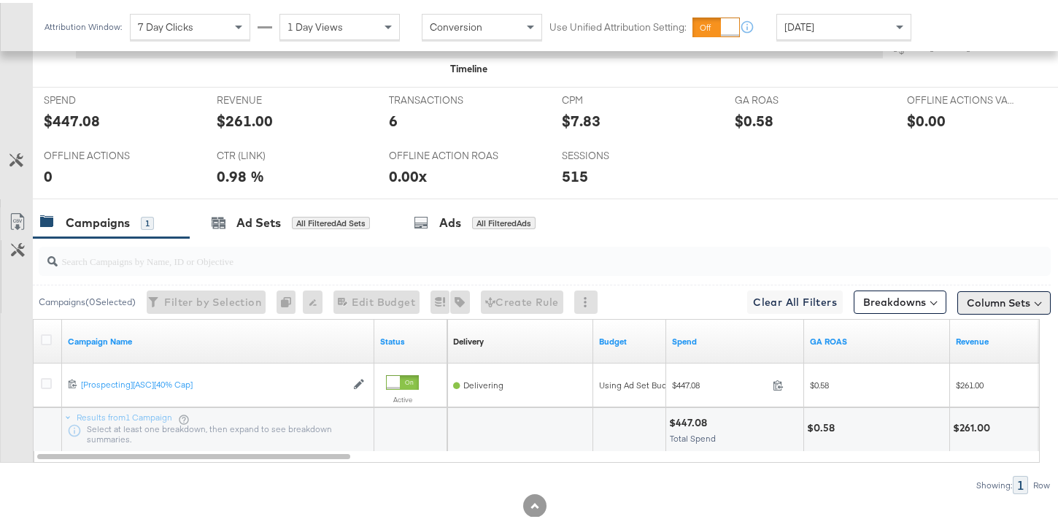
click at [995, 303] on button "Column Sets" at bounding box center [1003, 299] width 93 height 23
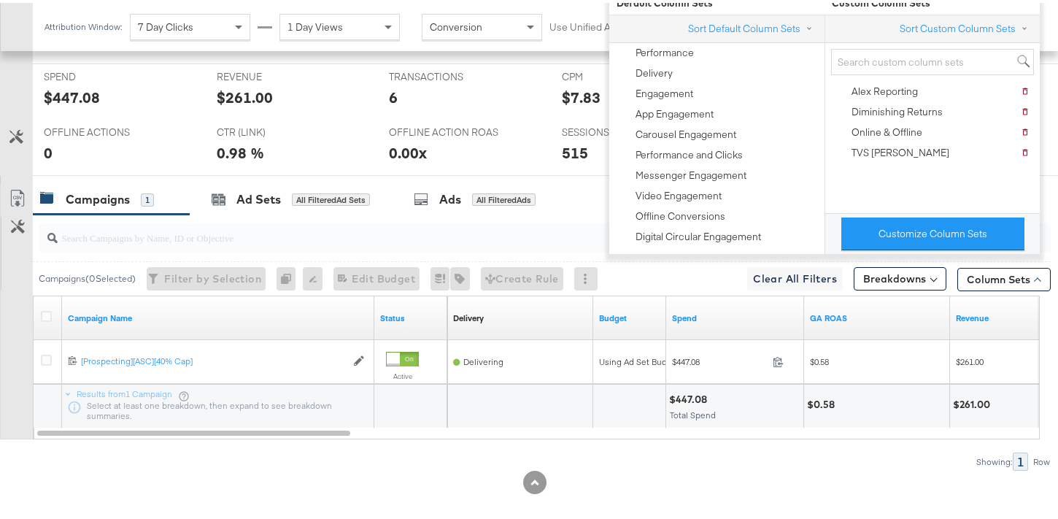
scroll to position [652, 0]
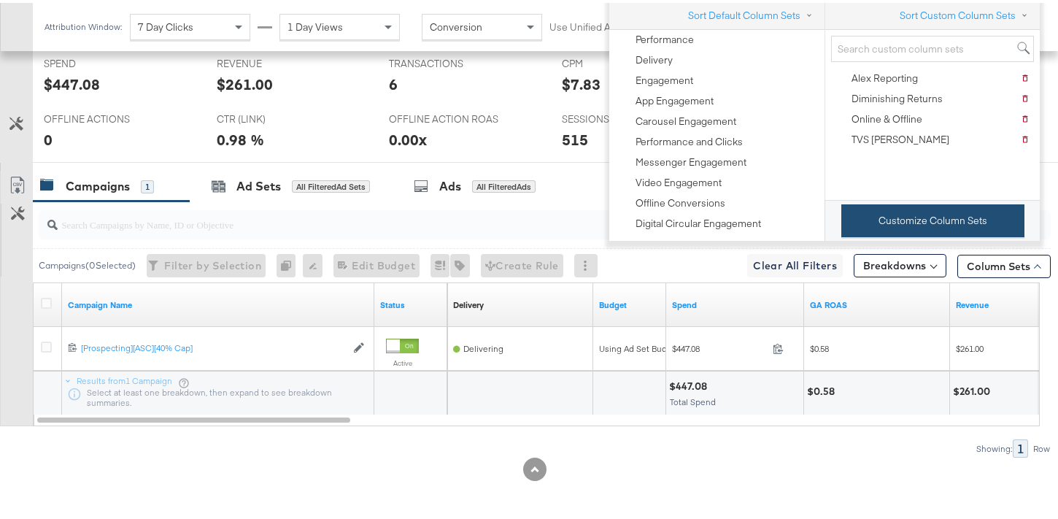
click at [935, 232] on button "Customize Column Sets" at bounding box center [932, 217] width 183 height 33
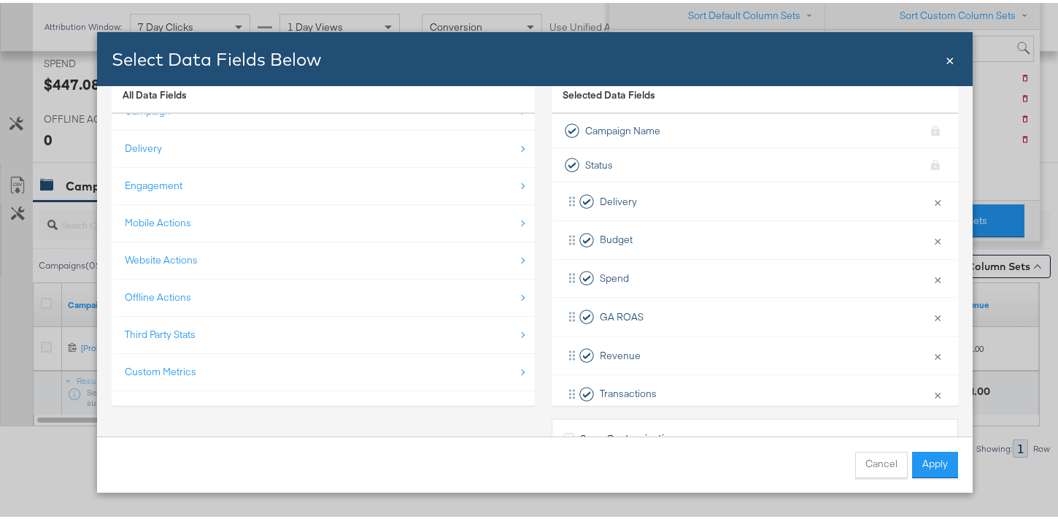
scroll to position [101, 0]
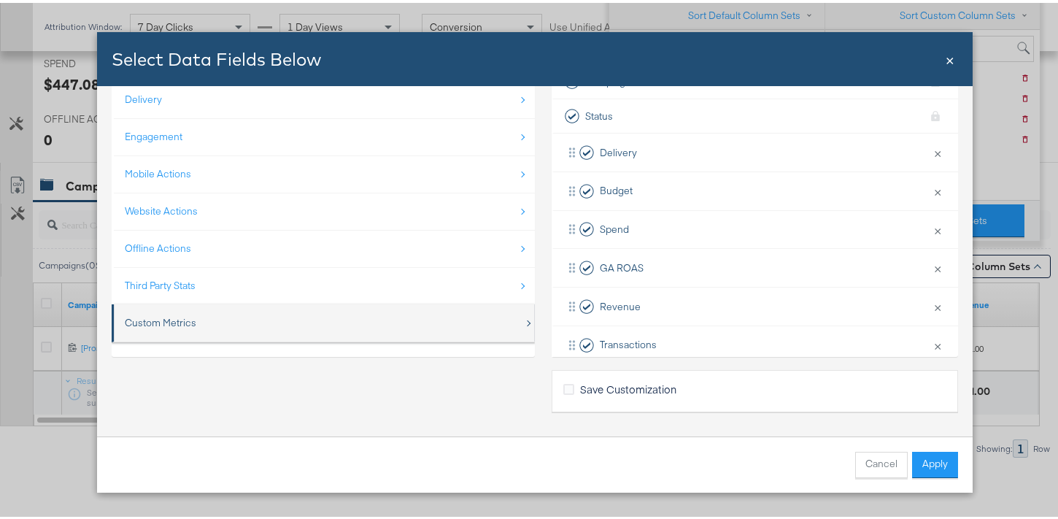
click at [268, 328] on div "Custom Metrics" at bounding box center [324, 320] width 399 height 30
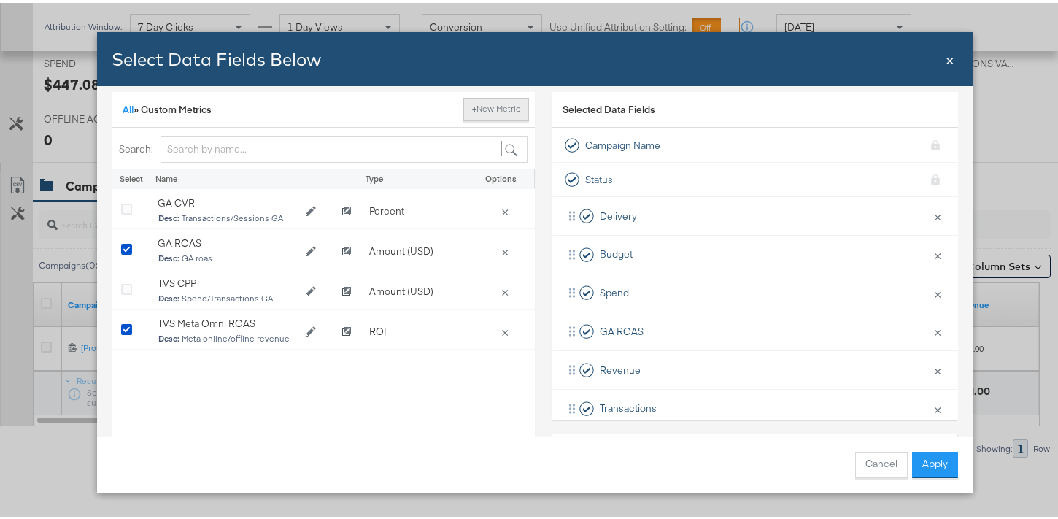
scroll to position [0, 0]
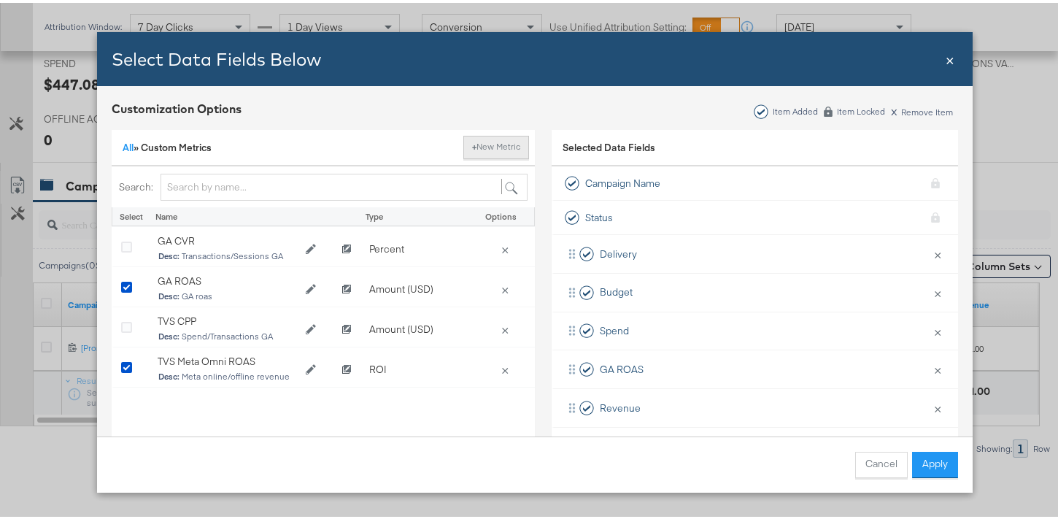
click at [500, 145] on button "+ New Metric" at bounding box center [496, 144] width 66 height 23
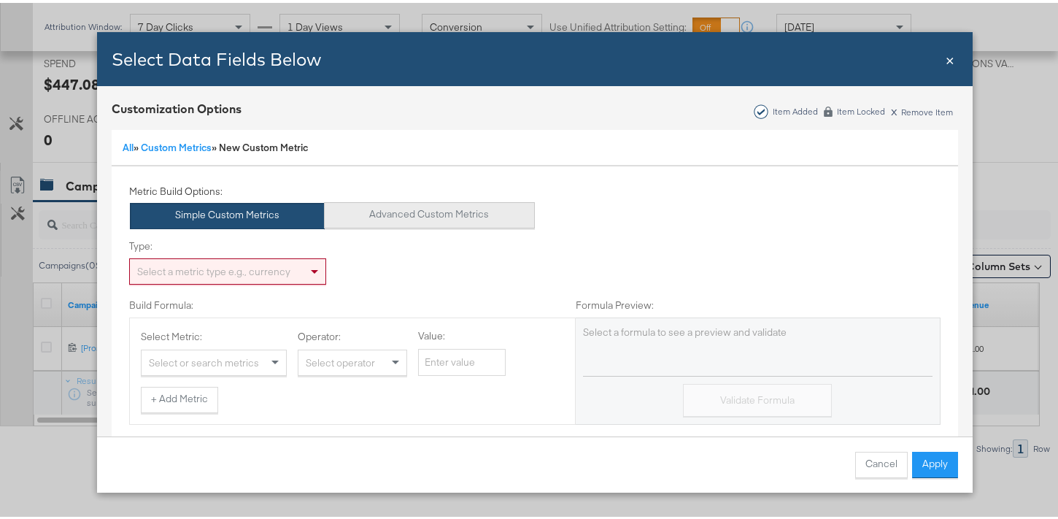
click at [386, 220] on button "Advanced Custom Metrics" at bounding box center [429, 212] width 211 height 26
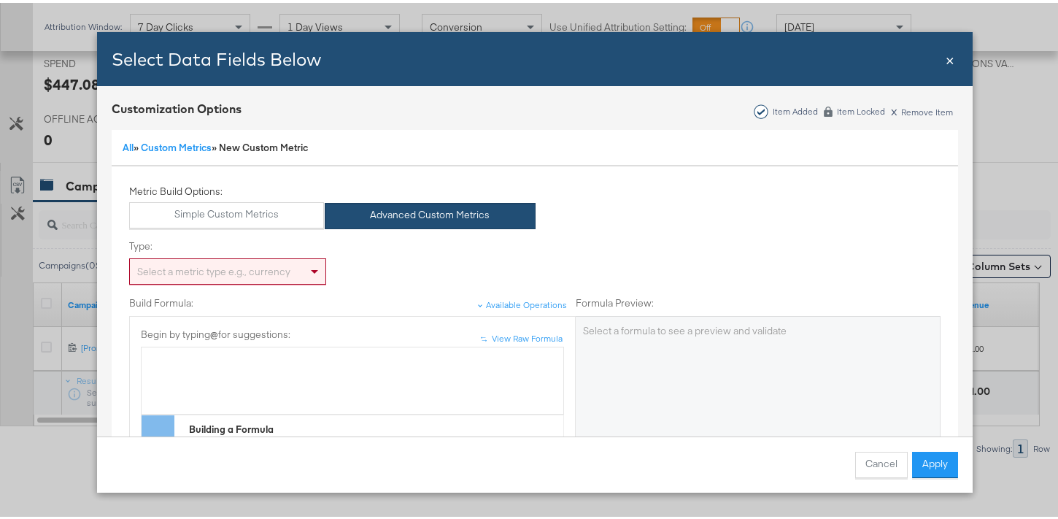
click at [249, 258] on div "Select a metric type e.g., currency" at bounding box center [228, 268] width 196 height 25
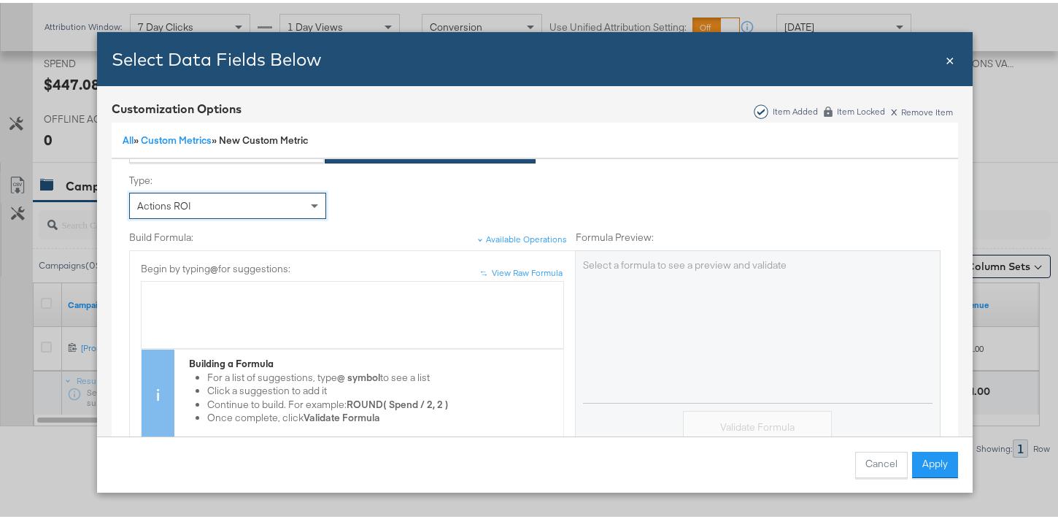
click at [232, 274] on div "↑ ↑ View Raw Formula Begin by typing @ for suggestions: Building a Formula For …" at bounding box center [352, 347] width 423 height 177
click at [232, 292] on div "Bulk Add Locations Modal" at bounding box center [352, 292] width 407 height 14
click at [141, 293] on div "Revenue +" at bounding box center [352, 312] width 423 height 68
click at [216, 292] on div "( Revenue +" at bounding box center [352, 292] width 407 height 14
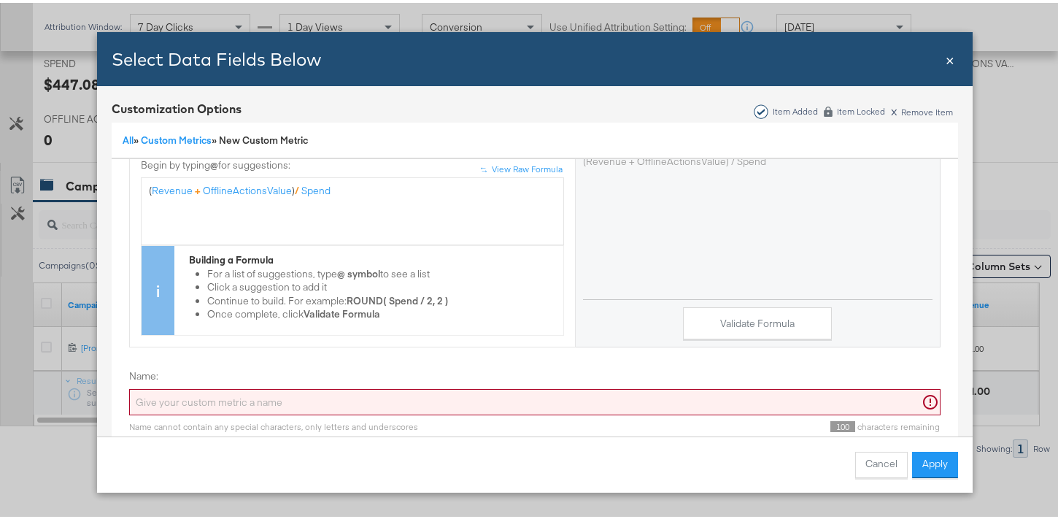
scroll to position [182, 0]
click at [328, 384] on input "Name:" at bounding box center [534, 397] width 811 height 27
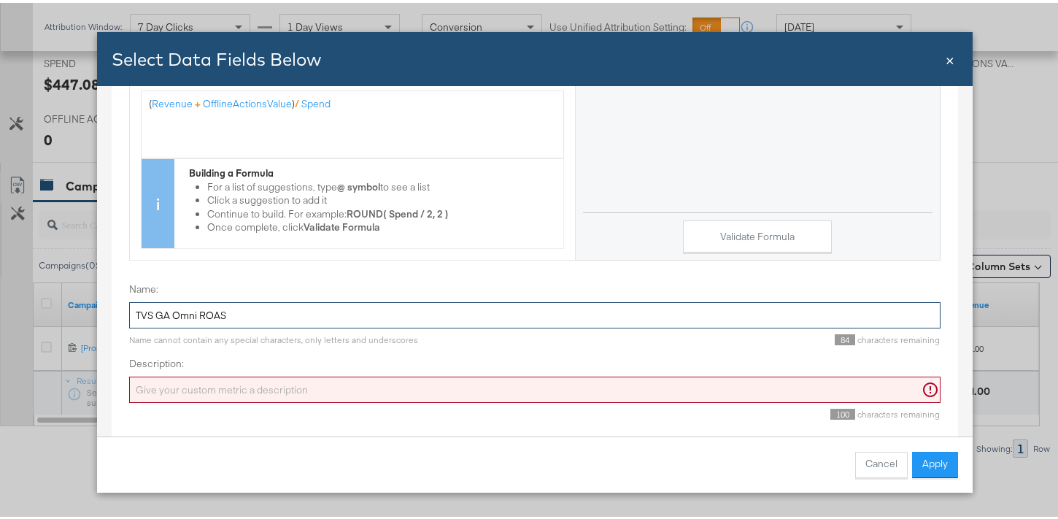
scroll to position [138, 0]
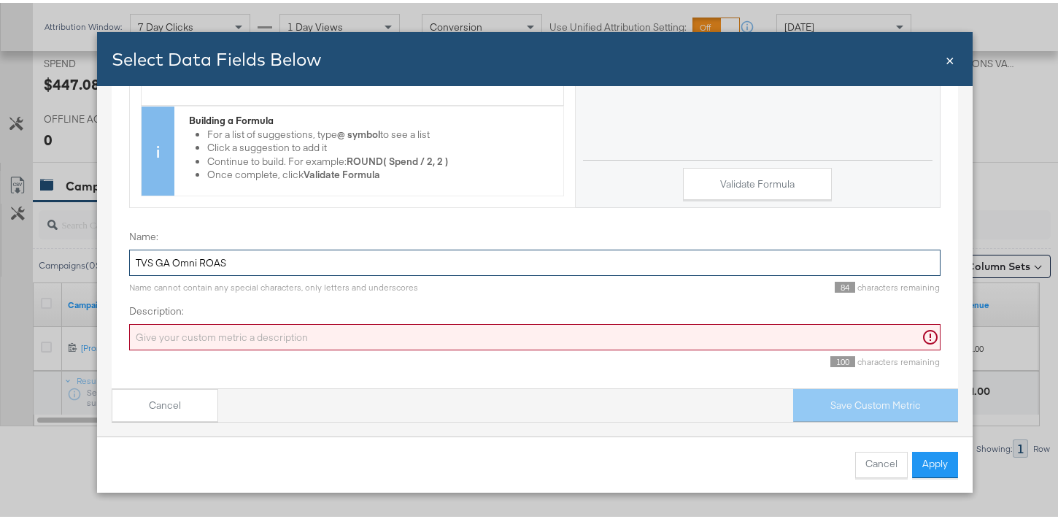
type input "TVS GA Omni ROAS"
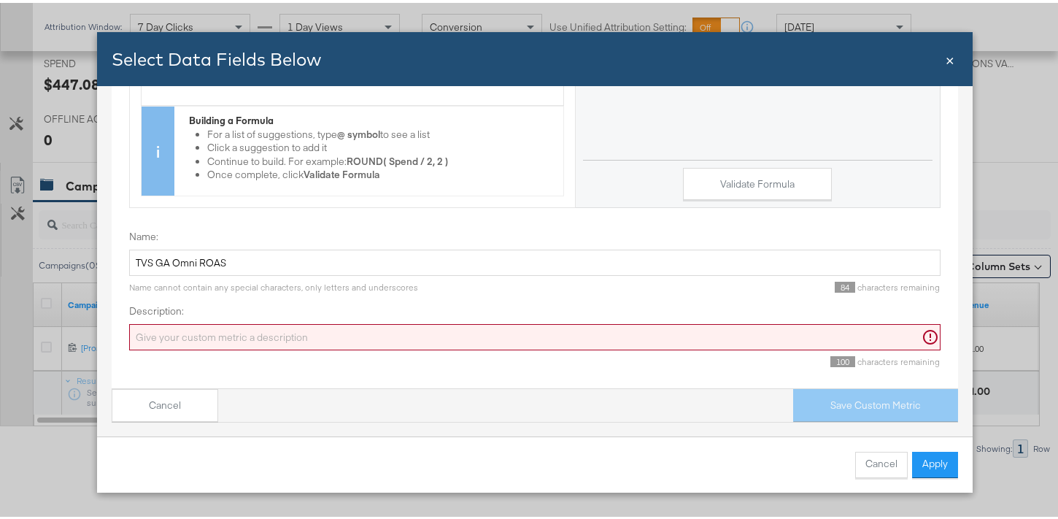
click at [257, 325] on input "Description:" at bounding box center [534, 334] width 811 height 27
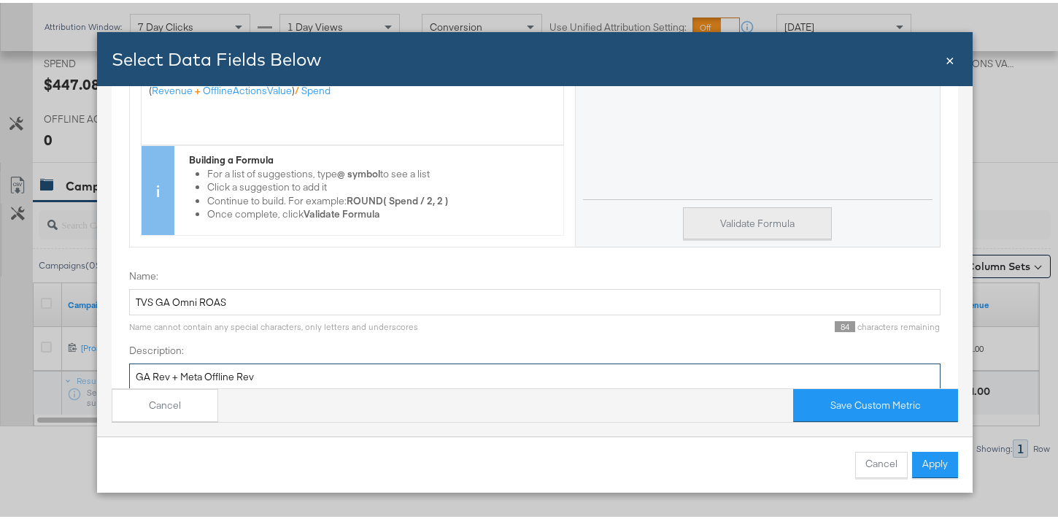
type input "GA Rev + Meta Offline Rev"
click at [754, 232] on button "Validate Formula" at bounding box center [757, 220] width 149 height 33
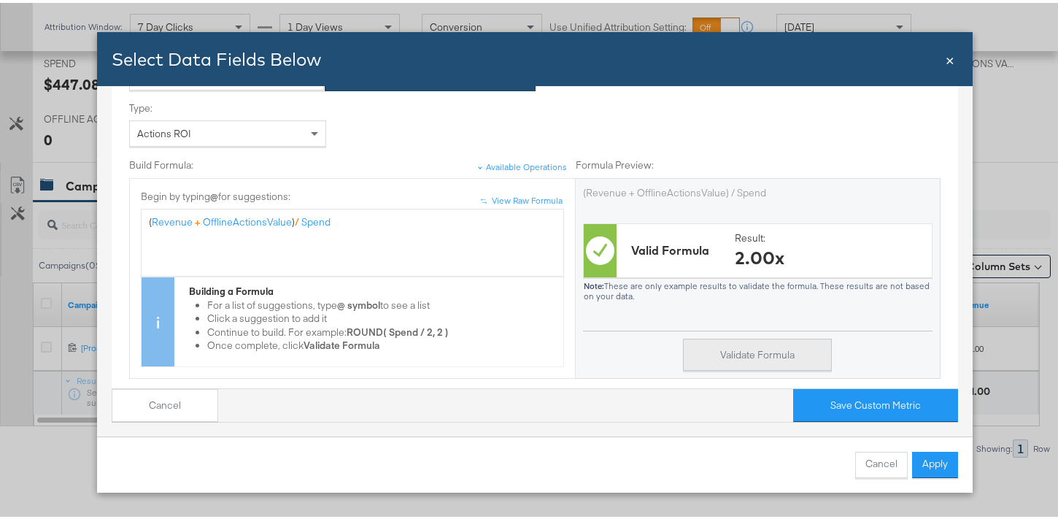
scroll to position [182, 0]
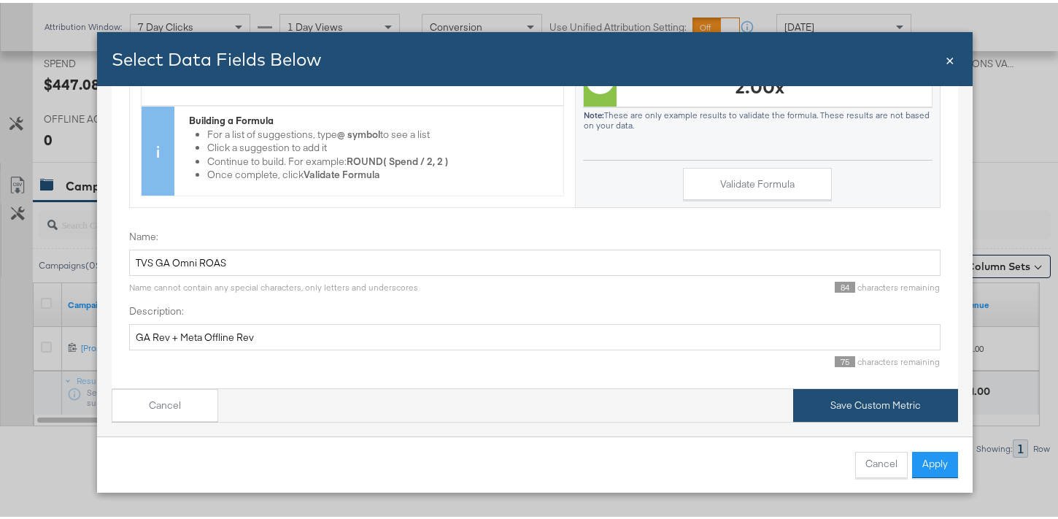
click at [889, 386] on button "Save Custom Metric" at bounding box center [875, 402] width 165 height 33
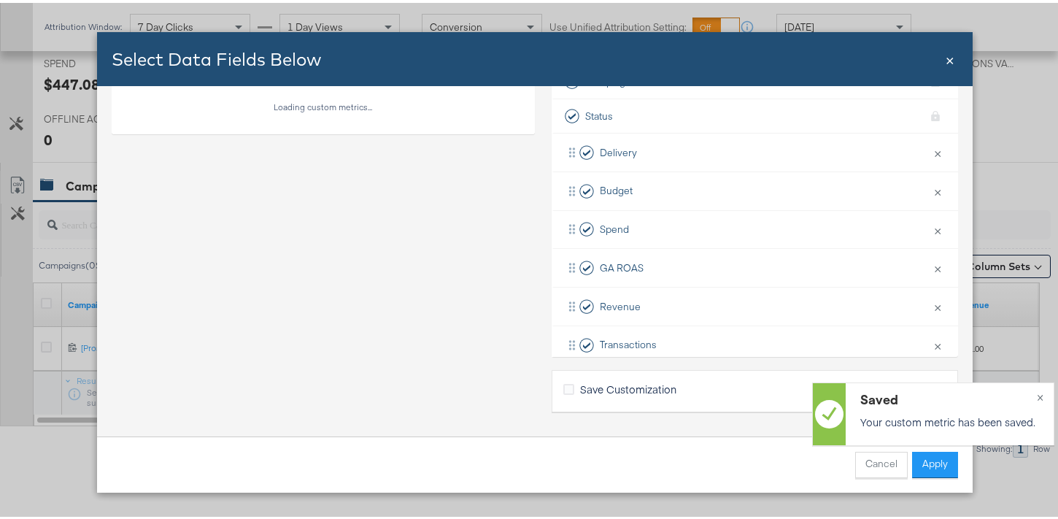
scroll to position [138, 0]
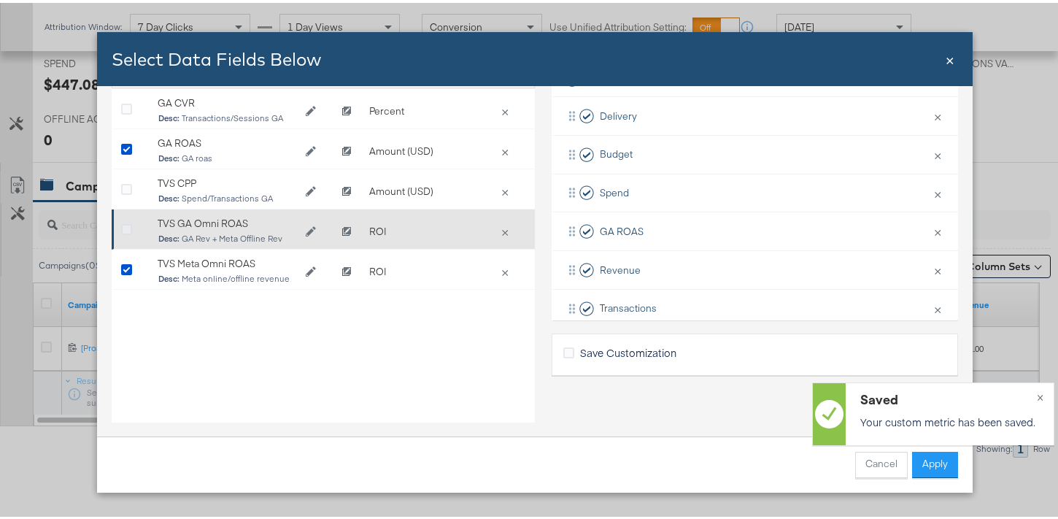
click at [121, 223] on icon "Bulk Add Locations Modal" at bounding box center [126, 227] width 11 height 11
click at [0, 0] on input "Bulk Add Locations Modal" at bounding box center [0, 0] width 0 height 0
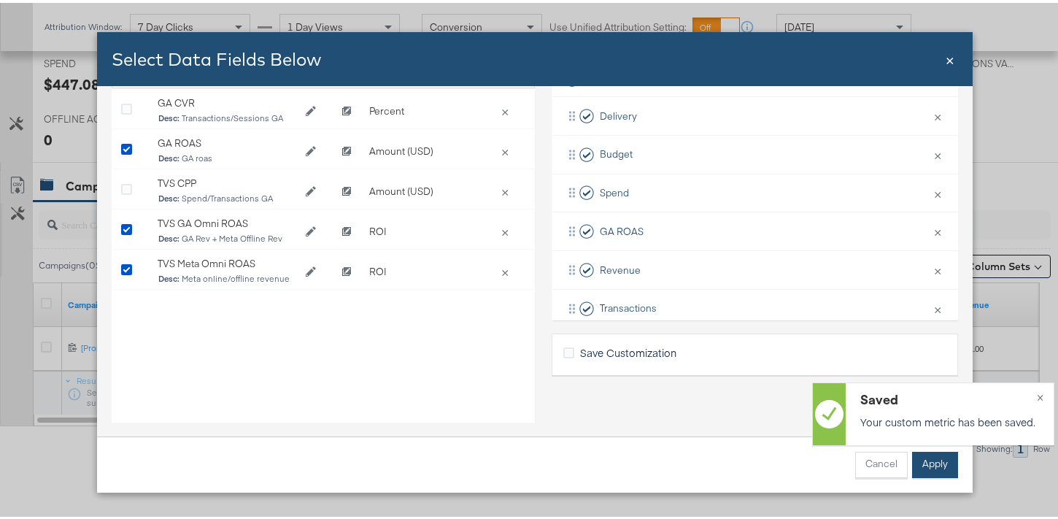
click at [919, 465] on button "Apply" at bounding box center [935, 462] width 46 height 26
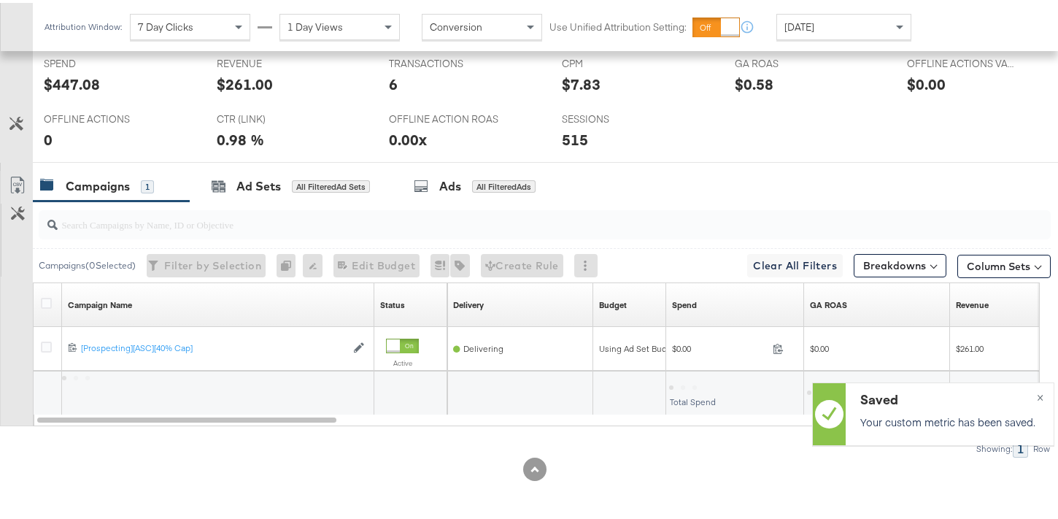
scroll to position [652, 0]
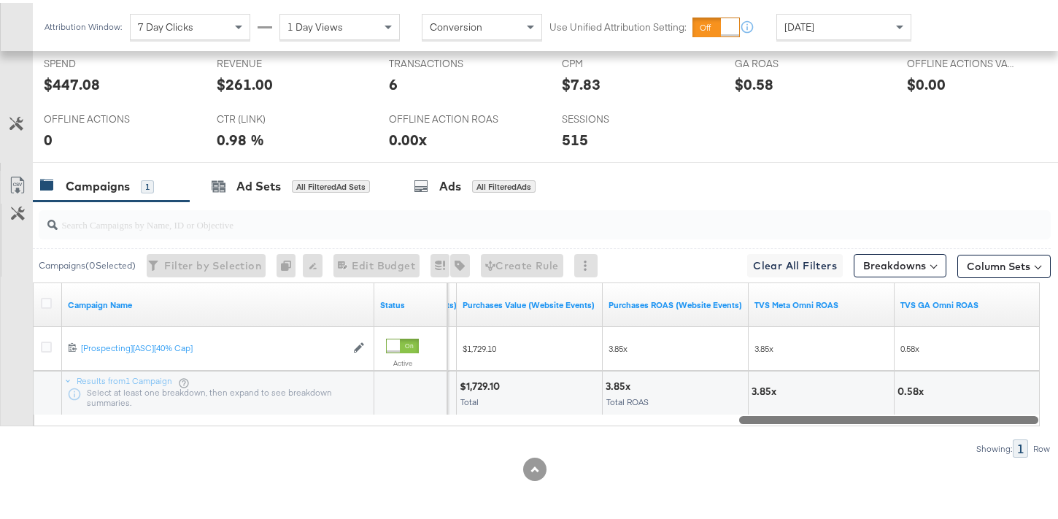
drag, startPoint x: 304, startPoint y: 420, endPoint x: 1068, endPoint y: 382, distance: 765.5
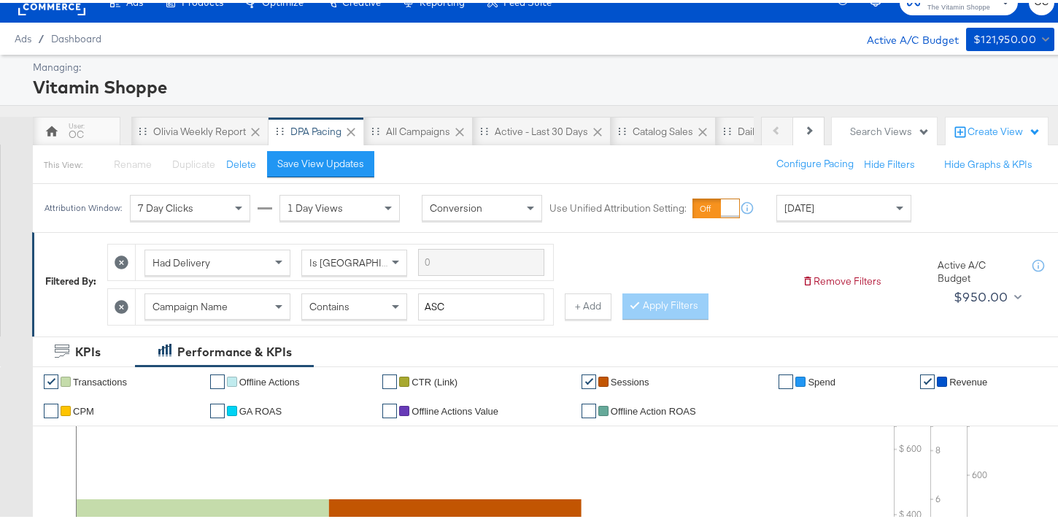
scroll to position [0, 0]
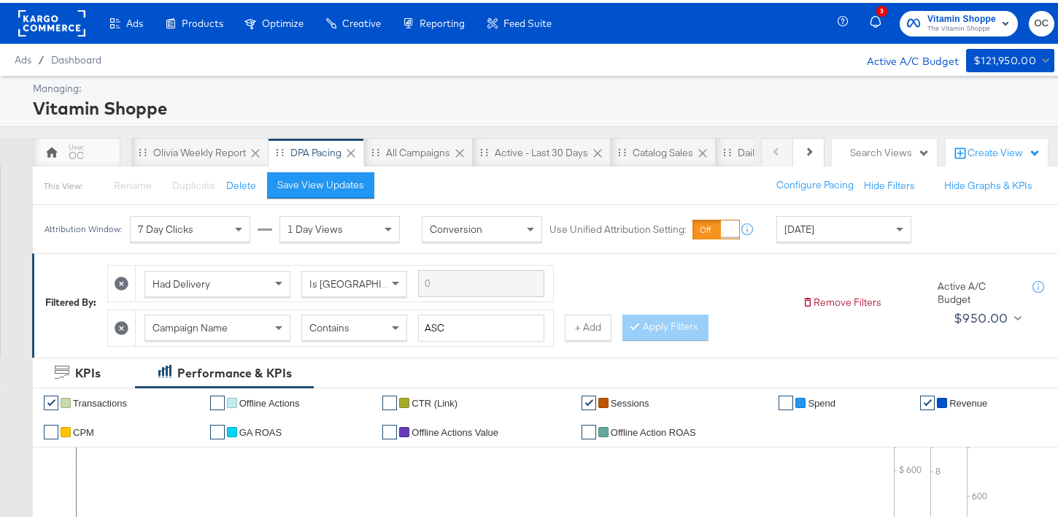
click at [362, 330] on div "Contains" at bounding box center [354, 324] width 104 height 25
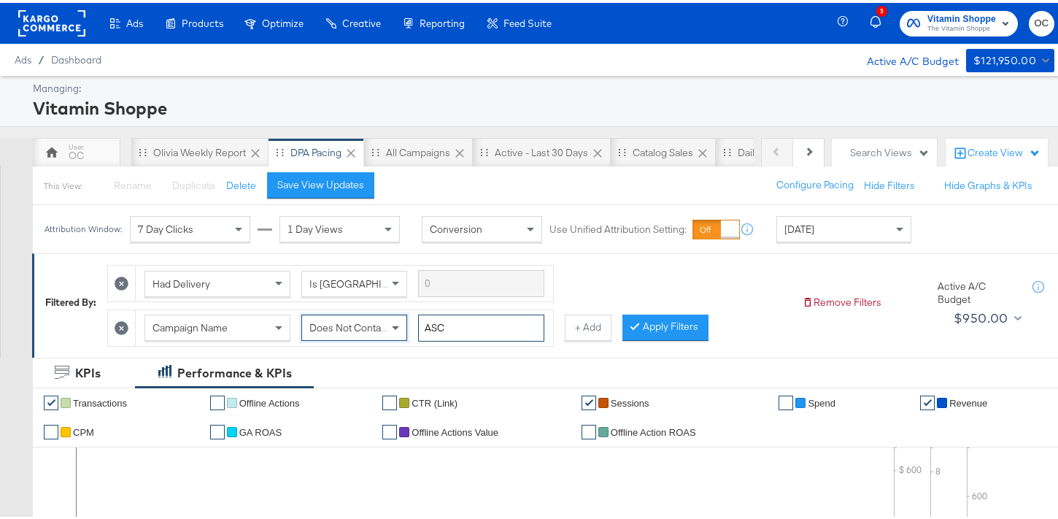
drag, startPoint x: 471, startPoint y: 319, endPoint x: 403, endPoint y: 319, distance: 67.1
click at [403, 319] on div "Campaign Name Does Not Contain ASC" at bounding box center [344, 325] width 400 height 27
type input "plv"
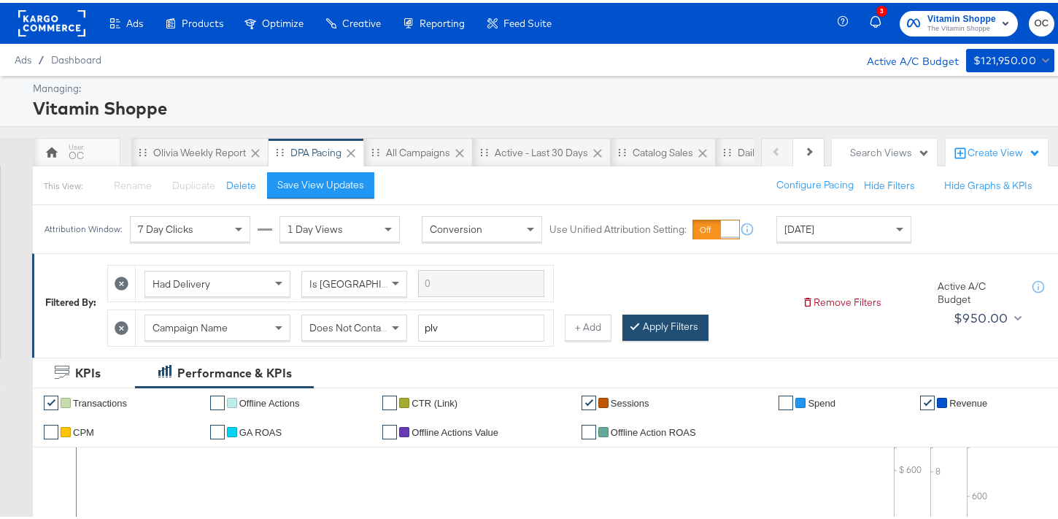
click at [665, 324] on button "Apply Filters" at bounding box center [665, 325] width 86 height 26
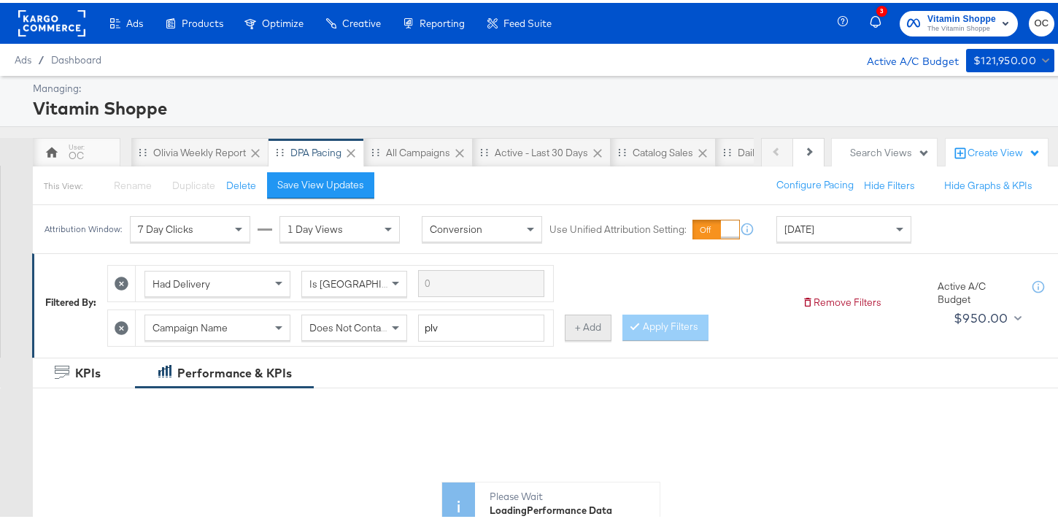
click at [575, 330] on button "+ Add" at bounding box center [588, 325] width 47 height 26
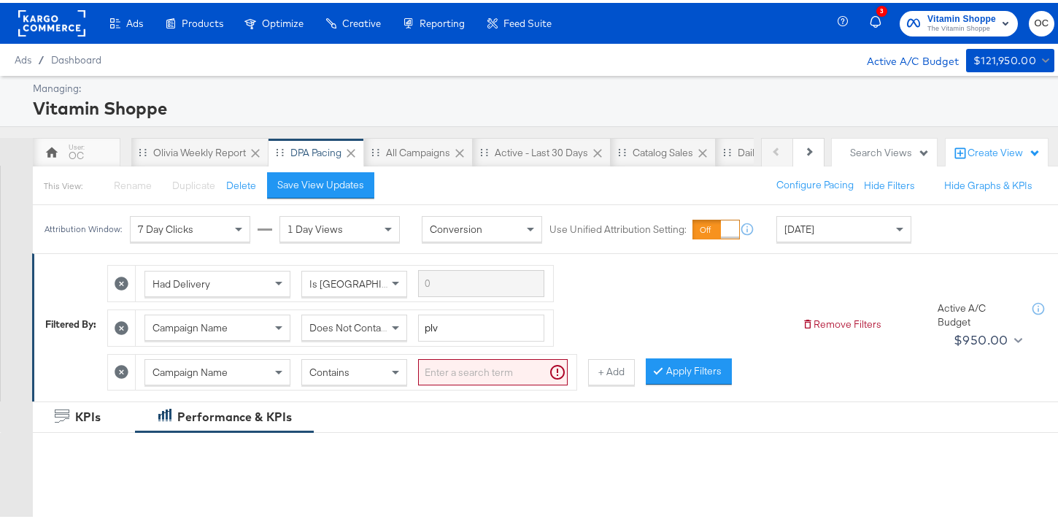
click at [376, 374] on div "Contains" at bounding box center [354, 369] width 104 height 25
click at [465, 379] on input "search" at bounding box center [493, 369] width 150 height 27
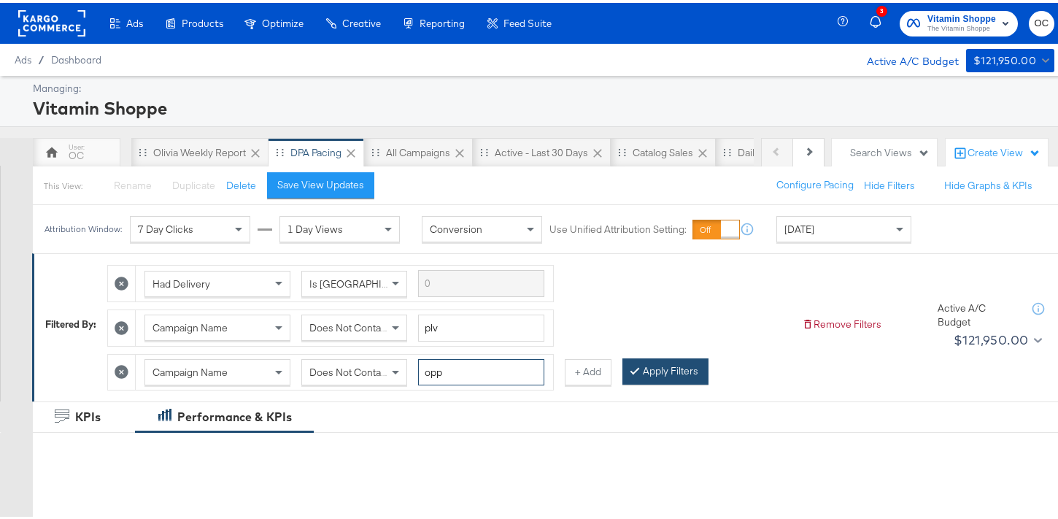
type input "opp"
click at [639, 370] on button "Apply Filters" at bounding box center [665, 368] width 86 height 26
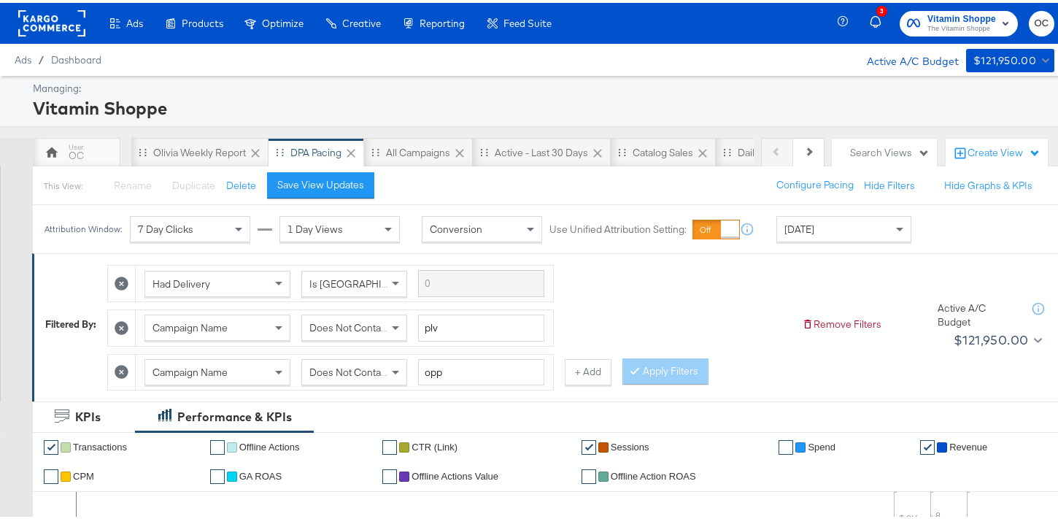
click at [602, 382] on div "Campaign Name Does Not Contain opp + Add" at bounding box center [359, 369] width 504 height 37
click at [576, 361] on button "+ Add" at bounding box center [588, 369] width 47 height 26
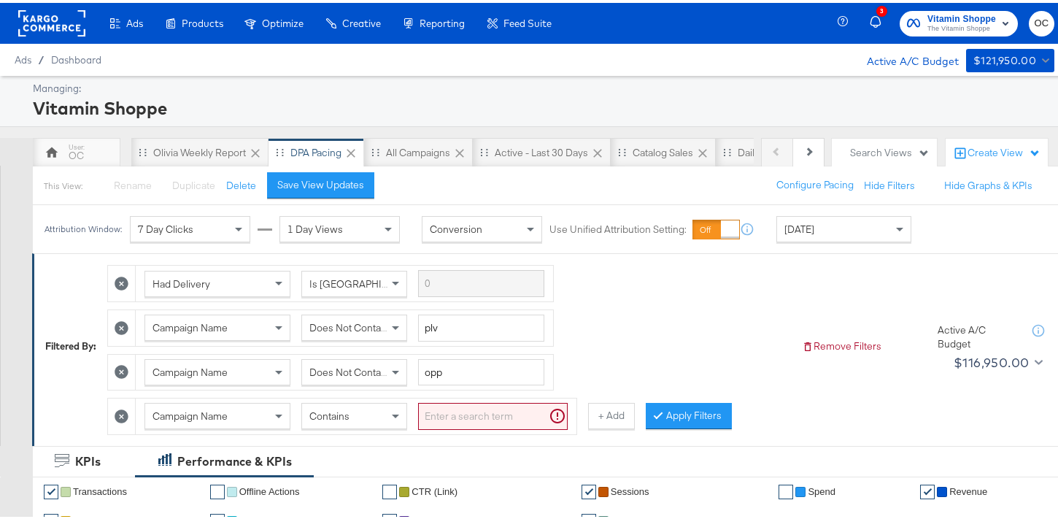
click at [468, 417] on input "search" at bounding box center [493, 413] width 150 height 27
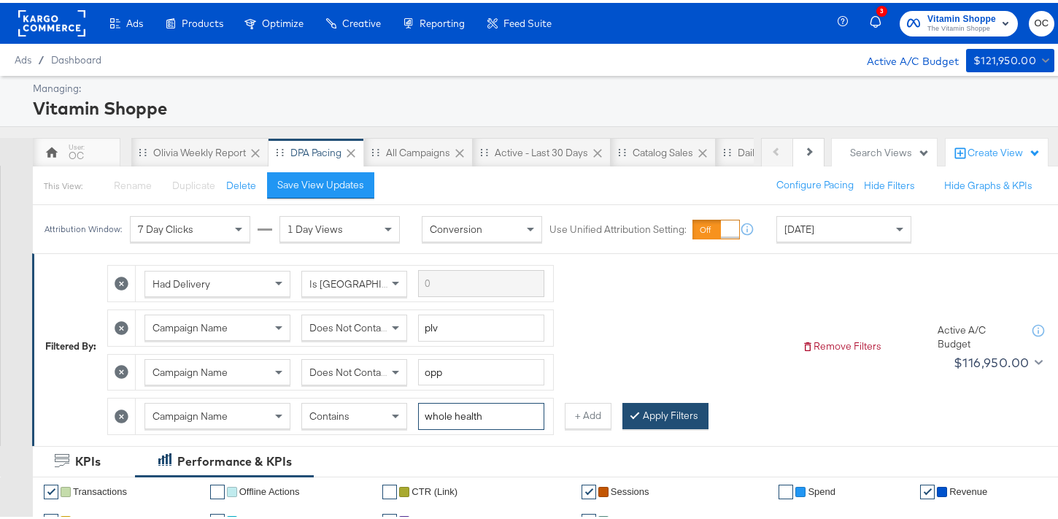
type input "whole health"
click at [668, 413] on button "Apply Filters" at bounding box center [665, 413] width 86 height 26
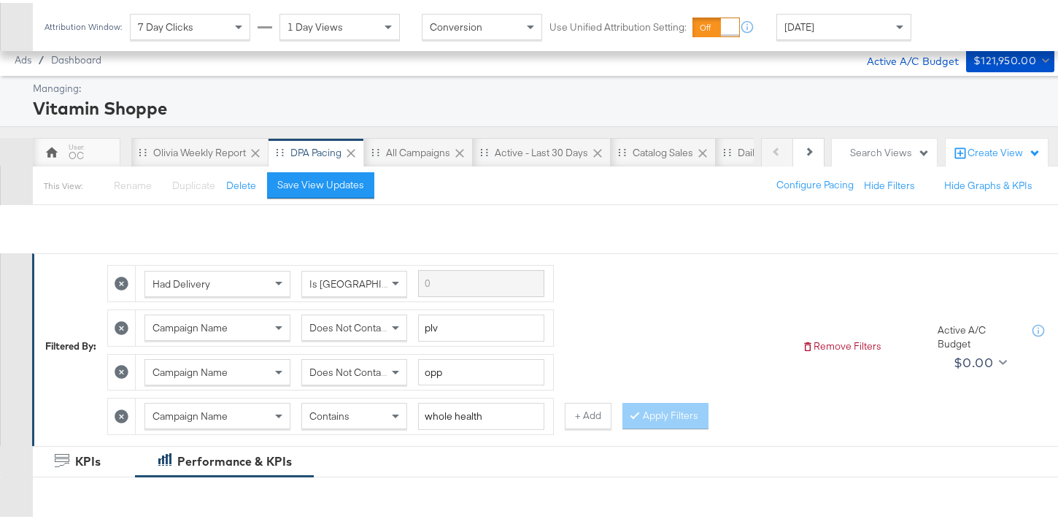
scroll to position [327, 0]
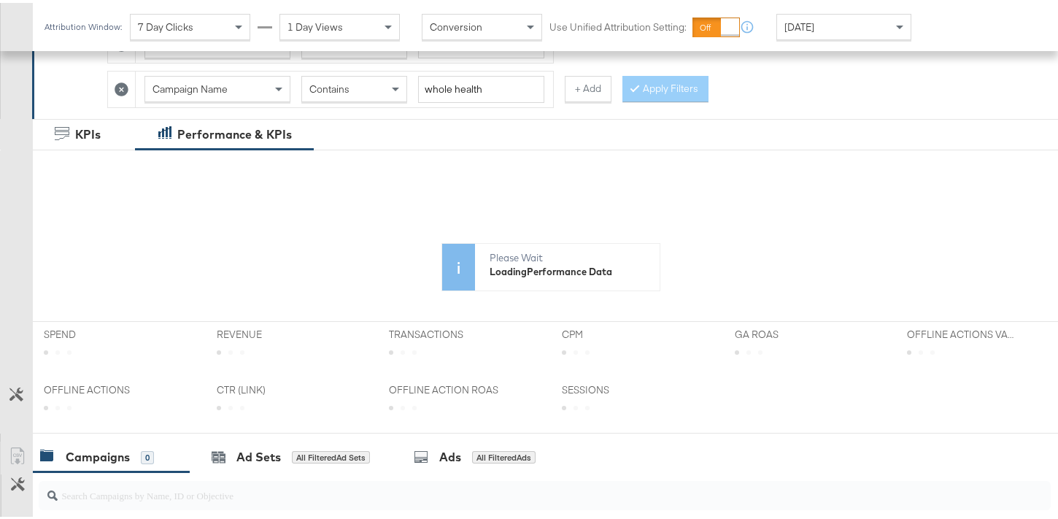
click at [367, 90] on div "Contains" at bounding box center [354, 86] width 104 height 25
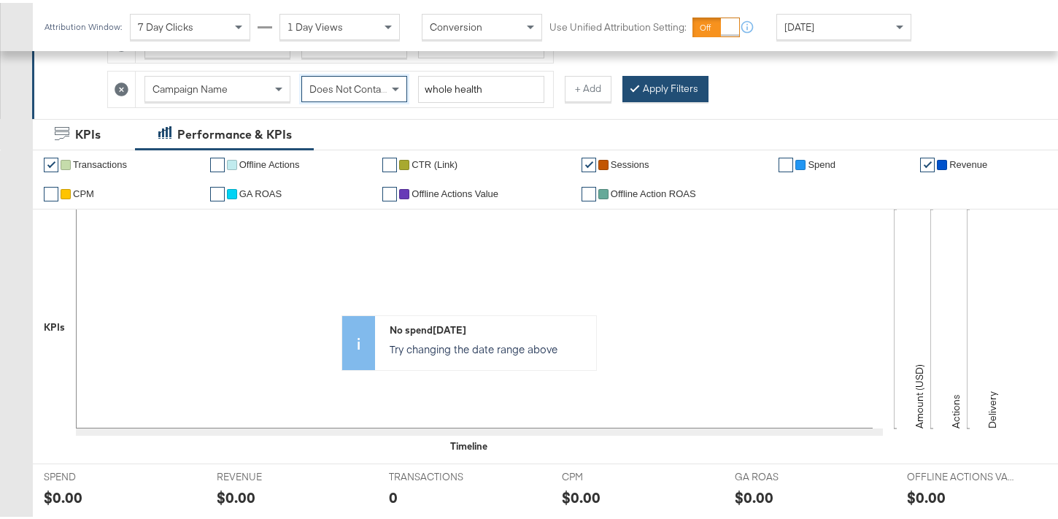
click at [655, 82] on button "Apply Filters" at bounding box center [665, 86] width 86 height 26
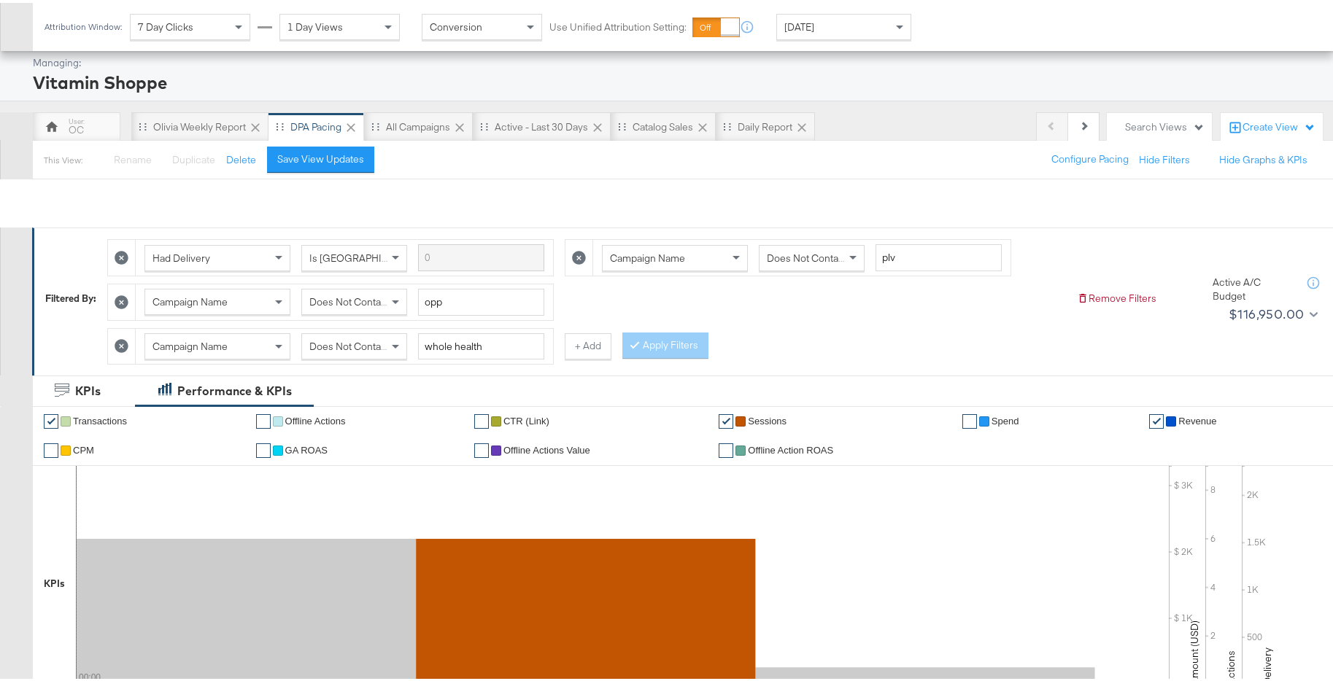
scroll to position [0, 0]
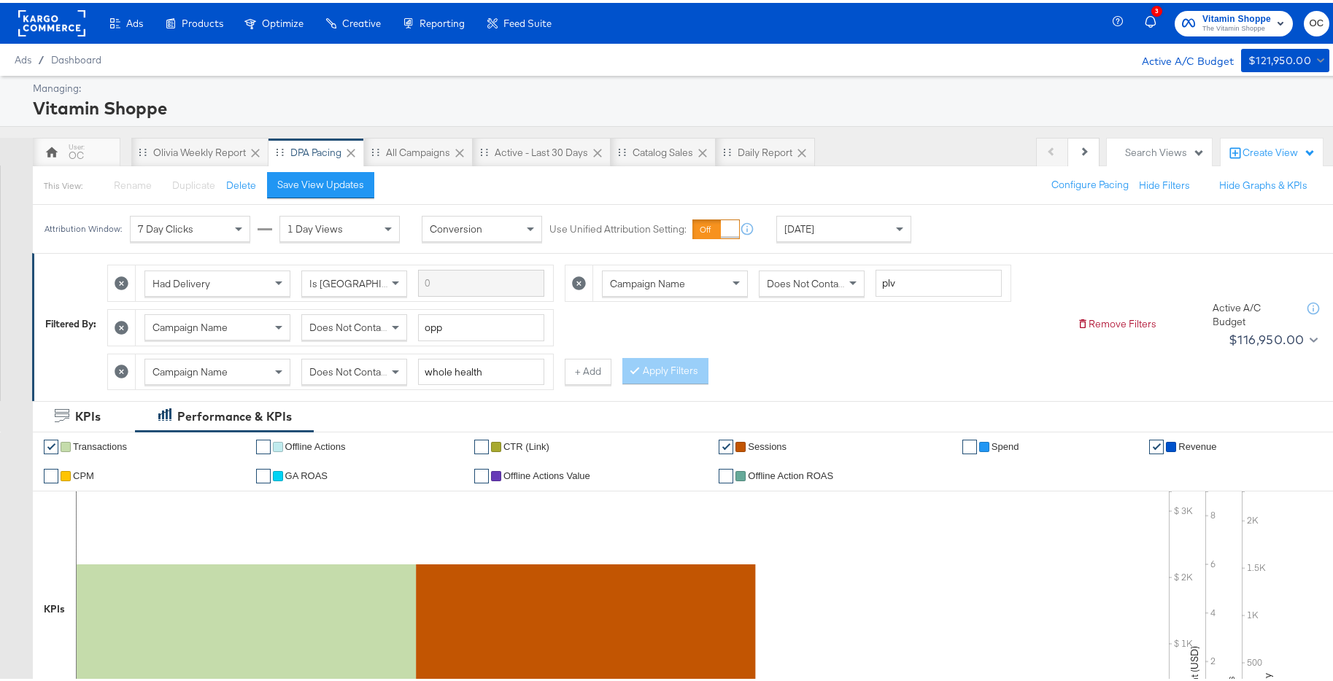
click at [624, 376] on div "Apply Filters" at bounding box center [665, 368] width 86 height 26
click at [575, 376] on button "+ Add" at bounding box center [588, 369] width 47 height 26
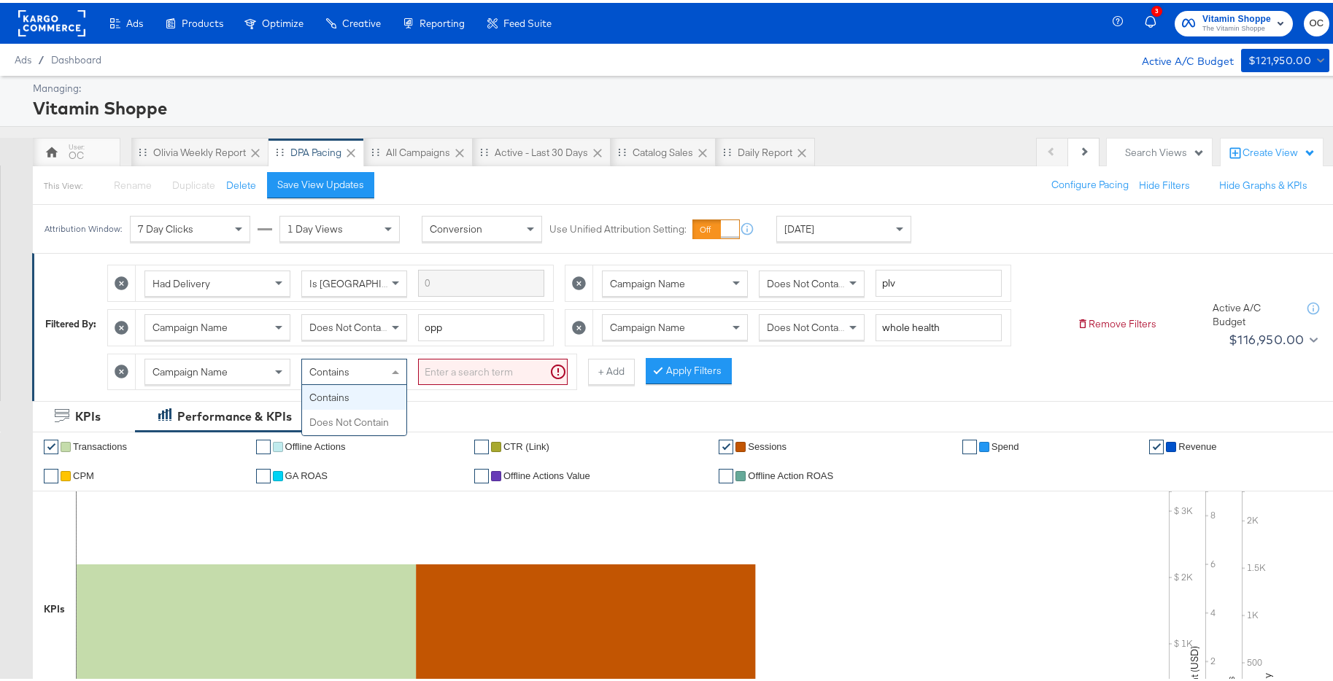
click at [366, 376] on div "Contains" at bounding box center [354, 369] width 104 height 25
click at [455, 373] on input "search" at bounding box center [493, 369] width 150 height 27
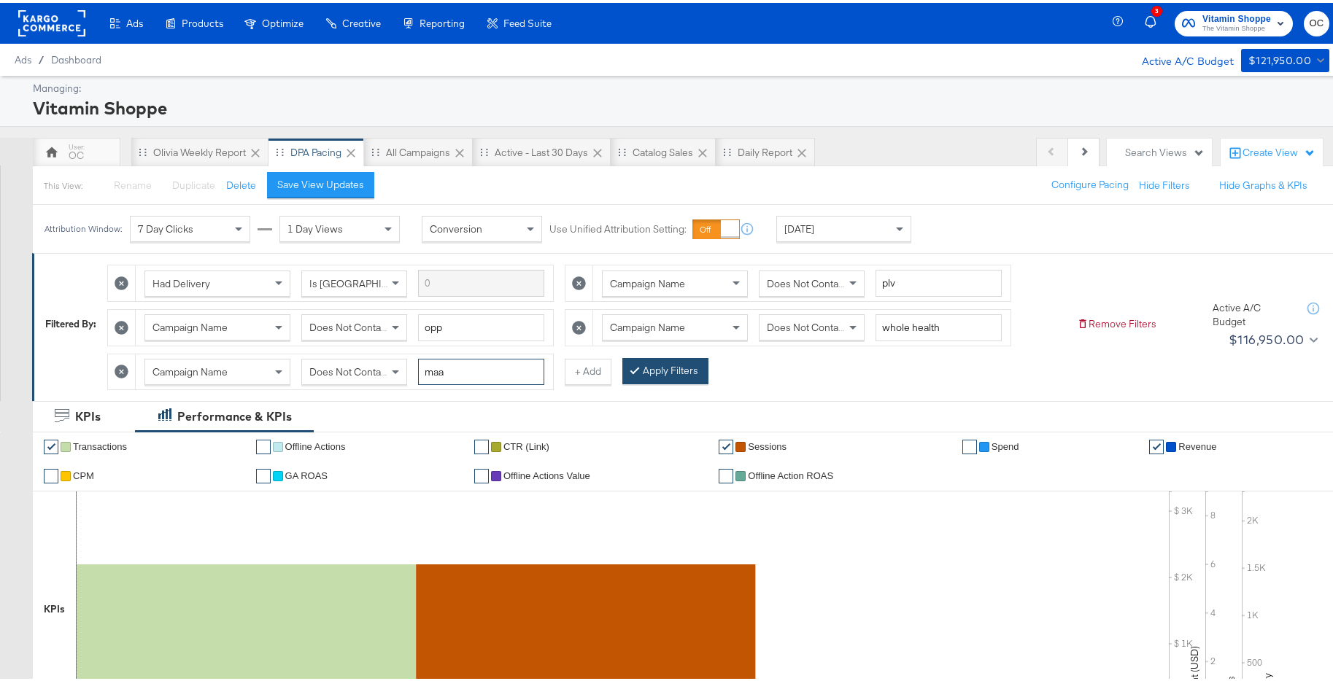
type input "maa"
click at [640, 368] on button "Apply Filters" at bounding box center [665, 368] width 86 height 26
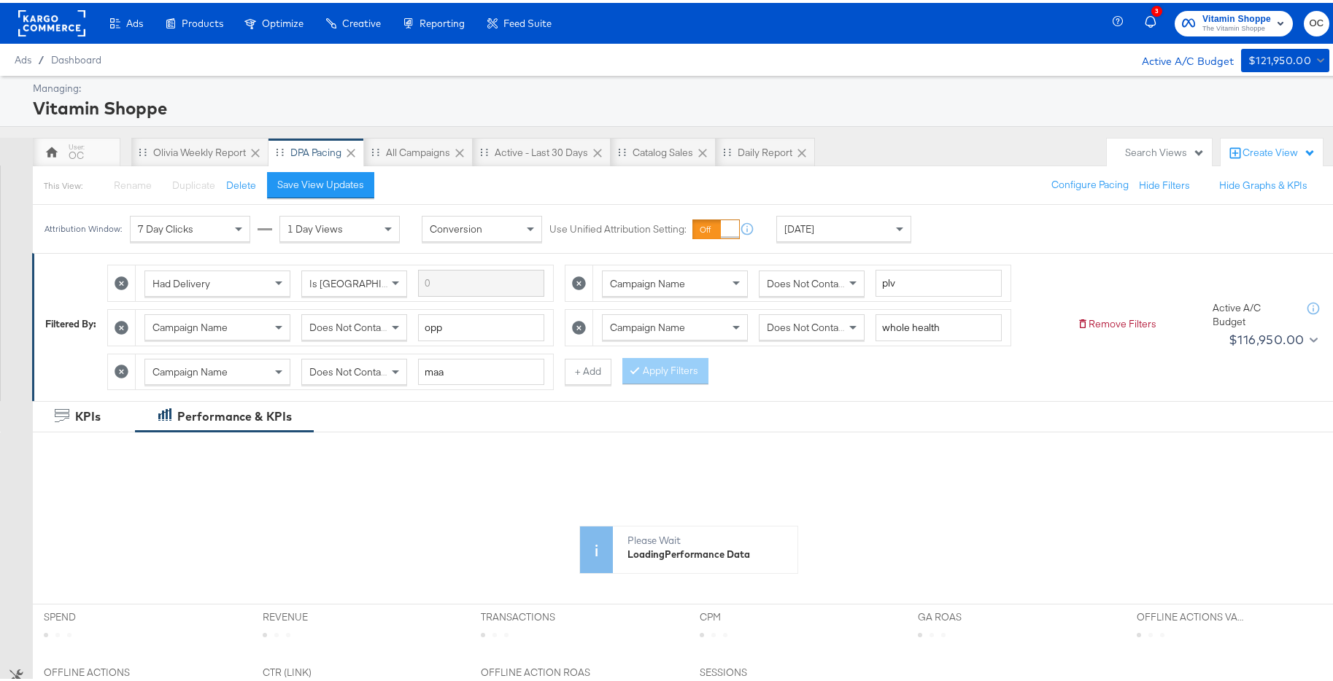
click at [838, 236] on div "[DATE]" at bounding box center [844, 226] width 134 height 25
click at [988, 238] on div "Start: [DATE] to End: [DATE]" at bounding box center [967, 226] width 109 height 27
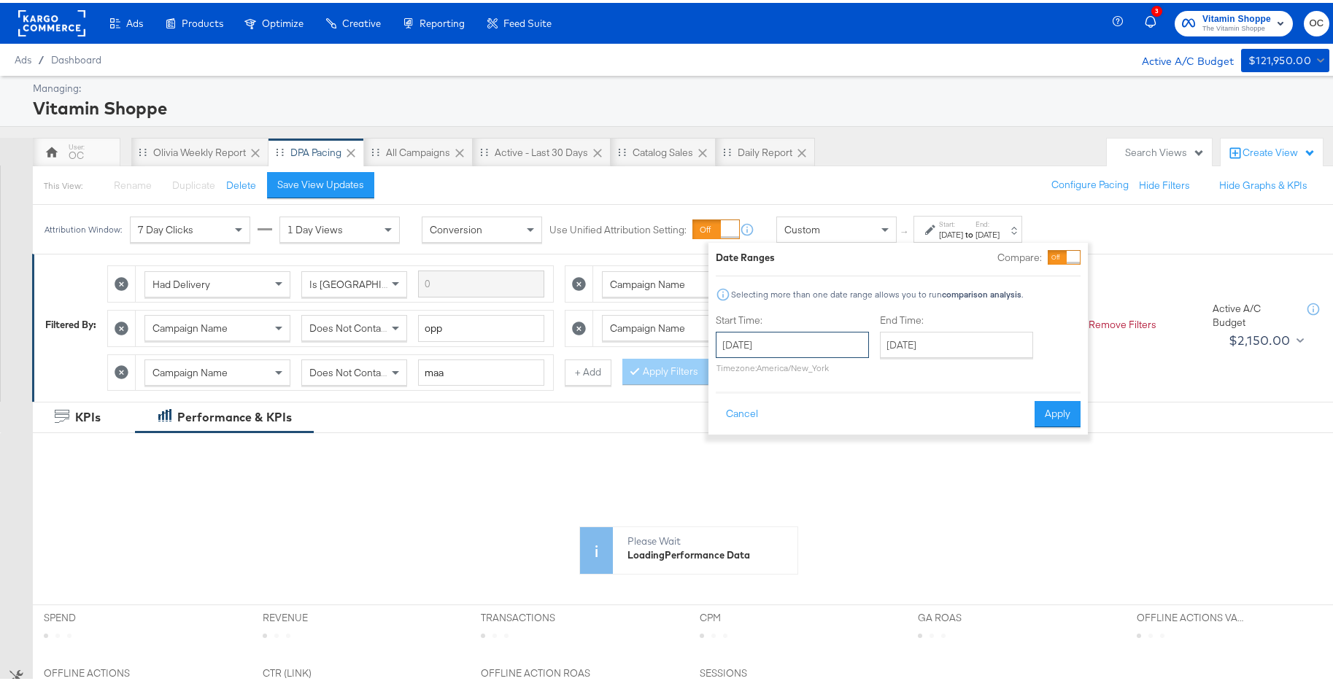
click at [813, 341] on input "[DATE]" at bounding box center [792, 342] width 153 height 26
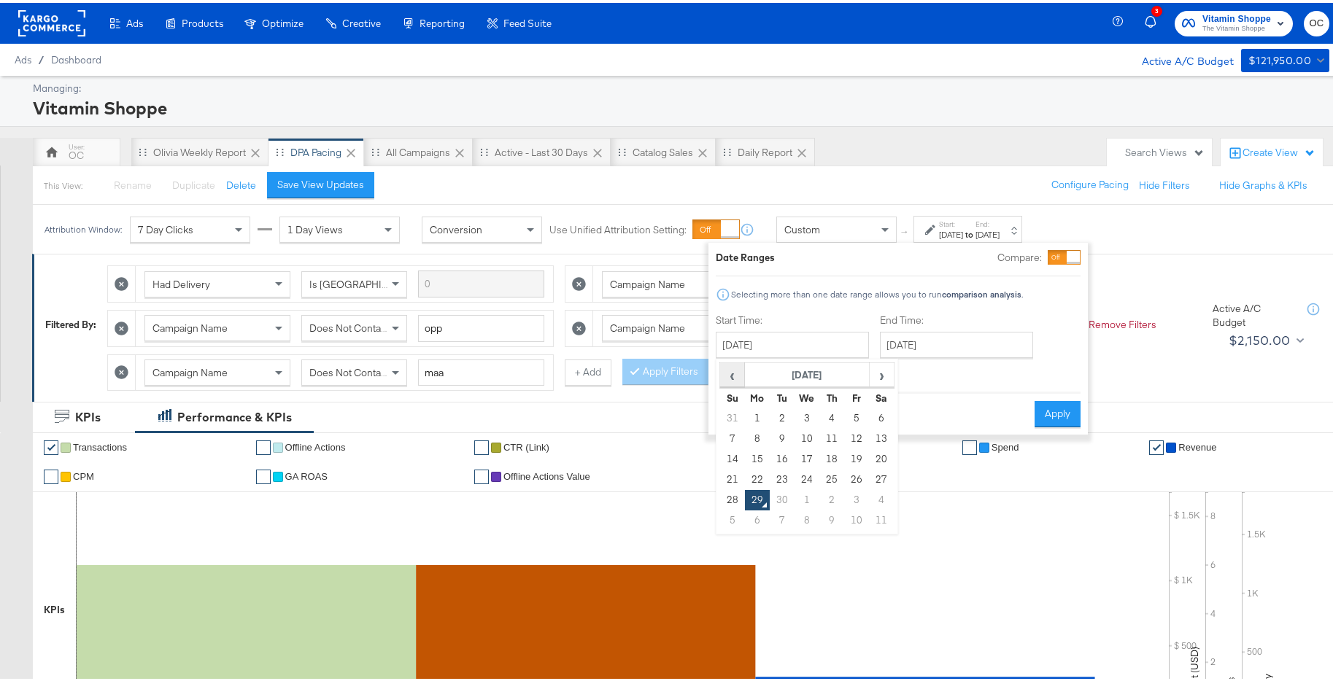
click at [734, 373] on span "‹" at bounding box center [732, 372] width 23 height 22
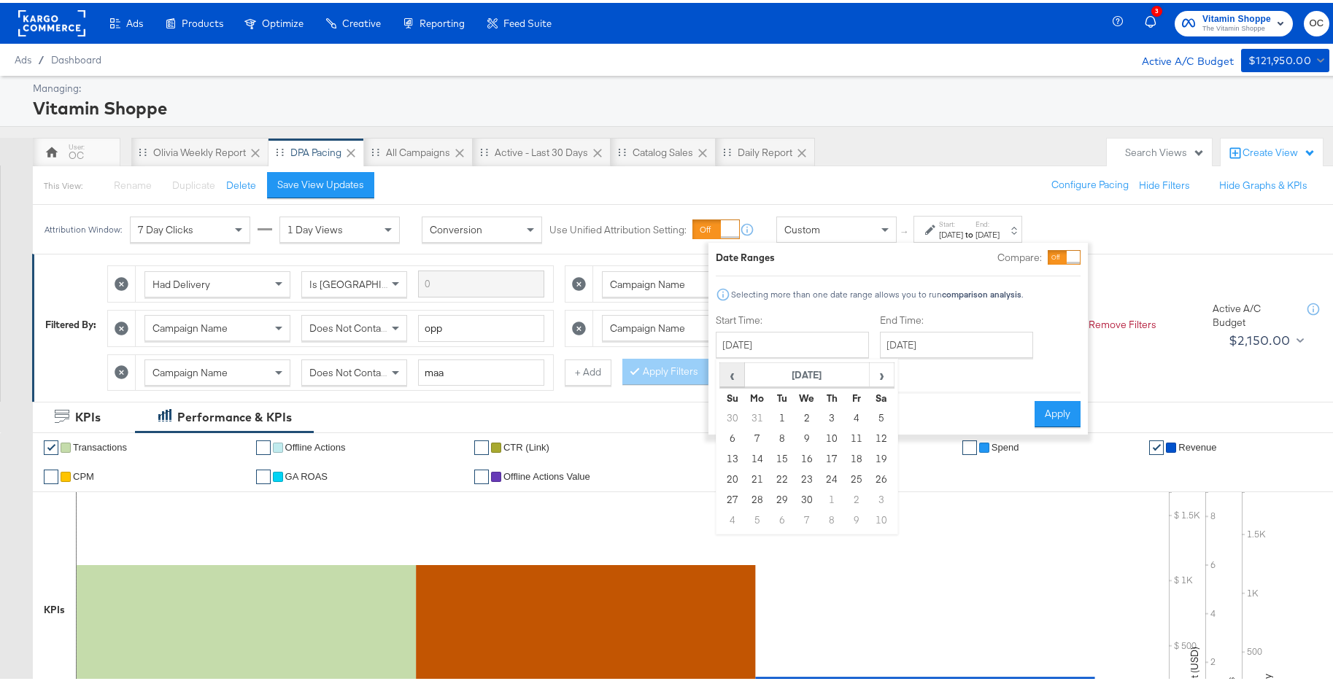
click at [734, 373] on span "‹" at bounding box center [732, 372] width 23 height 22
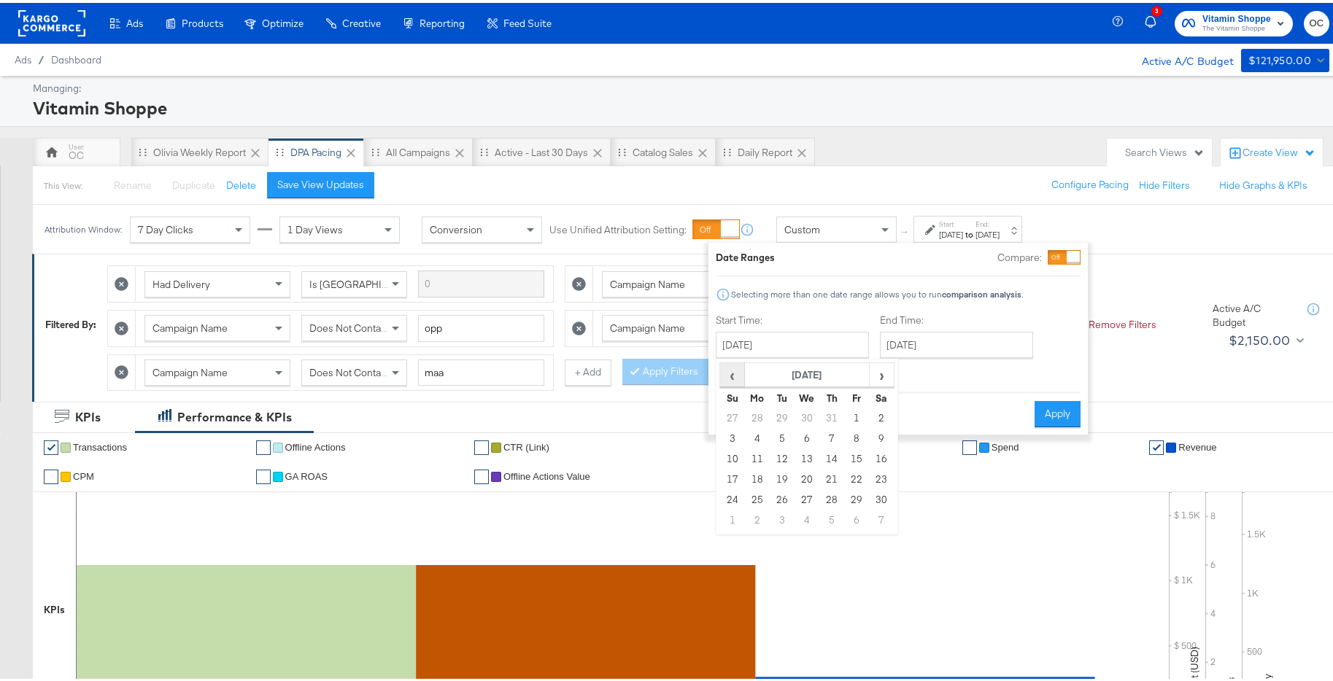
click at [734, 373] on span "‹" at bounding box center [732, 372] width 23 height 22
click at [781, 409] on td "1" at bounding box center [782, 416] width 25 height 20
type input "[DATE]"
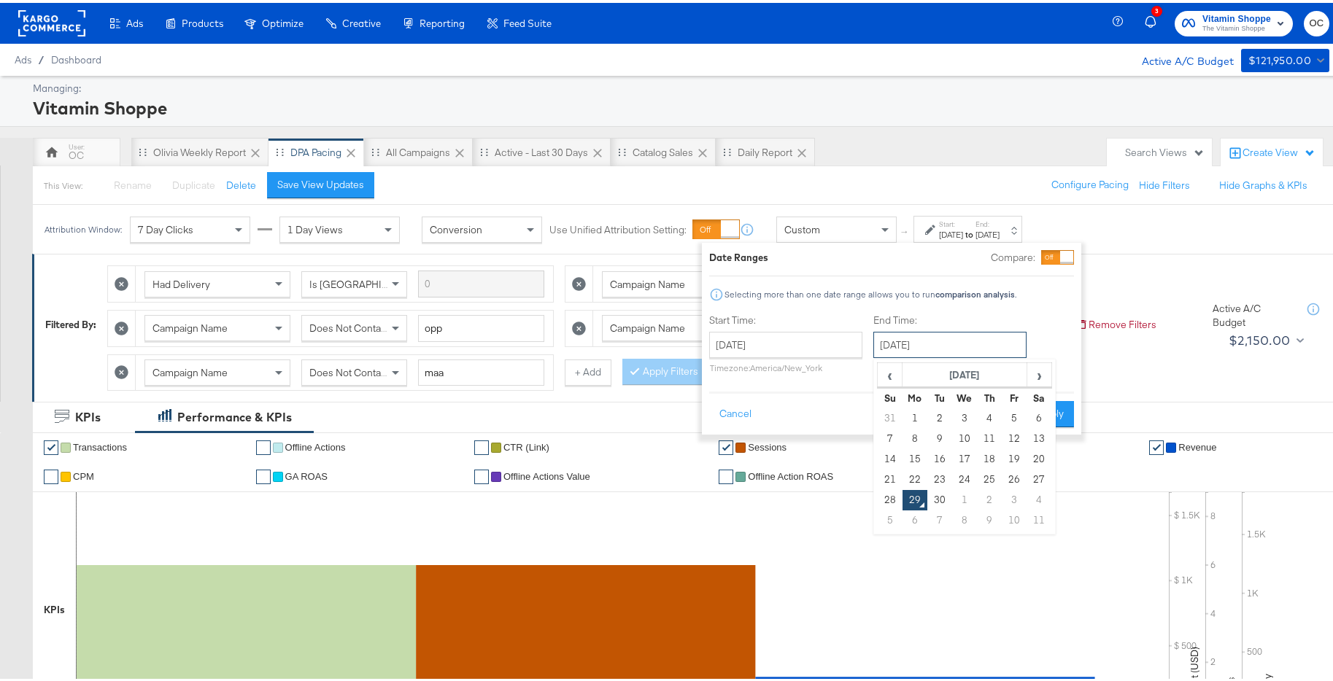
click at [938, 347] on input "[DATE]" at bounding box center [949, 342] width 153 height 26
click at [892, 379] on span "‹" at bounding box center [889, 372] width 23 height 22
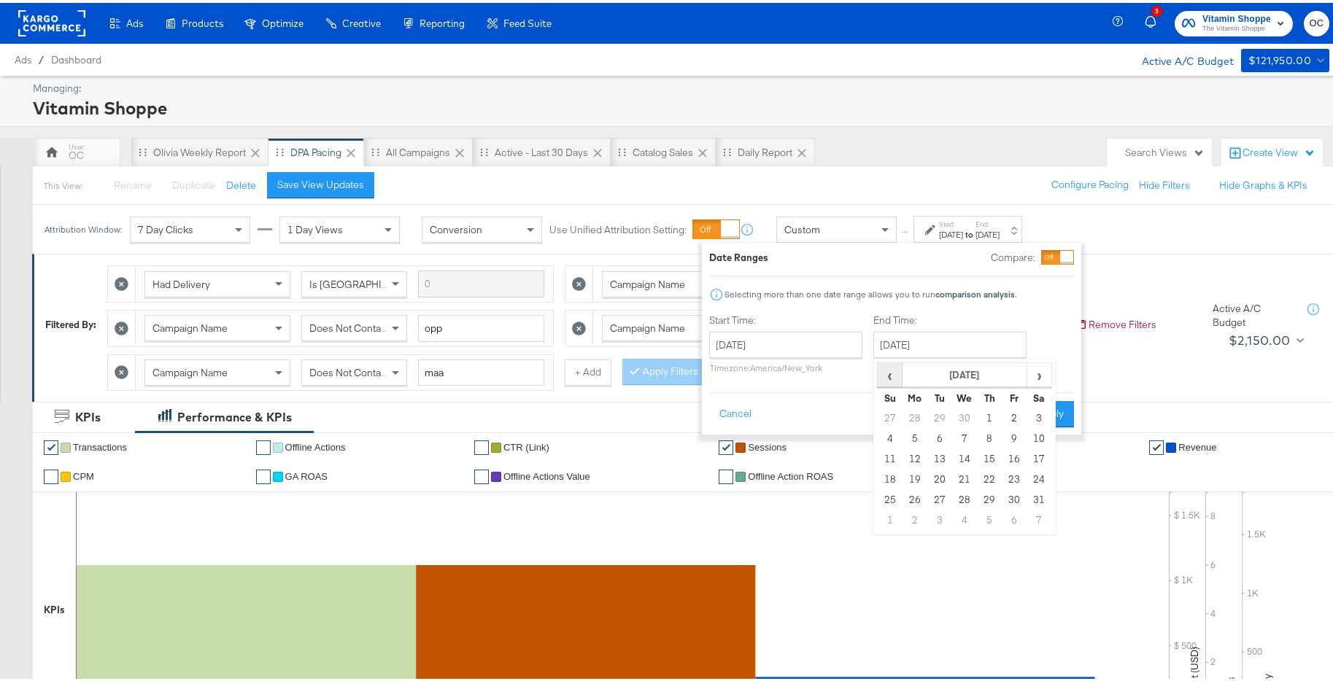
click at [892, 379] on span "‹" at bounding box center [889, 372] width 23 height 22
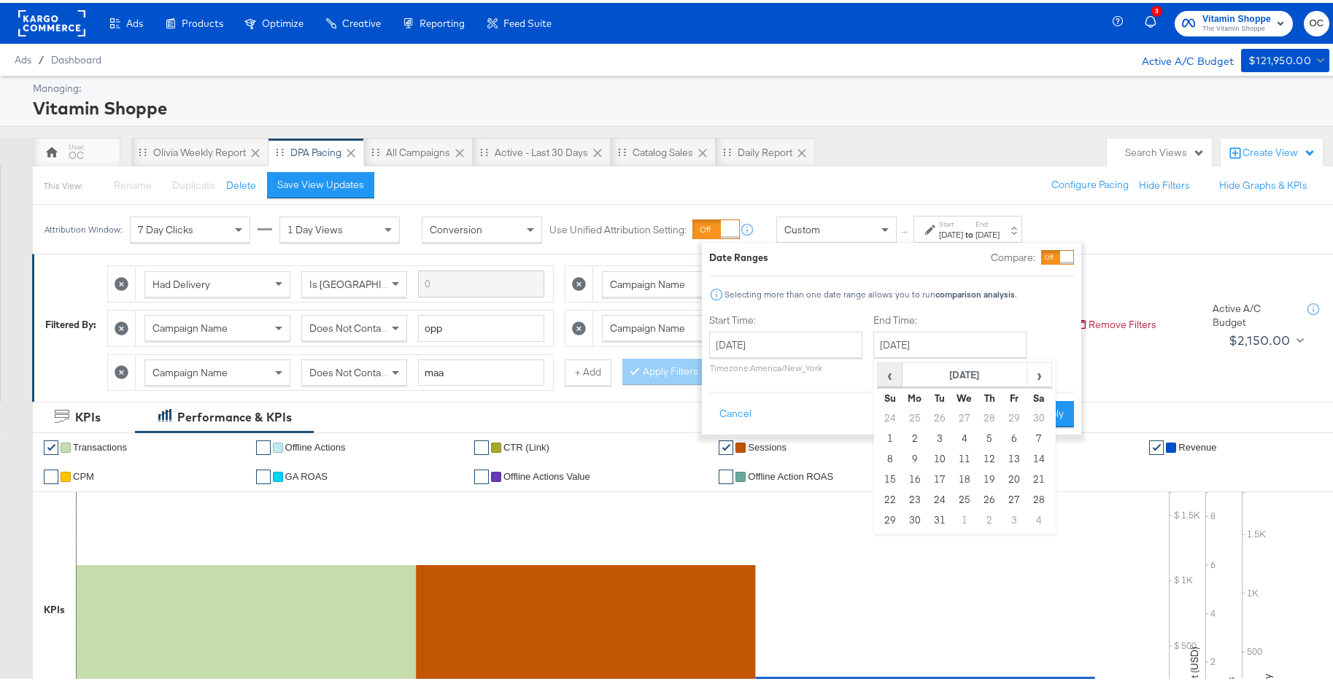
click at [892, 379] on span "‹" at bounding box center [889, 372] width 23 height 22
click at [983, 497] on td "31" at bounding box center [989, 497] width 25 height 20
type input "[DATE]"
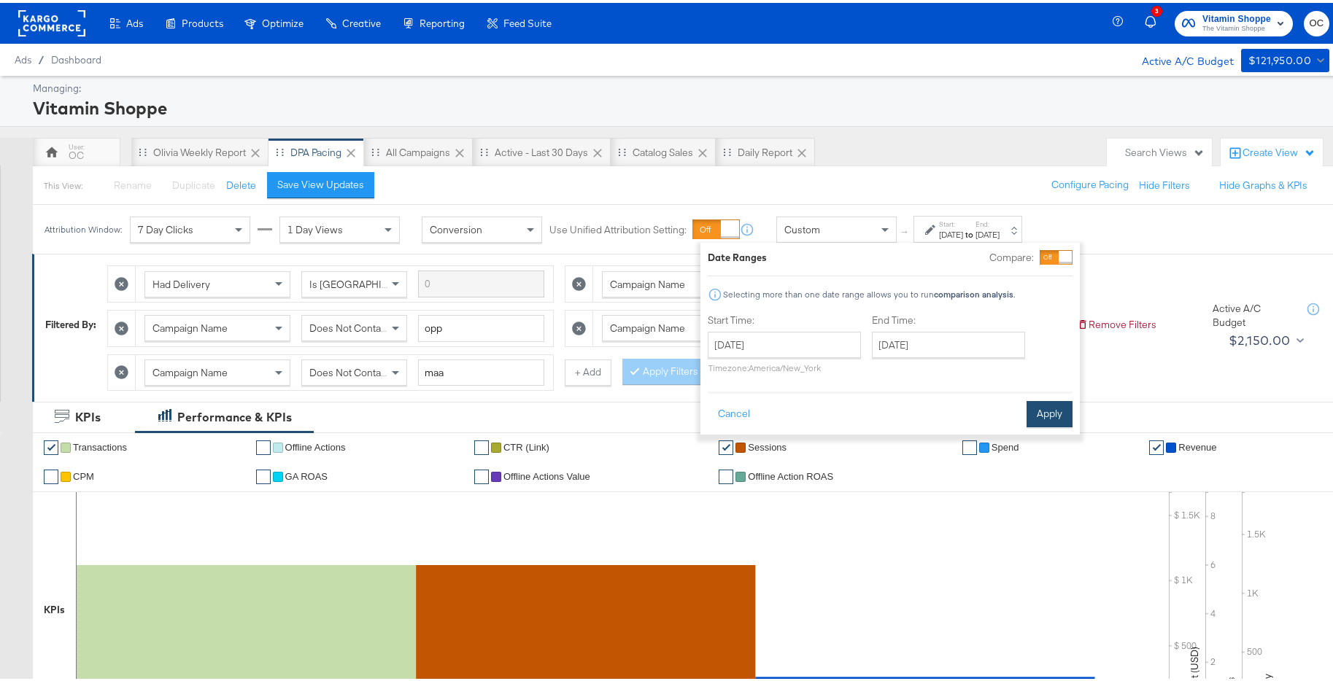
click at [1048, 417] on button "Apply" at bounding box center [1050, 411] width 46 height 26
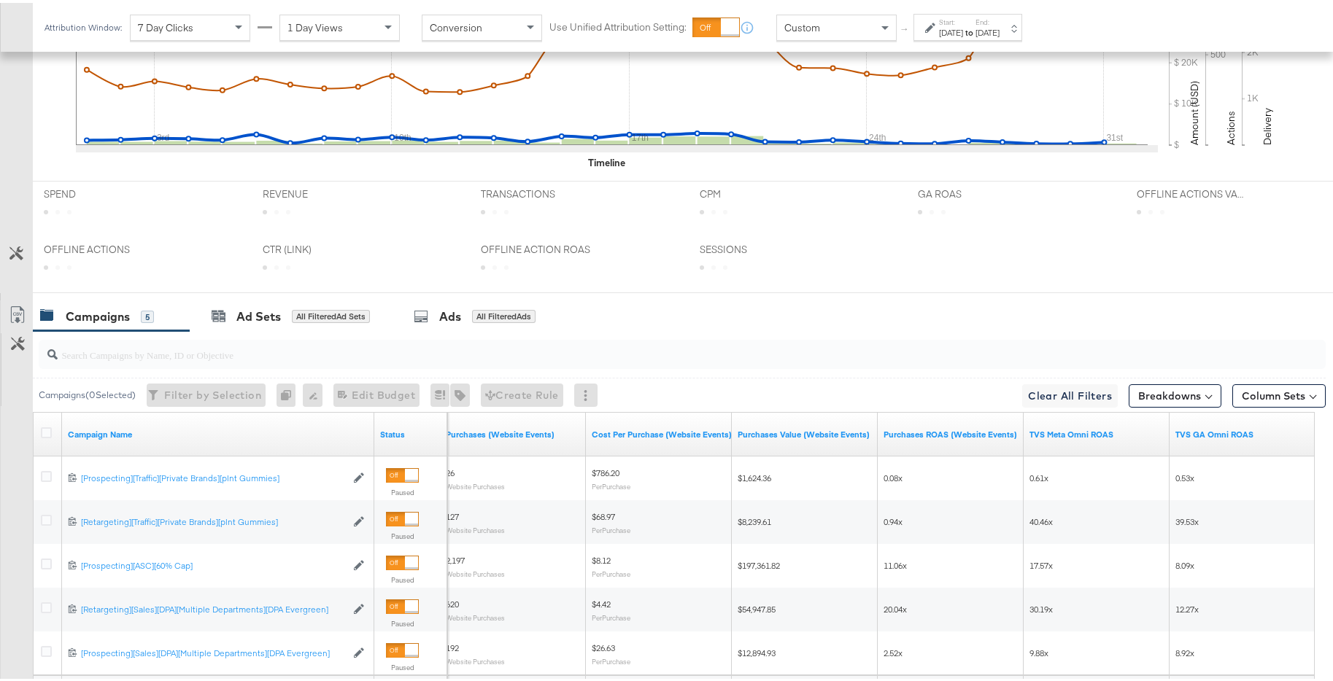
scroll to position [708, 0]
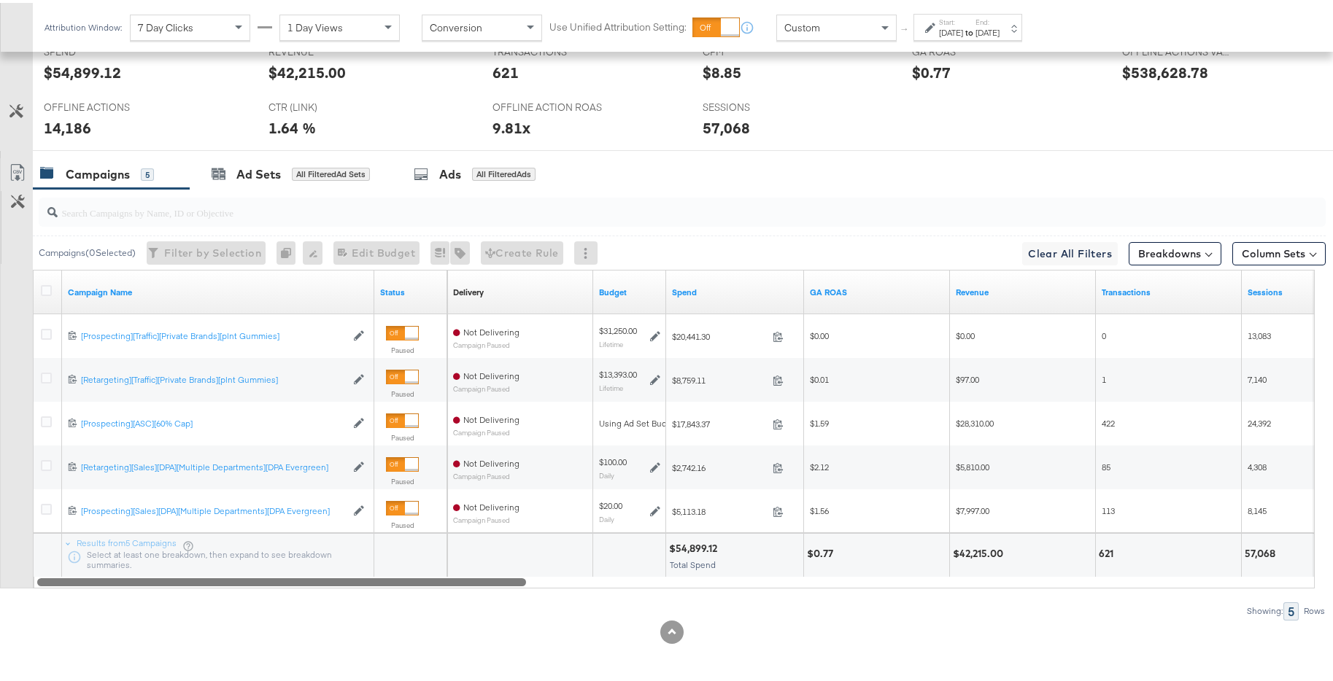
drag, startPoint x: 1023, startPoint y: 581, endPoint x: 193, endPoint y: 611, distance: 830.8
click at [193, 518] on div "Campaigns ( 0 Selected) Filter by Selection Filter 0 campaigns 0 Rename 0 campa…" at bounding box center [663, 401] width 1326 height 431
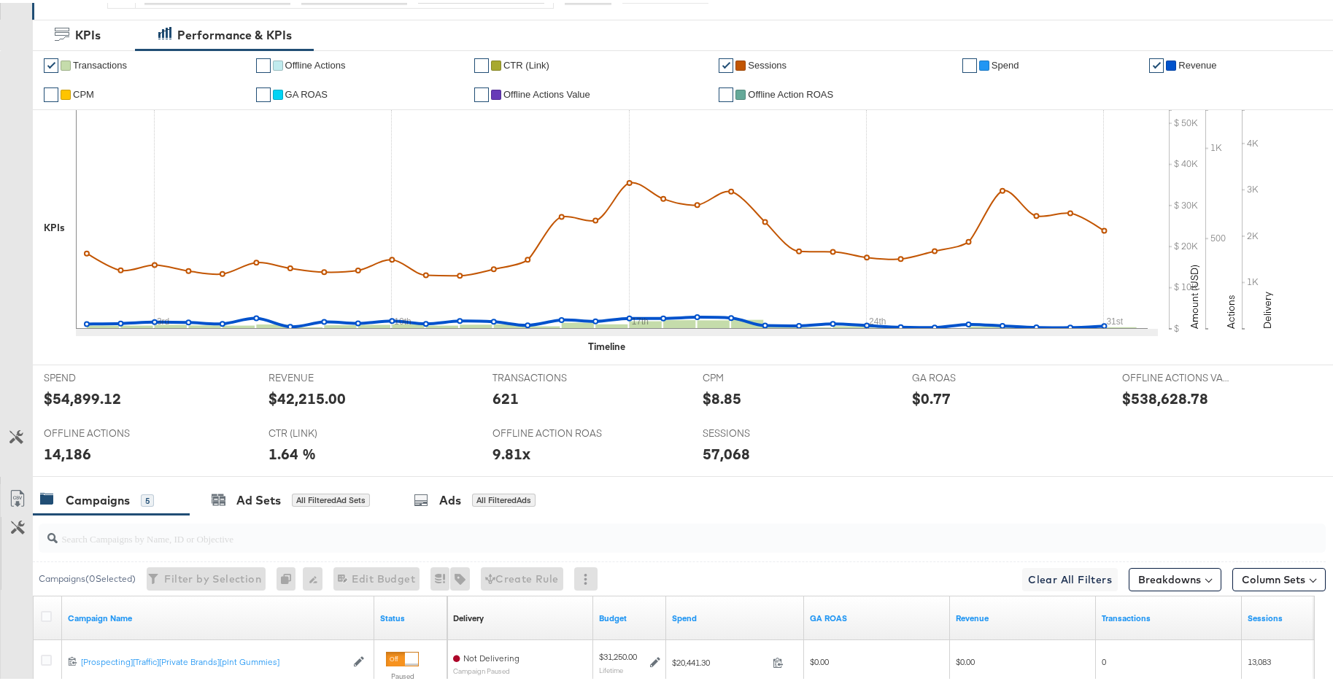
scroll to position [0, 0]
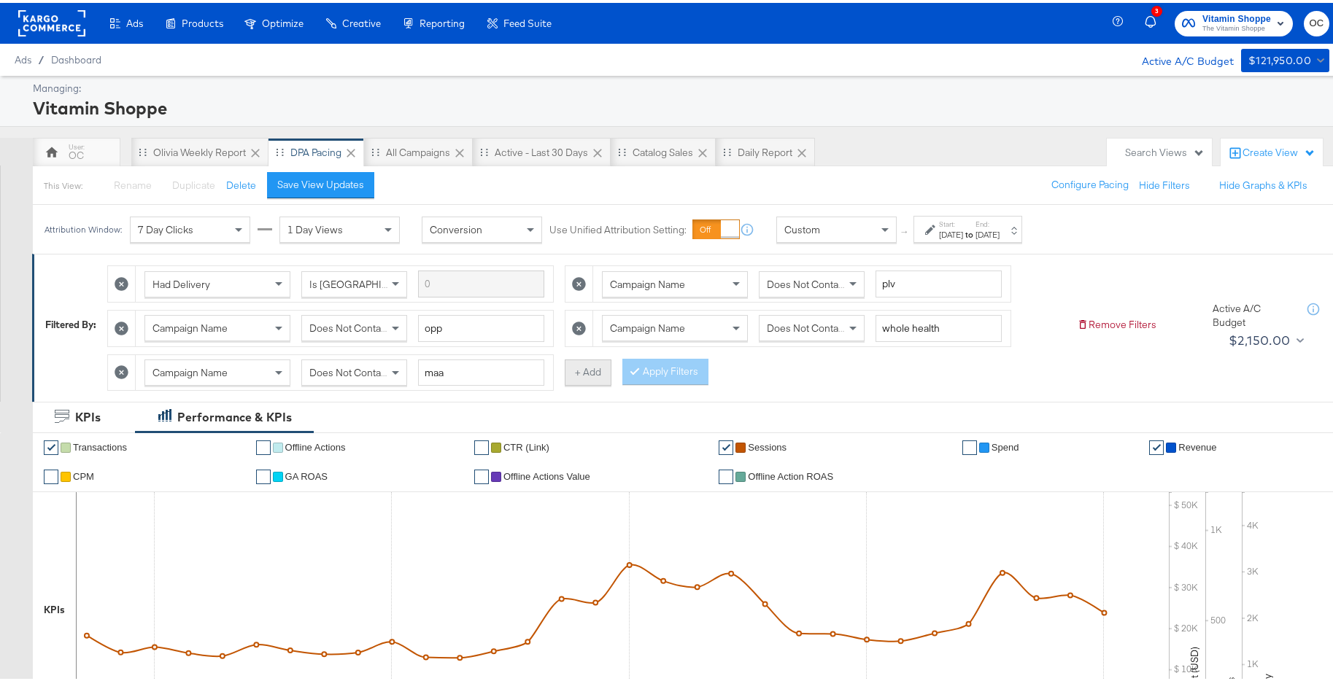
click at [594, 375] on button "+ Add" at bounding box center [588, 370] width 47 height 26
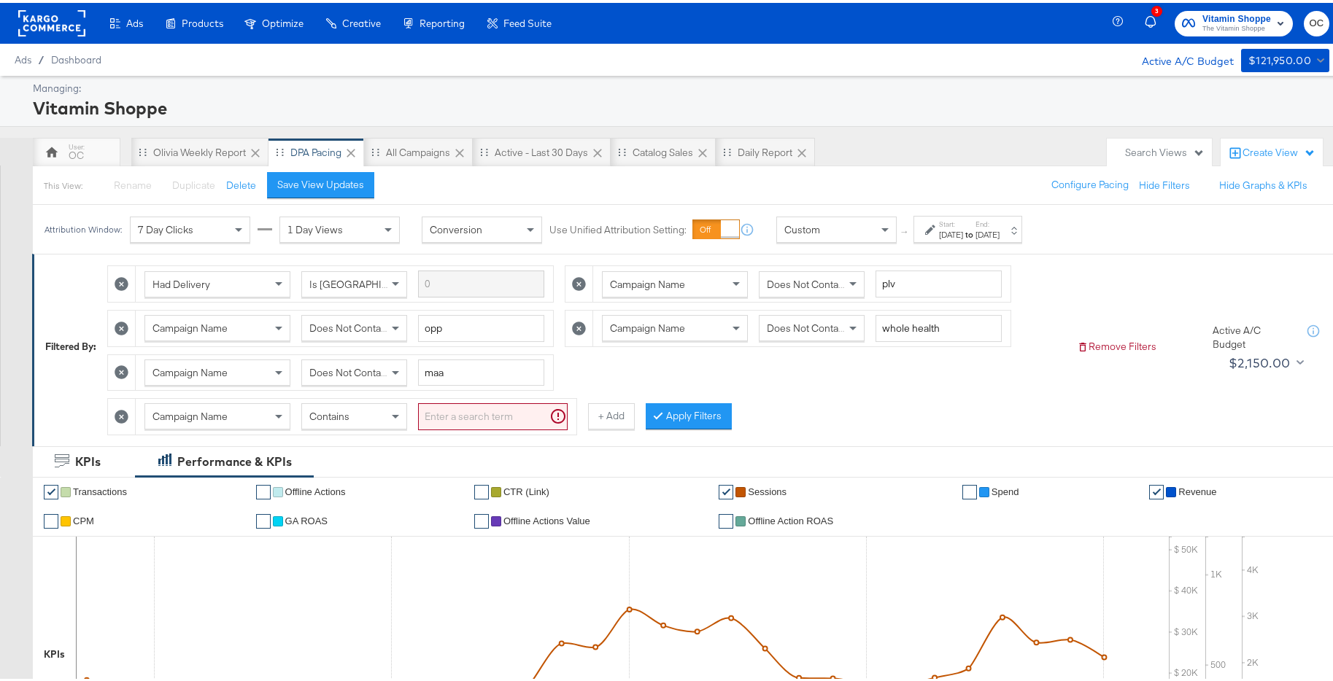
click at [363, 417] on div "Contains" at bounding box center [354, 413] width 104 height 25
click at [483, 422] on input "search" at bounding box center [493, 414] width 150 height 27
type input "private"
click at [646, 412] on button "Apply Filters" at bounding box center [665, 414] width 86 height 26
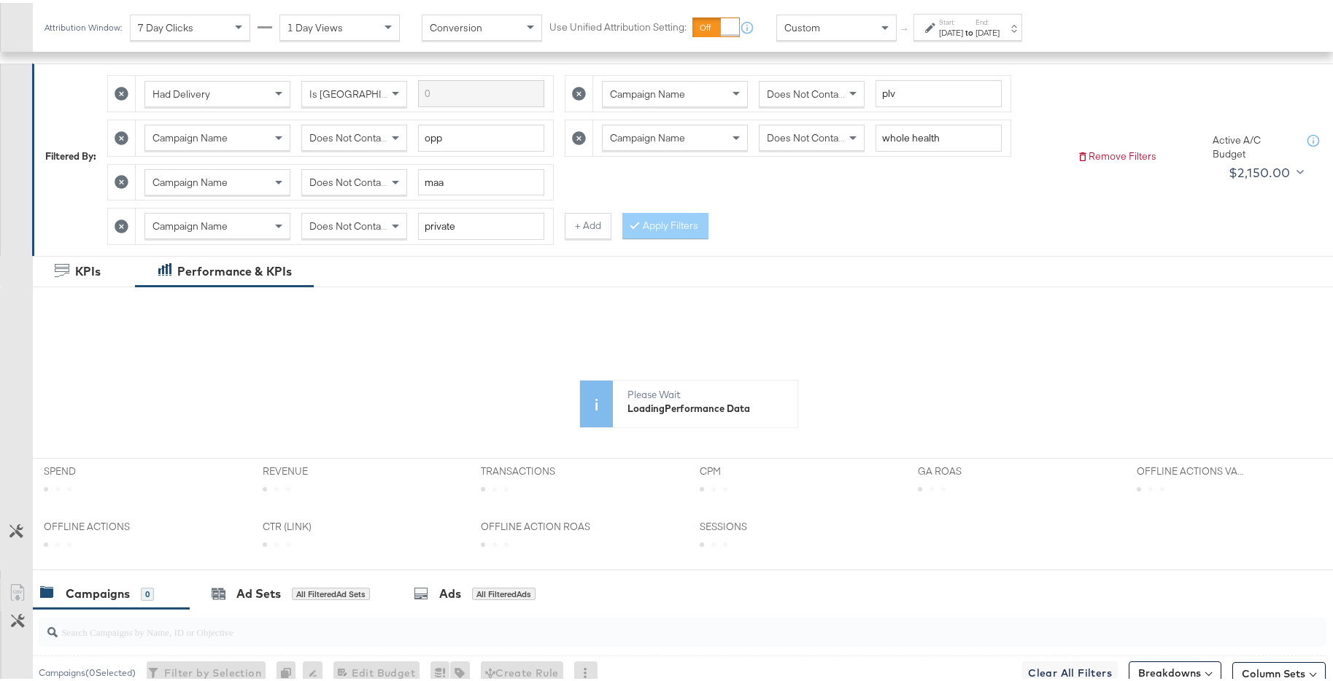
scroll to position [159, 0]
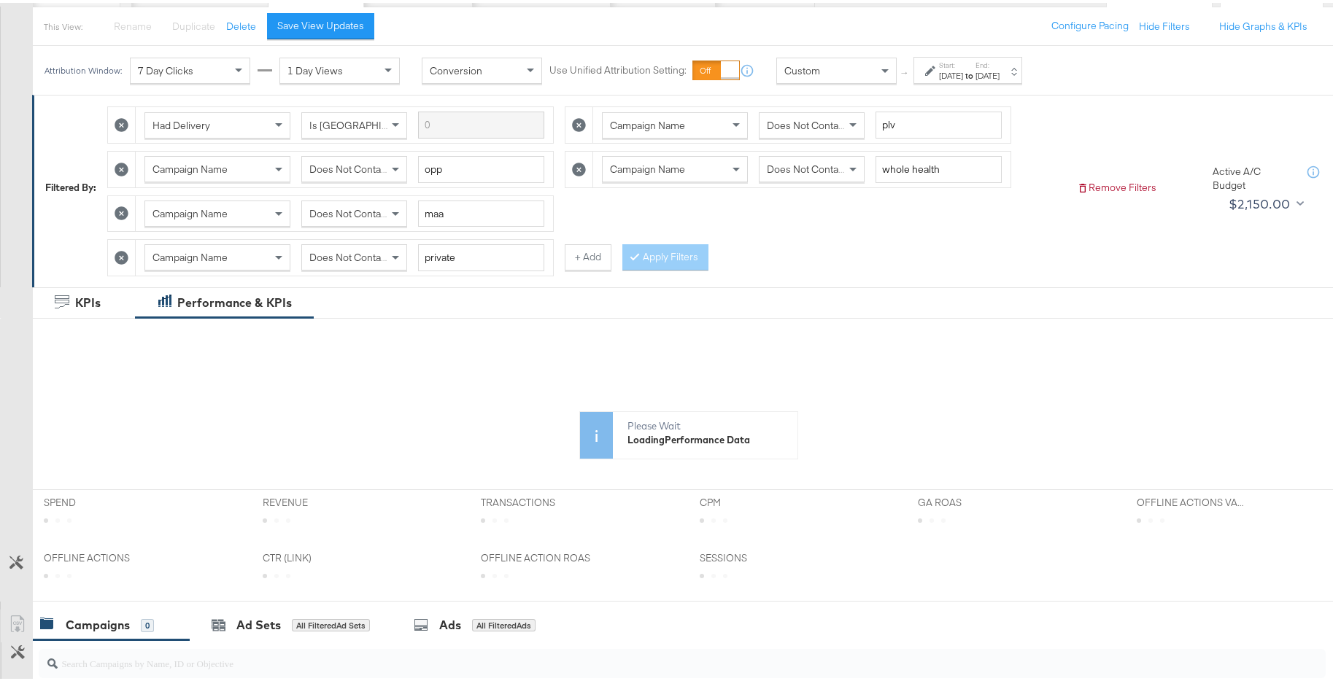
click at [376, 258] on span "Does Not Contain" at bounding box center [349, 254] width 80 height 13
click at [660, 258] on button "Apply Filters" at bounding box center [665, 254] width 86 height 26
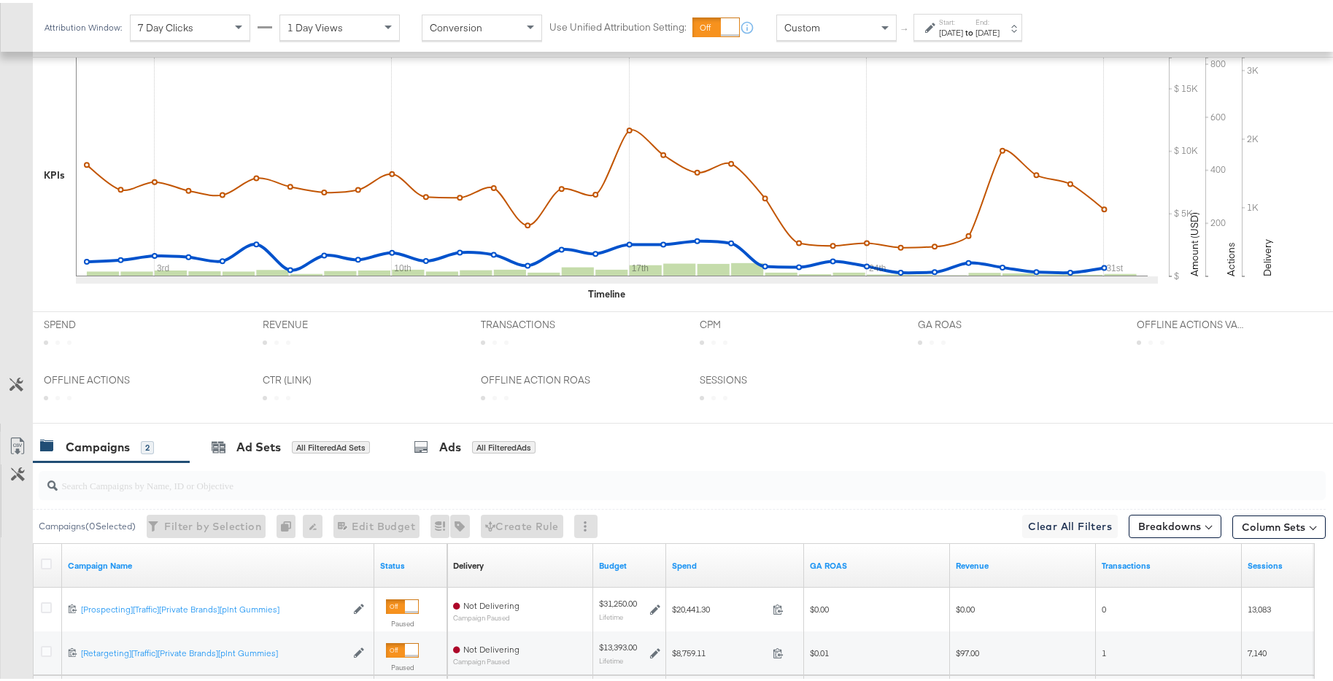
scroll to position [622, 0]
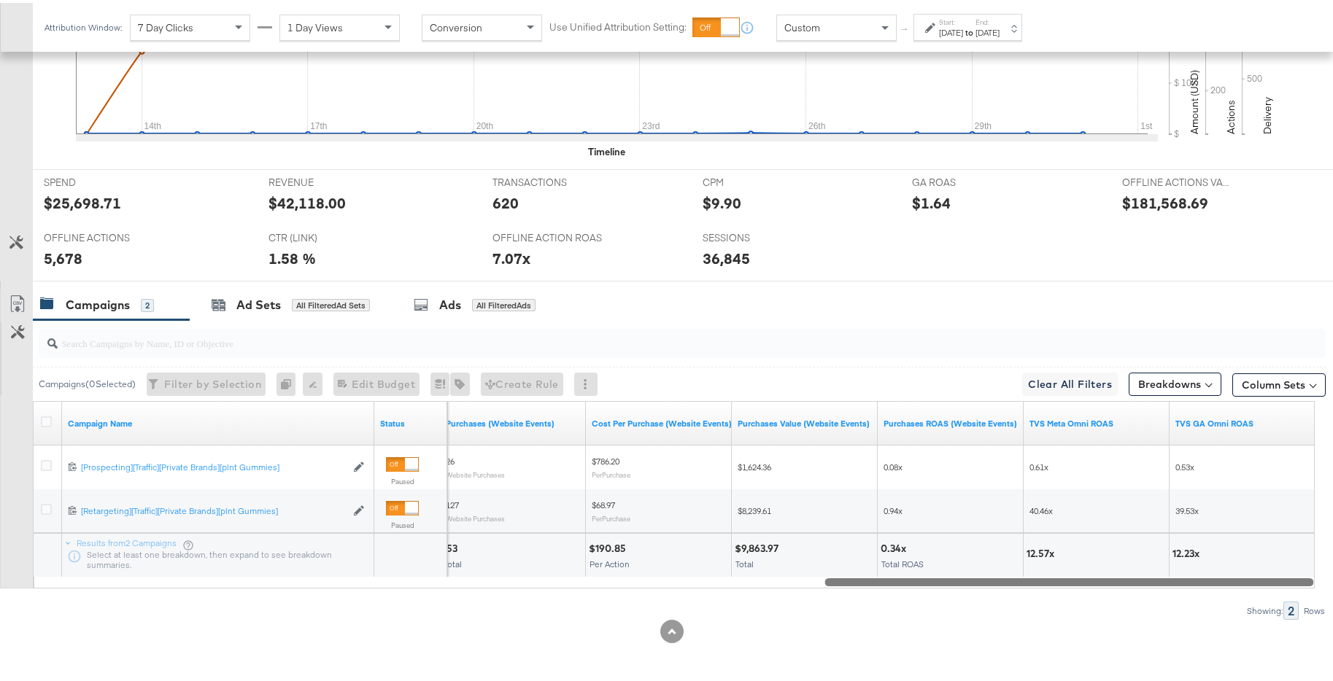
drag, startPoint x: 499, startPoint y: 579, endPoint x: 1322, endPoint y: 523, distance: 824.8
click at [1068, 518] on div "KPIs Performance & KPIs Customize KPIs ✔ Transactions ✔ Offline Actions ✔ CTR (…" at bounding box center [672, 251] width 1344 height 859
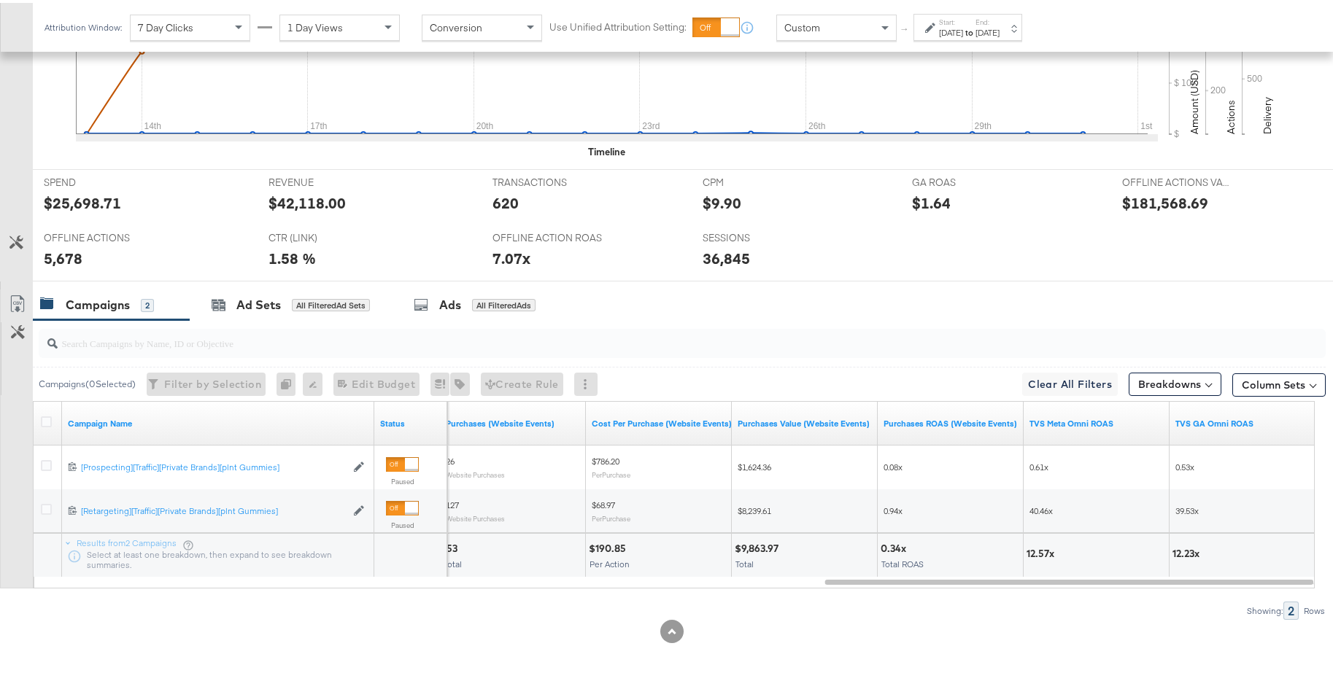
click at [1000, 24] on div "[DATE]" at bounding box center [987, 30] width 24 height 12
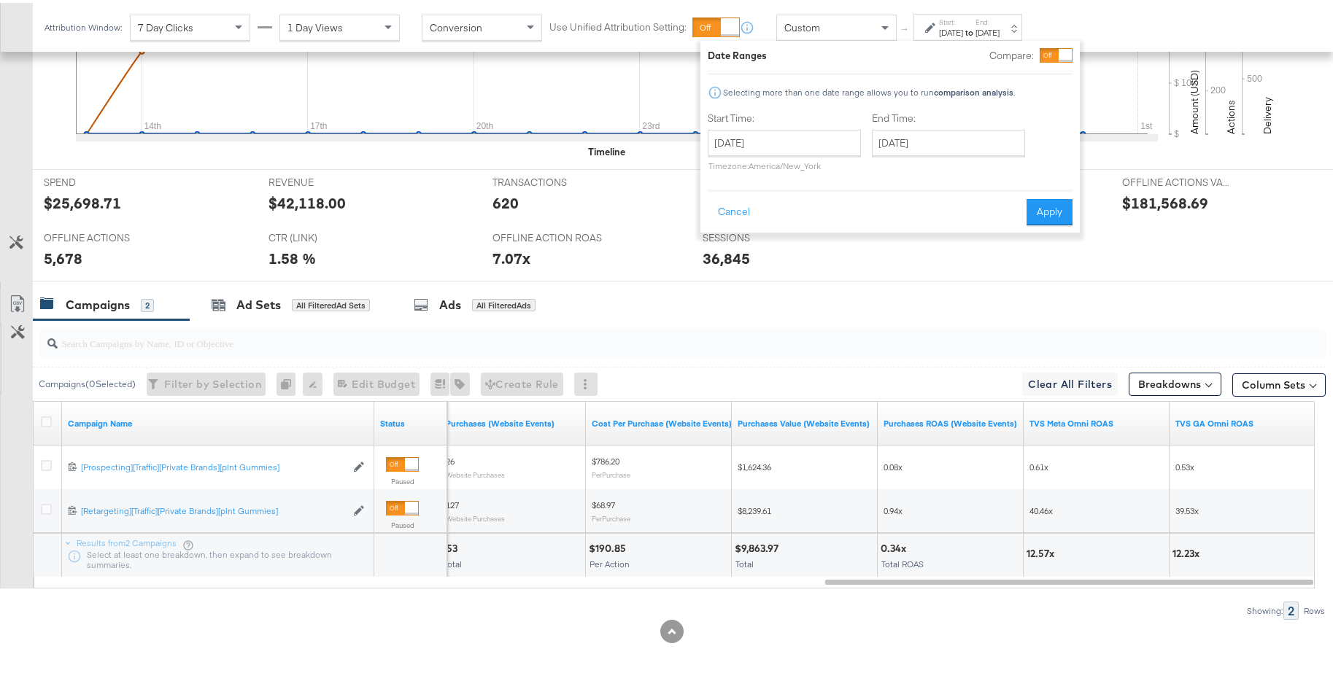
click at [1059, 54] on div at bounding box center [1065, 52] width 13 height 13
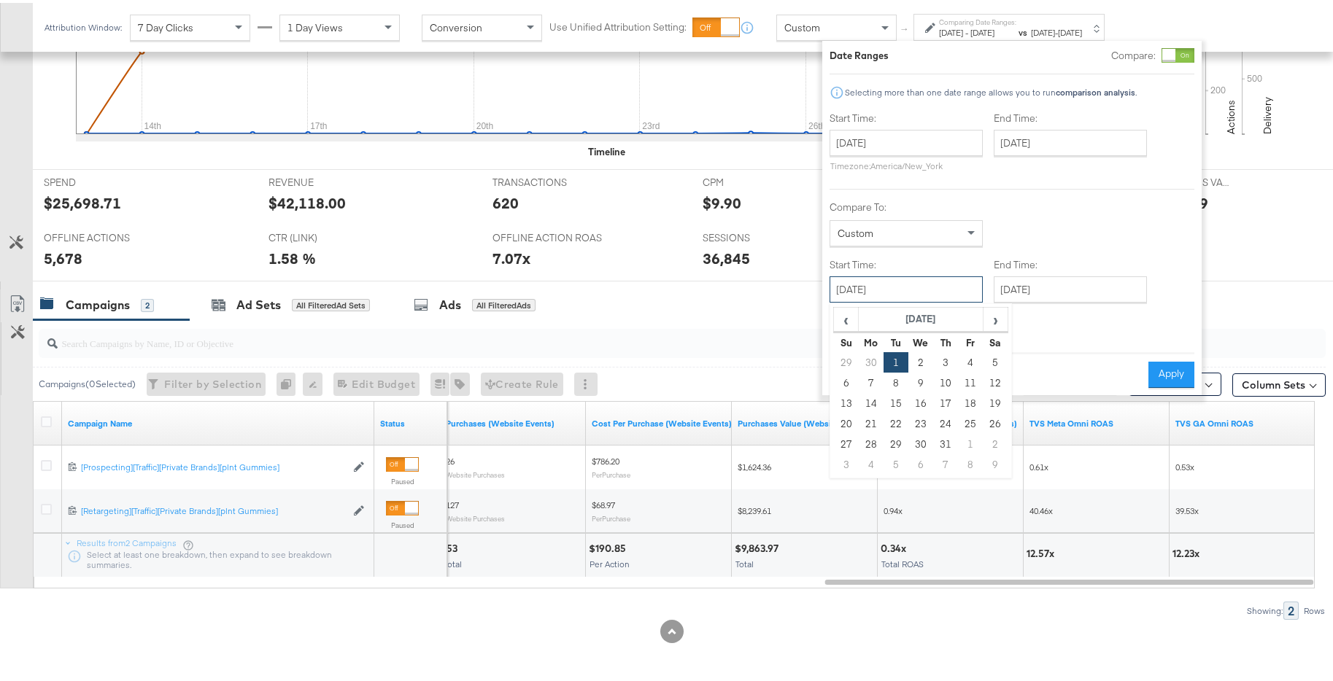
click at [919, 287] on input "[DATE]" at bounding box center [906, 287] width 153 height 26
click at [1068, 350] on div "Cancel Apply" at bounding box center [1012, 367] width 365 height 36
click at [843, 377] on button "Cancel" at bounding box center [856, 372] width 53 height 26
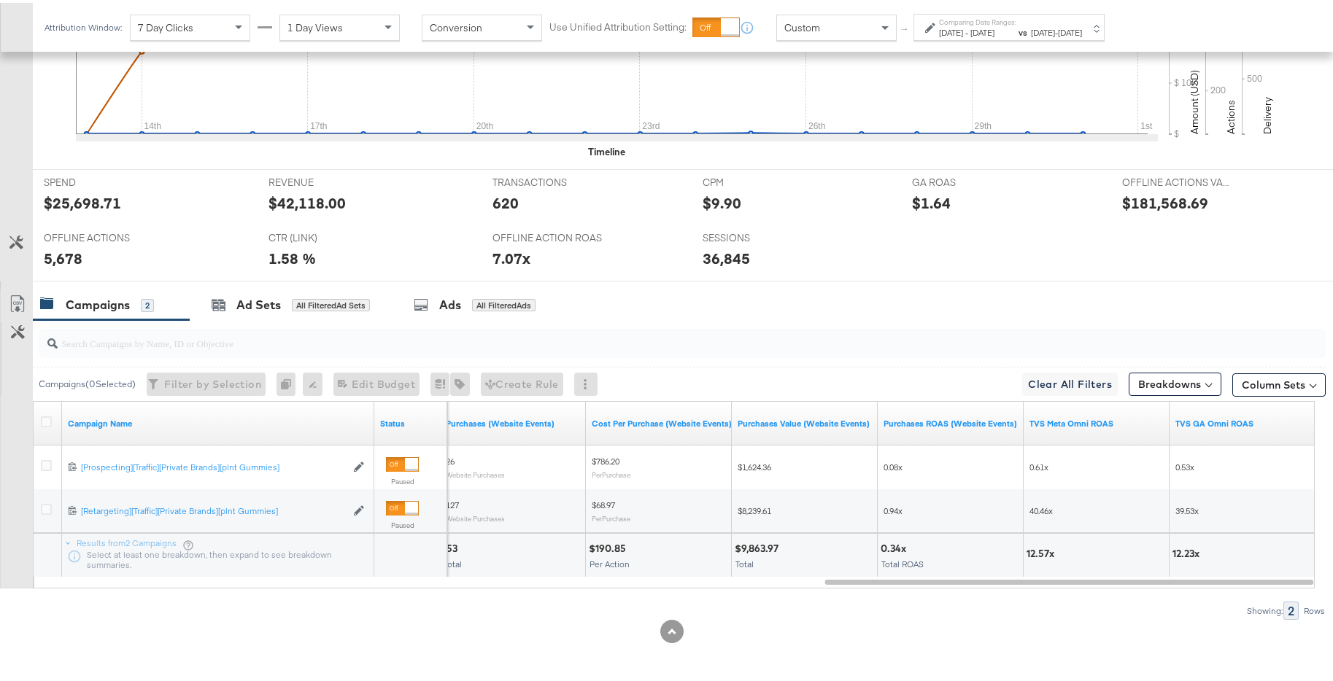
click at [1068, 20] on div "Comparing Date Ranges: [DATE] - [DATE] vs [DATE] - [DATE]" at bounding box center [1010, 25] width 143 height 21
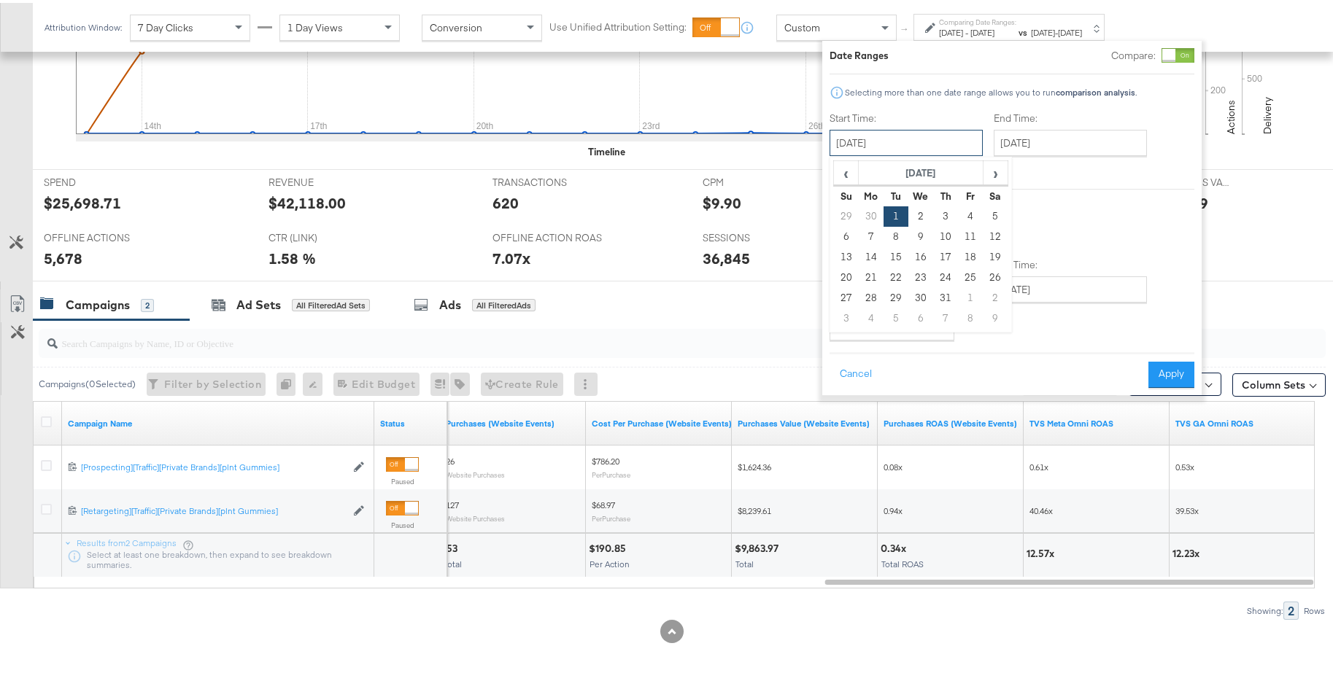
click at [946, 141] on input "[DATE]" at bounding box center [906, 140] width 153 height 26
click at [994, 170] on span "›" at bounding box center [995, 170] width 23 height 22
click at [968, 214] on td "1" at bounding box center [970, 214] width 25 height 20
type input "[DATE]"
click at [1068, 136] on input "[DATE]" at bounding box center [1068, 140] width 153 height 26
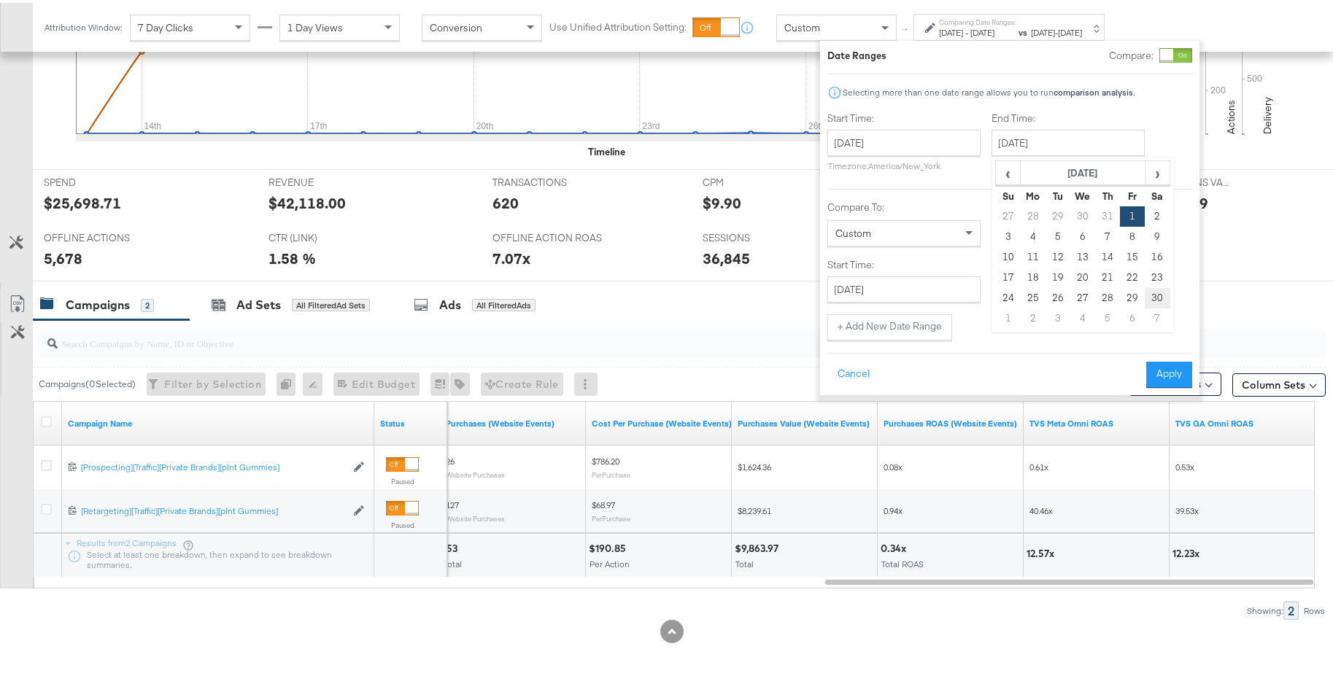
click at [1068, 298] on td "30" at bounding box center [1157, 295] width 25 height 20
type input "[DATE]"
drag, startPoint x: 1171, startPoint y: 39, endPoint x: 1176, endPoint y: 50, distance: 12.1
click at [1068, 40] on div "Date Ranges Compare: Selecting more than one date range allows you to run compa…" at bounding box center [1015, 215] width 379 height 355
click at [1068, 54] on div at bounding box center [1181, 52] width 33 height 15
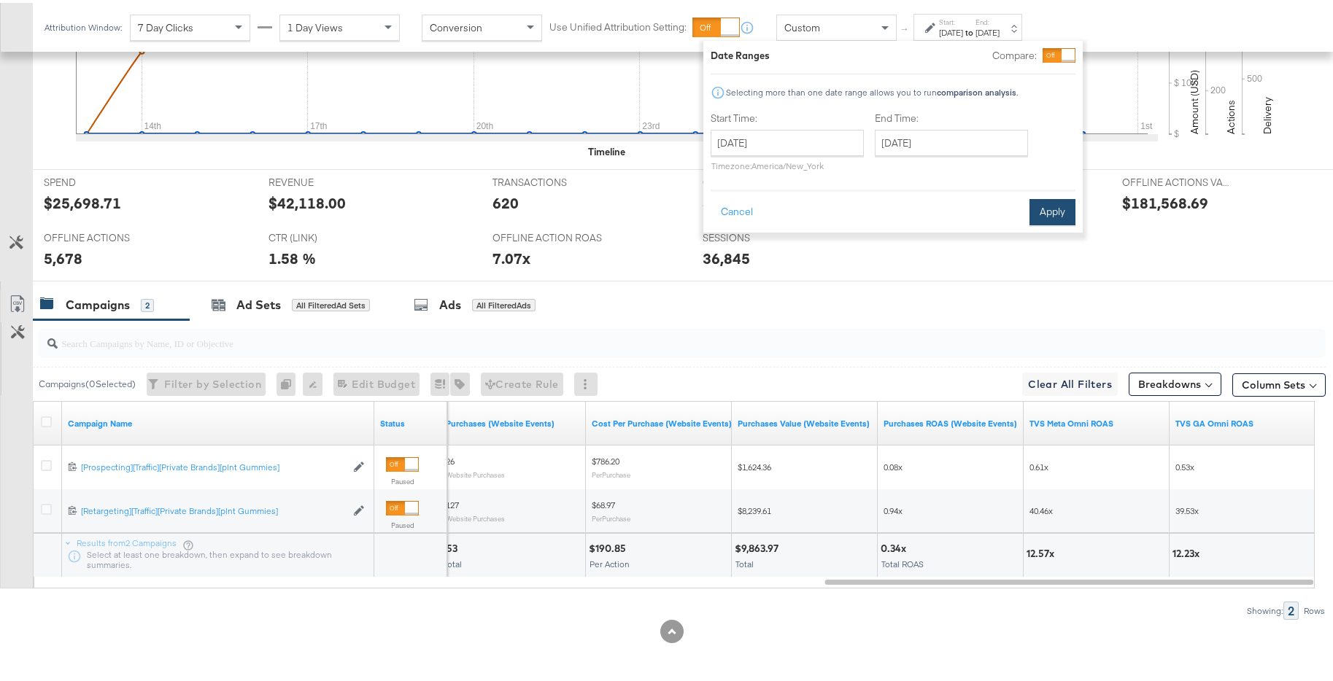
click at [1068, 204] on button "Apply" at bounding box center [1052, 209] width 46 height 26
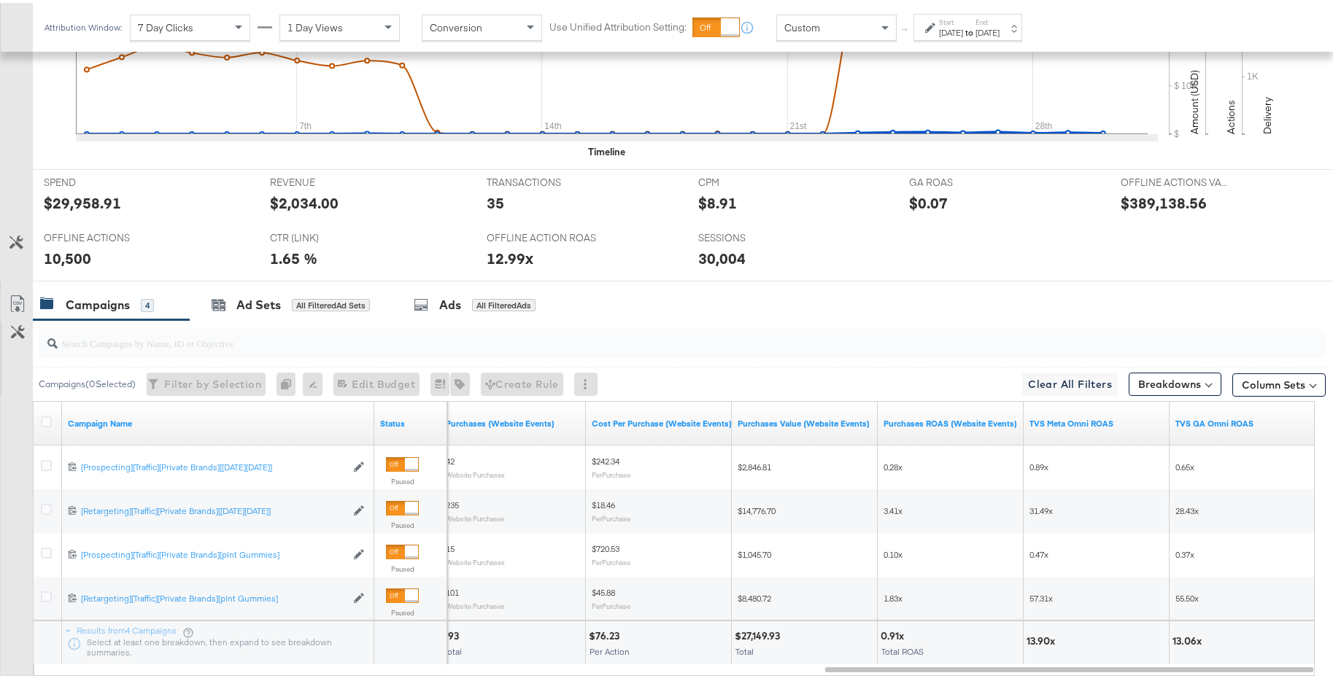
click at [1000, 24] on div "[DATE]" at bounding box center [987, 30] width 24 height 12
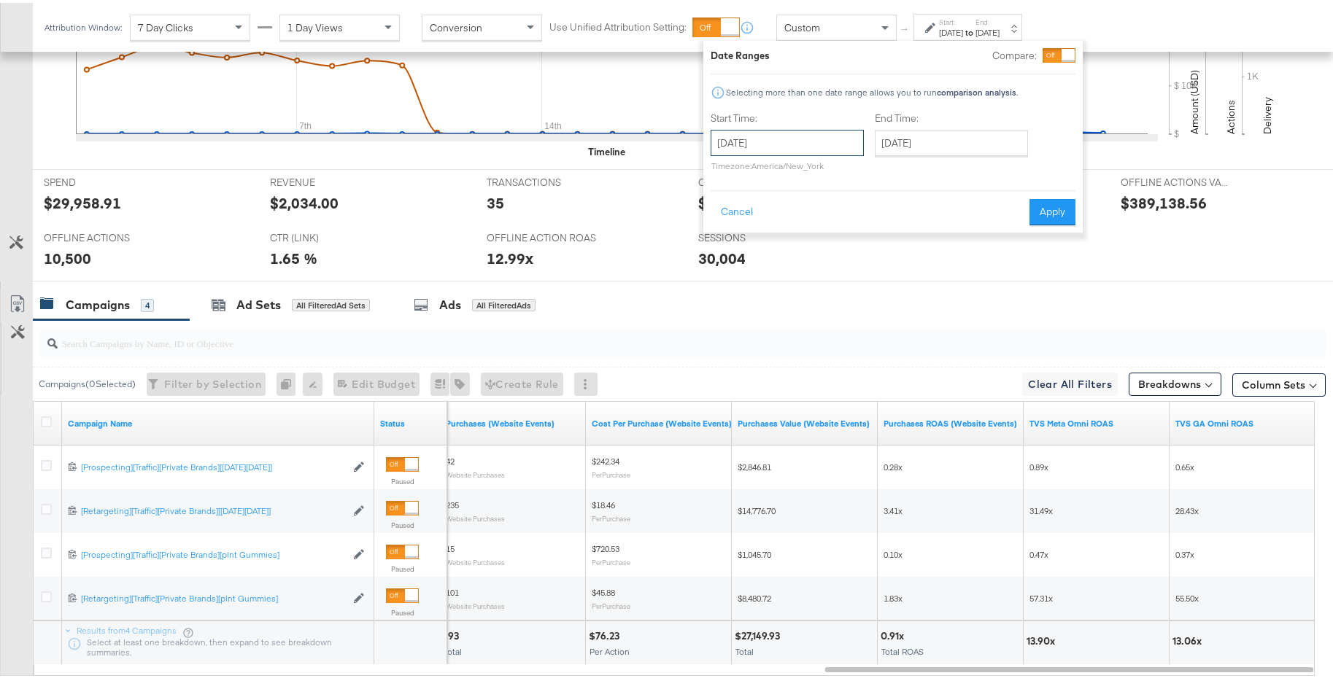
click at [846, 140] on input "[DATE]" at bounding box center [787, 140] width 153 height 26
click at [870, 175] on span "›" at bounding box center [876, 170] width 23 height 22
click at [877, 171] on span "›" at bounding box center [876, 170] width 23 height 22
click at [797, 213] on td "1" at bounding box center [801, 214] width 25 height 20
type input "[DATE]"
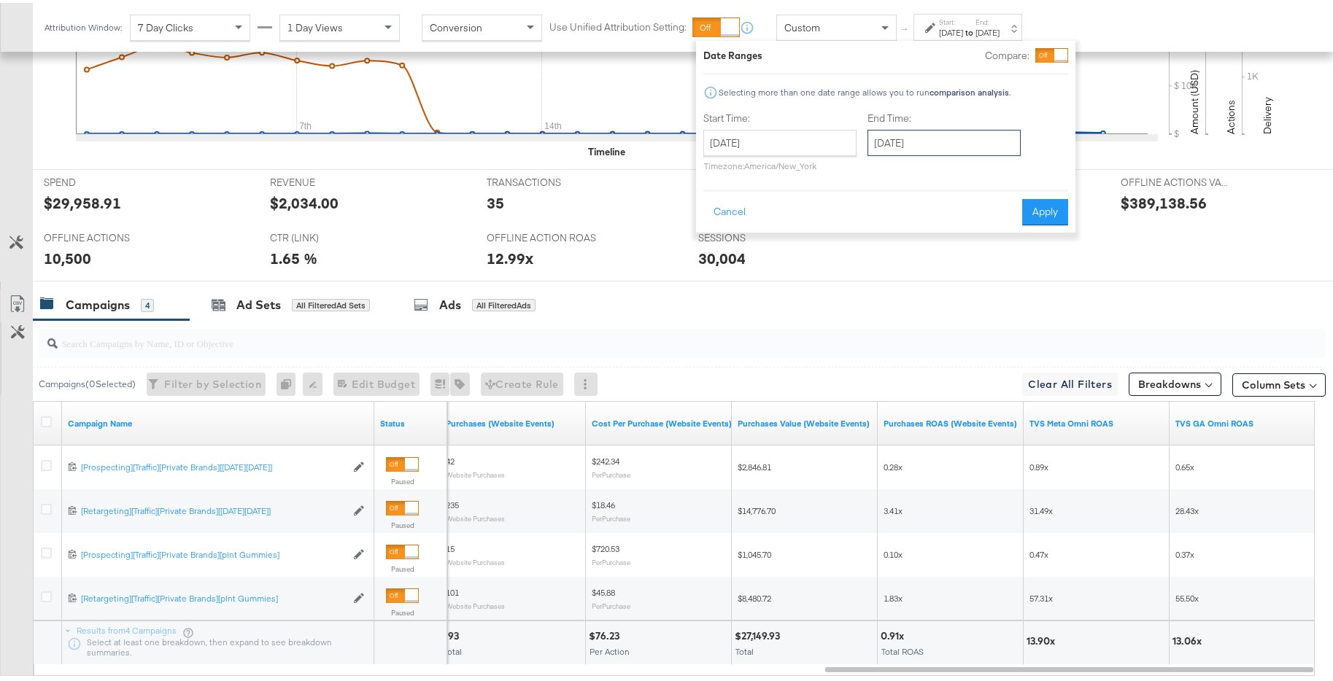
click at [958, 144] on input "[DATE]" at bounding box center [943, 140] width 153 height 26
click at [1002, 301] on td "31" at bounding box center [1008, 295] width 25 height 20
type input "[DATE]"
click at [1059, 202] on button "Apply" at bounding box center [1050, 209] width 46 height 26
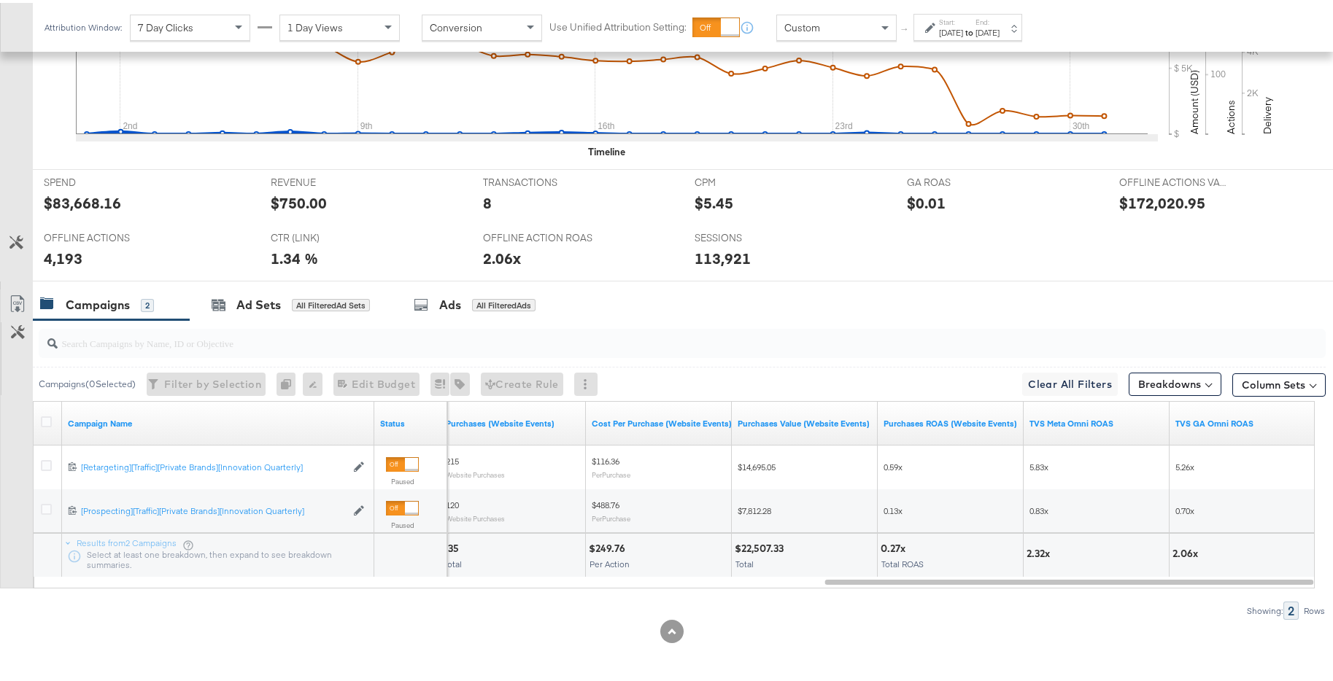
scroll to position [490, 0]
